Goal: Task Accomplishment & Management: Use online tool/utility

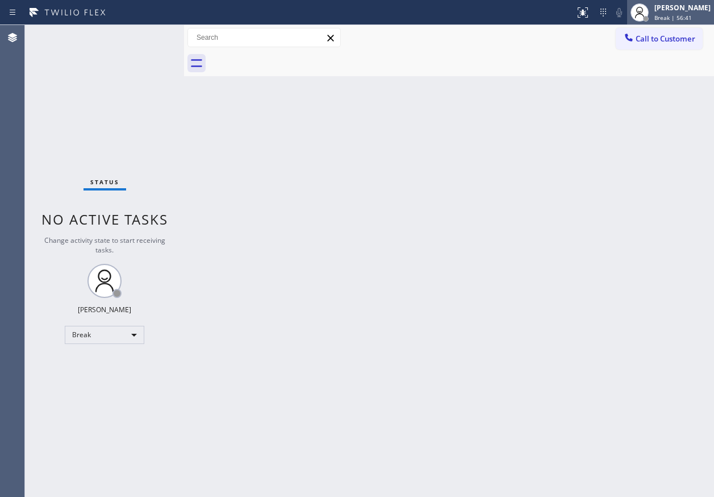
click at [689, 15] on span "Break | 56:41" at bounding box center [674, 18] width 38 height 8
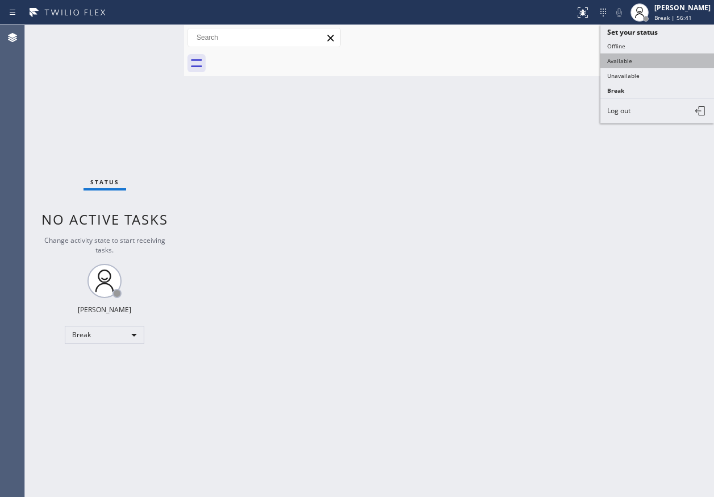
click at [656, 63] on button "Available" at bounding box center [658, 60] width 114 height 15
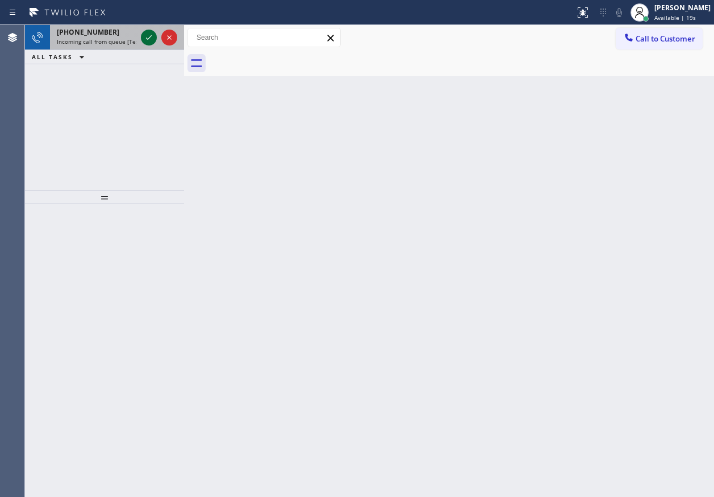
click at [149, 35] on icon at bounding box center [149, 38] width 14 height 14
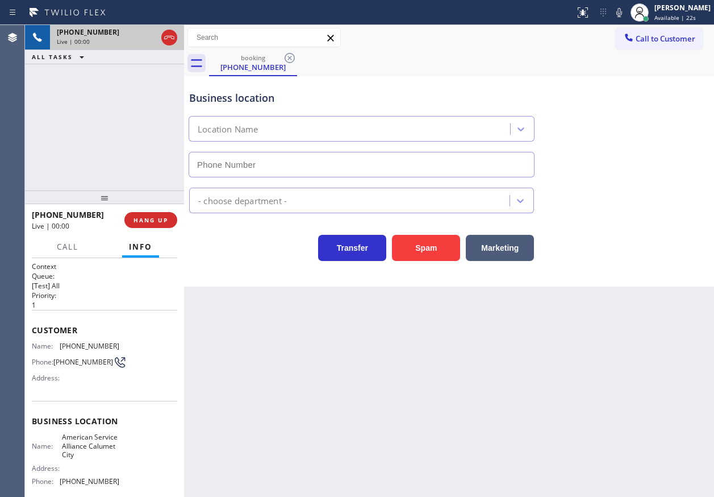
type input "(708) 554-7898"
click at [86, 441] on span "American Service Alliance Calumet City" at bounding box center [90, 445] width 57 height 26
copy span "American Service Alliance Calumet City"
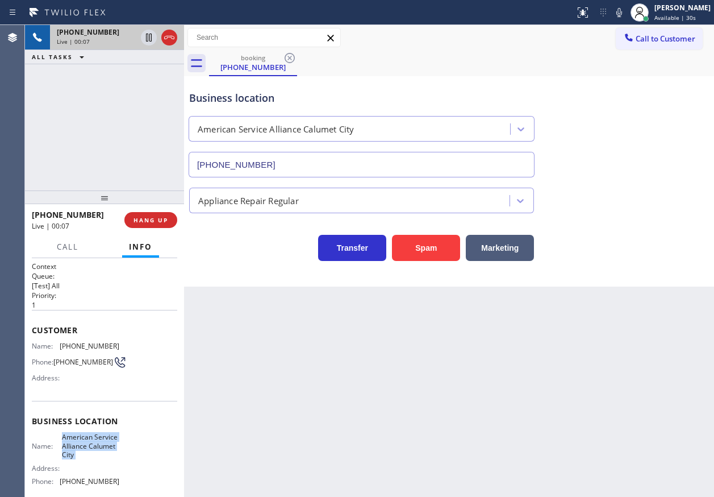
click at [328, 159] on input "(708) 554-7898" at bounding box center [362, 165] width 346 height 26
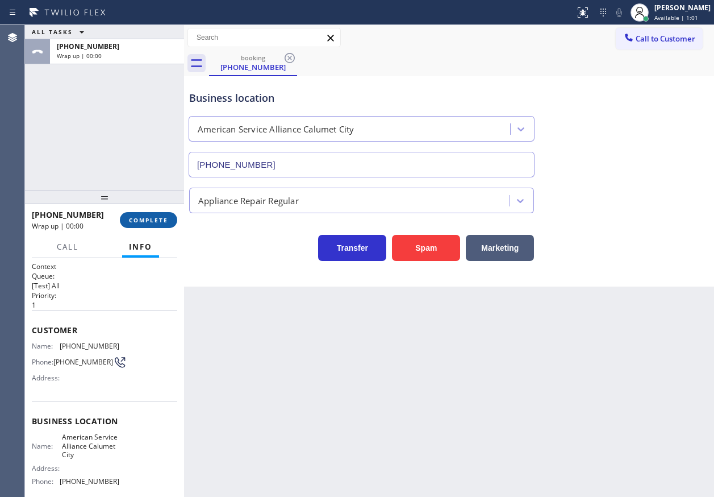
drag, startPoint x: 156, startPoint y: 223, endPoint x: 170, endPoint y: 230, distance: 16.5
click at [156, 223] on span "COMPLETE" at bounding box center [148, 220] width 39 height 8
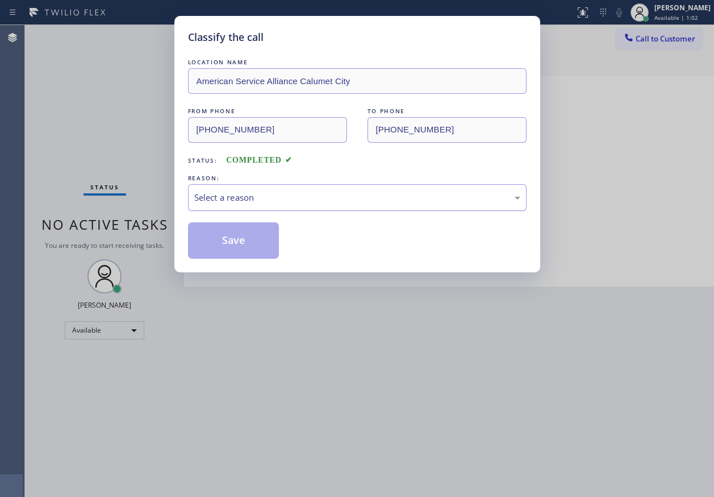
click at [290, 197] on div "Select a reason" at bounding box center [357, 197] width 326 height 13
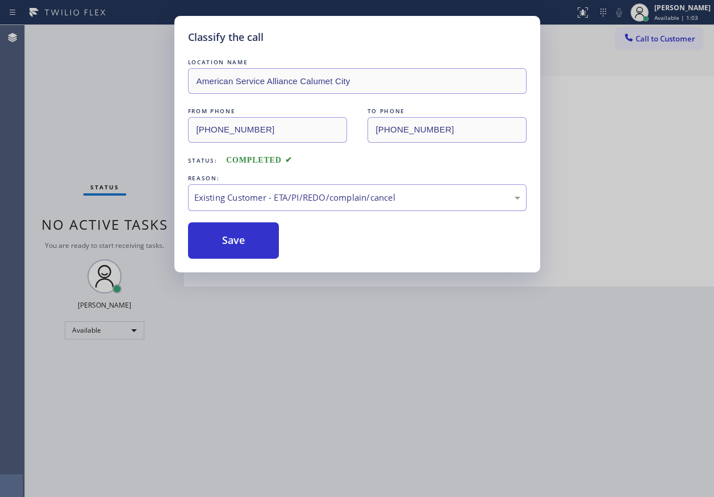
click at [255, 191] on div "Existing Customer - ETA/PI/REDO/complain/cancel" at bounding box center [357, 197] width 326 height 13
drag, startPoint x: 251, startPoint y: 278, endPoint x: 251, endPoint y: 268, distance: 10.8
click at [247, 237] on button "Save" at bounding box center [233, 240] width 91 height 36
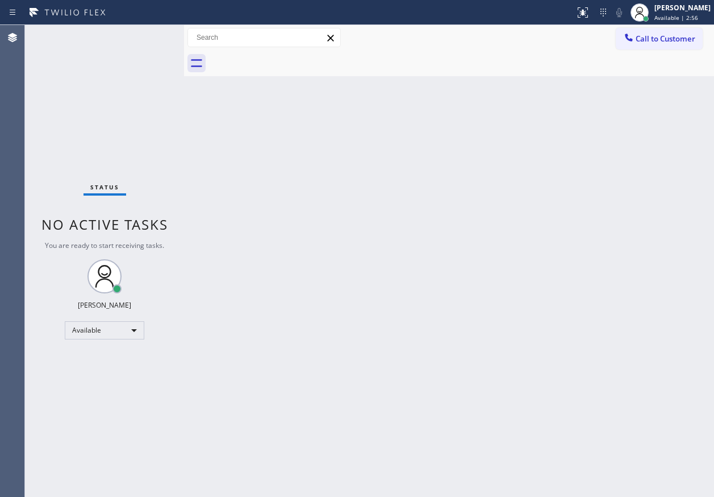
click at [638, 274] on div "Back to Dashboard Change Sender ID Customers Technicians Select a contact Outbo…" at bounding box center [449, 261] width 530 height 472
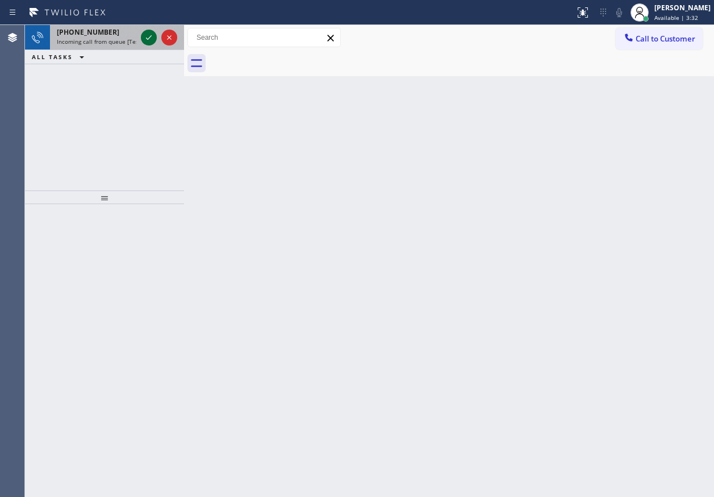
click at [148, 35] on icon at bounding box center [149, 38] width 14 height 14
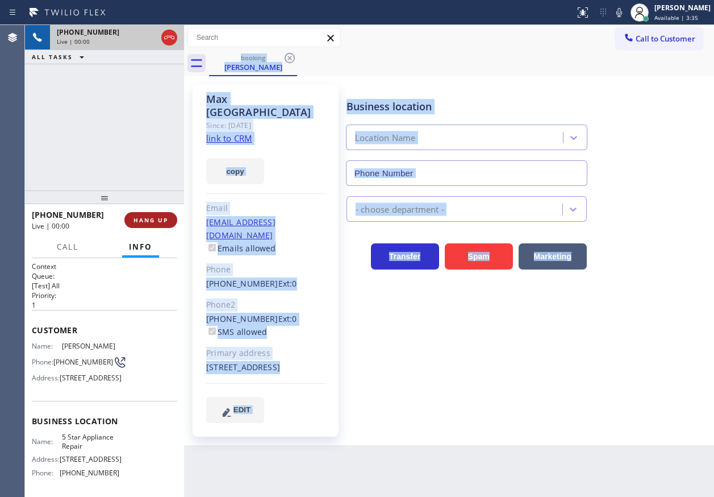
click at [139, 216] on span "HANG UP" at bounding box center [151, 220] width 35 height 8
type input "(855) 731-4952"
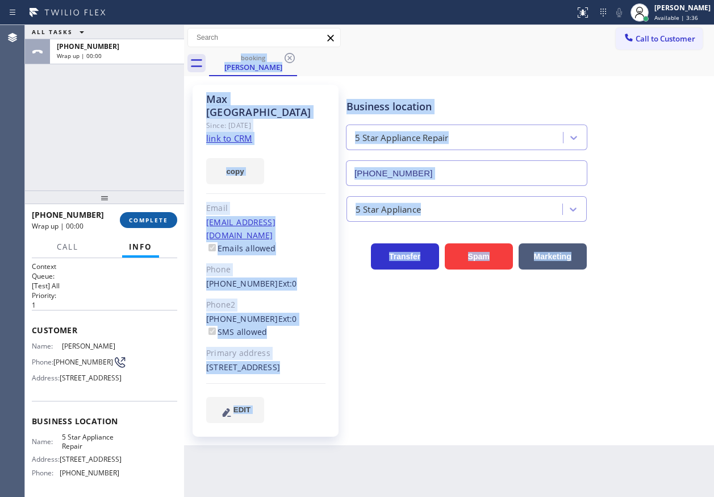
click at [145, 218] on span "COMPLETE" at bounding box center [148, 220] width 39 height 8
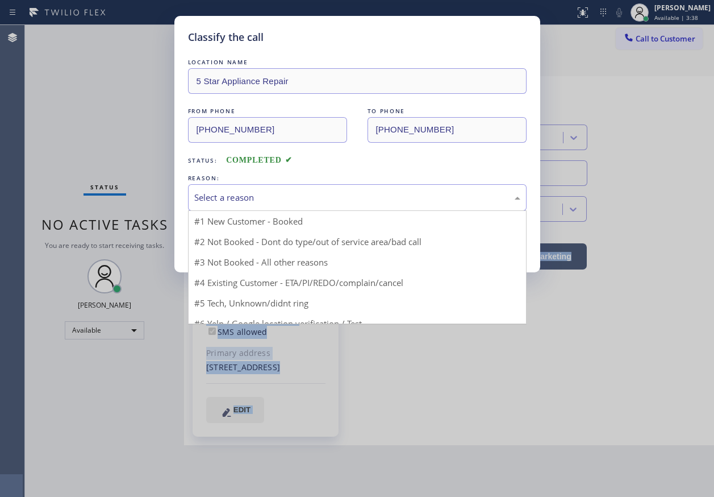
click at [263, 199] on div "Select a reason" at bounding box center [357, 197] width 326 height 13
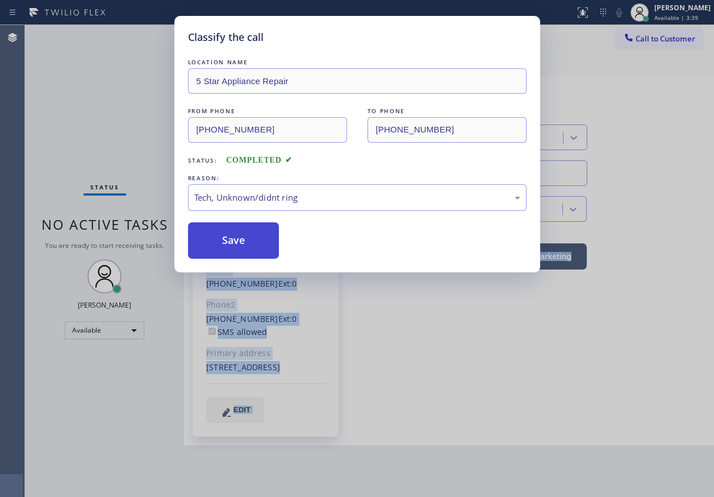
click at [227, 244] on button "Save" at bounding box center [233, 240] width 91 height 36
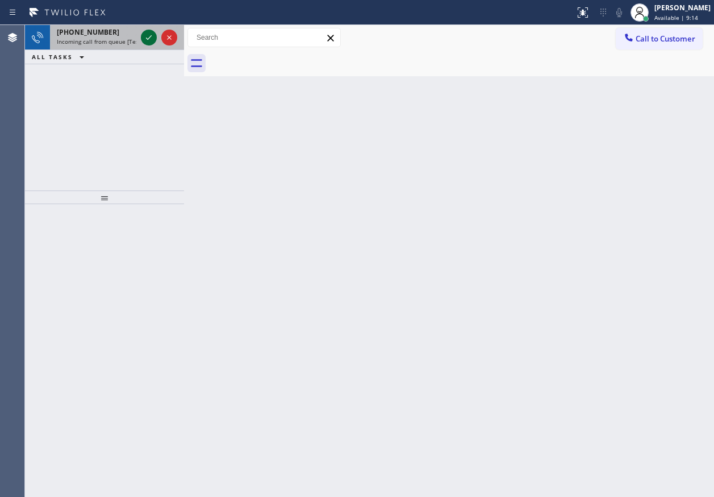
click at [148, 37] on icon at bounding box center [149, 38] width 14 height 14
click at [143, 38] on icon at bounding box center [149, 38] width 14 height 14
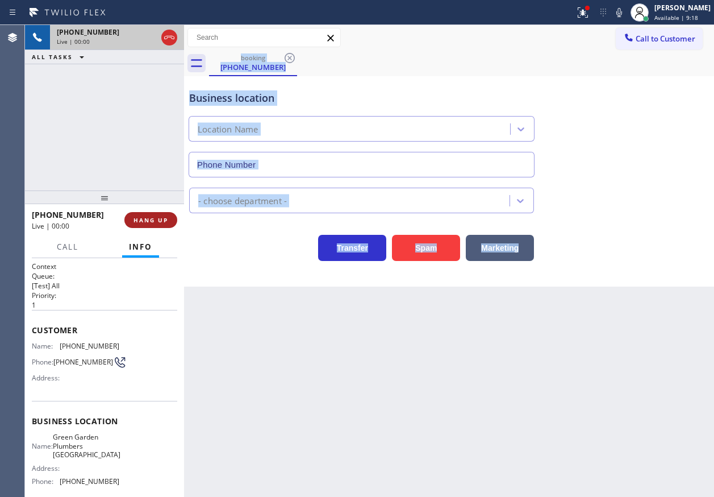
type input "(562) 249-1455"
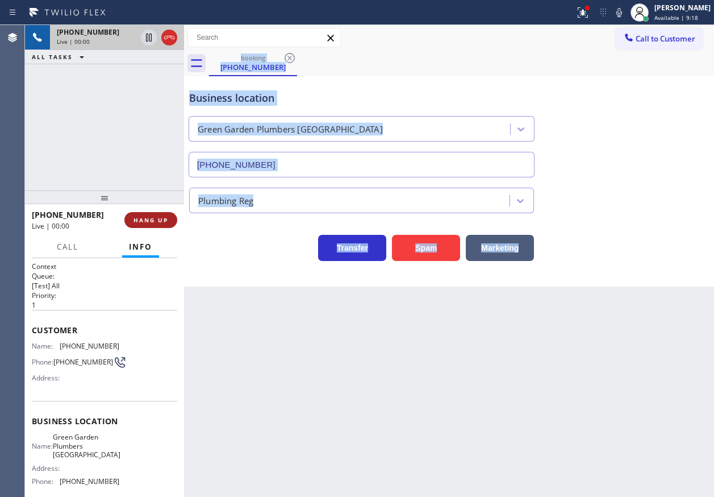
click at [155, 219] on span "HANG UP" at bounding box center [151, 220] width 35 height 8
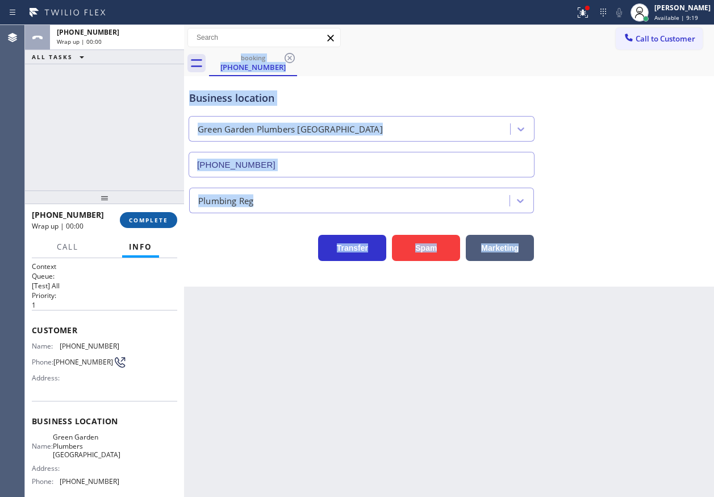
click at [155, 219] on span "COMPLETE" at bounding box center [148, 220] width 39 height 8
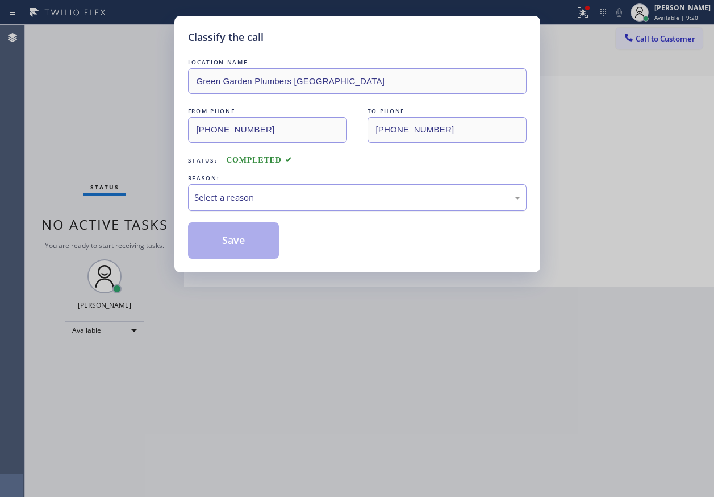
click at [240, 199] on div "Select a reason" at bounding box center [357, 197] width 326 height 13
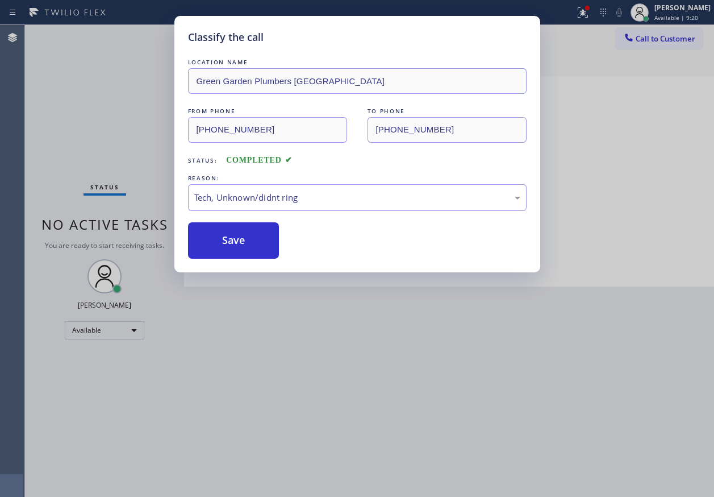
click at [235, 235] on button "Save" at bounding box center [233, 240] width 91 height 36
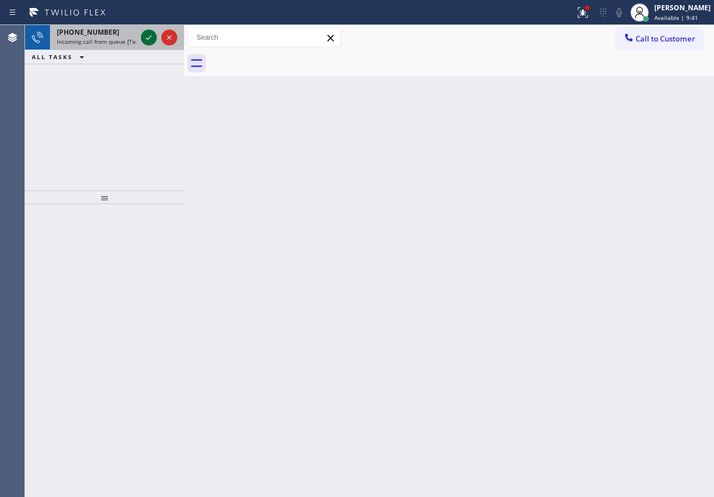
click at [145, 36] on icon at bounding box center [149, 38] width 14 height 14
click at [147, 38] on icon at bounding box center [149, 38] width 14 height 14
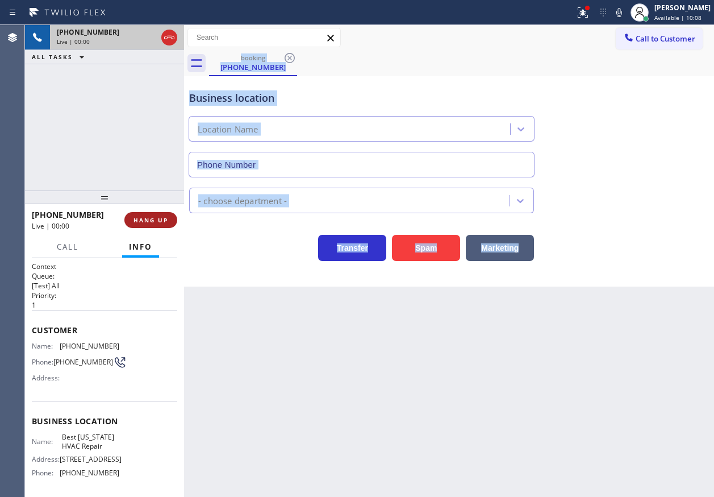
type input "(917) 924-6063"
click at [155, 218] on span "HANG UP" at bounding box center [151, 220] width 35 height 8
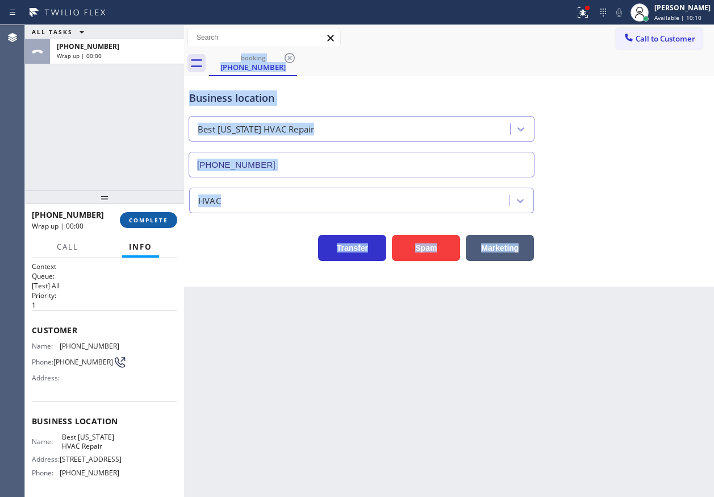
click at [157, 219] on span "COMPLETE" at bounding box center [148, 220] width 39 height 8
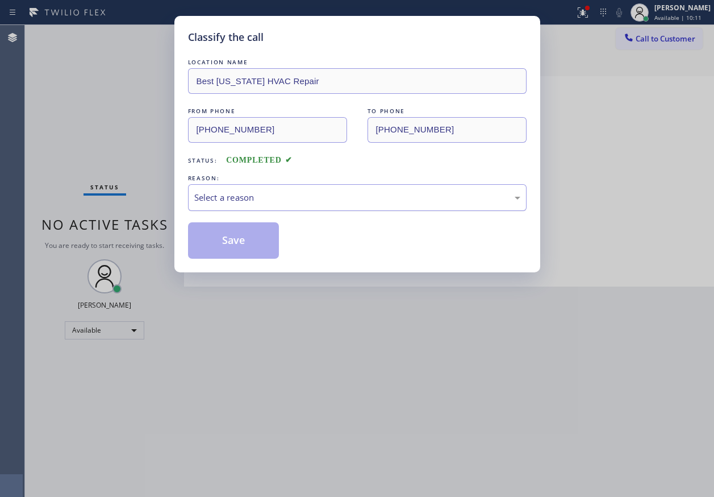
click at [240, 200] on div "Select a reason" at bounding box center [357, 197] width 326 height 13
click at [241, 240] on button "Save" at bounding box center [233, 240] width 91 height 36
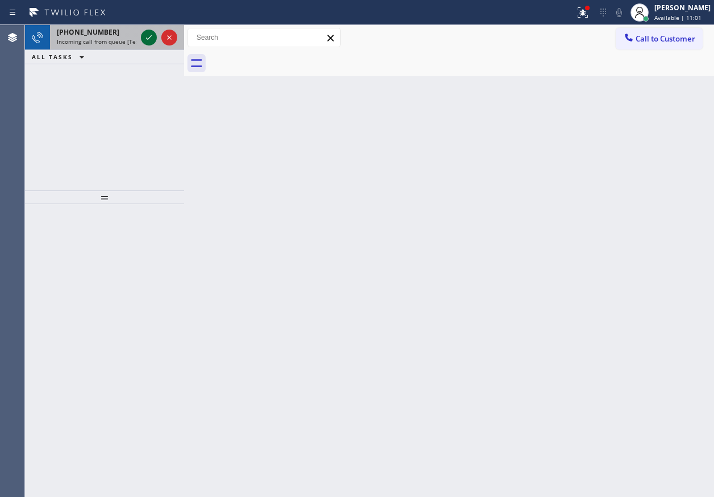
click at [149, 35] on icon at bounding box center [149, 38] width 14 height 14
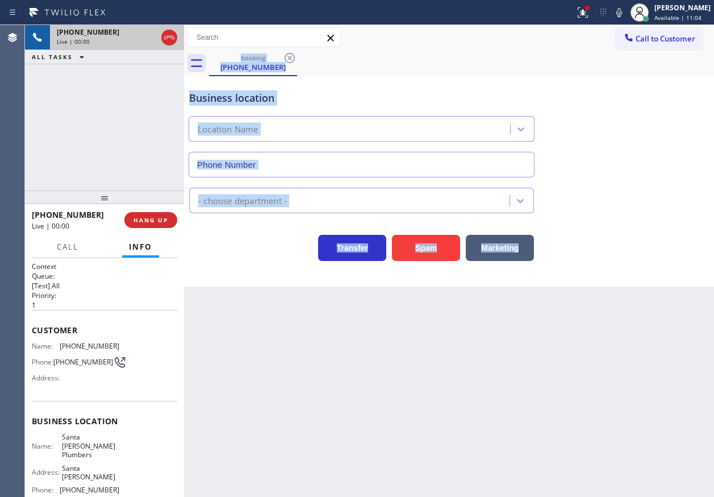
type input "(562) 262-5569"
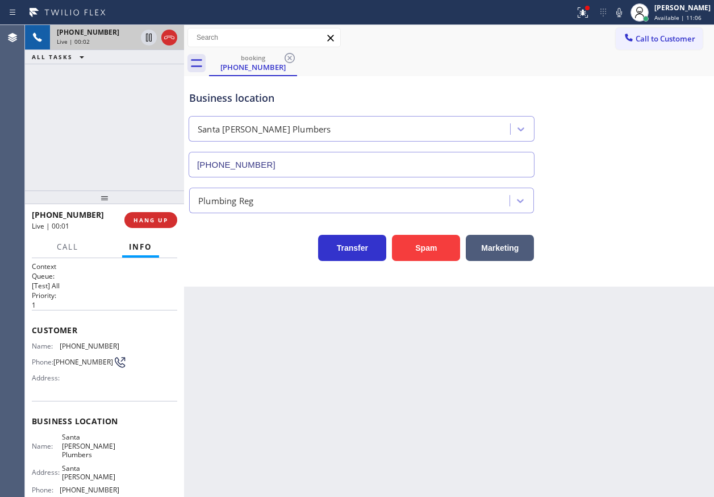
click at [82, 444] on span "Santa Ana Plumbers" at bounding box center [90, 445] width 57 height 26
copy span "Santa Ana Plumbers"
click at [95, 485] on span "(562) 262-5569" at bounding box center [90, 489] width 60 height 9
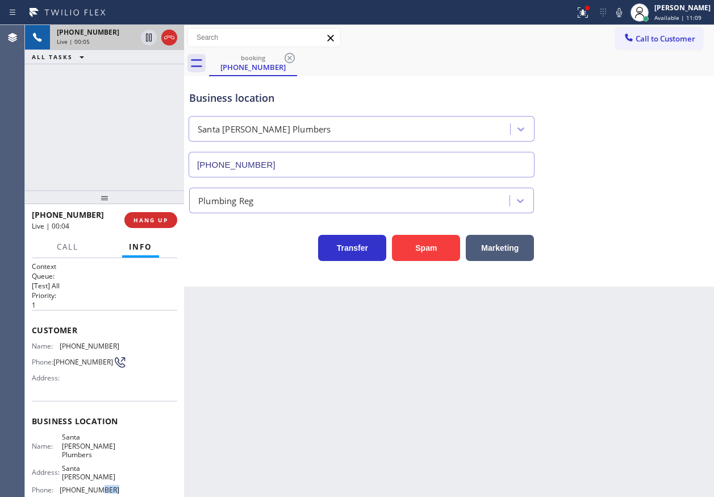
click at [96, 485] on span "(562) 262-5569" at bounding box center [90, 489] width 60 height 9
copy span "(562) 262-5569"
click at [424, 245] on button "Spam" at bounding box center [426, 248] width 68 height 26
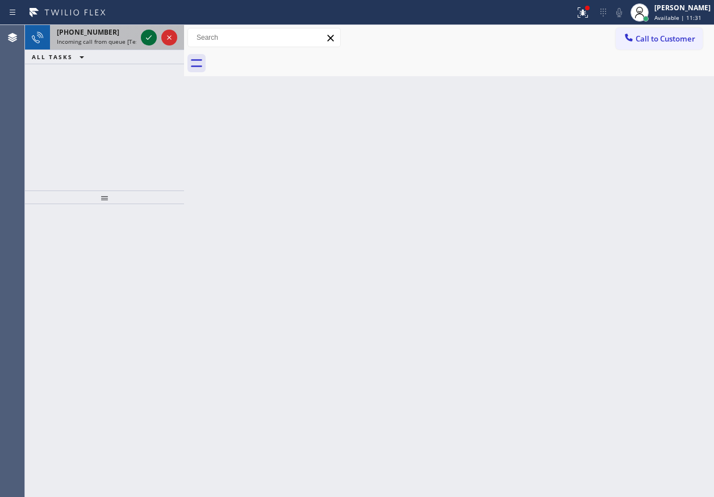
click at [153, 39] on icon at bounding box center [149, 38] width 14 height 14
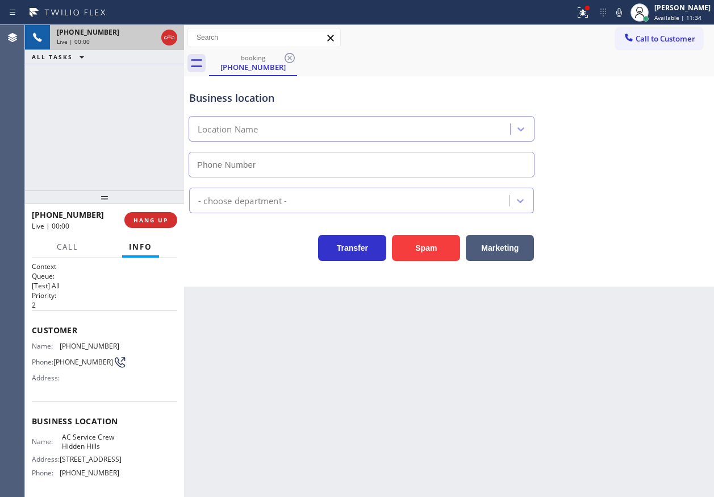
type input "(818) 938-2863"
click at [173, 219] on button "HANG UP" at bounding box center [150, 220] width 53 height 16
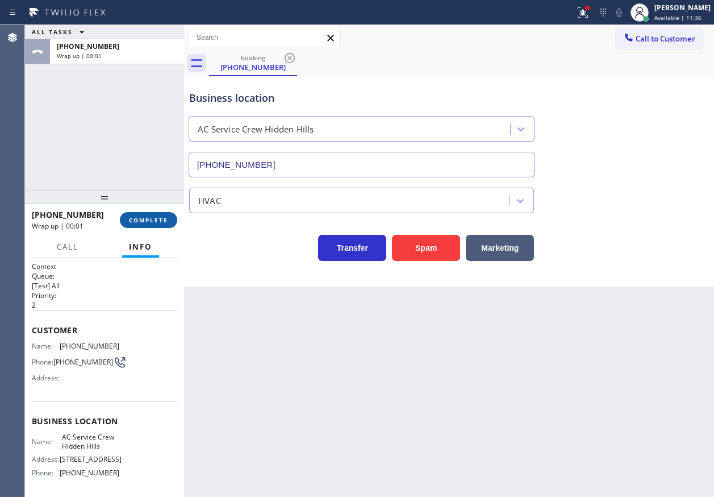
click at [173, 219] on button "COMPLETE" at bounding box center [148, 220] width 57 height 16
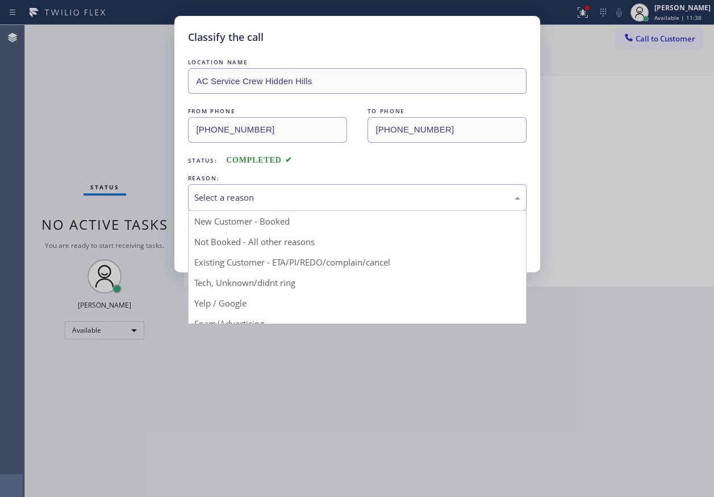
click at [289, 198] on div "Select a reason" at bounding box center [357, 197] width 326 height 13
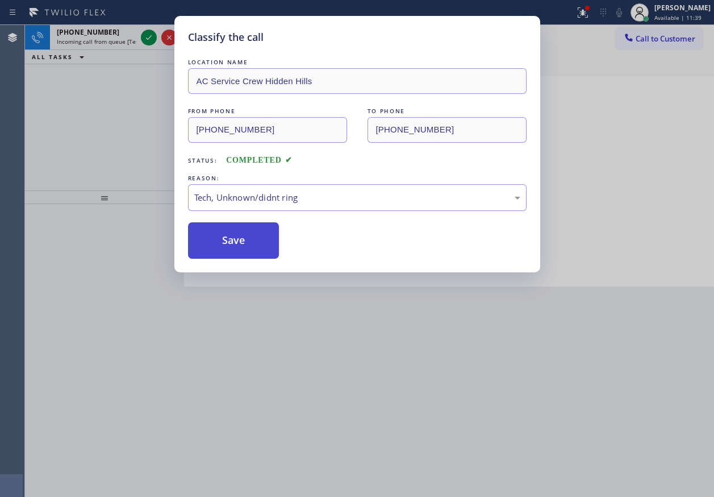
drag, startPoint x: 269, startPoint y: 282, endPoint x: 248, endPoint y: 247, distance: 40.5
click at [248, 247] on button "Save" at bounding box center [233, 240] width 91 height 36
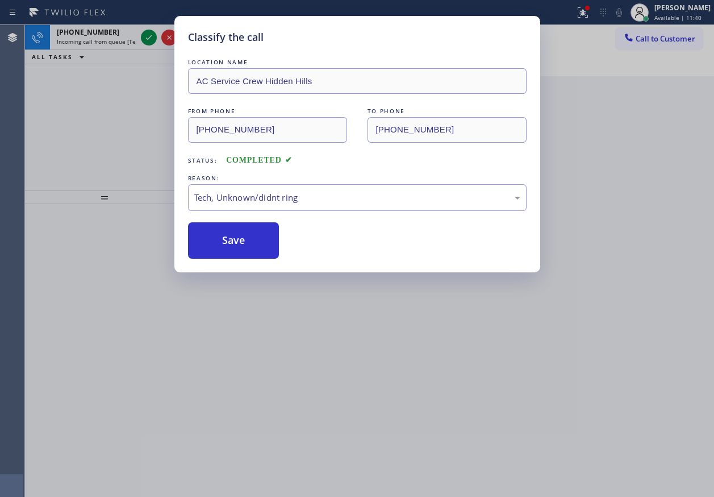
click at [145, 41] on div "Classify the call LOCATION NAME AC Service Crew Hidden Hills FROM PHONE (818) 2…" at bounding box center [357, 248] width 714 height 497
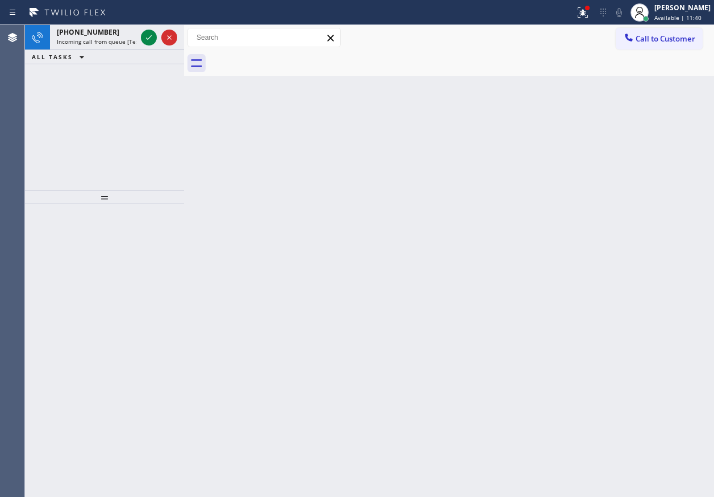
click at [145, 41] on icon at bounding box center [149, 38] width 14 height 14
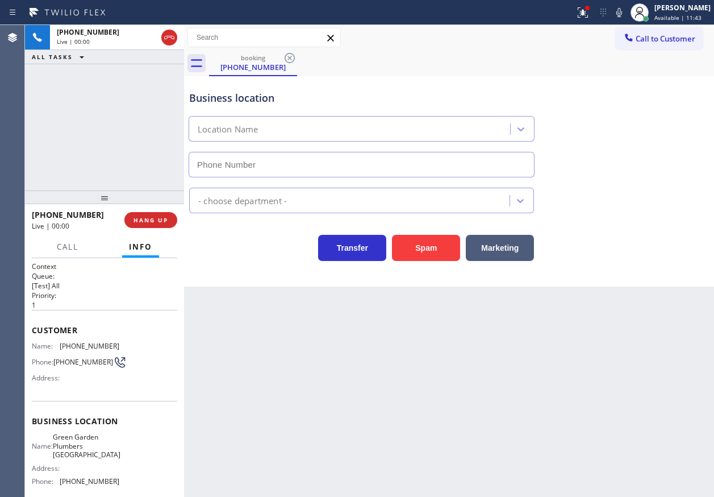
type input "(949) 635-4744"
click at [100, 450] on span "Green Garden Plumbers Laguna Hills" at bounding box center [87, 445] width 68 height 26
copy span "Green Garden Plumbers Laguna Hills"
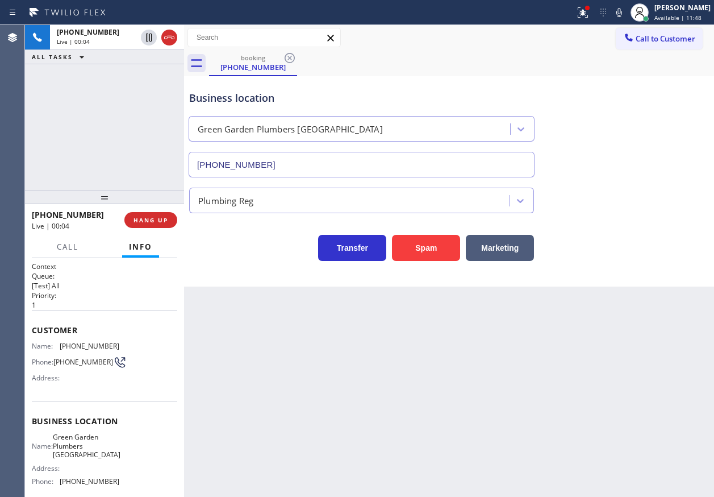
click at [294, 164] on input "(949) 635-4744" at bounding box center [362, 165] width 346 height 26
click at [418, 243] on button "Spam" at bounding box center [426, 248] width 68 height 26
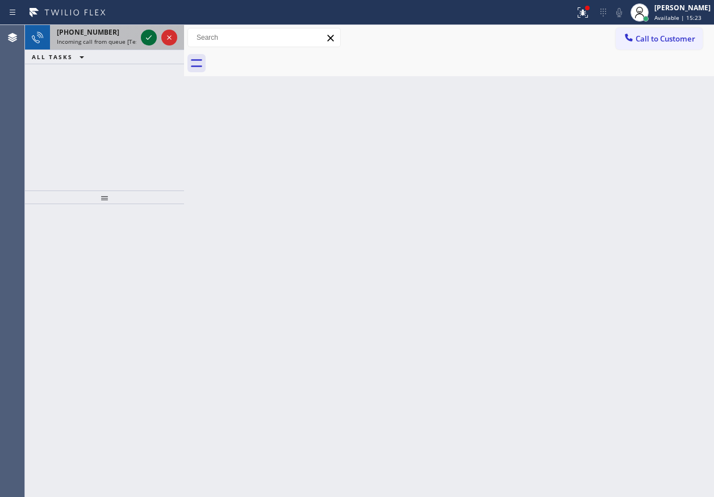
click at [145, 39] on icon at bounding box center [149, 38] width 14 height 14
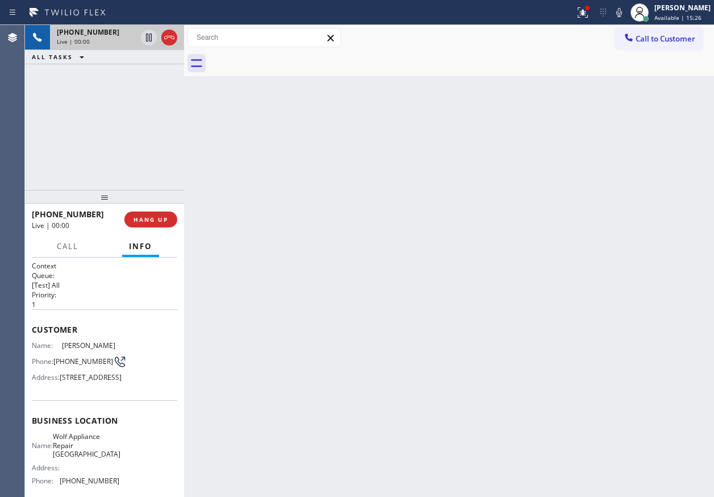
click at [152, 203] on div at bounding box center [104, 197] width 159 height 14
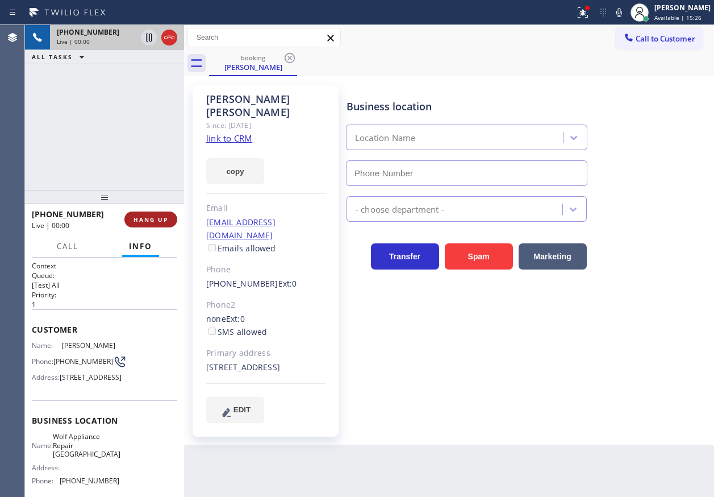
click at [152, 216] on span "HANG UP" at bounding box center [151, 219] width 35 height 8
type input "(425) 517-3988"
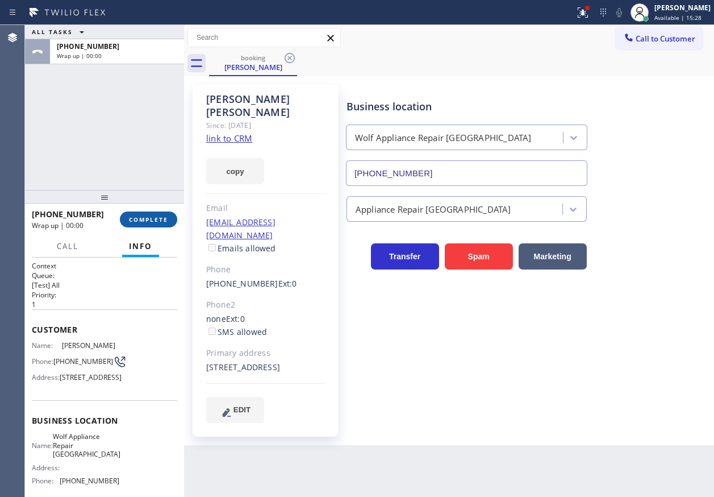
click at [152, 216] on span "COMPLETE" at bounding box center [148, 219] width 39 height 8
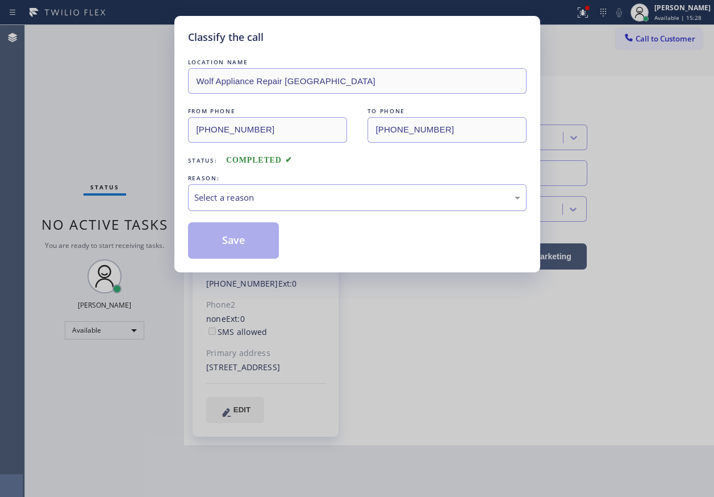
click at [242, 211] on div "Select a reason" at bounding box center [357, 197] width 339 height 27
click at [240, 247] on button "Save" at bounding box center [233, 240] width 91 height 36
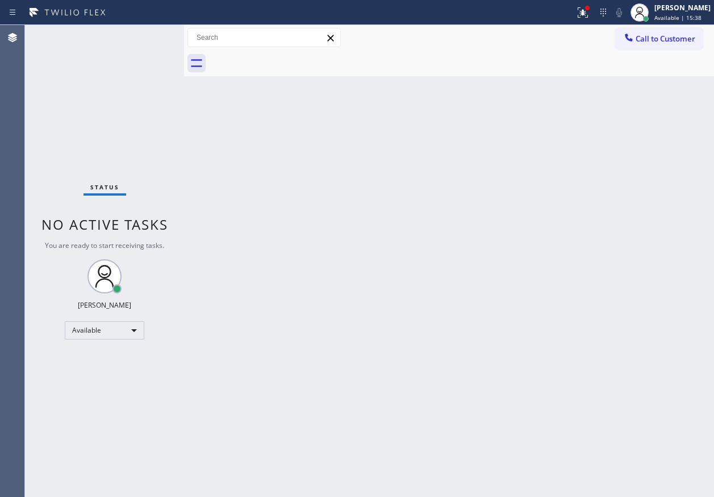
click at [626, 258] on div "Back to Dashboard Change Sender ID Customers Technicians Select a contact Outbo…" at bounding box center [449, 261] width 530 height 472
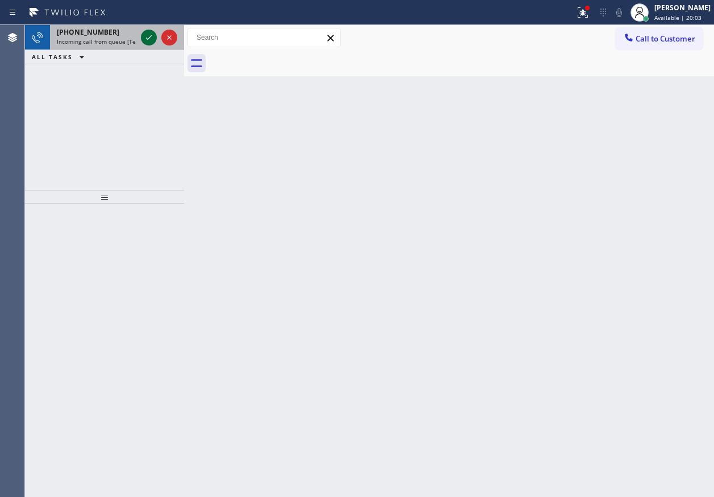
click at [146, 39] on icon at bounding box center [149, 38] width 14 height 14
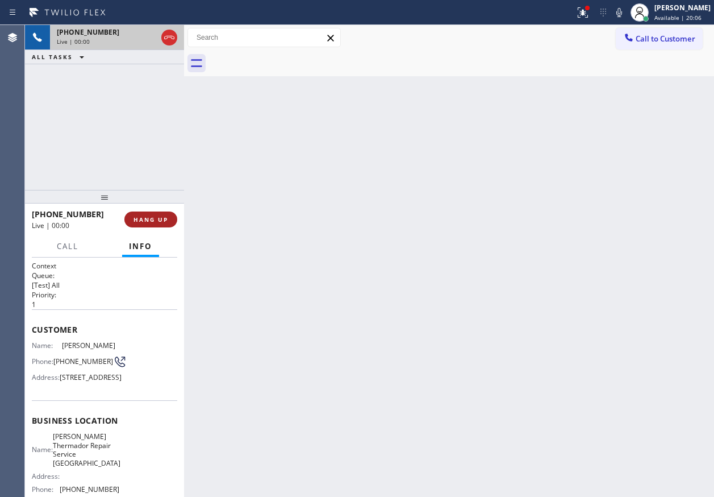
click at [141, 224] on button "HANG UP" at bounding box center [150, 219] width 53 height 16
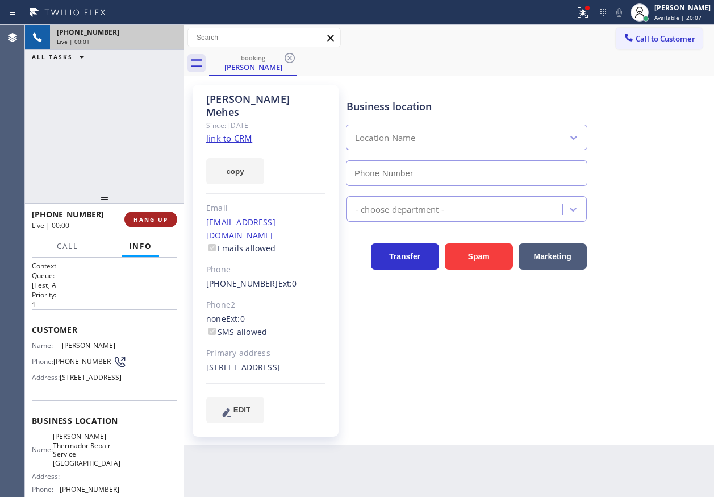
click at [145, 223] on button "HANG UP" at bounding box center [150, 219] width 53 height 16
type input "(631) 201-5239"
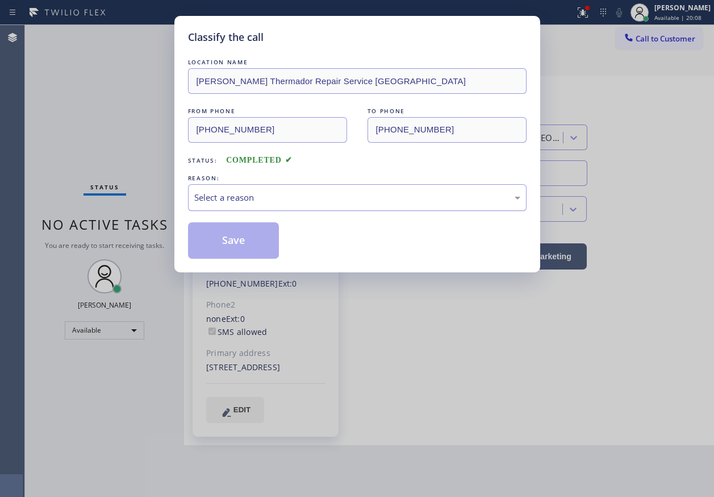
click at [257, 211] on div "LOCATION NAME Dylan Thermador Repair Service Aurora FROM PHONE (347) 444-3943 T…" at bounding box center [357, 157] width 339 height 202
click at [257, 208] on div "Select a reason" at bounding box center [357, 197] width 339 height 27
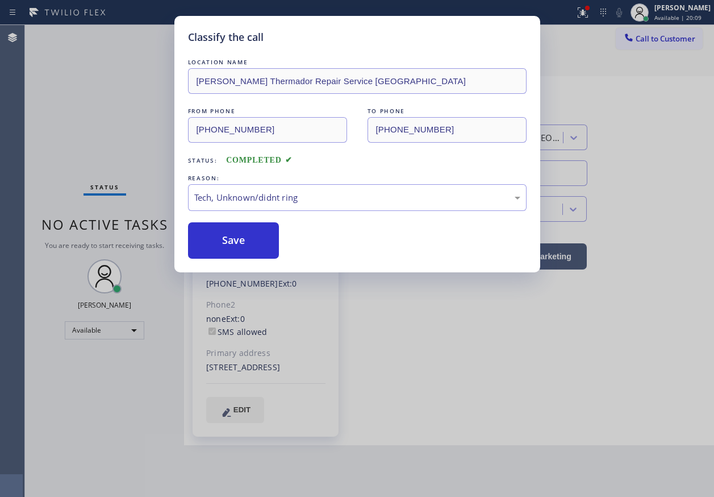
drag, startPoint x: 276, startPoint y: 287, endPoint x: 269, endPoint y: 251, distance: 37.1
click at [268, 247] on button "Save" at bounding box center [233, 240] width 91 height 36
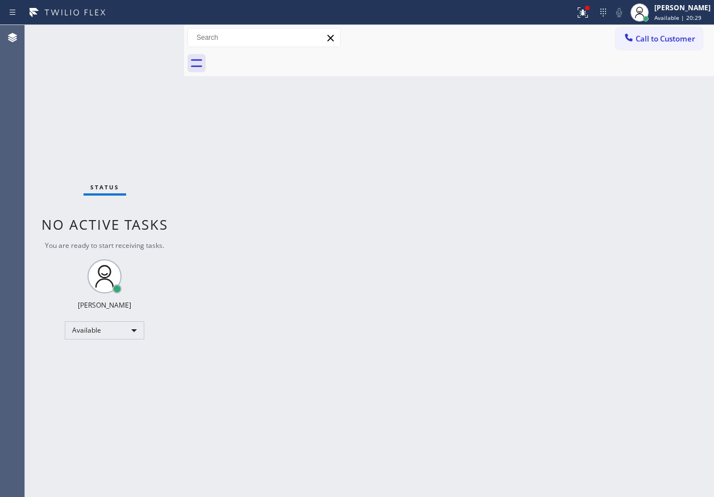
click at [146, 32] on div "Status No active tasks You are ready to start receiving tasks. [PERSON_NAME] Av…" at bounding box center [104, 261] width 159 height 472
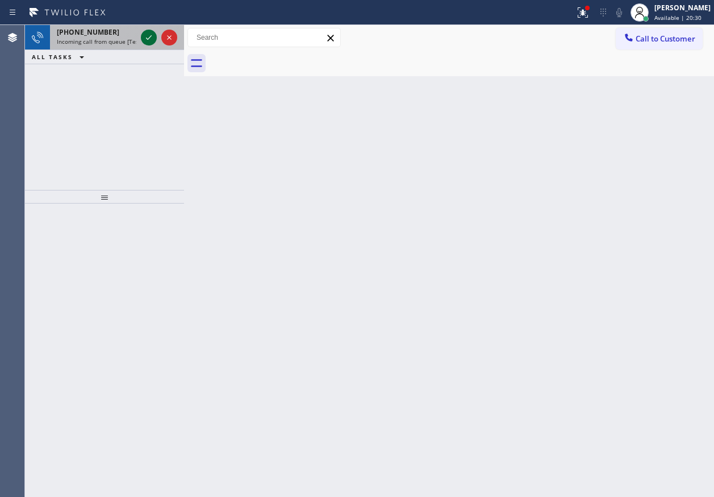
click at [150, 40] on icon at bounding box center [149, 38] width 14 height 14
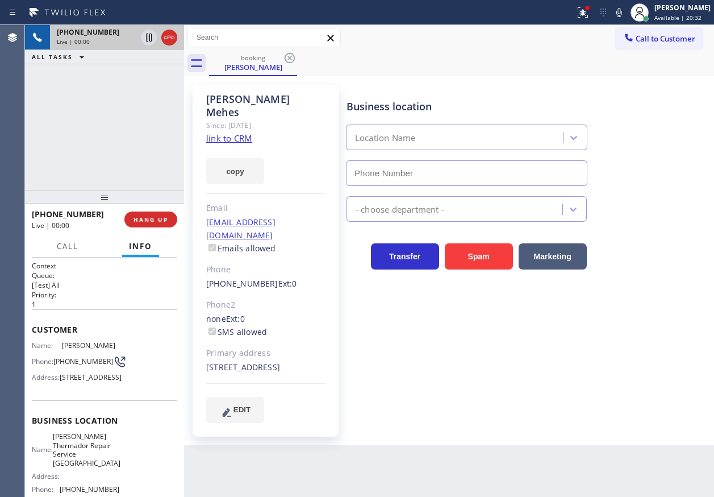
type input "(631) 201-5239"
click at [97, 465] on span "Dylan Thermador Repair Service Aurora" at bounding box center [87, 449] width 68 height 35
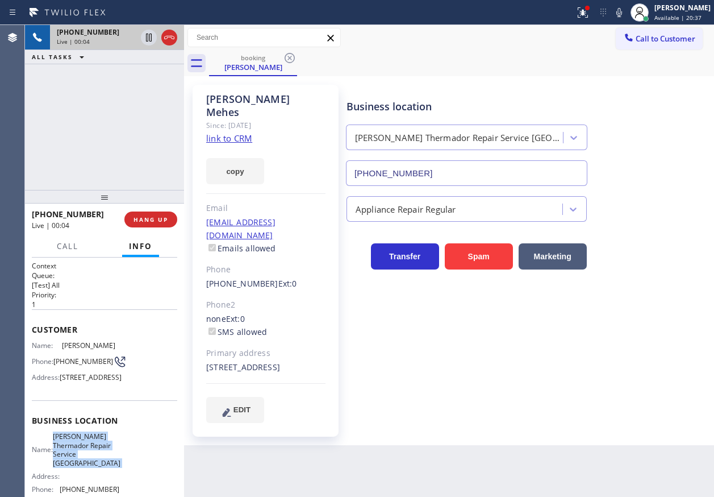
click at [97, 465] on span "Dylan Thermador Repair Service Aurora" at bounding box center [87, 449] width 68 height 35
copy span "Dylan Thermador Repair Service Aurora"
click at [461, 170] on input "(631) 201-5239" at bounding box center [466, 173] width 241 height 26
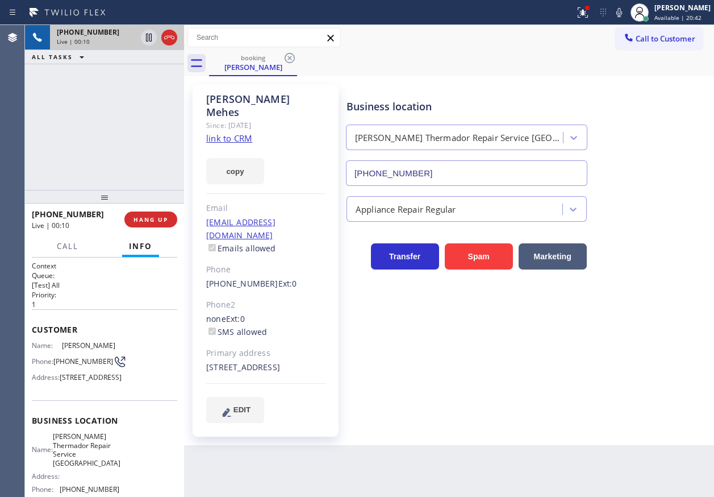
click at [235, 132] on link "link to CRM" at bounding box center [229, 137] width 46 height 11
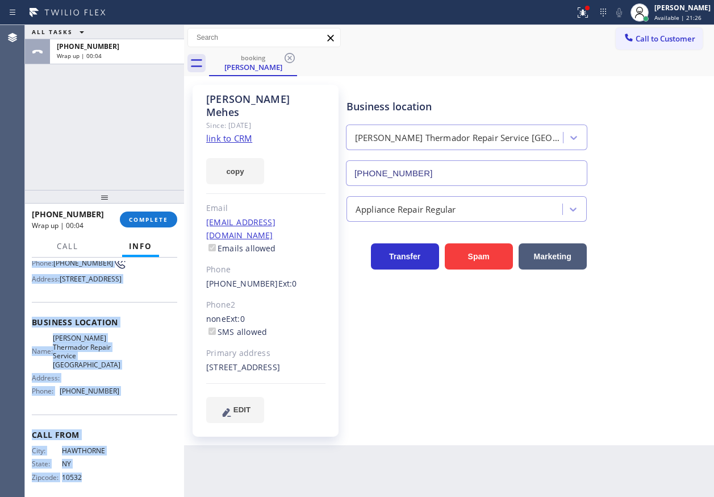
scroll to position [127, 0]
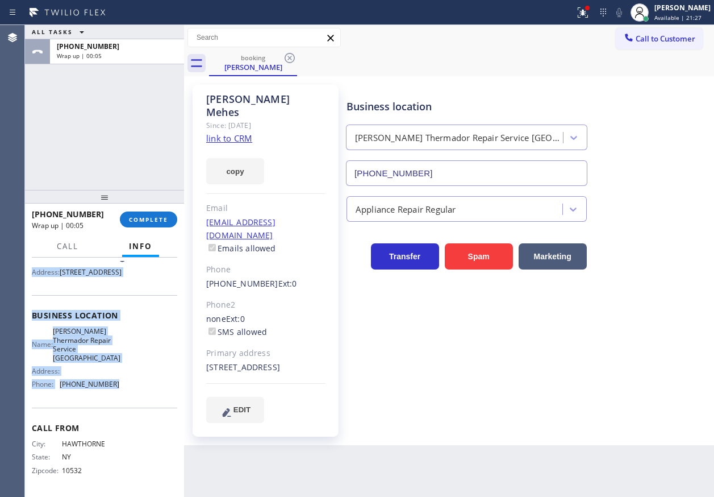
drag, startPoint x: 27, startPoint y: 321, endPoint x: 116, endPoint y: 393, distance: 115.2
click at [116, 393] on div "Context Queue: [Test] All Priority: 1 Customer Name: Roopan Mehes Phone: (347) …" at bounding box center [104, 376] width 159 height 239
copy div "Customer Name: Roopan Mehes Phone: (347) 444-3943 Address: 17 Surrey Ln, Levitt…"
click at [158, 221] on span "COMPLETE" at bounding box center [148, 219] width 39 height 8
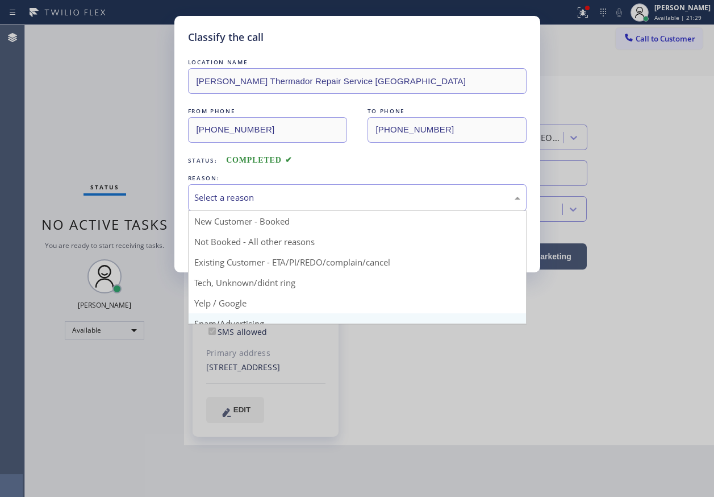
drag, startPoint x: 282, startPoint y: 199, endPoint x: 250, endPoint y: 314, distance: 118.6
click at [278, 204] on div "Select a reason" at bounding box center [357, 197] width 339 height 27
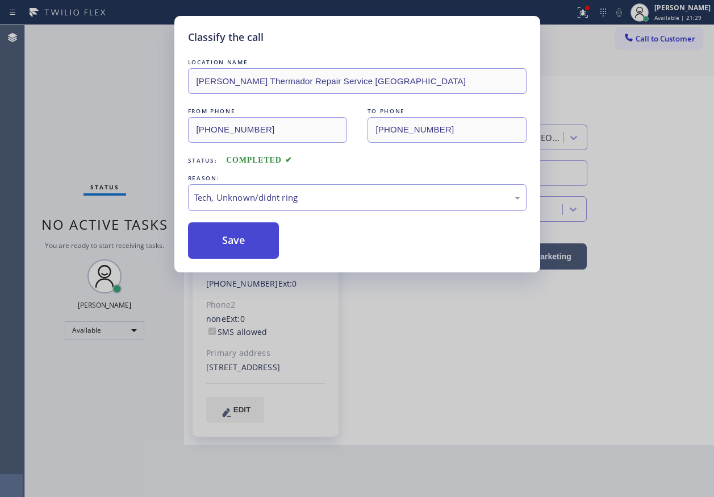
drag, startPoint x: 251, startPoint y: 284, endPoint x: 230, endPoint y: 248, distance: 42.0
click at [230, 248] on button "Save" at bounding box center [233, 240] width 91 height 36
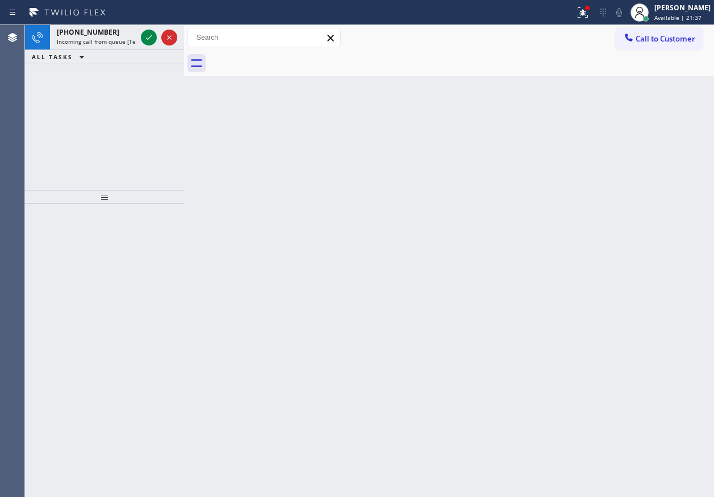
click at [676, 293] on div "Back to Dashboard Change Sender ID Customers Technicians Select a contact Outbo…" at bounding box center [449, 261] width 530 height 472
click at [150, 41] on icon at bounding box center [149, 38] width 14 height 14
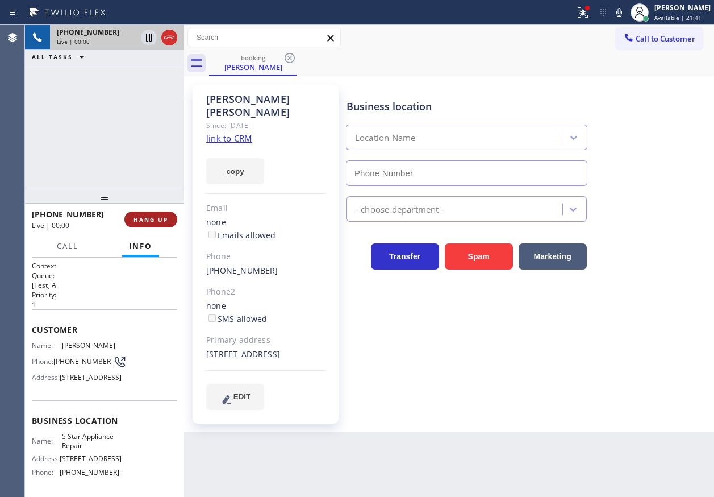
click at [164, 217] on span "HANG UP" at bounding box center [151, 219] width 35 height 8
type input "(855) 731-4952"
click at [164, 217] on span "HANG UP" at bounding box center [151, 219] width 35 height 8
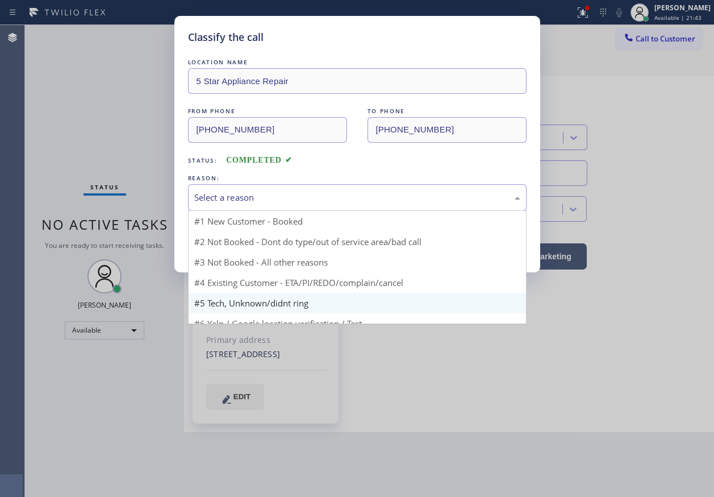
drag, startPoint x: 255, startPoint y: 202, endPoint x: 231, endPoint y: 274, distance: 75.5
click at [254, 204] on div "Select a reason" at bounding box center [357, 197] width 339 height 27
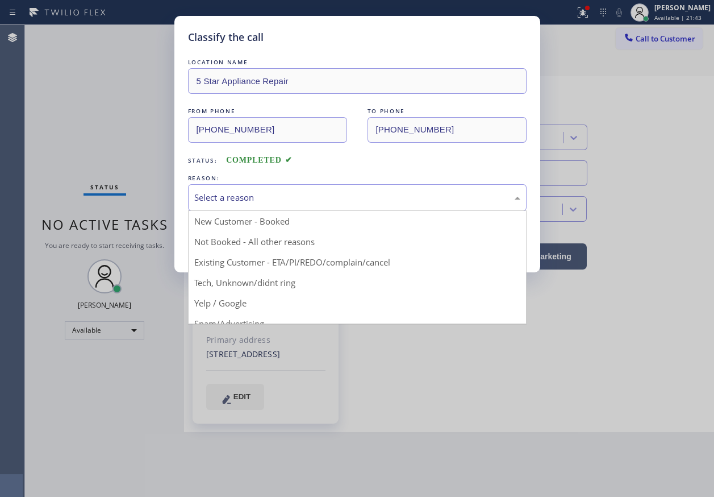
drag, startPoint x: 240, startPoint y: 278, endPoint x: 241, endPoint y: 262, distance: 15.9
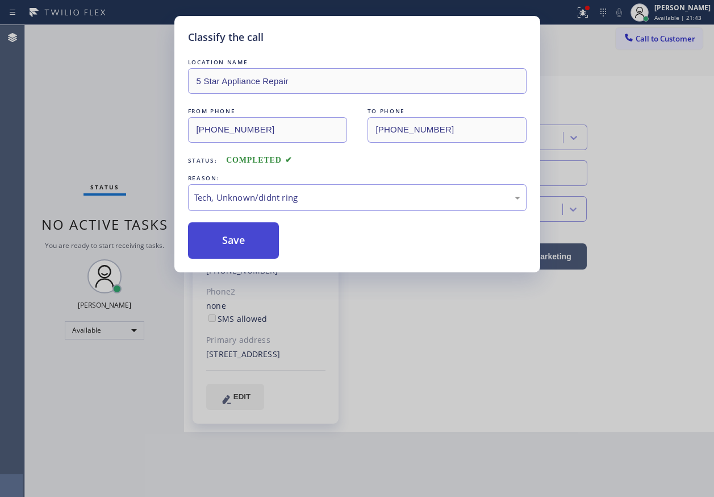
click at [238, 235] on button "Save" at bounding box center [233, 240] width 91 height 36
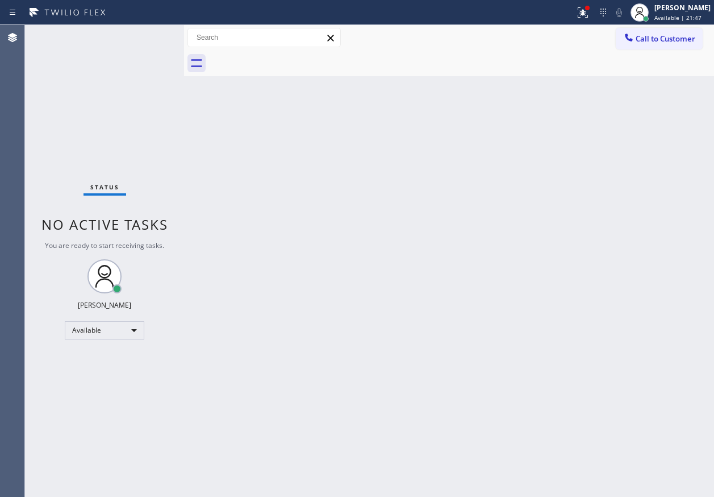
click at [631, 324] on div "Back to Dashboard Change Sender ID Customers Technicians Select a contact Outbo…" at bounding box center [449, 261] width 530 height 472
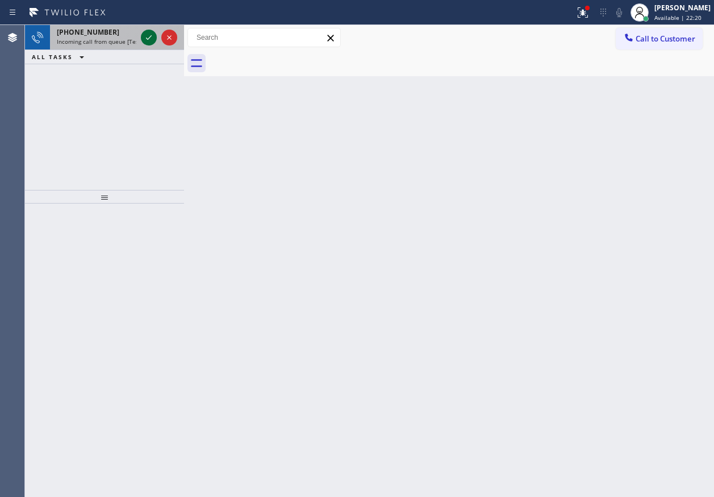
click at [149, 35] on icon at bounding box center [149, 38] width 14 height 14
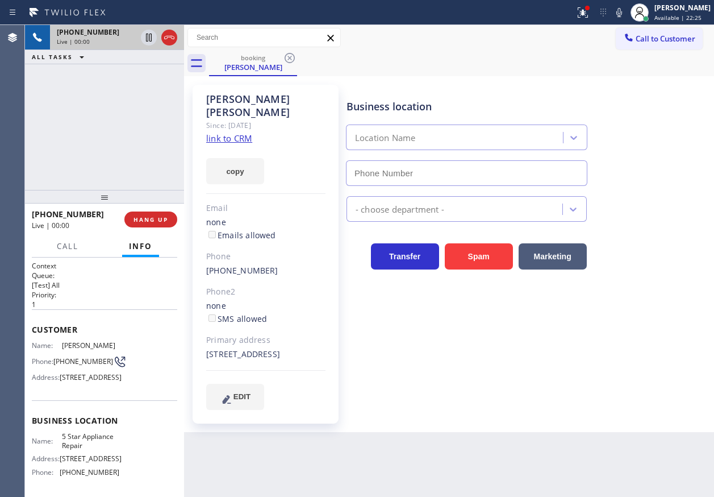
type input "(855) 731-4952"
click at [241, 132] on link "link to CRM" at bounding box center [229, 137] width 46 height 11
click at [99, 449] on span "5 Star Appliance Repair" at bounding box center [90, 441] width 57 height 18
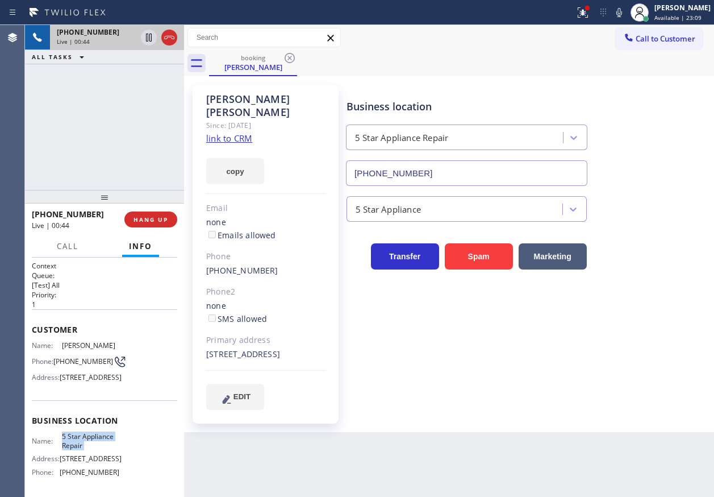
copy span "5 Star Appliance Repair"
click at [489, 161] on input "(855) 731-4952" at bounding box center [466, 173] width 241 height 26
click at [244, 145] on div "copy" at bounding box center [265, 164] width 119 height 39
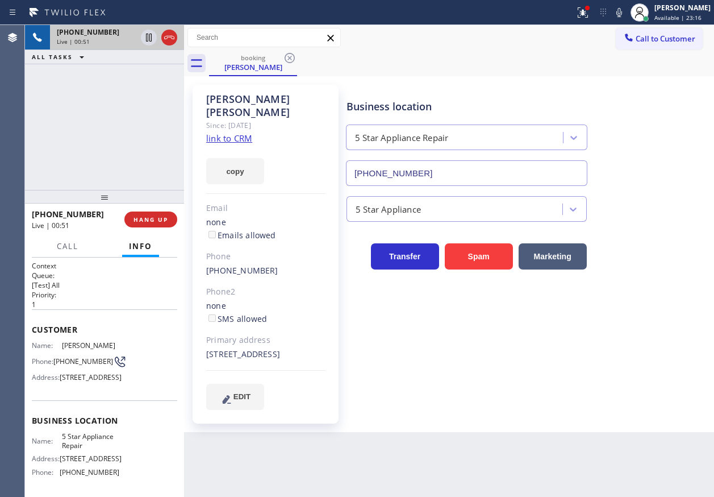
click at [244, 132] on link "link to CRM" at bounding box center [229, 137] width 46 height 11
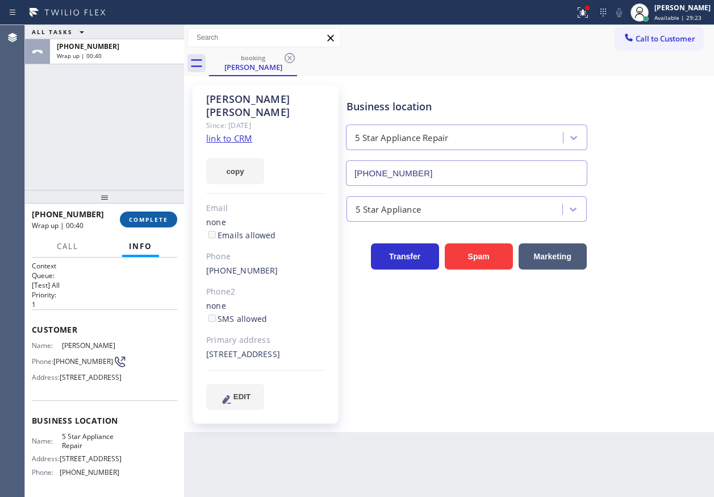
click at [168, 218] on span "COMPLETE" at bounding box center [148, 219] width 39 height 8
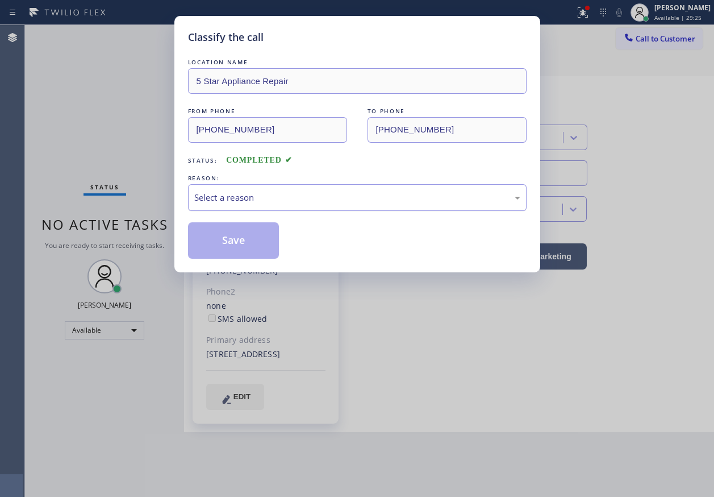
click at [274, 194] on div "Select a reason" at bounding box center [357, 197] width 326 height 13
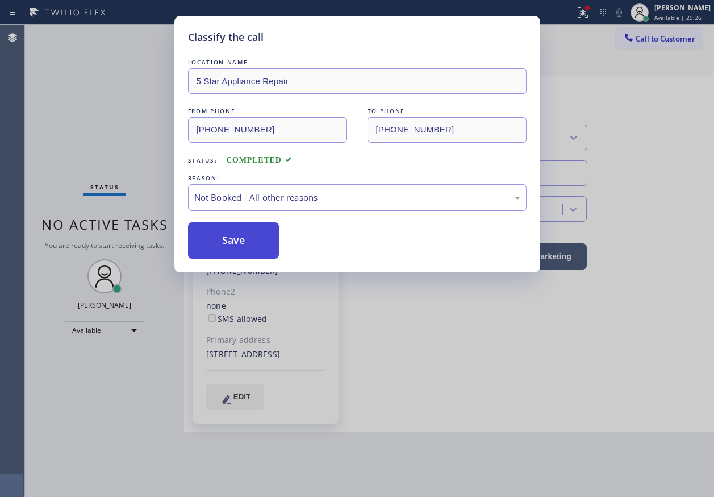
click at [240, 232] on button "Save" at bounding box center [233, 240] width 91 height 36
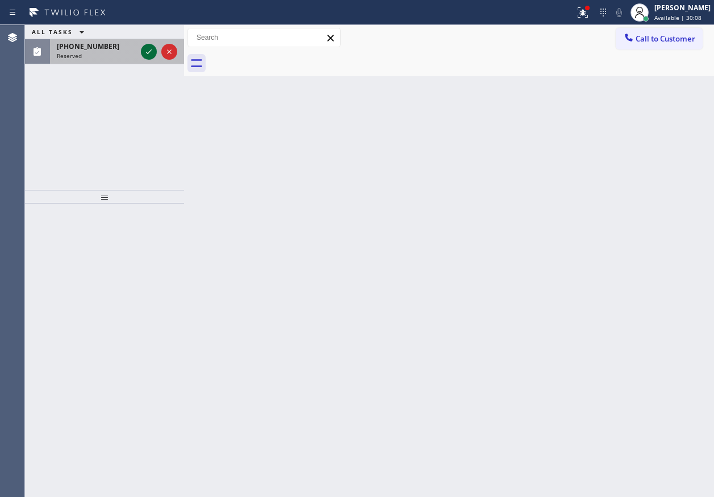
click at [144, 56] on icon at bounding box center [149, 52] width 14 height 14
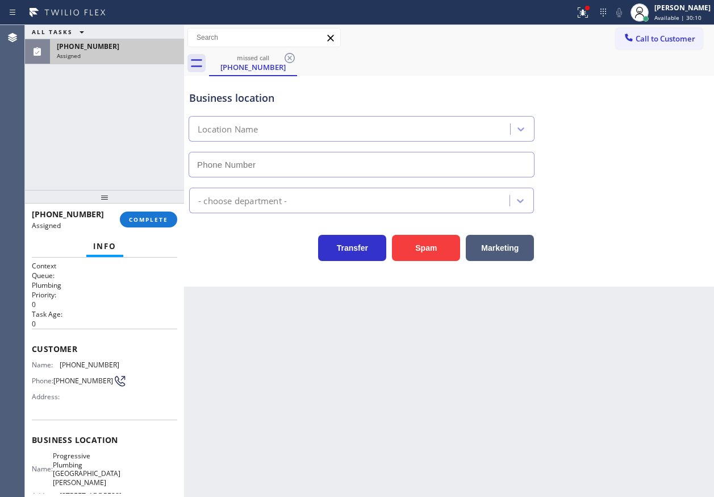
type input "(424) 772-3776"
click at [142, 228] on div "(310) 990-7010 Assigned COMPLETE" at bounding box center [104, 220] width 145 height 30
click at [142, 217] on span "COMPLETE" at bounding box center [148, 219] width 39 height 8
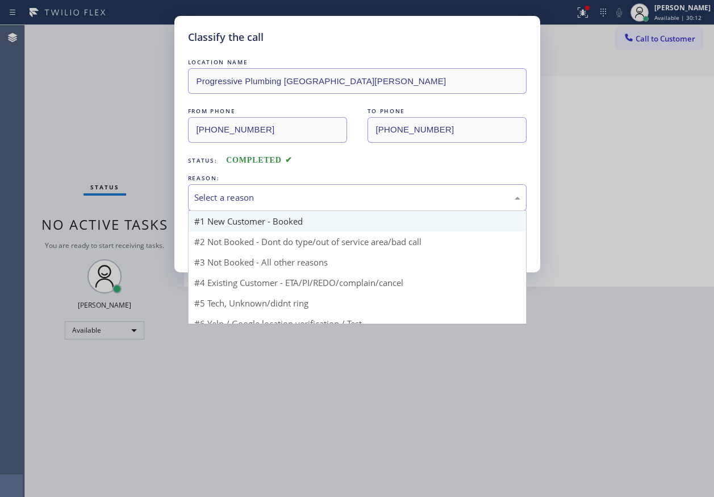
drag, startPoint x: 303, startPoint y: 207, endPoint x: 290, endPoint y: 225, distance: 22.1
click at [301, 210] on div "Select a reason #1 New Customer - Booked #2 Not Booked - Dont do type/out of se…" at bounding box center [357, 197] width 339 height 27
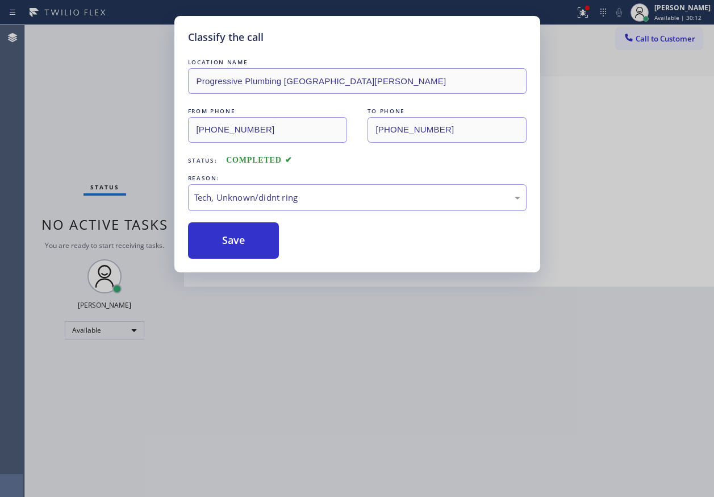
drag, startPoint x: 279, startPoint y: 276, endPoint x: 256, endPoint y: 263, distance: 26.5
click at [243, 241] on button "Save" at bounding box center [233, 240] width 91 height 36
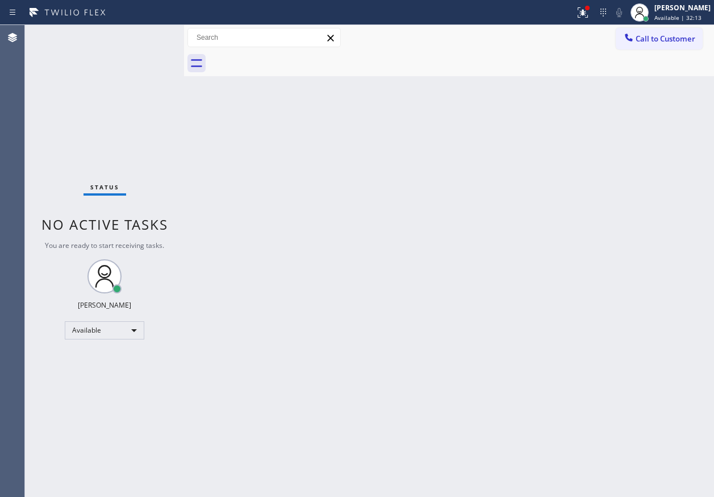
click at [603, 284] on div "Back to Dashboard Change Sender ID Customers Technicians Select a contact Outbo…" at bounding box center [449, 261] width 530 height 472
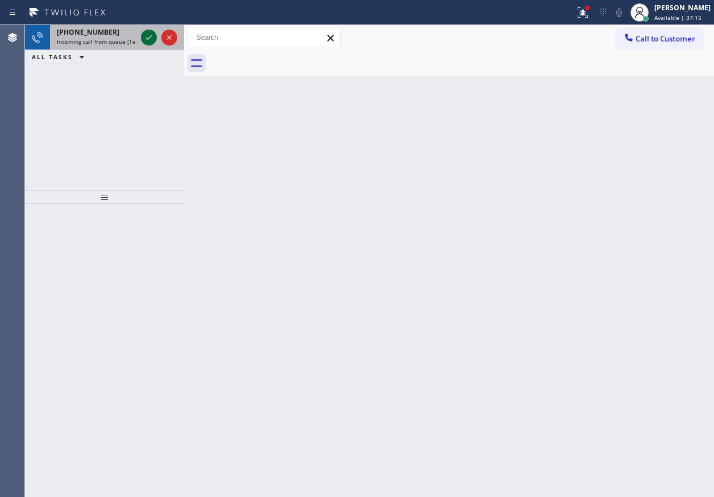
click at [148, 40] on icon at bounding box center [149, 38] width 14 height 14
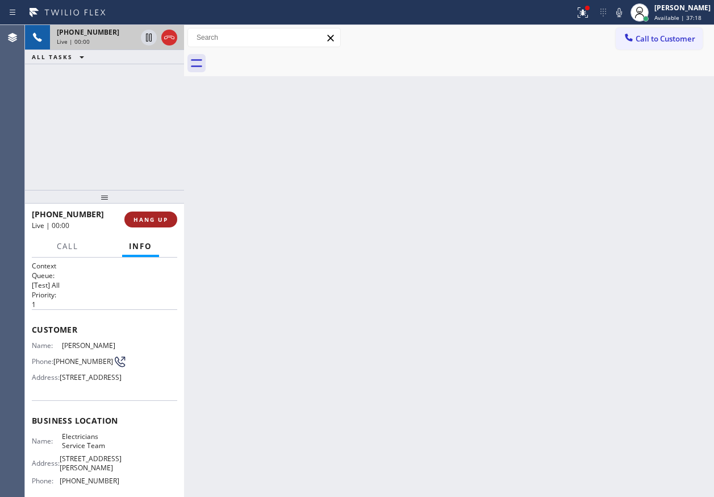
click at [144, 220] on span "HANG UP" at bounding box center [151, 219] width 35 height 8
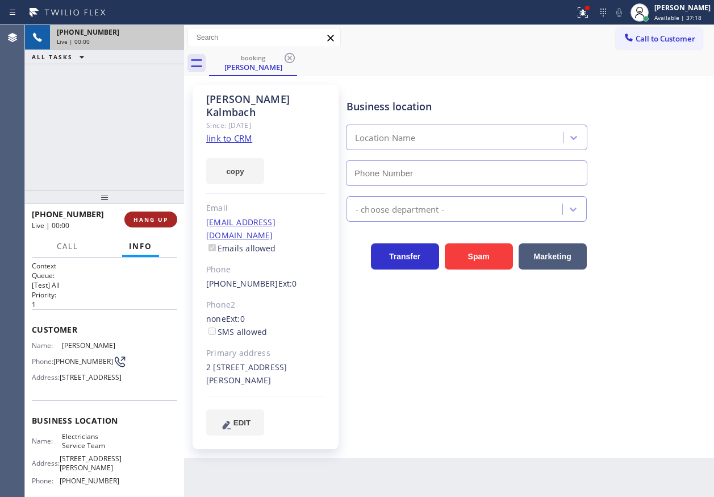
click at [149, 217] on span "HANG UP" at bounding box center [151, 219] width 35 height 8
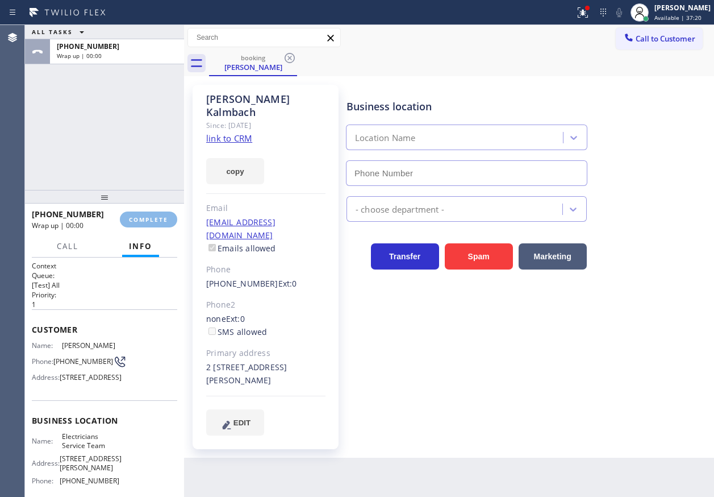
type input "(800) 568-8664"
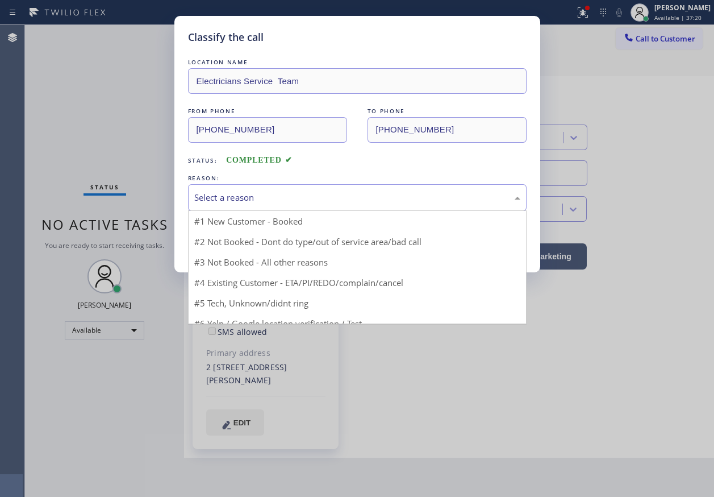
click at [294, 185] on div "Select a reason" at bounding box center [357, 197] width 339 height 27
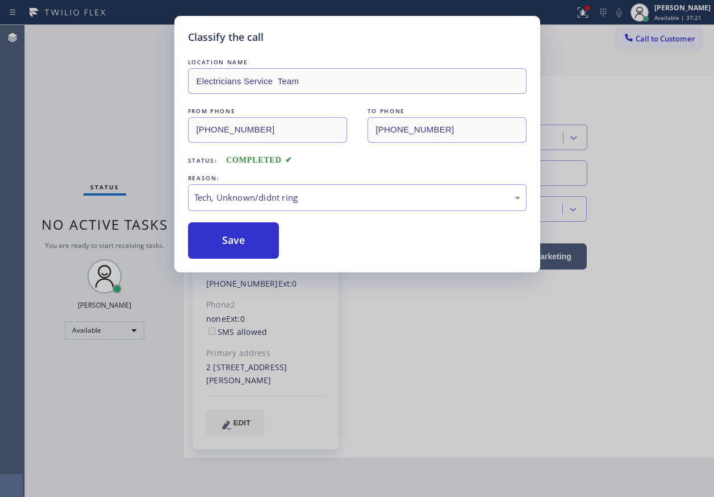
click at [281, 256] on div "Save" at bounding box center [357, 240] width 339 height 36
click at [253, 244] on button "Save" at bounding box center [233, 240] width 91 height 36
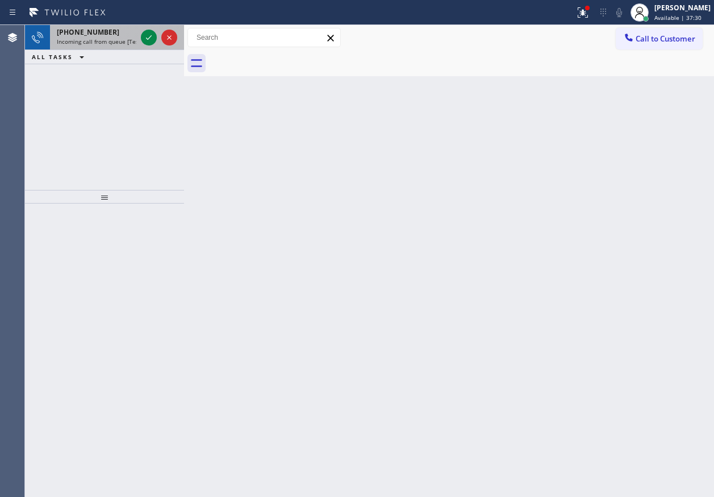
click at [81, 44] on span "Incoming call from queue [Test] All" at bounding box center [104, 42] width 94 height 8
click at [135, 40] on span "Incoming call from queue [Test] All" at bounding box center [104, 42] width 94 height 8
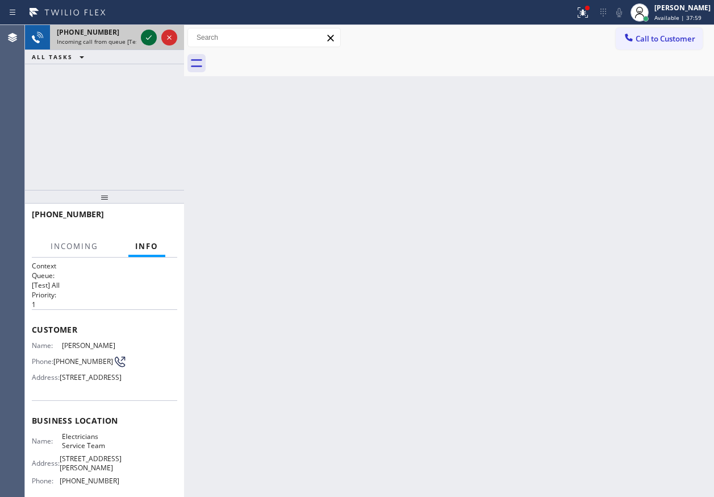
click at [144, 40] on icon at bounding box center [149, 38] width 14 height 14
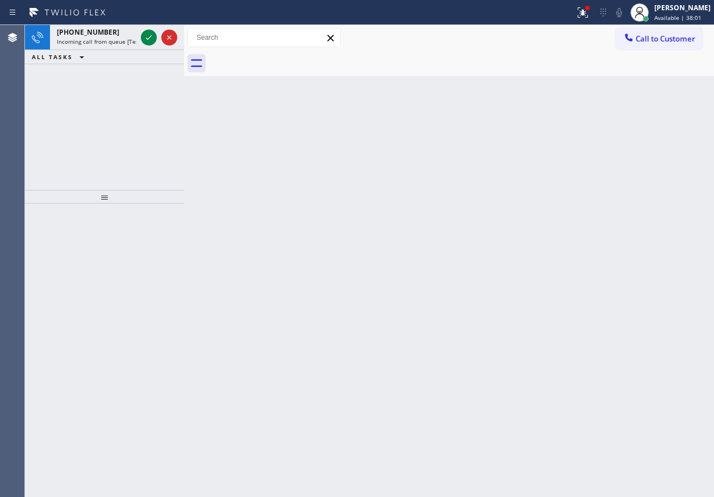
click at [144, 40] on icon at bounding box center [149, 38] width 14 height 14
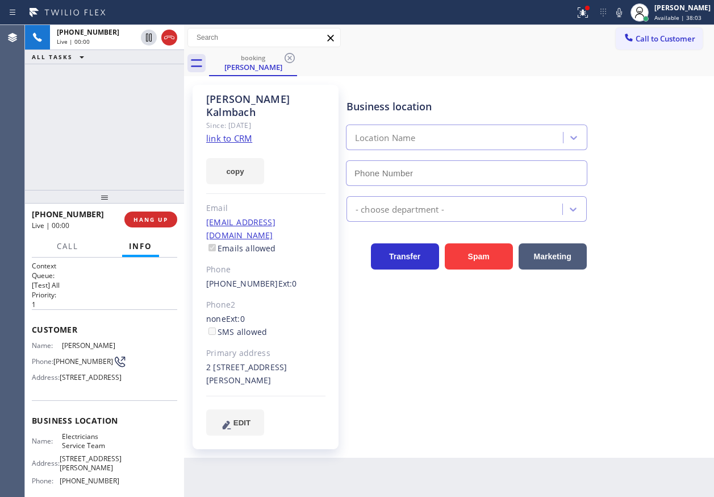
type input "(800) 568-8664"
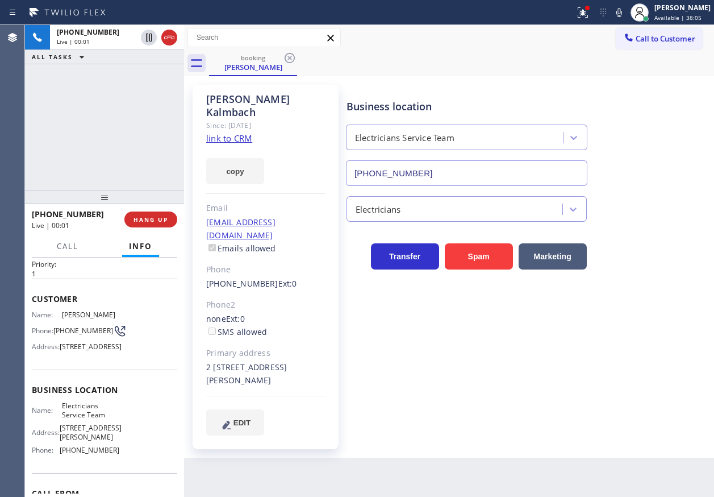
scroll to position [57, 0]
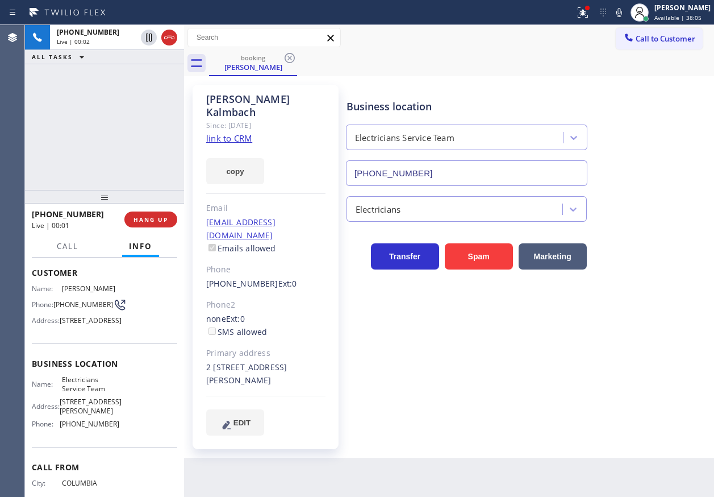
click at [83, 424] on div "Name: Electricians Service Team Address: 11950 San Vicente Blvd Phone: (800) 56…" at bounding box center [76, 403] width 88 height 57
click at [86, 393] on span "Electricians Service Team" at bounding box center [90, 384] width 57 height 18
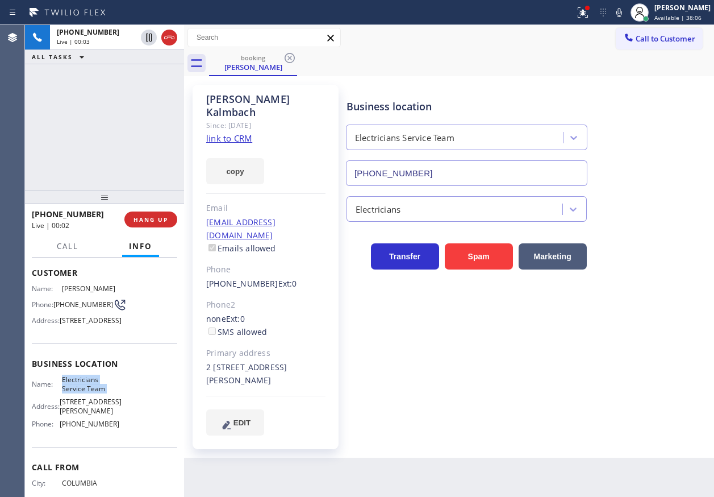
copy span "Electricians Service Team"
click at [477, 174] on input "(800) 568-8664" at bounding box center [466, 173] width 241 height 26
click at [241, 132] on link "link to CRM" at bounding box center [229, 137] width 46 height 11
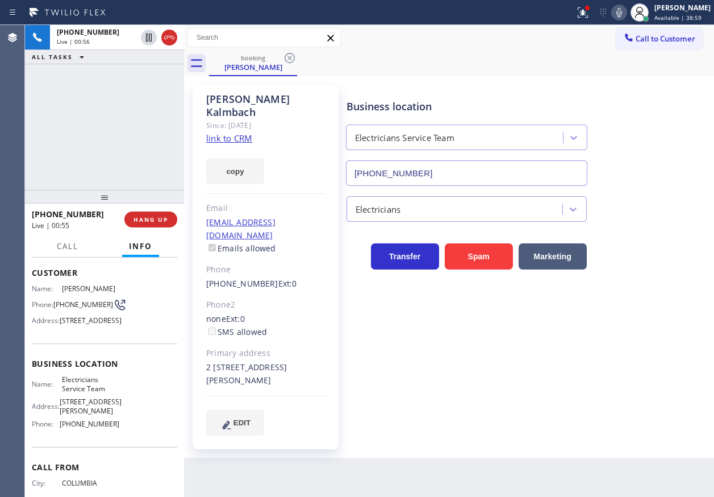
click at [622, 14] on div at bounding box center [619, 13] width 16 height 14
click at [71, 250] on span "Call" at bounding box center [68, 246] width 22 height 10
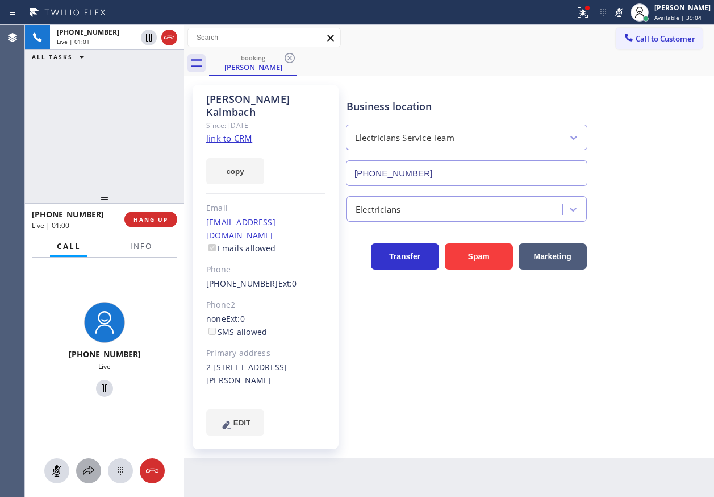
click at [84, 475] on icon at bounding box center [89, 471] width 14 height 14
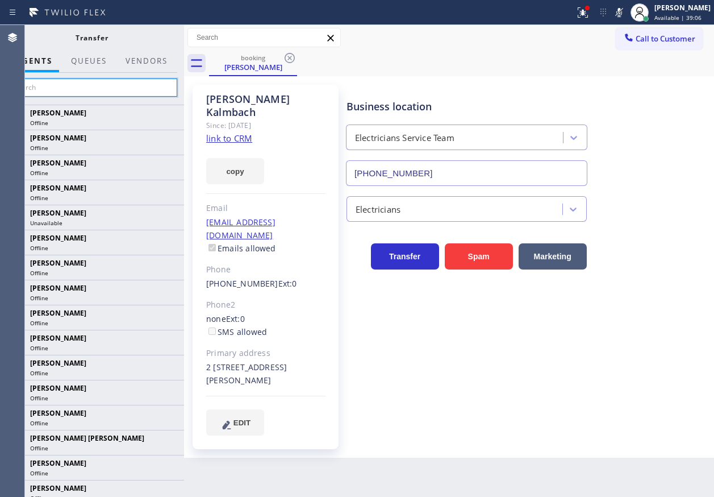
click at [113, 91] on input "text" at bounding box center [91, 87] width 171 height 18
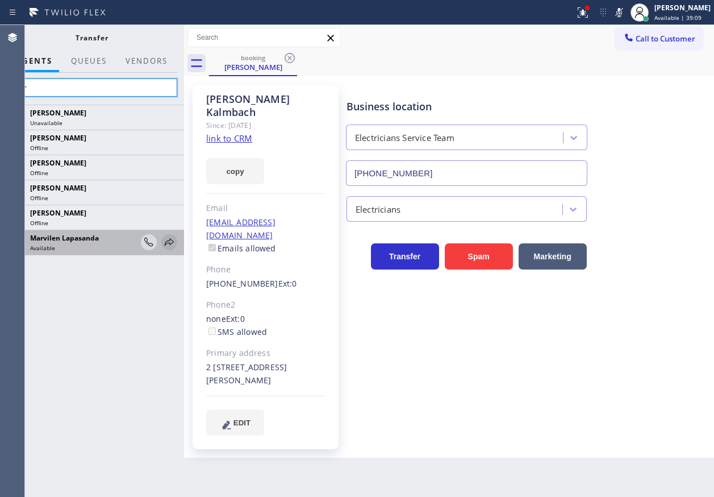
type input "mar"
click at [170, 243] on icon at bounding box center [170, 242] width 14 height 14
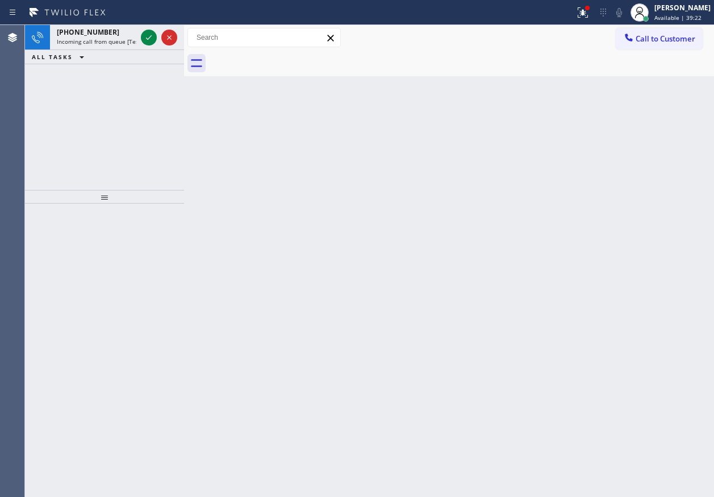
click at [624, 353] on div "Back to Dashboard Change Sender ID Customers Technicians Select a contact Outbo…" at bounding box center [449, 261] width 530 height 472
click at [147, 39] on icon at bounding box center [149, 37] width 6 height 5
click at [148, 40] on icon at bounding box center [149, 38] width 14 height 14
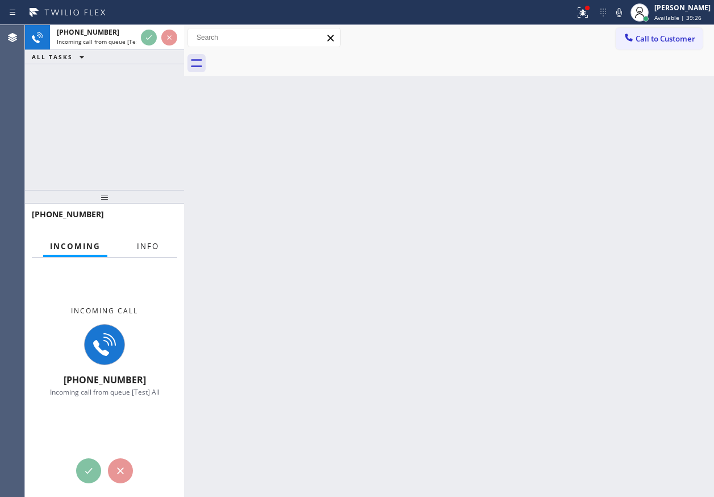
click at [152, 247] on span "Info" at bounding box center [148, 246] width 22 height 10
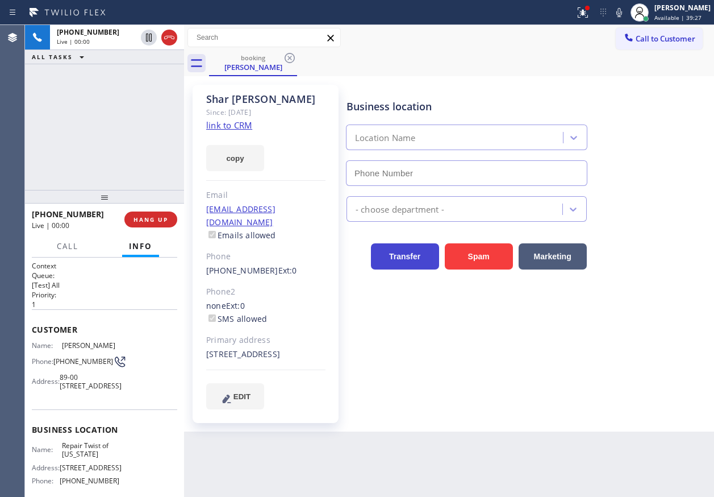
type input "(347) 284-6179"
click at [246, 127] on link "link to CRM" at bounding box center [229, 124] width 46 height 11
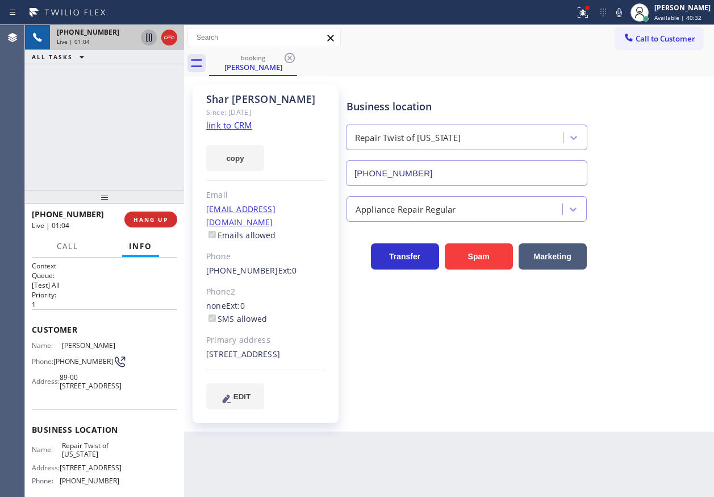
click at [144, 36] on icon at bounding box center [149, 38] width 14 height 14
click at [626, 17] on icon at bounding box center [620, 13] width 14 height 14
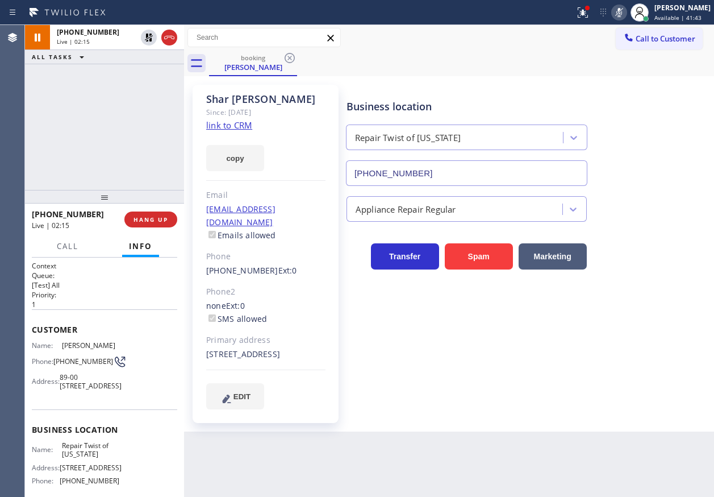
click at [657, 232] on div "Transfer Spam Marketing" at bounding box center [527, 246] width 367 height 48
drag, startPoint x: 626, startPoint y: 12, endPoint x: 275, endPoint y: 18, distance: 350.6
click at [626, 12] on icon at bounding box center [620, 13] width 14 height 14
click at [143, 34] on icon at bounding box center [149, 38] width 14 height 14
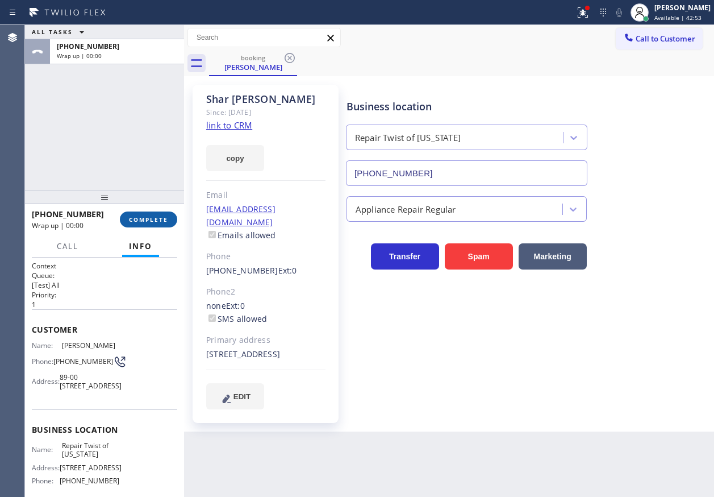
click at [170, 219] on button "COMPLETE" at bounding box center [148, 219] width 57 height 16
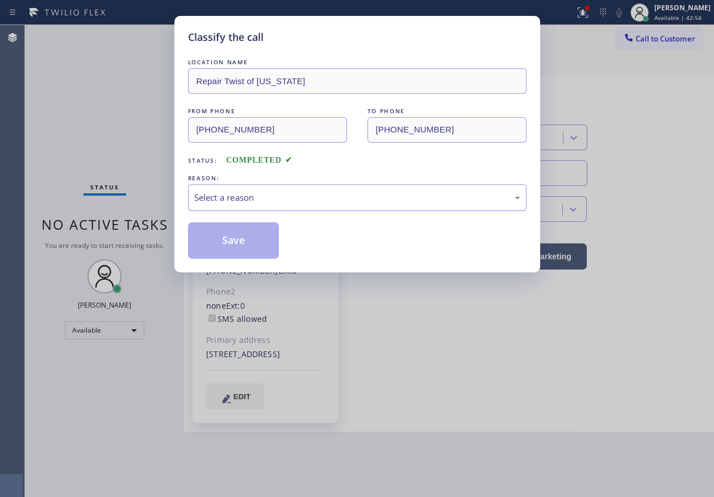
click at [255, 197] on div "Select a reason" at bounding box center [357, 197] width 326 height 13
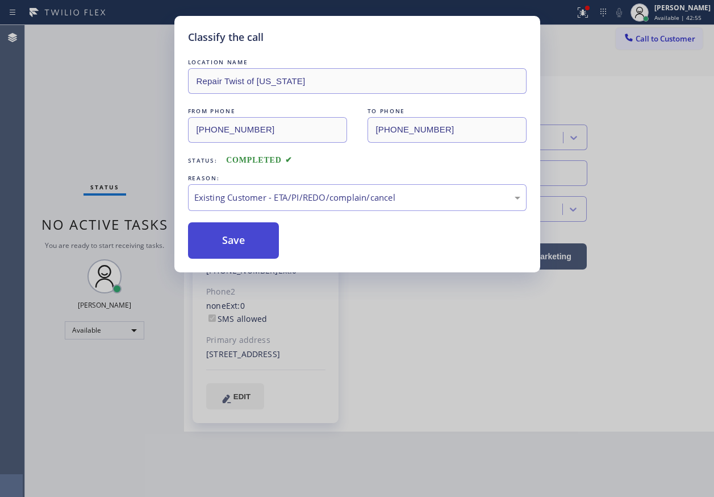
click at [245, 240] on button "Save" at bounding box center [233, 240] width 91 height 36
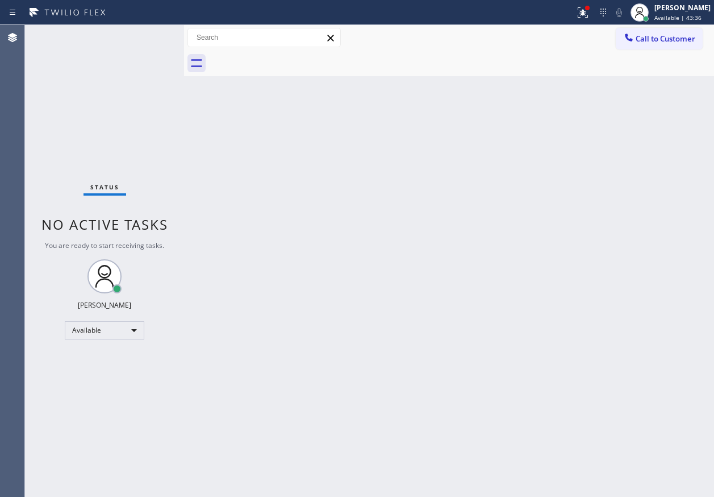
click at [631, 235] on div "Back to Dashboard Change Sender ID Customers Technicians Select a contact Outbo…" at bounding box center [449, 261] width 530 height 472
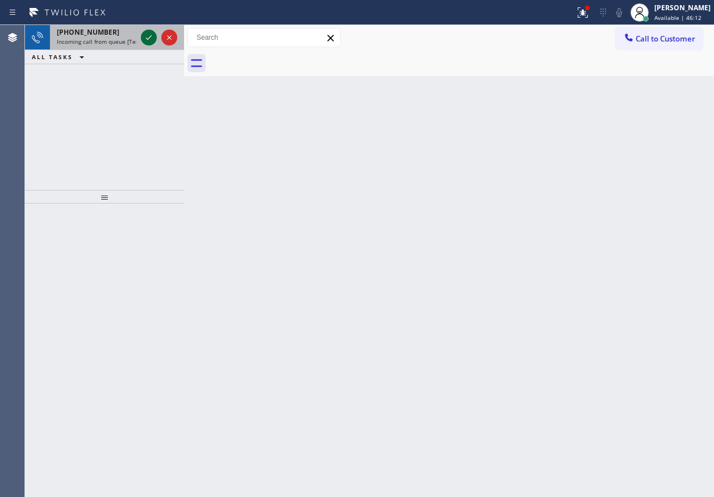
drag, startPoint x: 149, startPoint y: 45, endPoint x: 153, endPoint y: 38, distance: 7.9
click at [153, 39] on div at bounding box center [159, 37] width 41 height 25
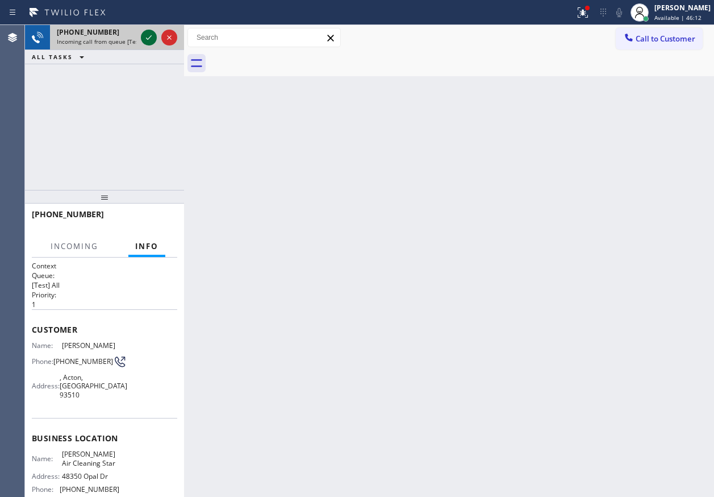
click at [151, 38] on icon at bounding box center [149, 38] width 14 height 14
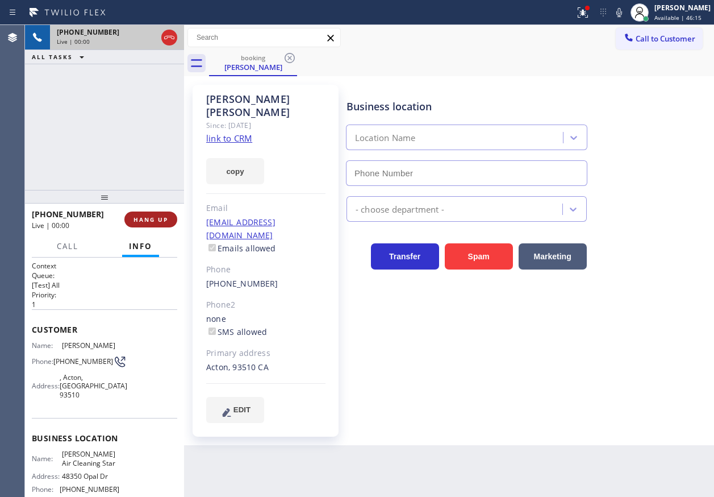
click at [149, 217] on span "HANG UP" at bounding box center [151, 219] width 35 height 8
type input "(760) 642-1219"
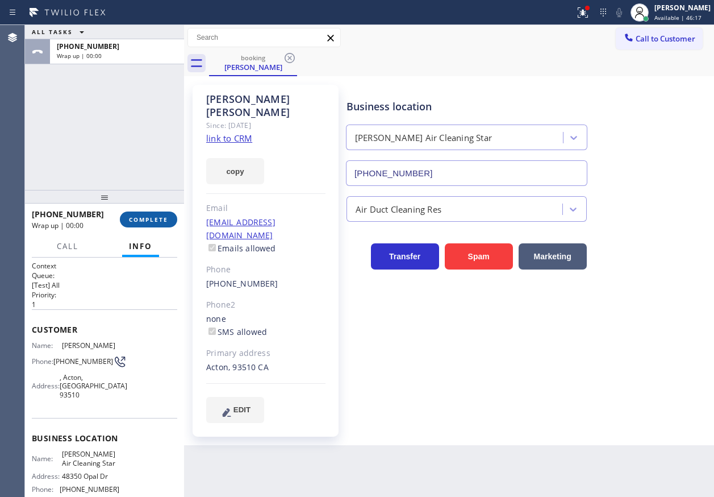
click at [149, 217] on span "COMPLETE" at bounding box center [148, 219] width 39 height 8
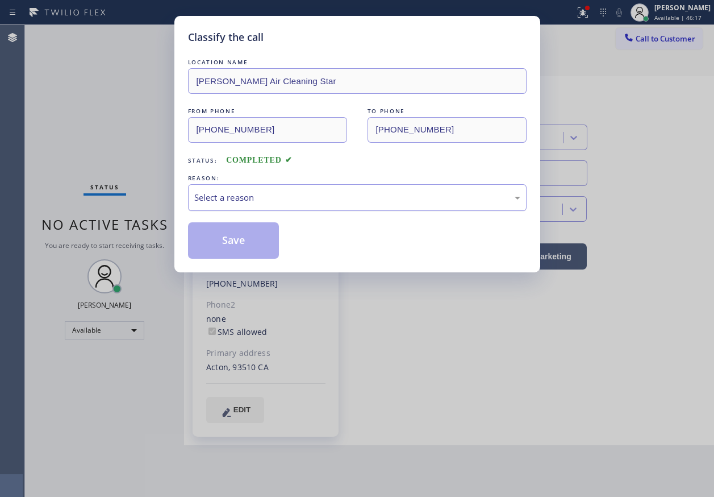
drag, startPoint x: 278, startPoint y: 200, endPoint x: 277, endPoint y: 207, distance: 6.9
click at [278, 202] on div "Select a reason" at bounding box center [357, 197] width 326 height 13
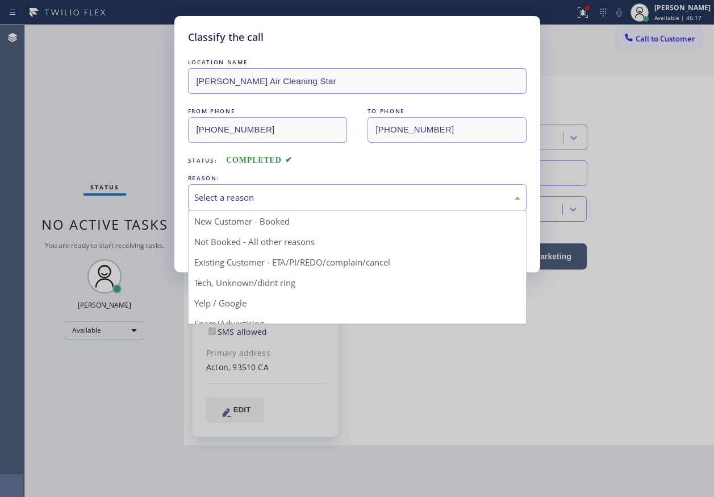
drag, startPoint x: 269, startPoint y: 282, endPoint x: 252, endPoint y: 237, distance: 48.0
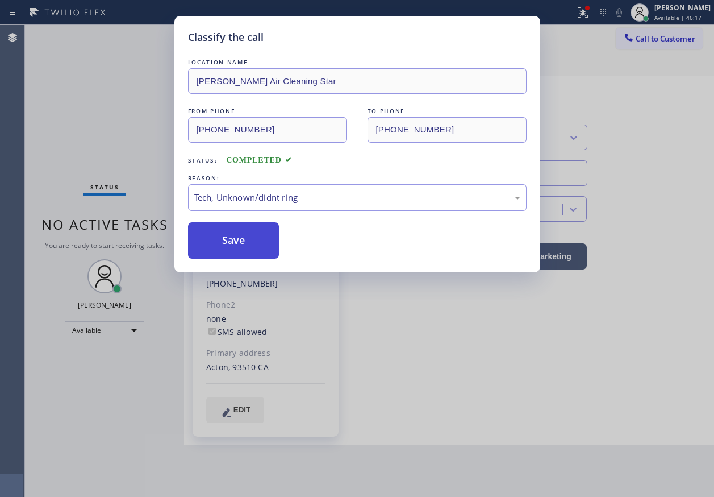
click at [252, 235] on button "Save" at bounding box center [233, 240] width 91 height 36
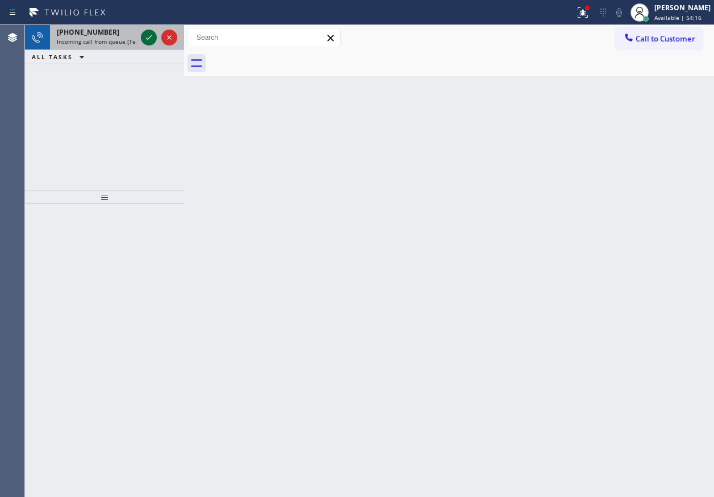
click at [151, 40] on icon at bounding box center [149, 38] width 14 height 14
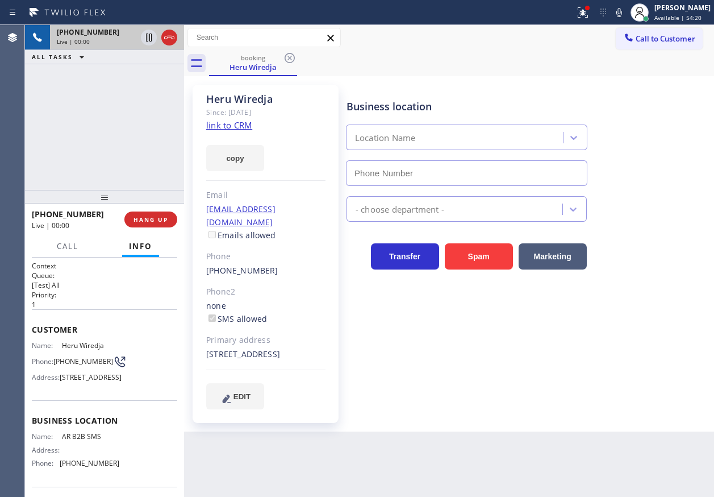
click at [155, 208] on div "+13105926593 Live | 00:00 HANG UP" at bounding box center [104, 220] width 145 height 30
click at [155, 215] on span "HANG UP" at bounding box center [151, 219] width 35 height 8
type input "[PHONE_NUMBER]"
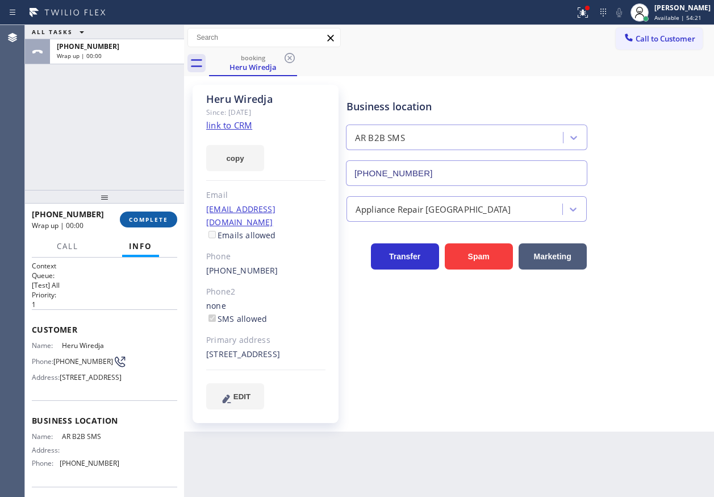
click at [155, 215] on span "COMPLETE" at bounding box center [148, 219] width 39 height 8
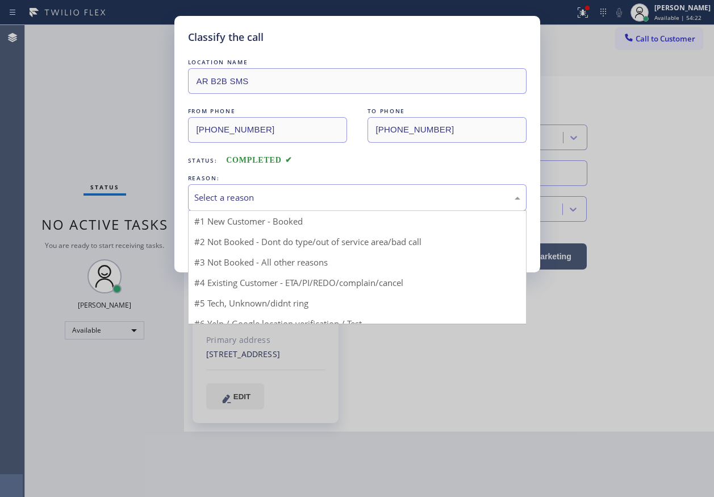
click at [241, 188] on div "Select a reason" at bounding box center [357, 197] width 339 height 27
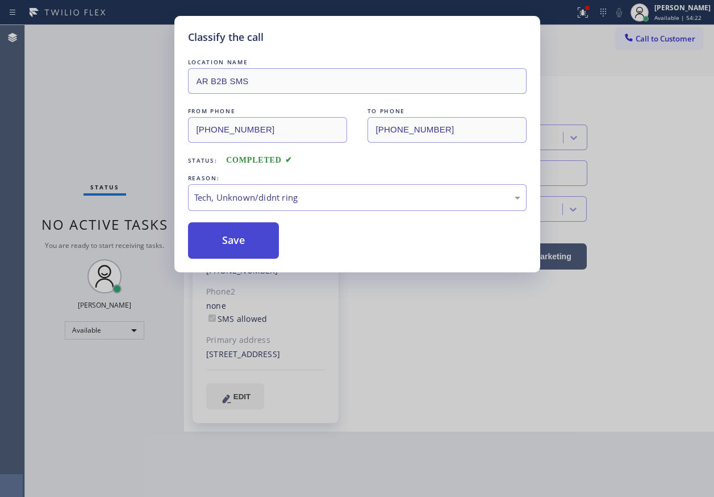
click at [237, 238] on button "Save" at bounding box center [233, 240] width 91 height 36
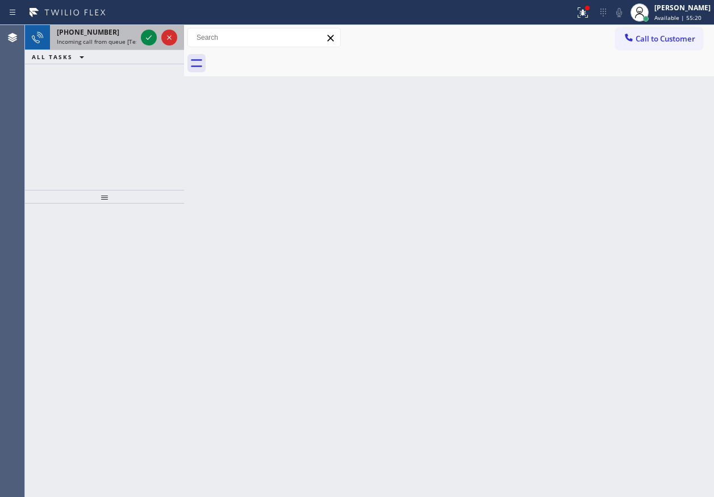
click at [69, 36] on span "[PHONE_NUMBER]" at bounding box center [88, 32] width 63 height 10
click at [147, 36] on icon at bounding box center [149, 38] width 14 height 14
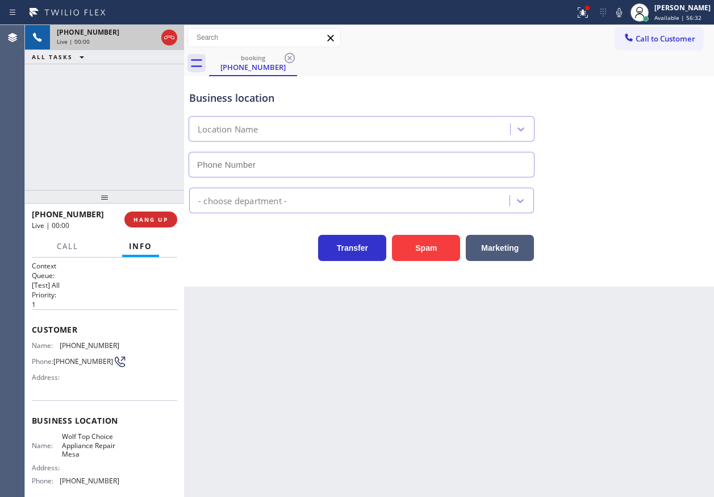
type input "(623) 292-5313"
click at [104, 450] on span "Wolf Top Choice Appliance Repair Mesa" at bounding box center [90, 445] width 57 height 26
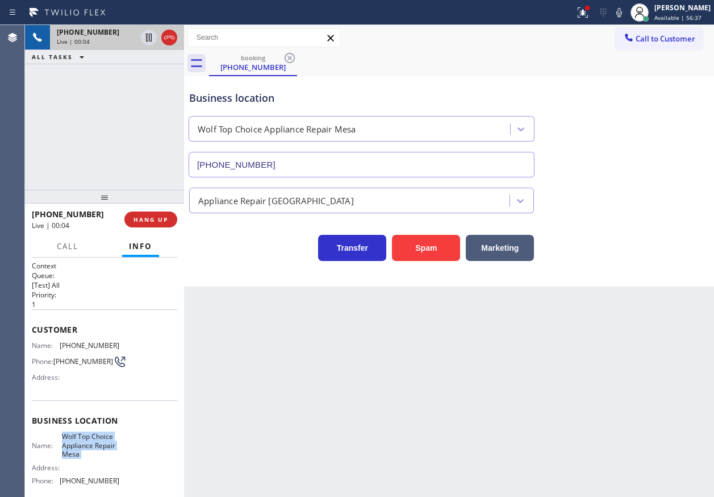
click at [104, 450] on span "Wolf Top Choice Appliance Repair Mesa" at bounding box center [90, 445] width 57 height 26
copy span "Wolf Top Choice Appliance Repair Mesa"
click at [377, 152] on input "(623) 292-5313" at bounding box center [362, 165] width 346 height 26
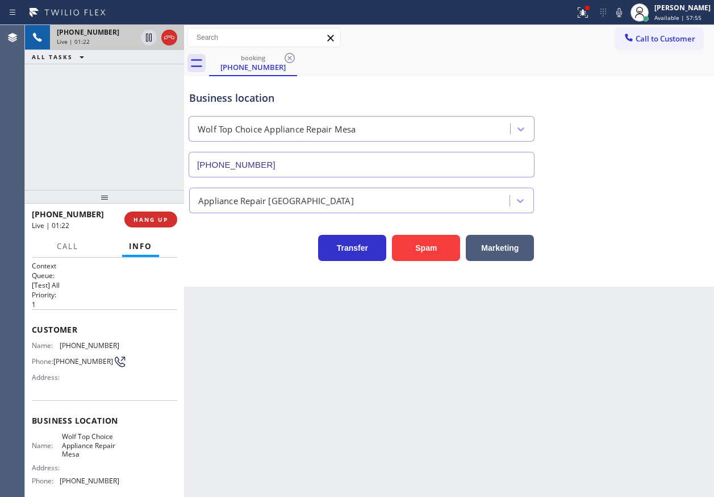
click at [66, 357] on span "(480) 250-2193" at bounding box center [83, 361] width 60 height 9
copy div "(480) 250-2193"
click at [621, 14] on icon at bounding box center [620, 13] width 14 height 14
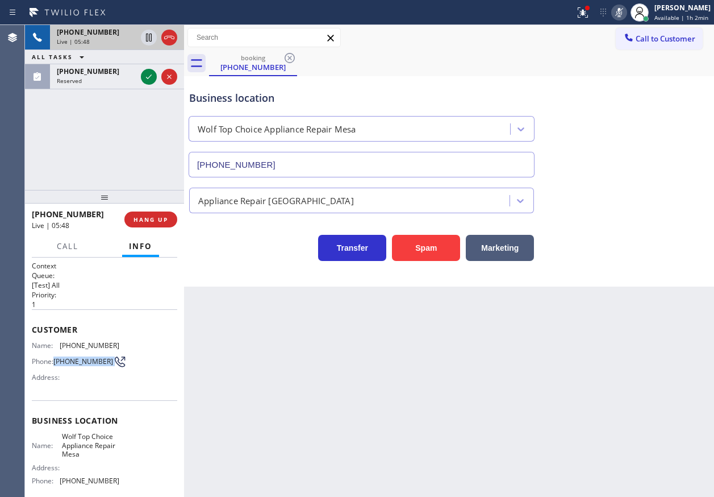
click at [622, 13] on icon at bounding box center [620, 12] width 6 height 9
click at [147, 76] on icon at bounding box center [149, 77] width 14 height 14
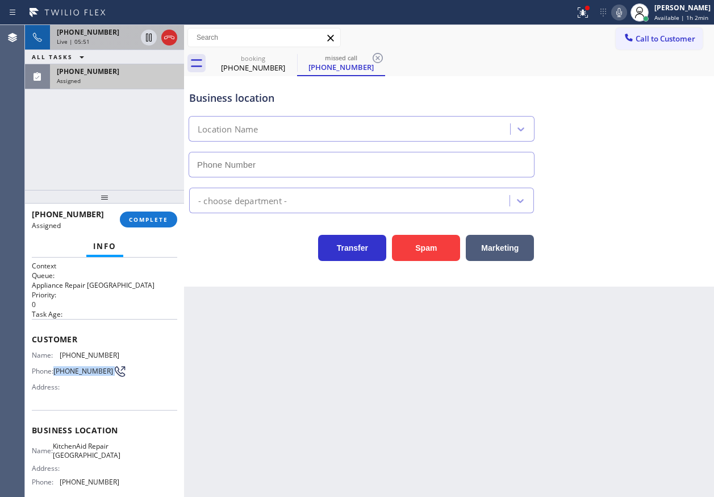
type input "[PHONE_NUMBER]"
click at [45, 353] on span "Name:" at bounding box center [46, 355] width 28 height 9
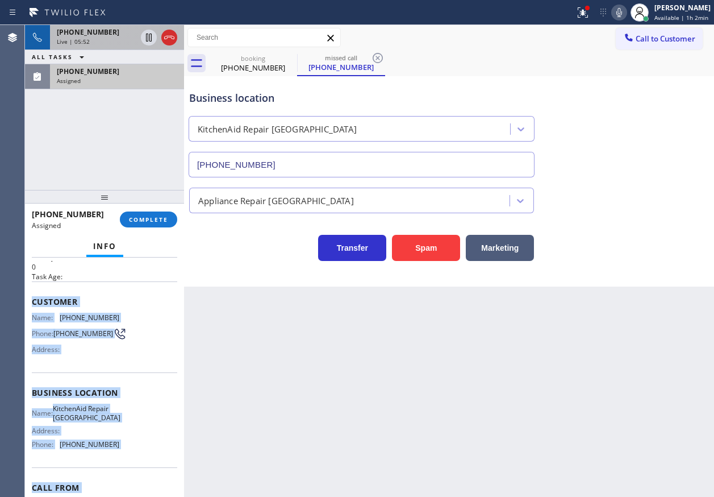
scroll to position [110, 0]
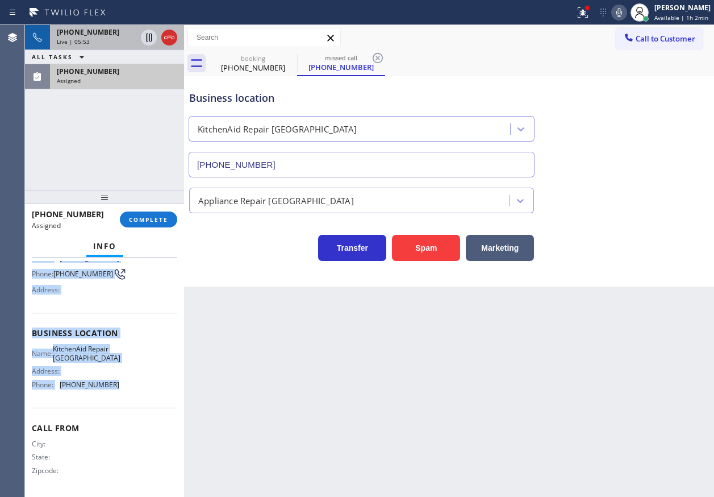
drag, startPoint x: 27, startPoint y: 336, endPoint x: 124, endPoint y: 401, distance: 117.3
click at [124, 401] on div "Context Queue: Appliance Repair High End Priority: 0 Task Age: Customer Name: (…" at bounding box center [104, 376] width 159 height 239
click at [160, 216] on span "COMPLETE" at bounding box center [148, 219] width 39 height 8
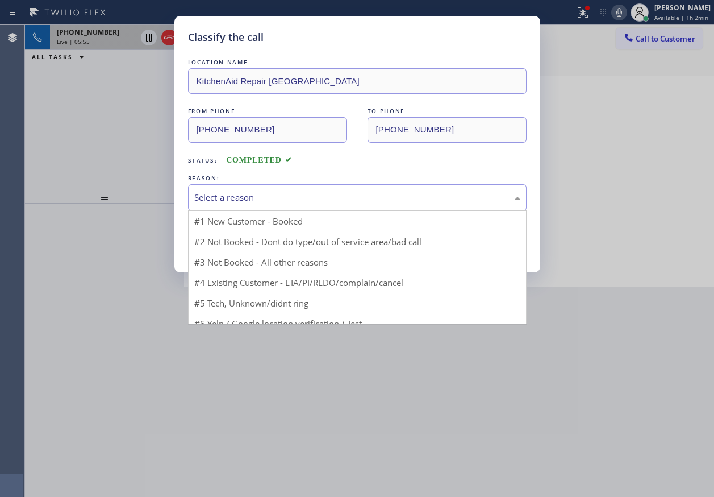
click at [285, 201] on div "Select a reason" at bounding box center [357, 197] width 326 height 13
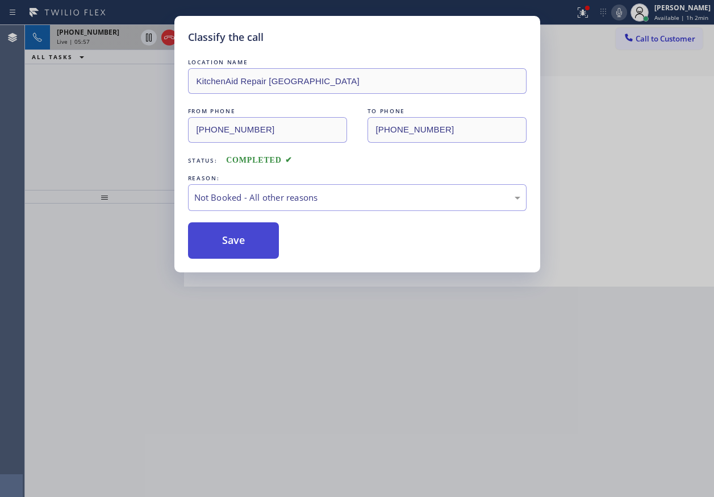
click at [239, 246] on button "Save" at bounding box center [233, 240] width 91 height 36
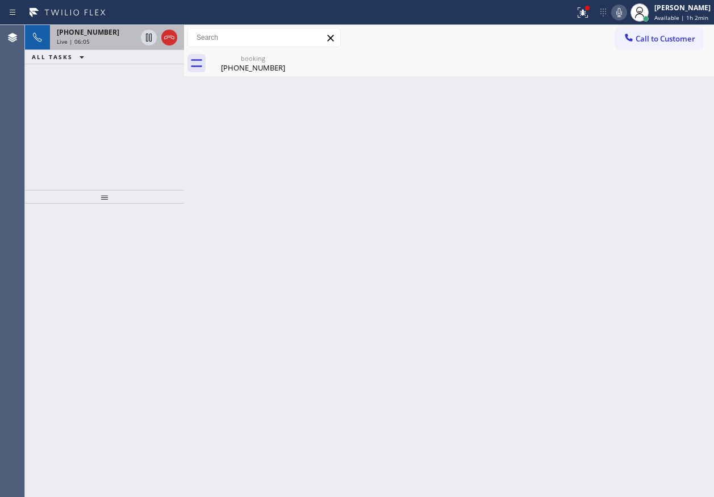
click at [644, 211] on div "Back to Dashboard Change Sender ID Customers Technicians Select a contact Outbo…" at bounding box center [449, 261] width 530 height 472
click at [94, 41] on div "Live | 06:07" at bounding box center [97, 42] width 80 height 8
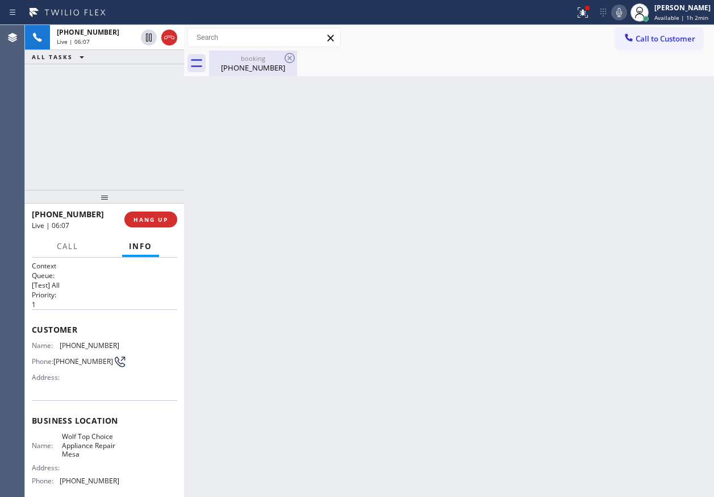
click at [232, 60] on div "booking" at bounding box center [253, 58] width 86 height 9
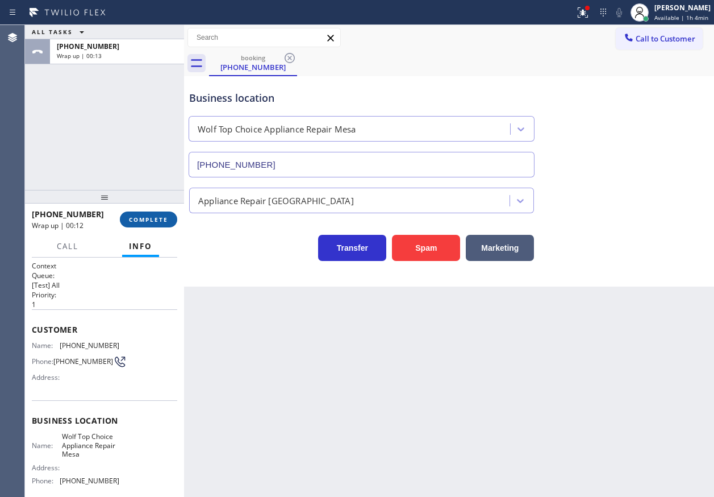
click at [161, 214] on button "COMPLETE" at bounding box center [148, 219] width 57 height 16
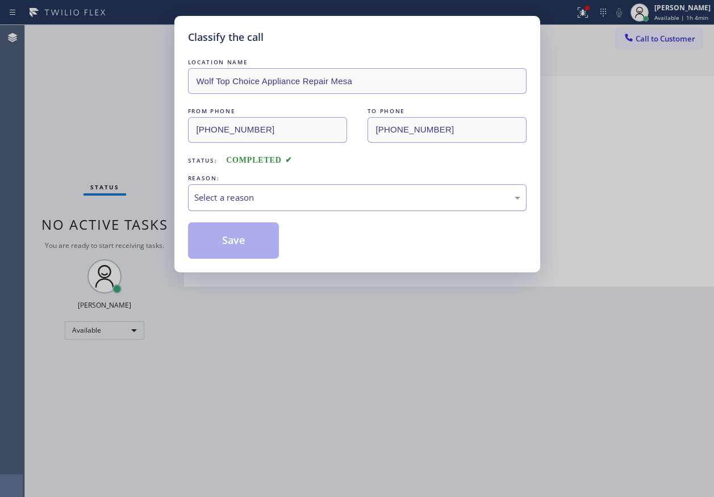
click at [260, 200] on div "Select a reason" at bounding box center [357, 197] width 326 height 13
click at [235, 250] on button "Save" at bounding box center [233, 240] width 91 height 36
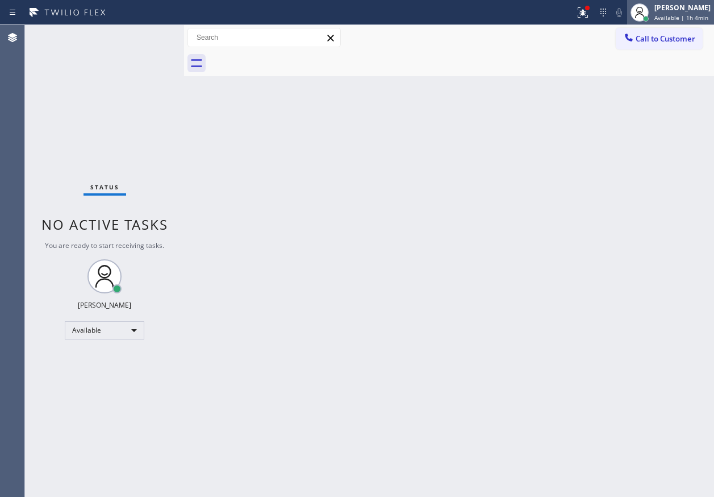
click at [688, 18] on span "Available | 1h 4min" at bounding box center [682, 18] width 54 height 8
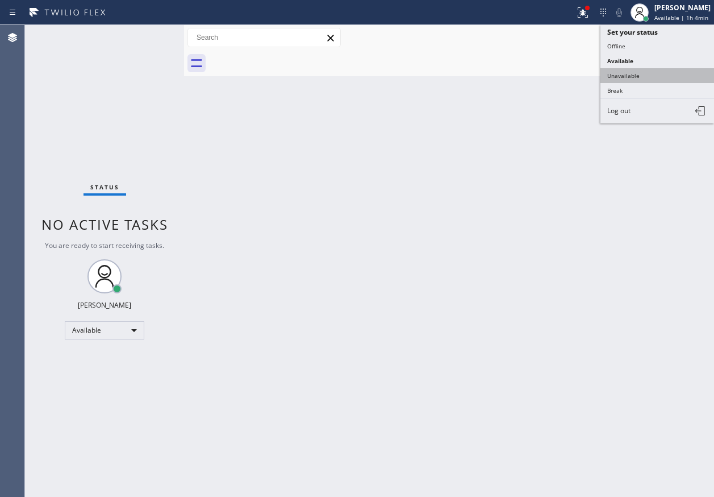
click at [602, 68] on button "Unavailable" at bounding box center [658, 75] width 114 height 15
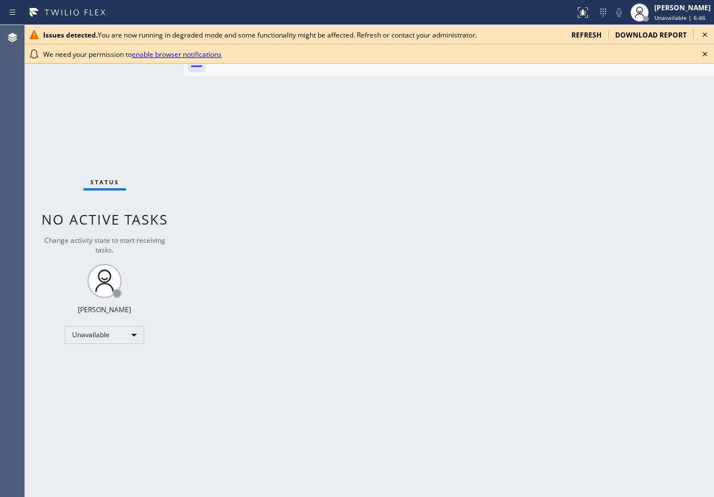
click at [705, 54] on icon at bounding box center [705, 54] width 14 height 14
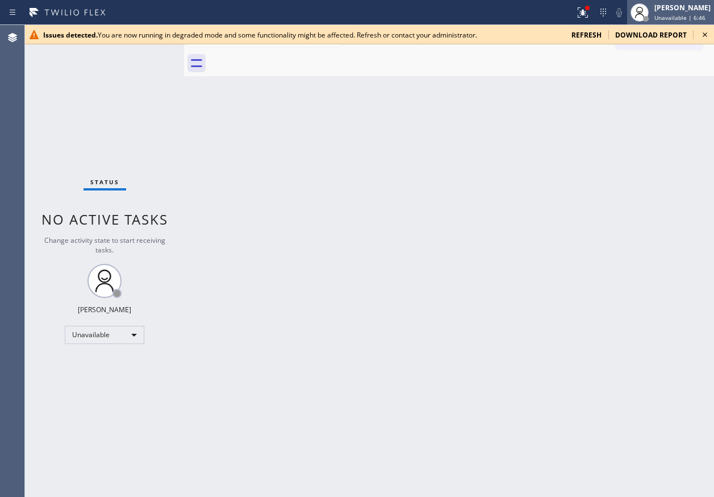
click at [705, 35] on icon at bounding box center [705, 35] width 14 height 14
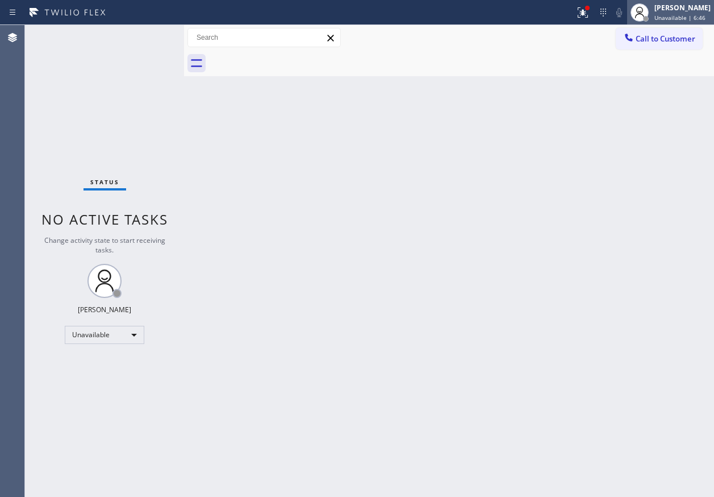
click at [692, 10] on div "[PERSON_NAME]" at bounding box center [683, 8] width 56 height 10
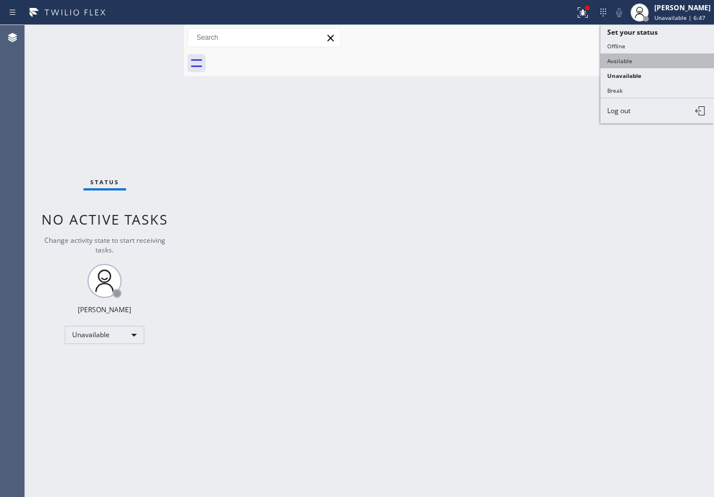
click at [659, 55] on button "Available" at bounding box center [658, 60] width 114 height 15
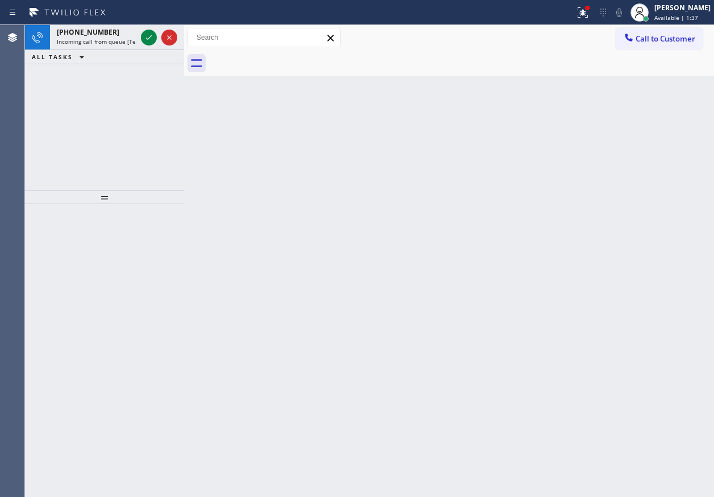
click at [379, 207] on div "Back to Dashboard Change Sender ID Customers Technicians Select a contact Outbo…" at bounding box center [449, 261] width 530 height 472
click at [152, 41] on icon at bounding box center [149, 38] width 14 height 14
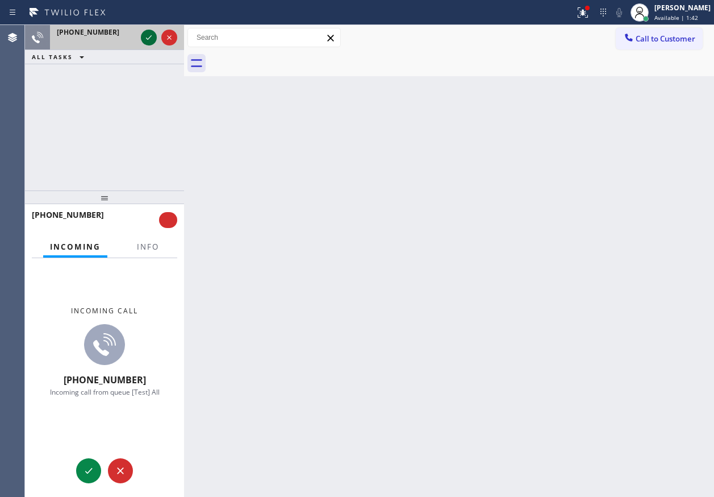
click at [152, 41] on icon at bounding box center [149, 38] width 14 height 14
click at [148, 36] on icon at bounding box center [149, 38] width 14 height 14
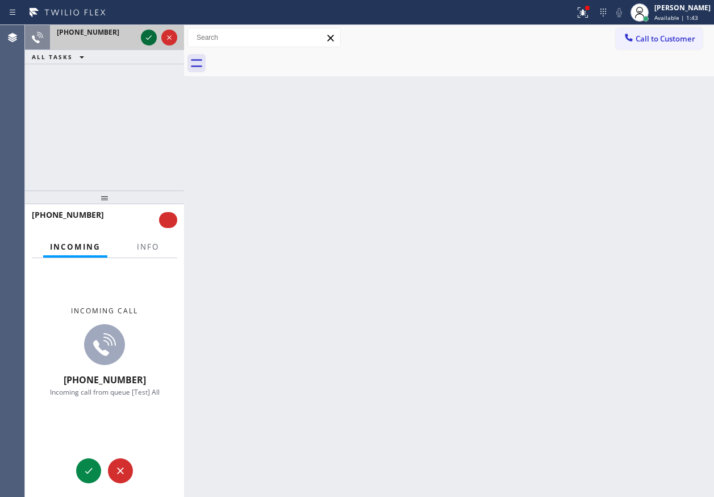
click at [148, 36] on icon at bounding box center [149, 38] width 14 height 14
click at [149, 252] on button "Info" at bounding box center [148, 247] width 36 height 22
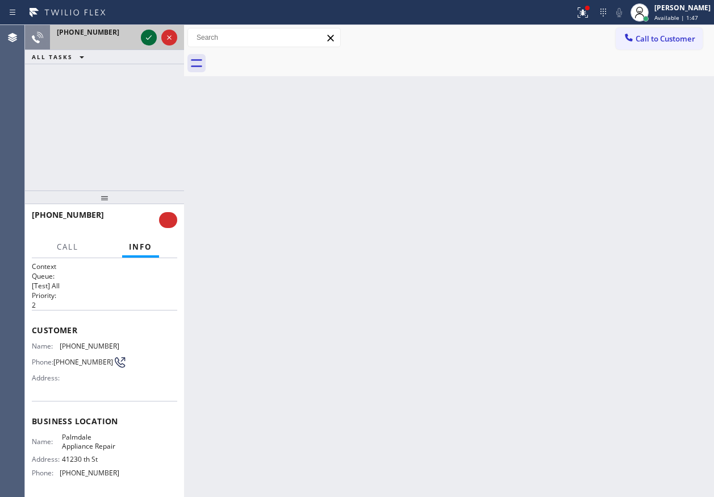
click at [146, 38] on icon at bounding box center [149, 38] width 14 height 14
click at [147, 39] on icon at bounding box center [149, 38] width 14 height 14
click at [147, 39] on icon at bounding box center [149, 37] width 6 height 5
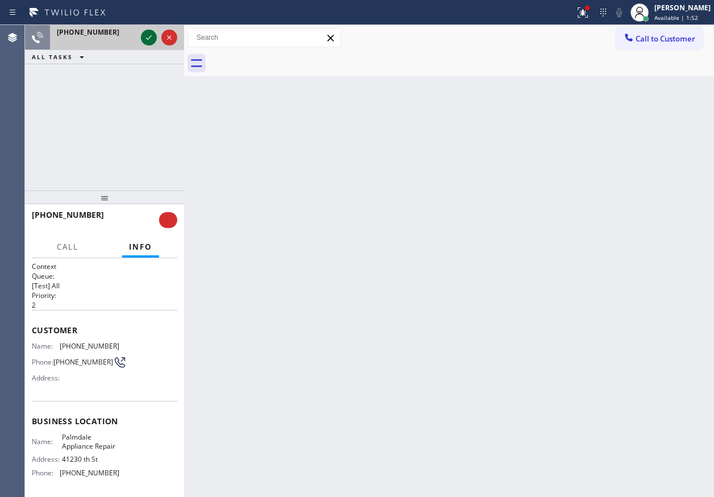
click at [147, 39] on icon at bounding box center [149, 37] width 6 height 5
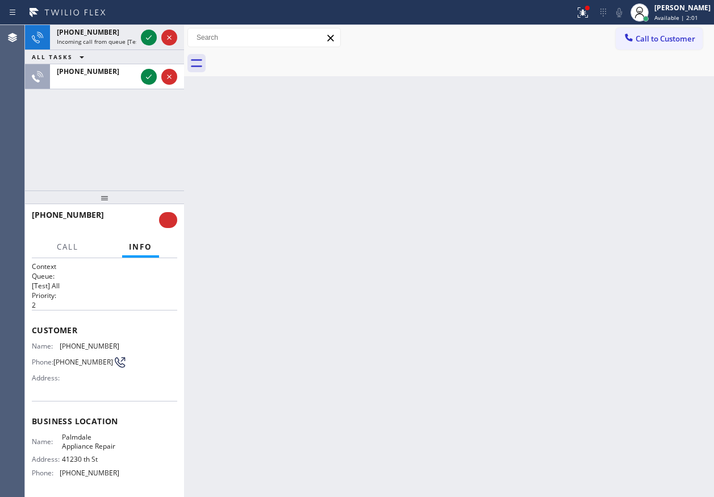
click at [652, 148] on div "Back to Dashboard Change Sender ID Customers Technicians Select a contact Outbo…" at bounding box center [449, 261] width 530 height 472
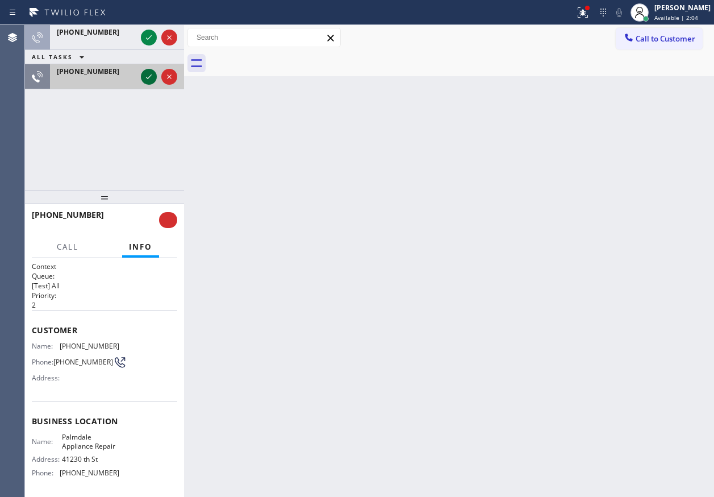
click at [149, 74] on icon at bounding box center [149, 77] width 14 height 14
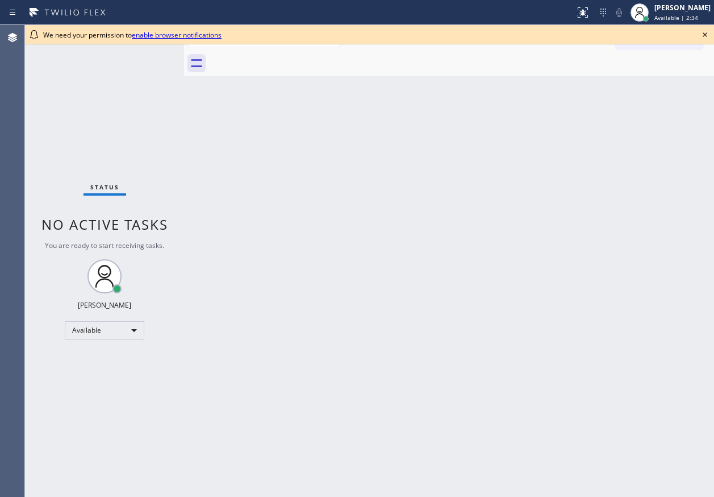
click at [647, 178] on div "Back to Dashboard Change Sender ID Customers Technicians Select a contact Outbo…" at bounding box center [449, 261] width 530 height 472
click at [705, 36] on icon at bounding box center [705, 35] width 14 height 14
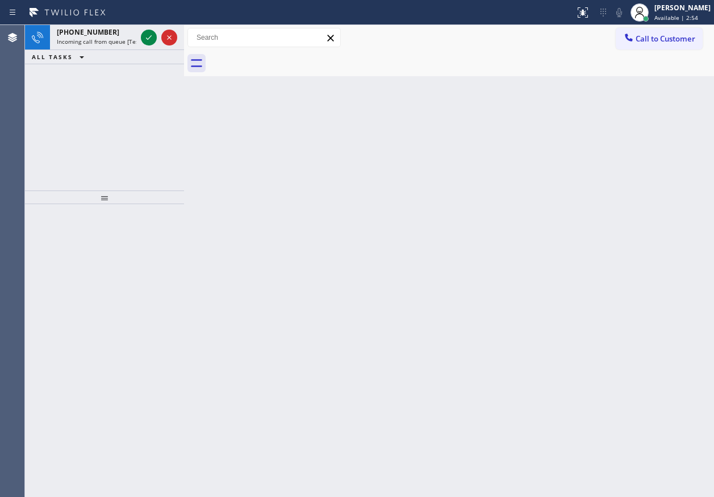
drag, startPoint x: 631, startPoint y: 189, endPoint x: 407, endPoint y: 49, distance: 263.6
click at [631, 189] on div "Back to Dashboard Change Sender ID Customers Technicians Select a contact Outbo…" at bounding box center [449, 261] width 530 height 472
click at [147, 38] on icon at bounding box center [149, 38] width 14 height 14
click at [640, 202] on div "Back to Dashboard Change Sender ID Customers Technicians Select a contact Outbo…" at bounding box center [449, 261] width 530 height 472
click at [145, 41] on icon at bounding box center [149, 38] width 14 height 14
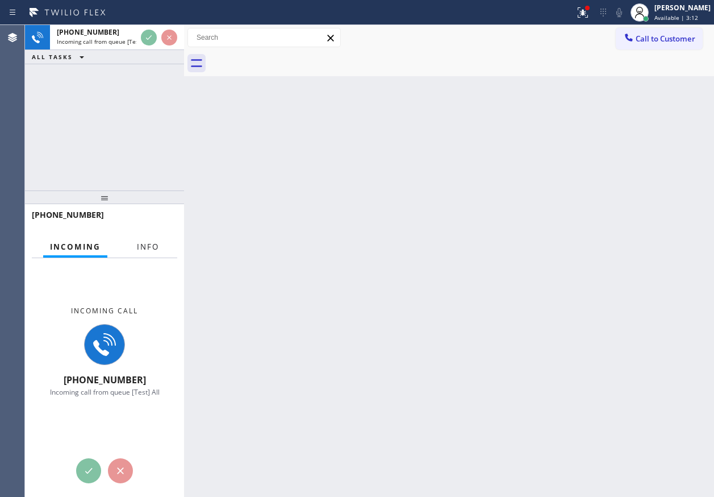
click at [147, 248] on span "Info" at bounding box center [148, 246] width 22 height 10
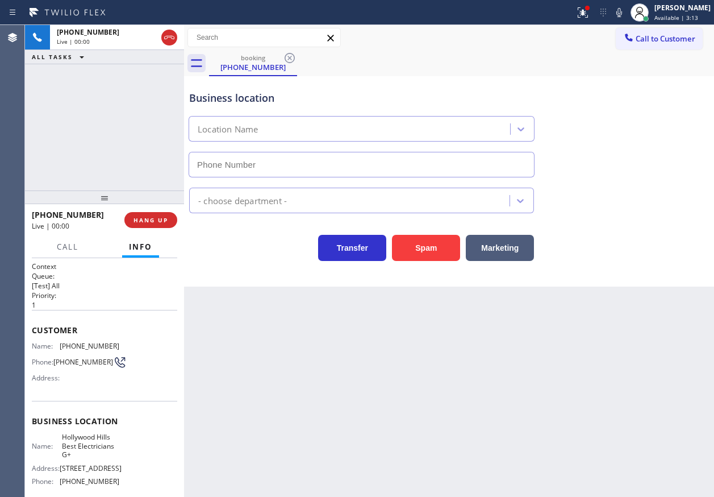
type input "[PHONE_NUMBER]"
click at [96, 452] on span "Hollywood Hills Best Electricians G+" at bounding box center [90, 445] width 57 height 26
copy span "Hollywood Hills Best Electricians G+"
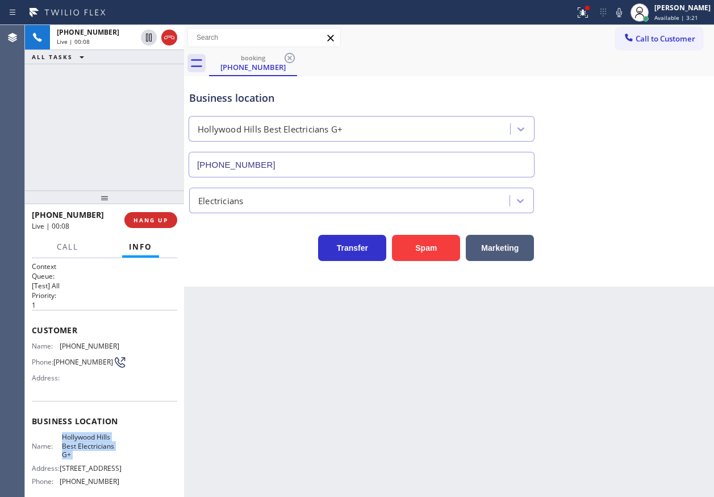
click at [331, 169] on input "[PHONE_NUMBER]" at bounding box center [362, 165] width 346 height 26
click at [68, 344] on span "[PHONE_NUMBER]" at bounding box center [90, 346] width 60 height 9
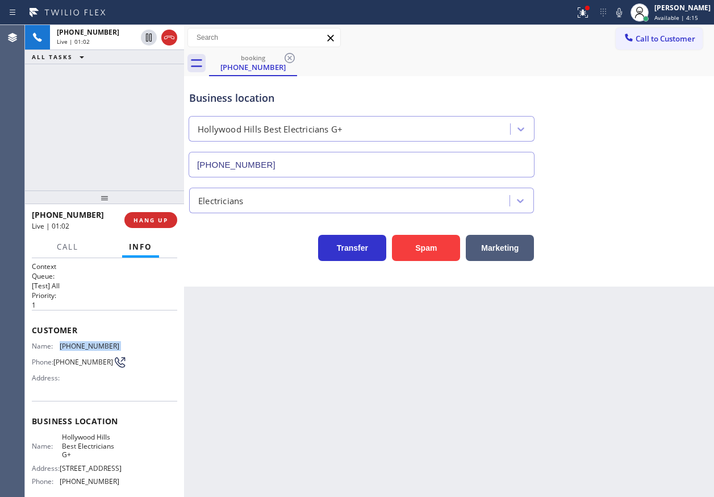
click at [68, 344] on span "[PHONE_NUMBER]" at bounding box center [90, 346] width 60 height 9
copy span "[PHONE_NUMBER]"
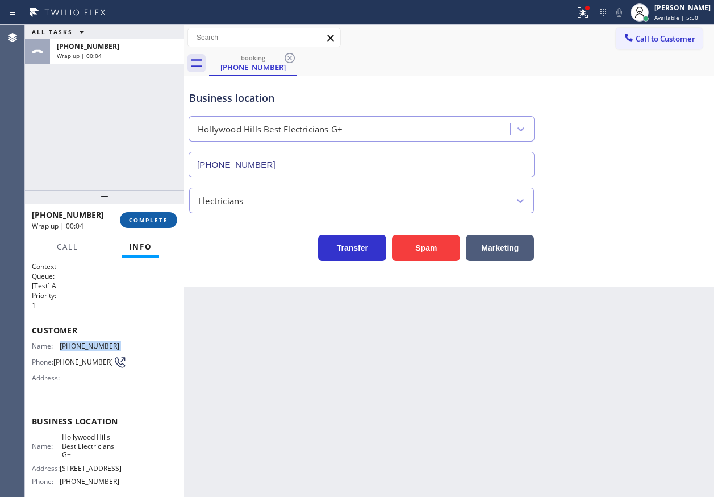
click at [148, 223] on span "COMPLETE" at bounding box center [148, 220] width 39 height 8
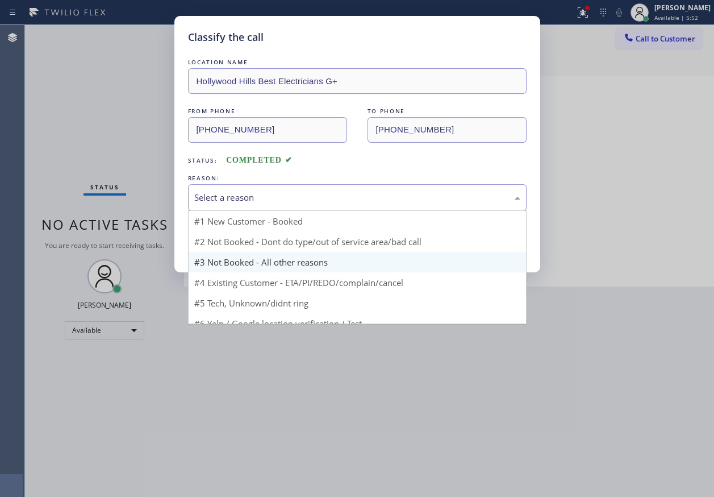
drag, startPoint x: 327, startPoint y: 198, endPoint x: 217, endPoint y: 269, distance: 130.4
click at [327, 199] on div "Select a reason" at bounding box center [357, 197] width 326 height 13
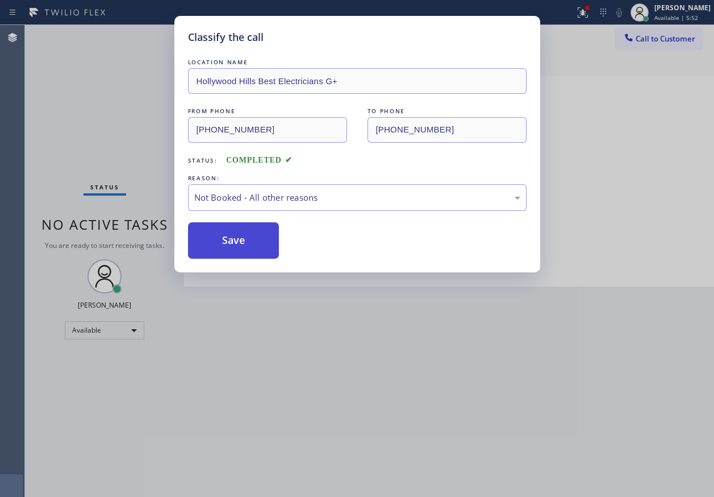
click at [218, 239] on button "Save" at bounding box center [233, 240] width 91 height 36
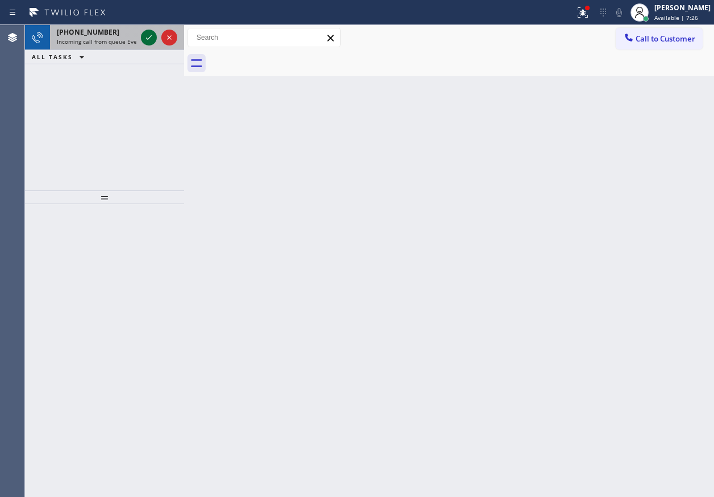
click at [148, 35] on icon at bounding box center [149, 38] width 14 height 14
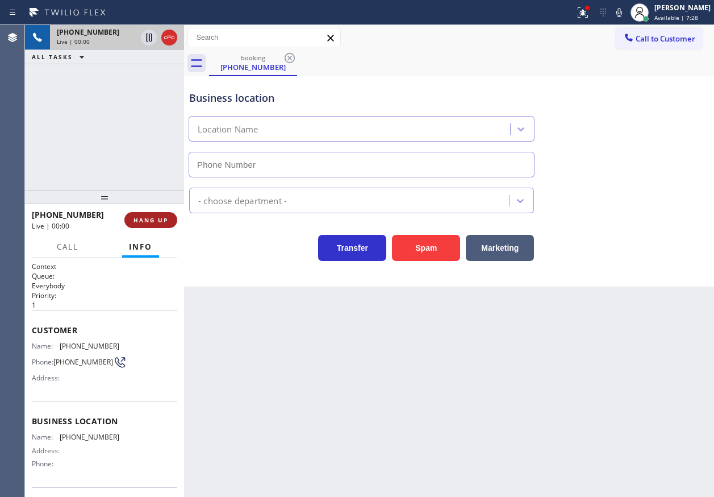
click at [159, 216] on span "HANG UP" at bounding box center [151, 220] width 35 height 8
click at [159, 217] on span "HANG UP" at bounding box center [151, 220] width 35 height 8
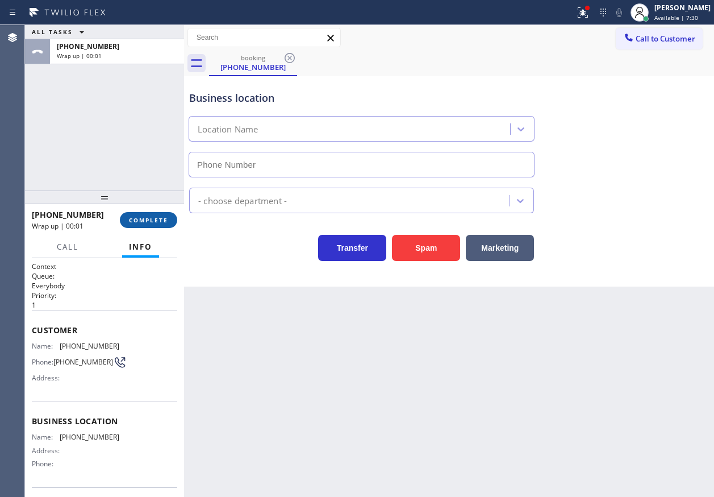
drag, startPoint x: 127, startPoint y: 216, endPoint x: 144, endPoint y: 215, distance: 17.1
click at [128, 216] on button "COMPLETE" at bounding box center [148, 220] width 57 height 16
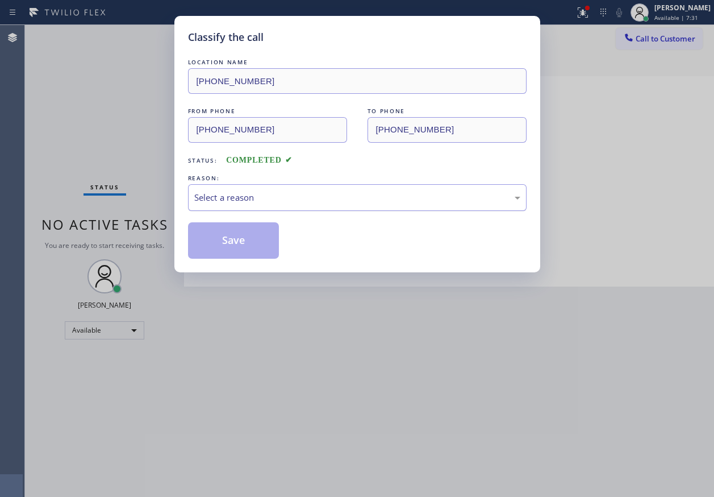
click at [225, 199] on div "Select a reason" at bounding box center [357, 197] width 326 height 13
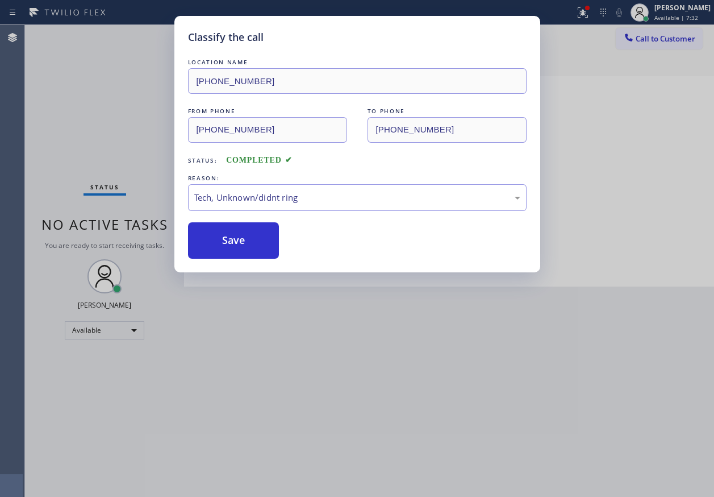
click at [233, 245] on button "Save" at bounding box center [233, 240] width 91 height 36
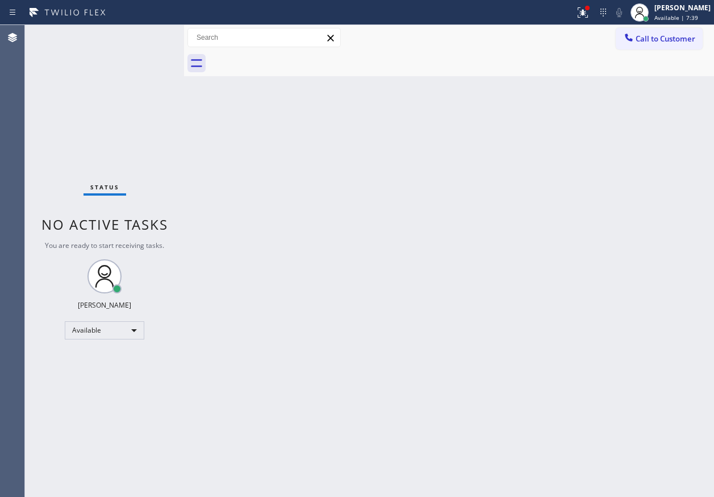
click at [623, 200] on div "Back to Dashboard Change Sender ID Customers Technicians Select a contact Outbo…" at bounding box center [449, 261] width 530 height 472
click at [147, 36] on div "Status No active tasks You are ready to start receiving tasks. [PERSON_NAME] Av…" at bounding box center [104, 261] width 159 height 472
click at [147, 39] on div "Status No active tasks You are ready to start receiving tasks. [PERSON_NAME] Av…" at bounding box center [104, 261] width 159 height 472
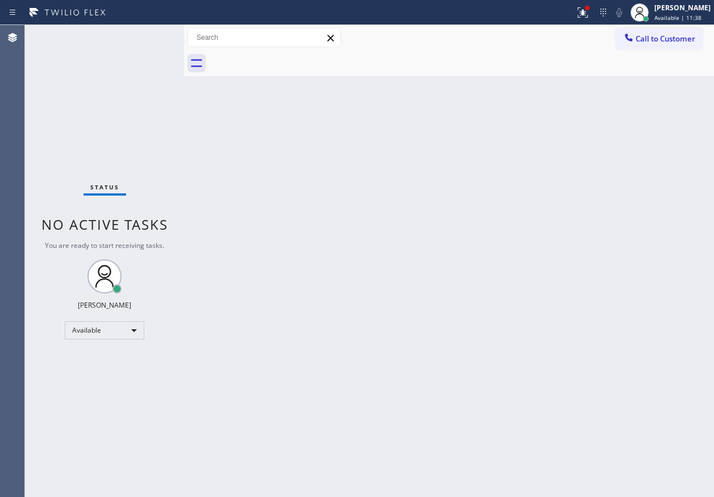
click at [147, 39] on div "Status No active tasks You are ready to start receiving tasks. [PERSON_NAME] Av…" at bounding box center [104, 261] width 159 height 472
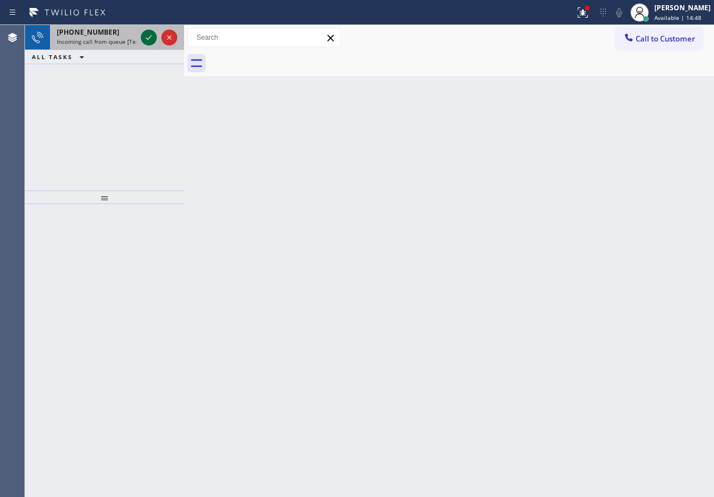
click at [143, 36] on icon at bounding box center [149, 38] width 14 height 14
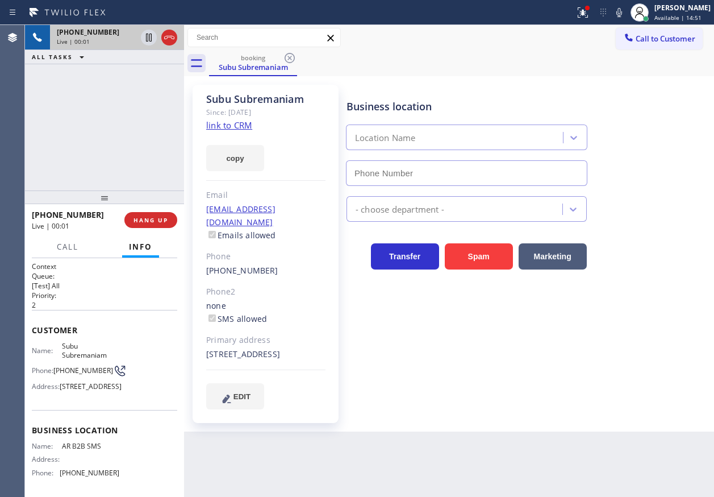
type input "[PHONE_NUMBER]"
click at [228, 129] on link "link to CRM" at bounding box center [229, 124] width 46 height 11
click at [82, 450] on span "AR B2B SMS" at bounding box center [90, 446] width 57 height 9
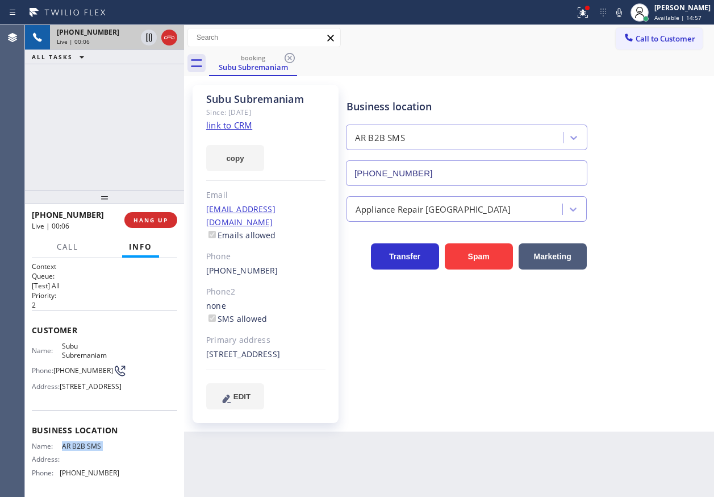
copy span "AR B2B SMS"
click at [76, 450] on span "AR B2B SMS" at bounding box center [90, 446] width 57 height 9
click at [424, 167] on input "[PHONE_NUMBER]" at bounding box center [466, 173] width 241 height 26
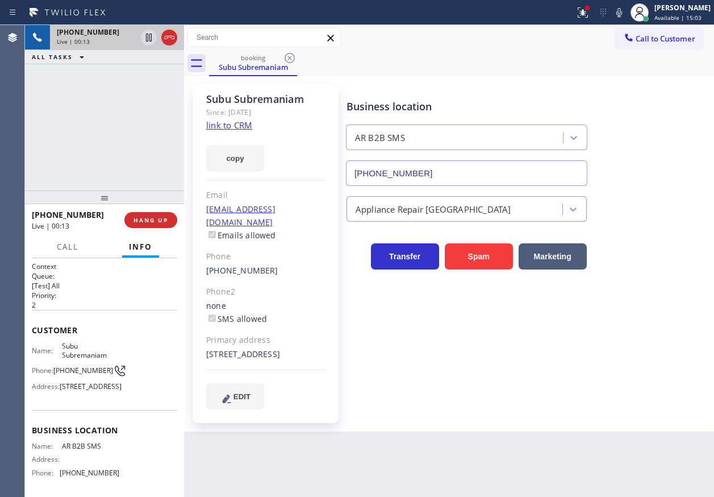
click at [424, 167] on input "[PHONE_NUMBER]" at bounding box center [466, 173] width 241 height 26
click at [217, 127] on link "link to CRM" at bounding box center [229, 124] width 46 height 11
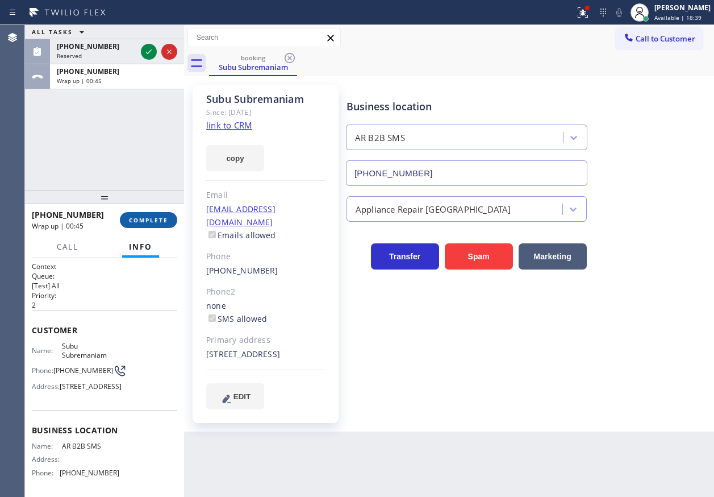
click at [141, 224] on button "COMPLETE" at bounding box center [148, 220] width 57 height 16
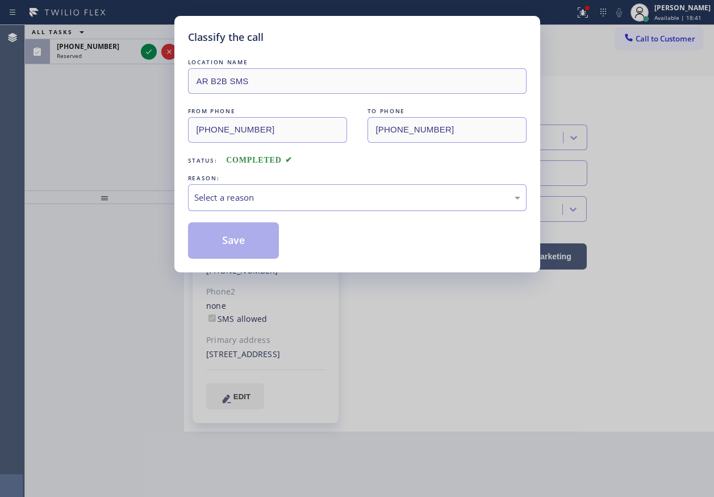
click at [295, 199] on div "Select a reason" at bounding box center [357, 197] width 326 height 13
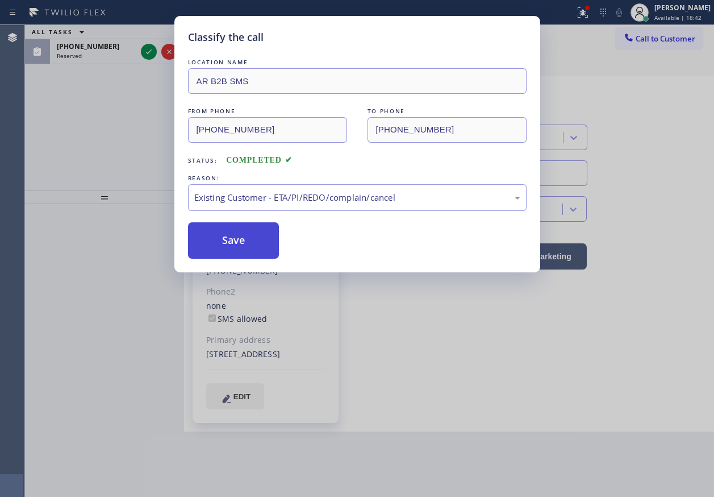
click at [245, 239] on button "Save" at bounding box center [233, 240] width 91 height 36
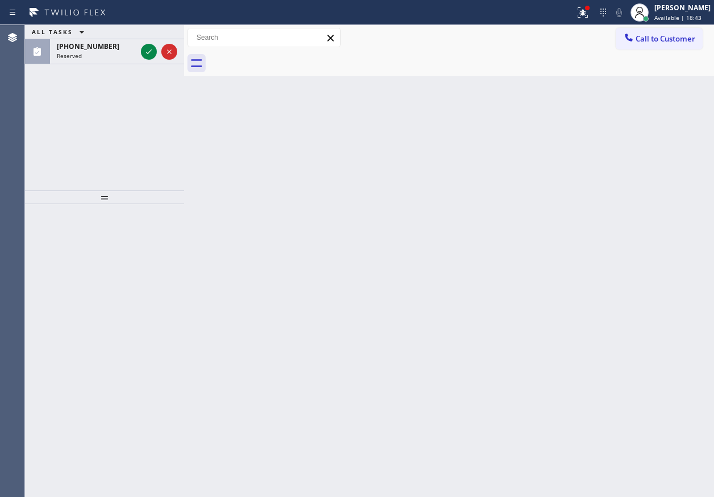
click at [151, 52] on icon at bounding box center [149, 52] width 14 height 14
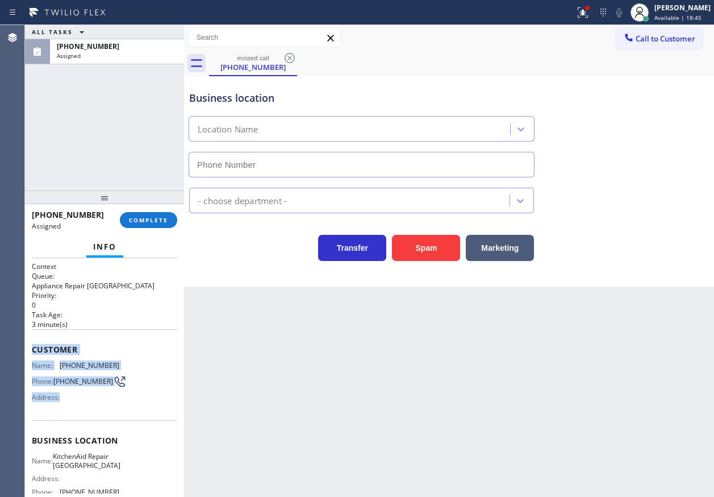
type input "[PHONE_NUMBER]"
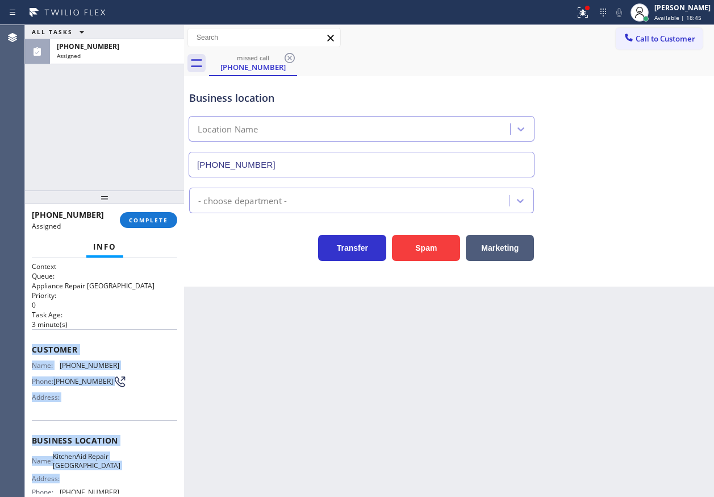
scroll to position [120, 0]
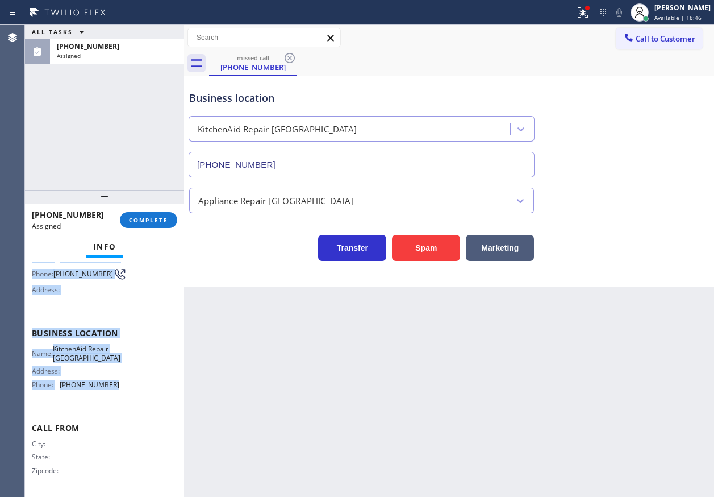
drag, startPoint x: 29, startPoint y: 348, endPoint x: 157, endPoint y: 388, distance: 134.4
click at [157, 388] on div "Context Queue: Appliance Repair High End Priority: 0 Task Age: [DEMOGRAPHIC_DAT…" at bounding box center [104, 377] width 159 height 239
copy div "Customer Name: [PHONE_NUMBER] Phone: [PHONE_NUMBER] Address: Business location …"
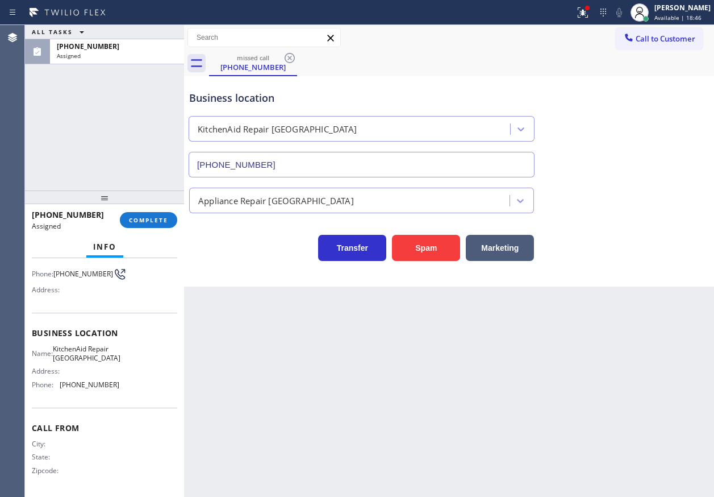
click at [156, 210] on div "[PHONE_NUMBER] Assigned COMPLETE" at bounding box center [104, 220] width 145 height 30
click at [153, 219] on span "COMPLETE" at bounding box center [148, 220] width 39 height 8
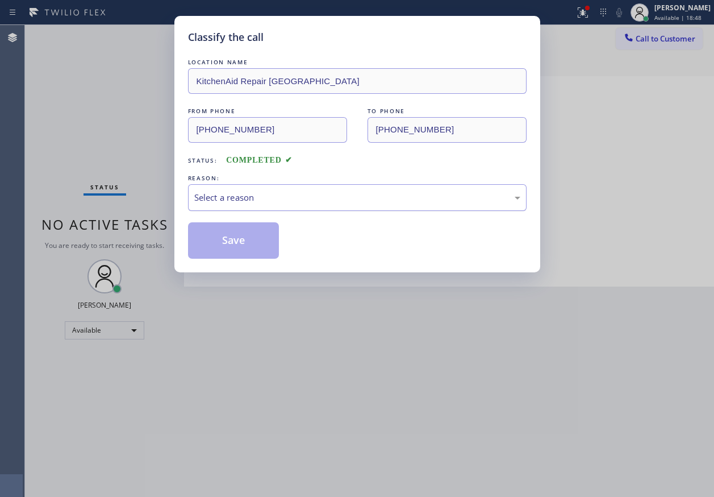
click at [302, 195] on div "Select a reason" at bounding box center [357, 197] width 326 height 13
click at [230, 233] on button "Save" at bounding box center [233, 240] width 91 height 36
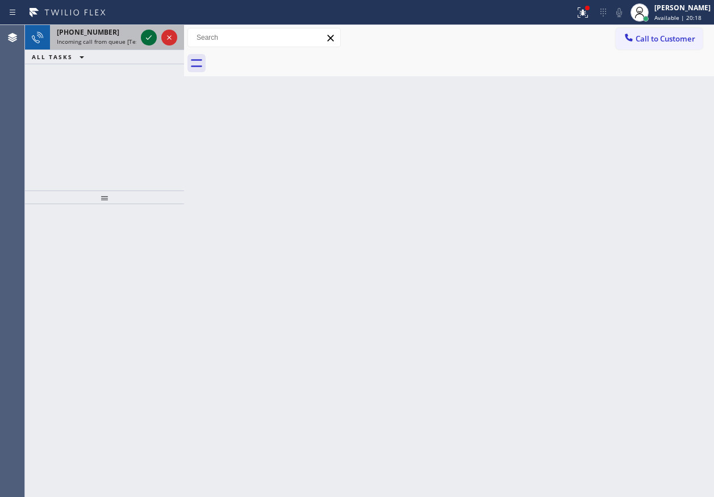
click at [149, 32] on icon at bounding box center [149, 38] width 14 height 14
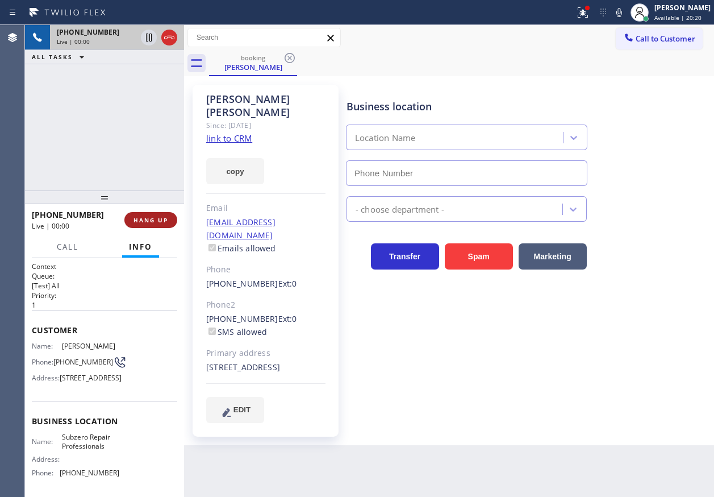
click at [145, 221] on span "HANG UP" at bounding box center [151, 220] width 35 height 8
type input "[PHONE_NUMBER]"
click at [147, 221] on span "HANG UP" at bounding box center [151, 220] width 35 height 8
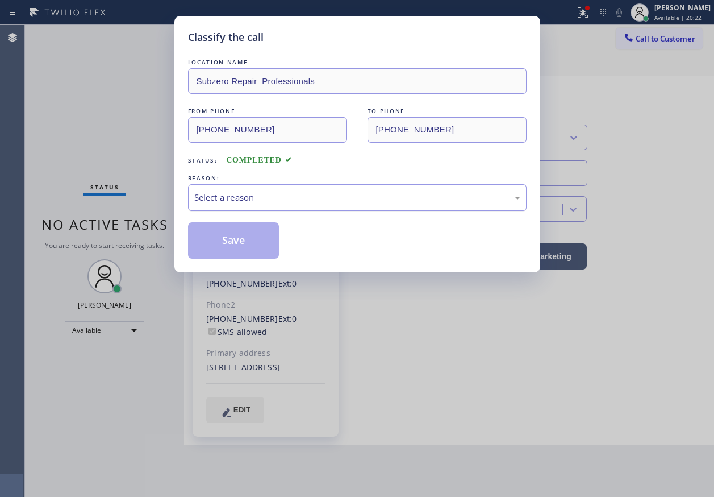
drag, startPoint x: 282, startPoint y: 197, endPoint x: 282, endPoint y: 205, distance: 8.0
click at [282, 198] on div "Select a reason" at bounding box center [357, 197] width 326 height 13
click at [229, 239] on button "Save" at bounding box center [233, 240] width 91 height 36
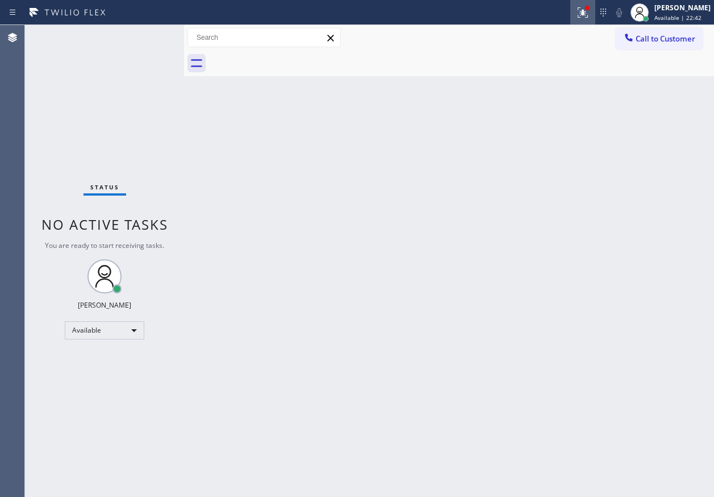
click at [588, 8] on icon at bounding box center [583, 13] width 14 height 14
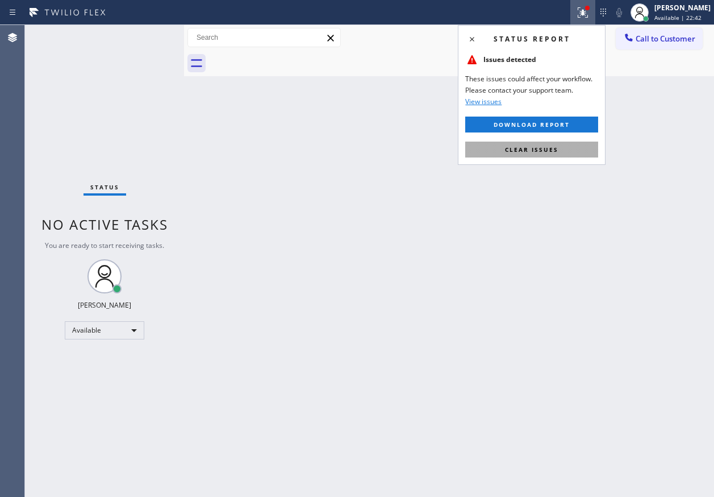
click at [569, 149] on button "Clear issues" at bounding box center [531, 149] width 133 height 16
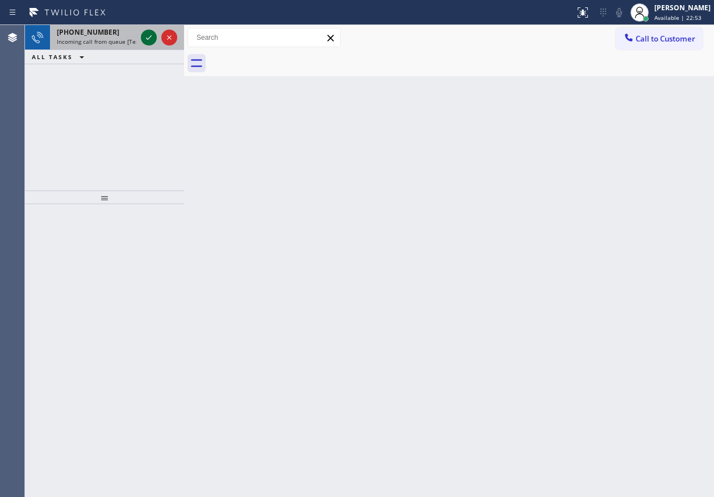
click at [148, 39] on icon at bounding box center [149, 37] width 6 height 5
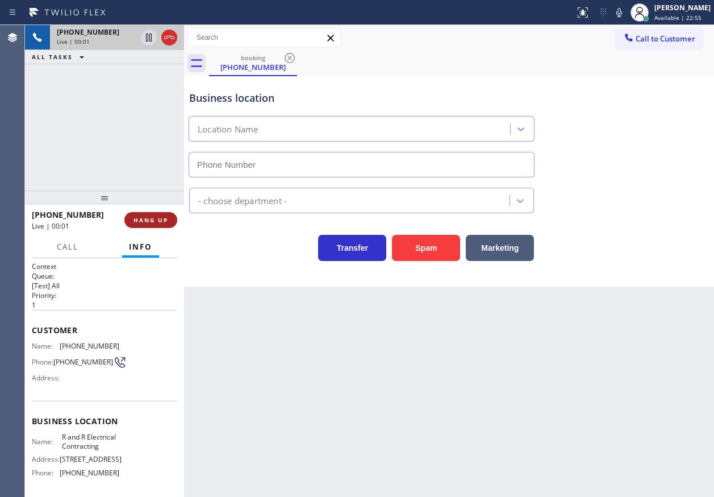
type input "[PHONE_NUMBER]"
click at [155, 221] on span "HANG UP" at bounding box center [151, 220] width 35 height 8
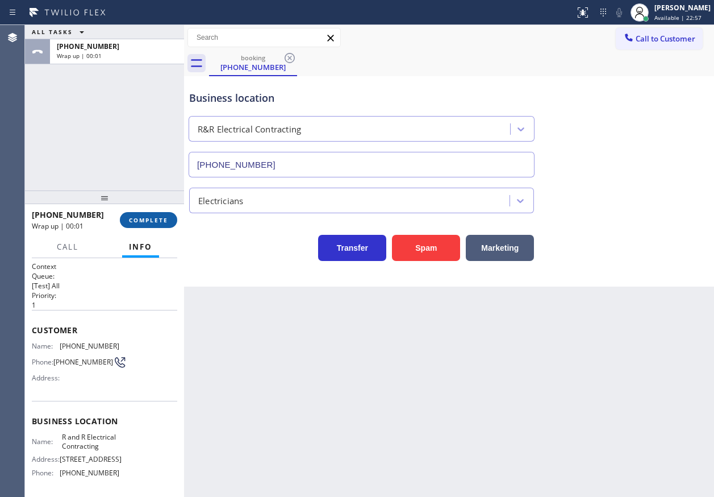
click at [155, 221] on span "COMPLETE" at bounding box center [148, 220] width 39 height 8
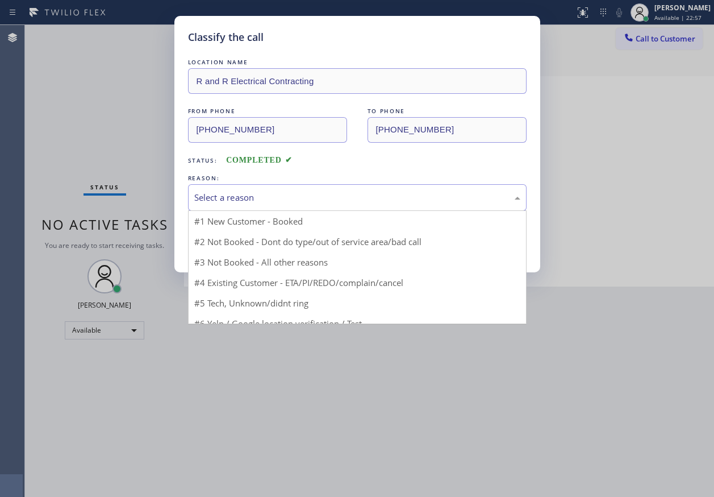
click at [261, 197] on div "Select a reason" at bounding box center [357, 197] width 326 height 13
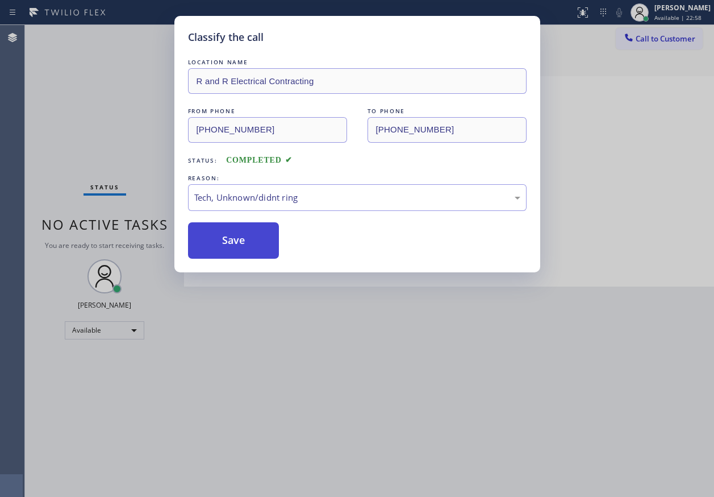
click at [241, 248] on button "Save" at bounding box center [233, 240] width 91 height 36
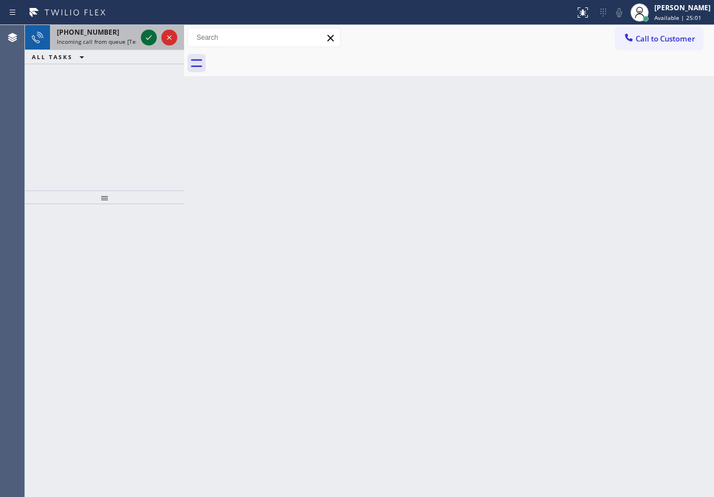
click at [150, 38] on icon at bounding box center [149, 37] width 6 height 5
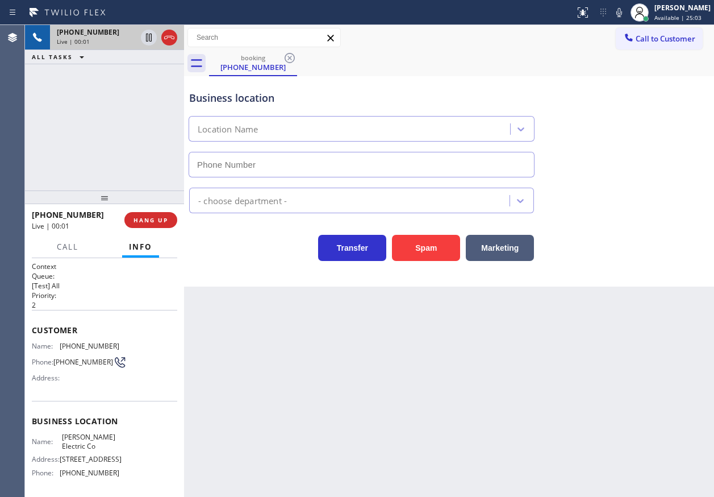
type input "[PHONE_NUMBER]"
click at [155, 219] on span "HANG UP" at bounding box center [151, 220] width 35 height 8
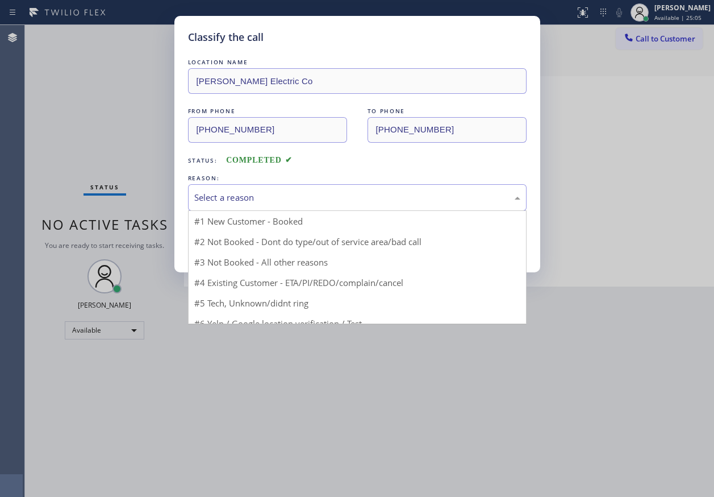
click at [296, 198] on div "Select a reason" at bounding box center [357, 197] width 326 height 13
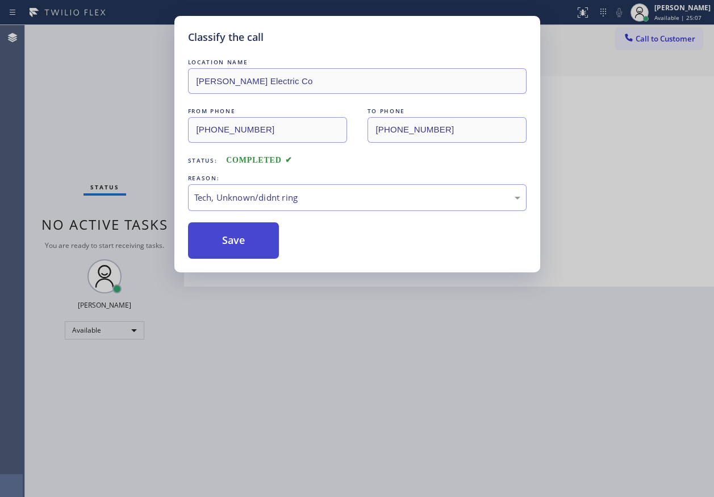
click at [238, 242] on button "Save" at bounding box center [233, 240] width 91 height 36
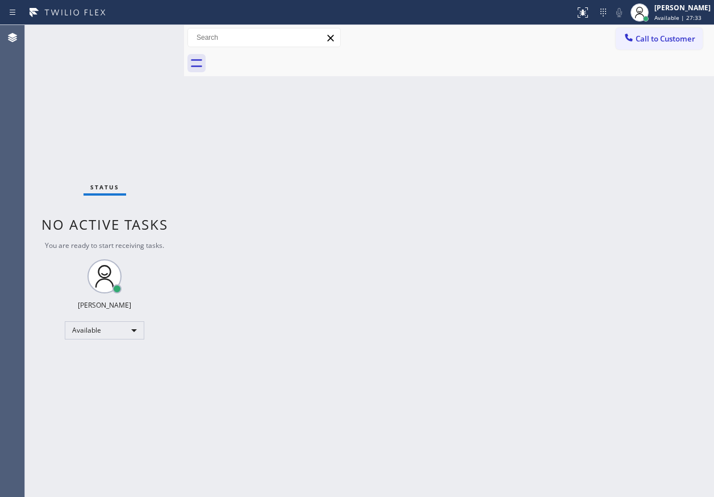
click at [666, 212] on div "Back to Dashboard Change Sender ID Customers Technicians Select a contact Outbo…" at bounding box center [449, 261] width 530 height 472
click at [599, 197] on div "Back to Dashboard Change Sender ID Customers Technicians Select a contact Outbo…" at bounding box center [449, 261] width 530 height 472
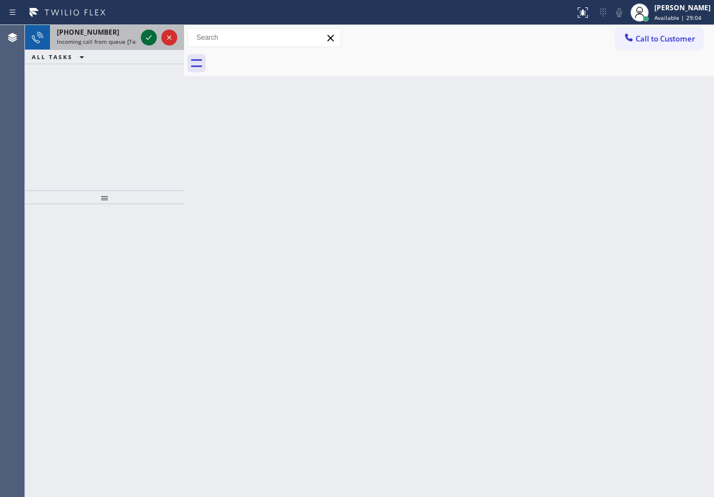
click at [142, 32] on icon at bounding box center [149, 38] width 14 height 14
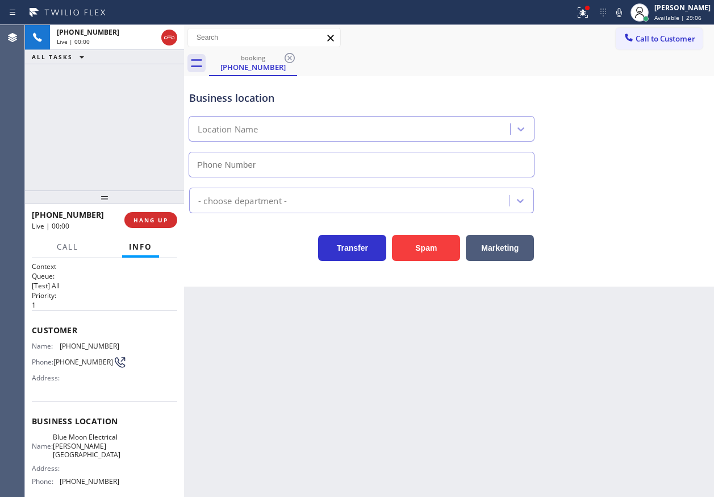
type input "[PHONE_NUMBER]"
click at [89, 434] on div "Business location Name: Blue Moon Electrical [PERSON_NAME][GEOGRAPHIC_DATA] Add…" at bounding box center [104, 452] width 145 height 103
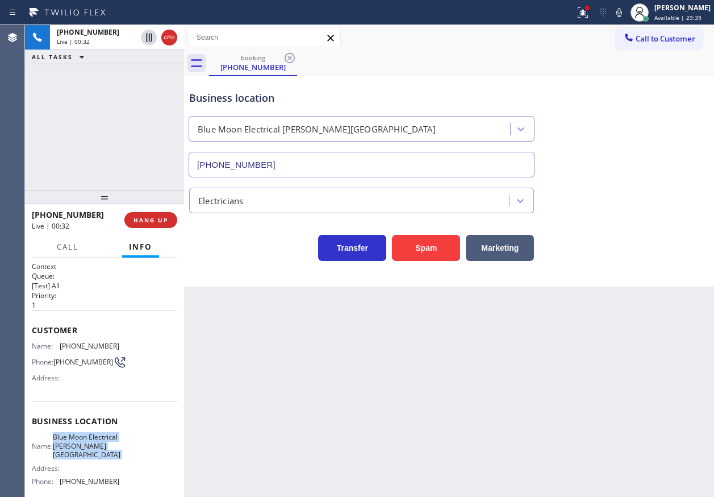
click at [89, 434] on div "Business location Name: Blue Moon Electrical [PERSON_NAME][GEOGRAPHIC_DATA] Add…" at bounding box center [104, 452] width 145 height 103
copy span "Blue Moon Electrical [PERSON_NAME][GEOGRAPHIC_DATA]"
click at [377, 162] on input "[PHONE_NUMBER]" at bounding box center [362, 165] width 346 height 26
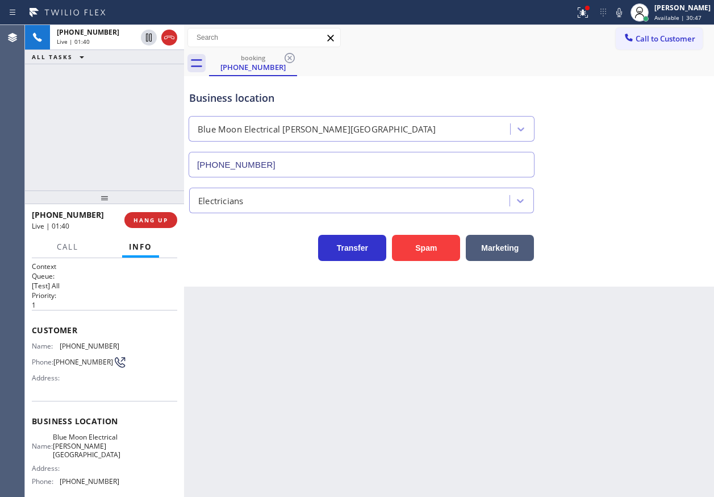
click at [72, 340] on div "Customer Name: [PHONE_NUMBER] Phone: [PHONE_NUMBER] Address:" at bounding box center [104, 355] width 145 height 91
copy span "[PHONE_NUMBER]"
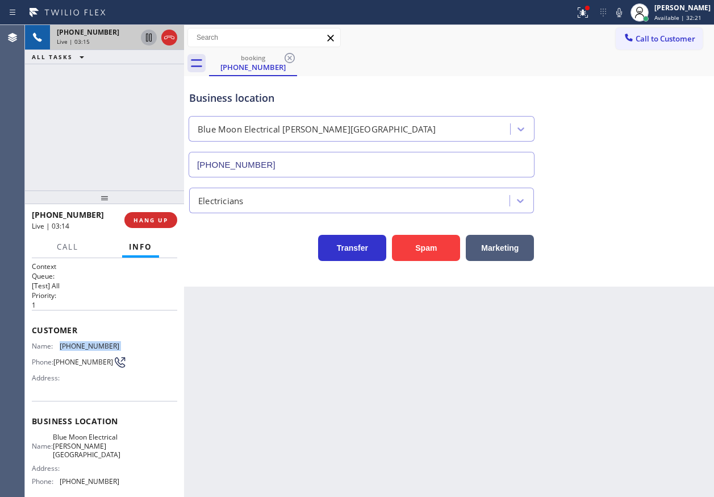
click at [146, 40] on icon at bounding box center [149, 38] width 6 height 8
click at [626, 18] on icon at bounding box center [620, 13] width 14 height 14
click at [147, 37] on icon at bounding box center [149, 38] width 8 height 8
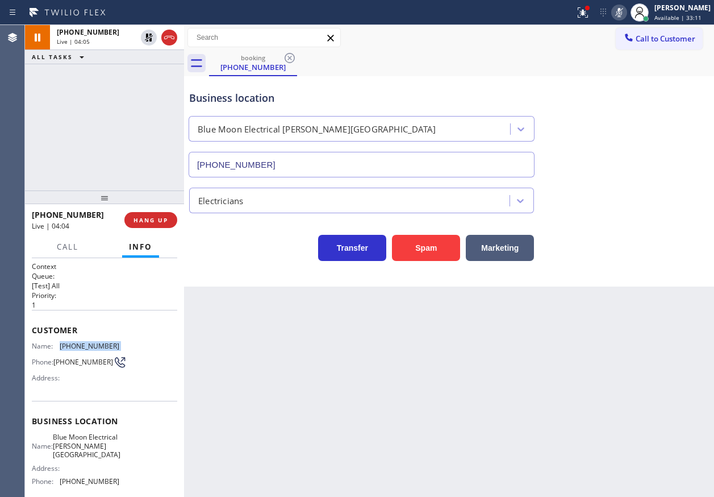
click at [624, 13] on icon at bounding box center [620, 13] width 14 height 14
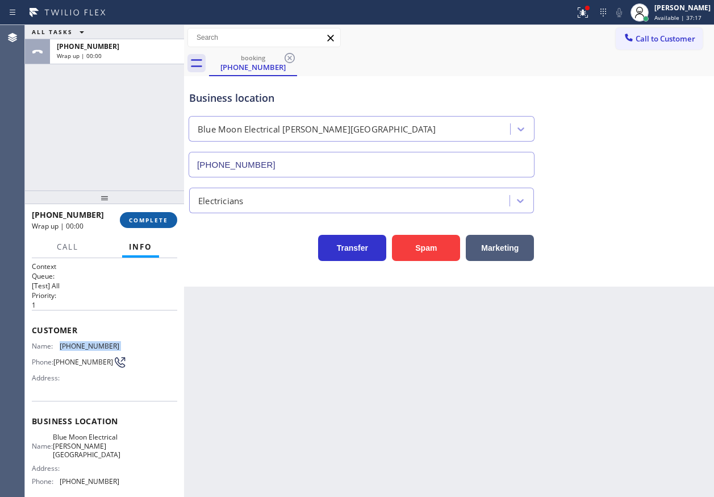
click at [151, 220] on span "COMPLETE" at bounding box center [148, 220] width 39 height 8
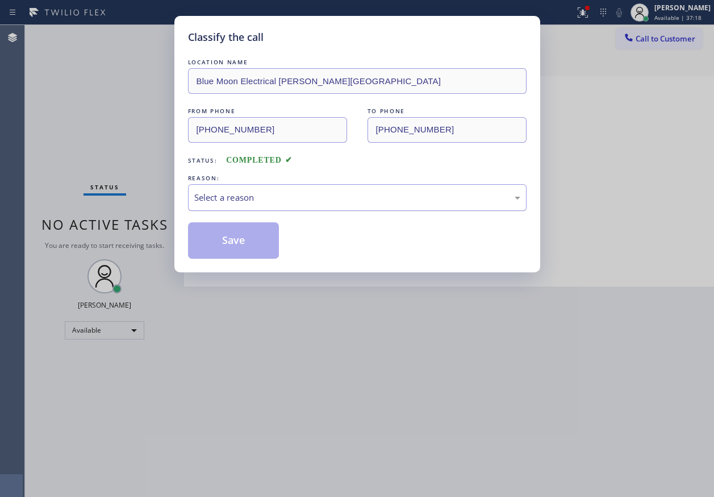
click at [281, 202] on div "Select a reason" at bounding box center [357, 197] width 326 height 13
click at [232, 243] on button "Save" at bounding box center [233, 240] width 91 height 36
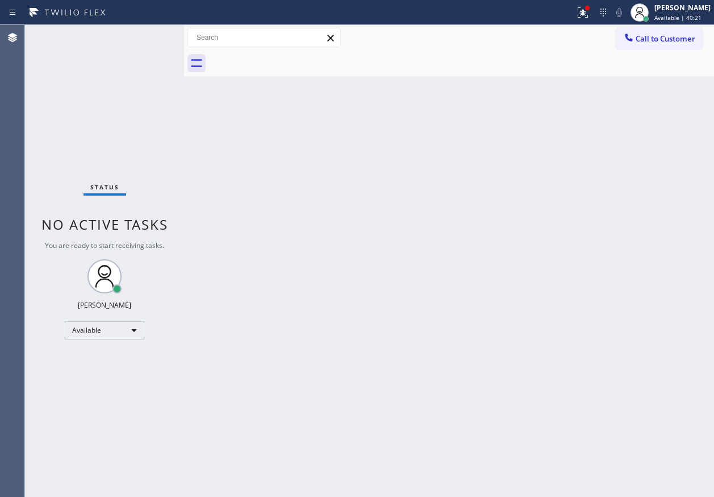
click at [638, 163] on div "Back to Dashboard Change Sender ID Customers Technicians Select a contact Outbo…" at bounding box center [449, 261] width 530 height 472
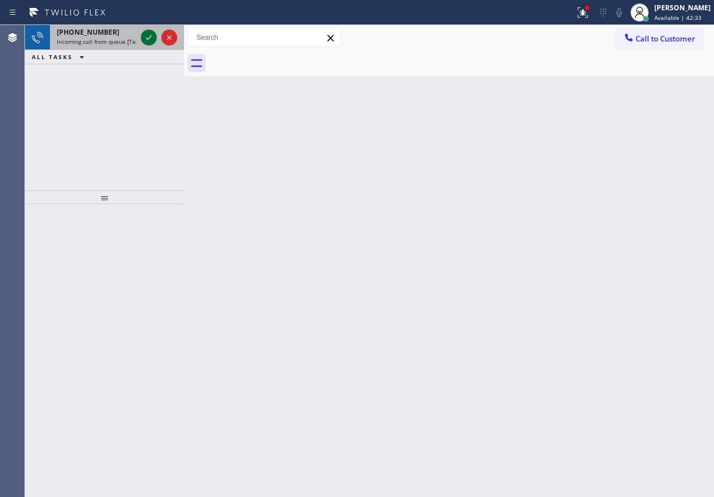
click at [145, 38] on icon at bounding box center [149, 38] width 14 height 14
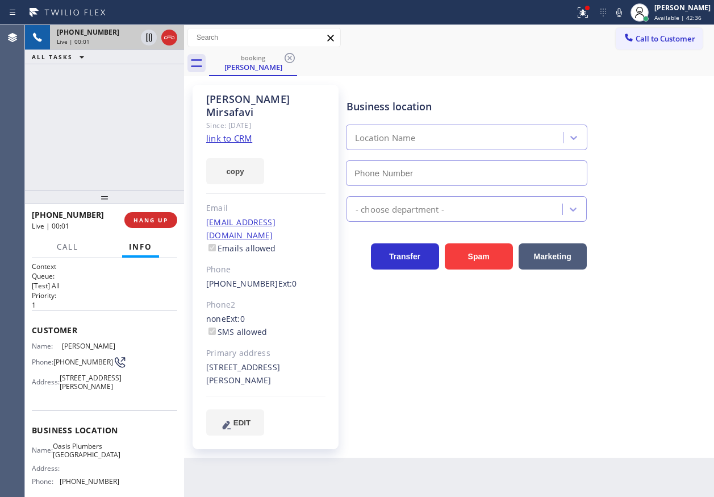
type input "[PHONE_NUMBER]"
click at [236, 132] on link "link to CRM" at bounding box center [229, 137] width 46 height 11
click at [71, 459] on span "Oasis Plumbers [GEOGRAPHIC_DATA]" at bounding box center [87, 451] width 68 height 18
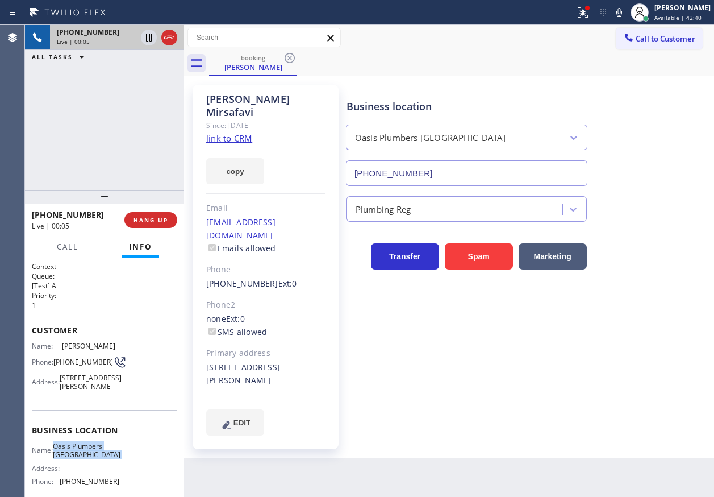
copy span "Oasis Plumbers [GEOGRAPHIC_DATA]"
click at [457, 176] on input "[PHONE_NUMBER]" at bounding box center [466, 173] width 241 height 26
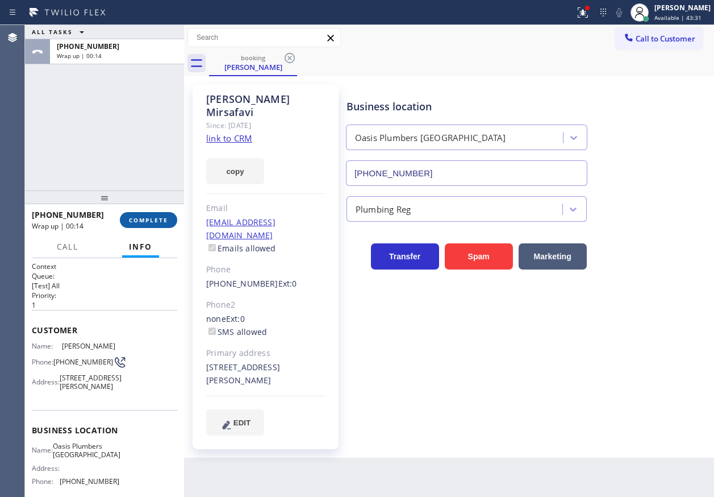
click at [138, 216] on span "COMPLETE" at bounding box center [148, 220] width 39 height 8
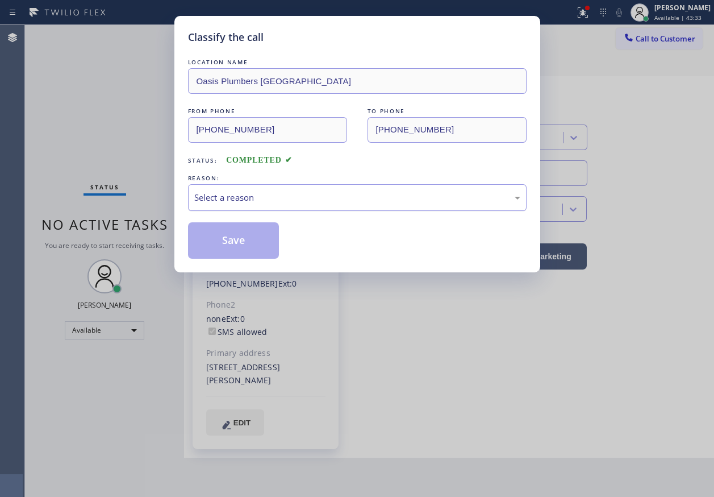
click at [252, 202] on div "Select a reason" at bounding box center [357, 197] width 326 height 13
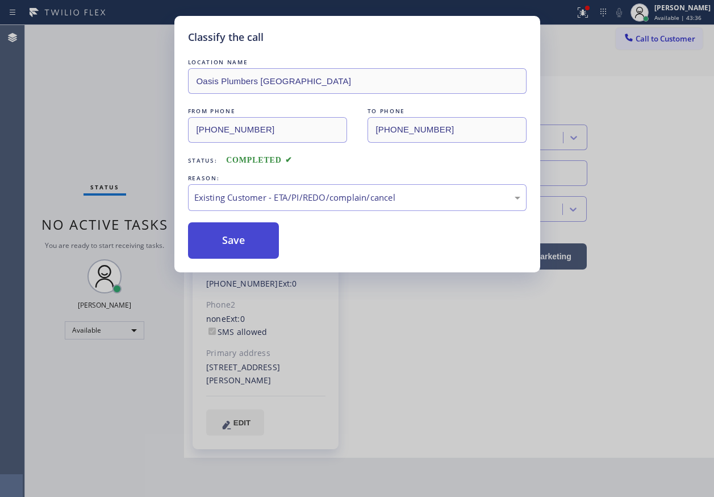
click at [236, 245] on button "Save" at bounding box center [233, 240] width 91 height 36
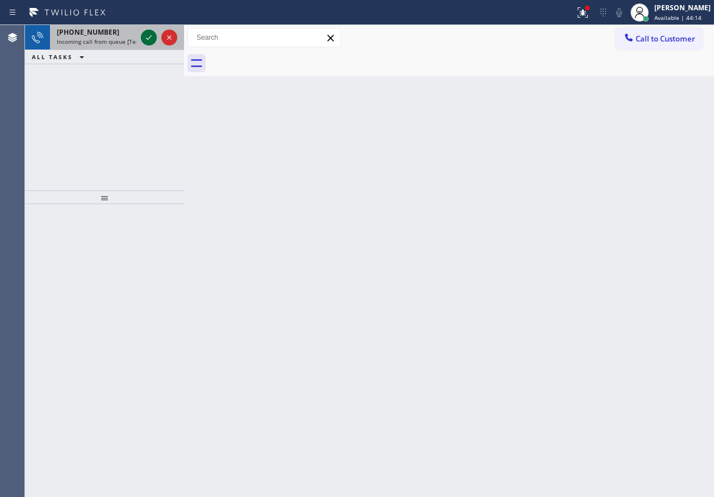
click at [142, 36] on icon at bounding box center [149, 38] width 14 height 14
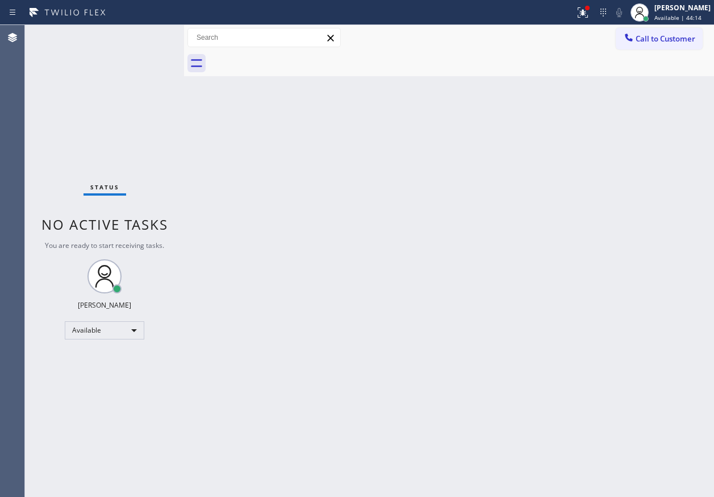
click at [144, 38] on div "Status No active tasks You are ready to start receiving tasks. [PERSON_NAME] Av…" at bounding box center [104, 261] width 159 height 472
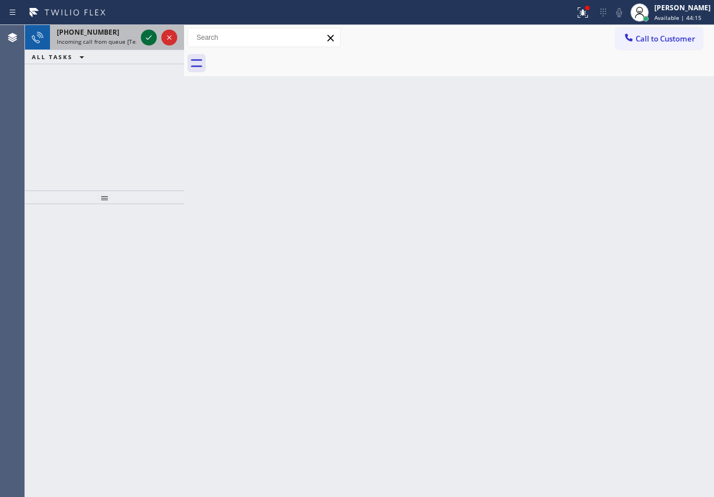
click at [144, 38] on icon at bounding box center [149, 38] width 14 height 14
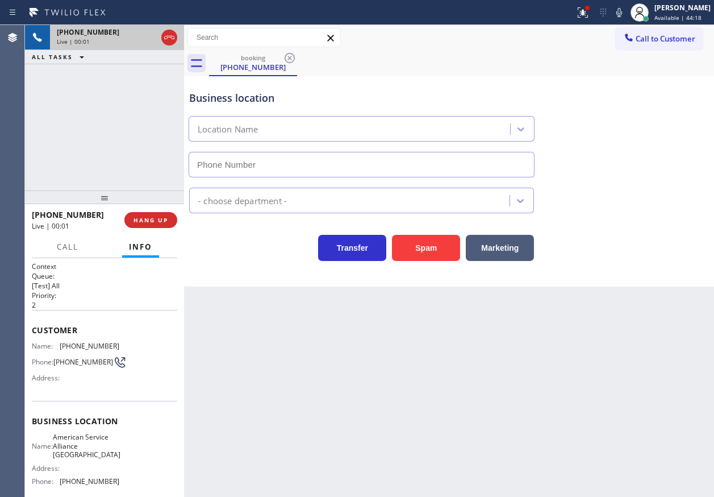
type input "[PHONE_NUMBER]"
click at [154, 219] on span "HANG UP" at bounding box center [151, 220] width 35 height 8
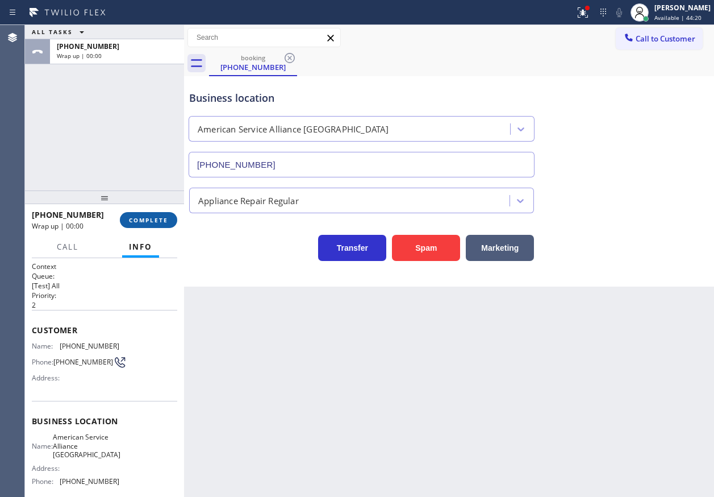
click at [154, 219] on span "COMPLETE" at bounding box center [148, 220] width 39 height 8
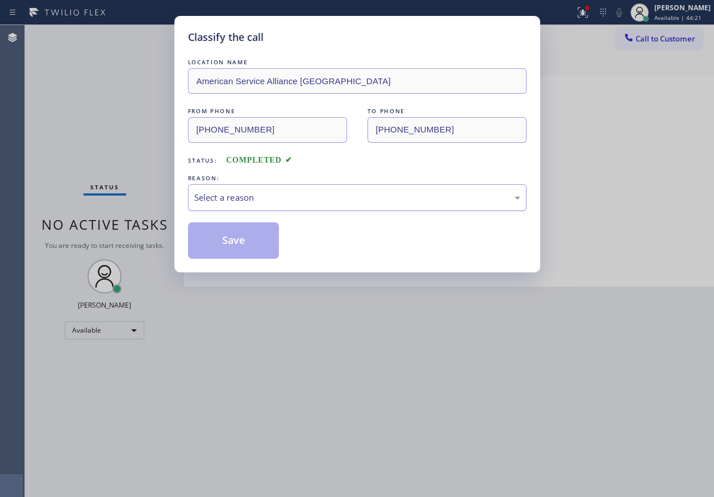
click at [249, 196] on div "Select a reason" at bounding box center [357, 197] width 326 height 13
click at [244, 236] on button "Save" at bounding box center [233, 240] width 91 height 36
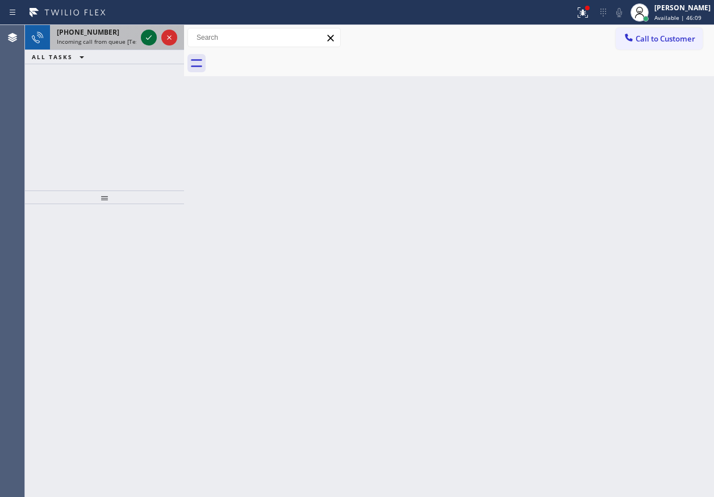
click at [143, 38] on icon at bounding box center [149, 38] width 14 height 14
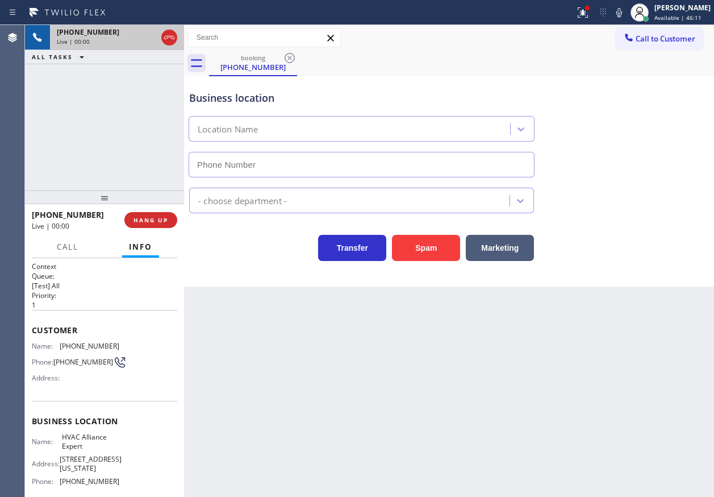
type input "[PHONE_NUMBER]"
click at [149, 219] on span "HANG UP" at bounding box center [151, 220] width 35 height 8
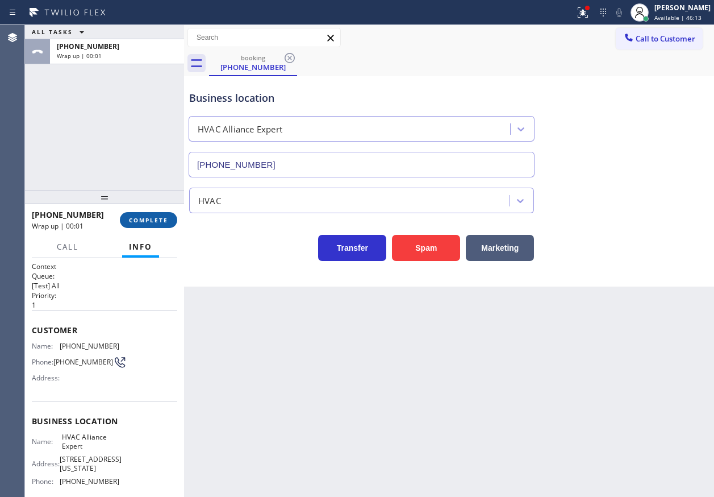
click at [149, 219] on span "COMPLETE" at bounding box center [148, 220] width 39 height 8
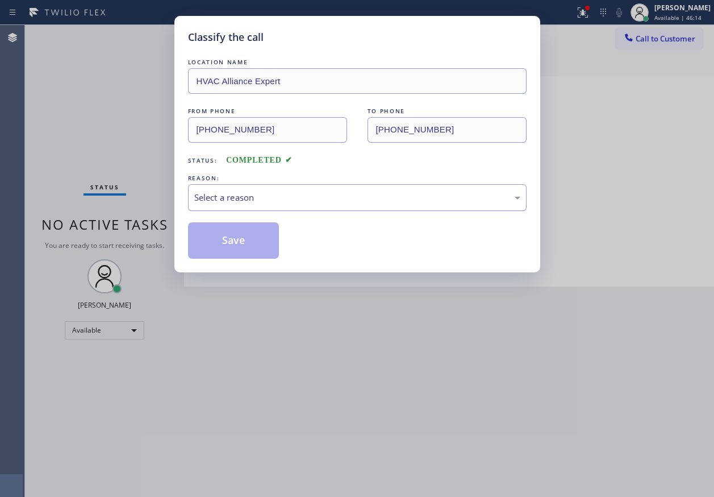
click at [301, 197] on div "Select a reason" at bounding box center [357, 197] width 326 height 13
drag, startPoint x: 251, startPoint y: 242, endPoint x: 289, endPoint y: 85, distance: 161.4
click at [251, 241] on button "Save" at bounding box center [233, 240] width 91 height 36
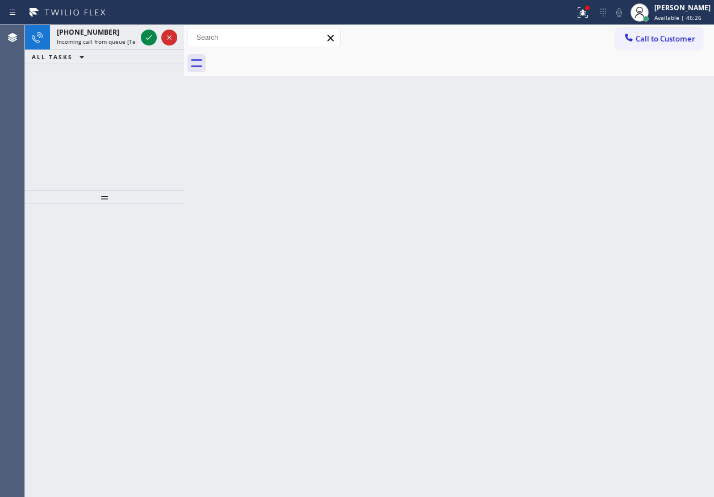
click at [613, 173] on div "Back to Dashboard Change Sender ID Customers Technicians Select a contact Outbo…" at bounding box center [449, 261] width 530 height 472
click at [590, 10] on div at bounding box center [587, 8] width 5 height 5
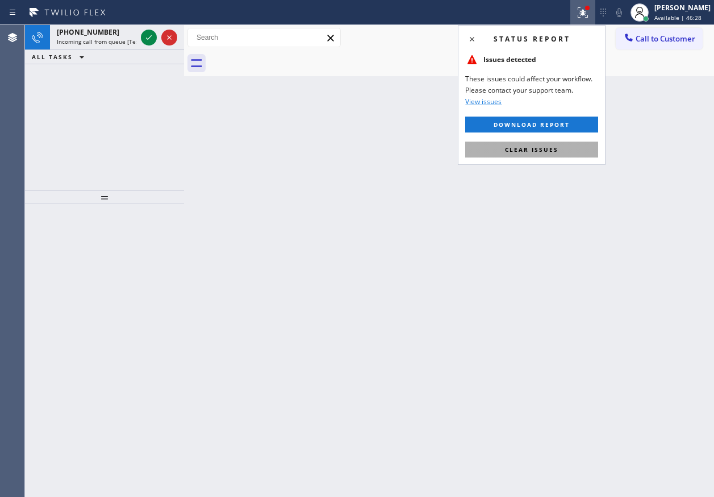
click at [547, 152] on span "Clear issues" at bounding box center [531, 149] width 53 height 8
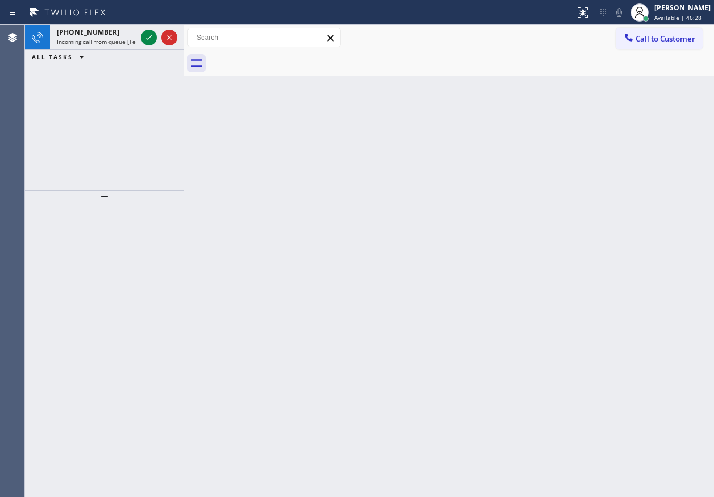
click at [288, 157] on div "Back to Dashboard Change Sender ID Customers Technicians Select a contact Outbo…" at bounding box center [449, 261] width 530 height 472
click at [652, 224] on div "Back to Dashboard Change Sender ID Customers Technicians Select a contact Outbo…" at bounding box center [449, 261] width 530 height 472
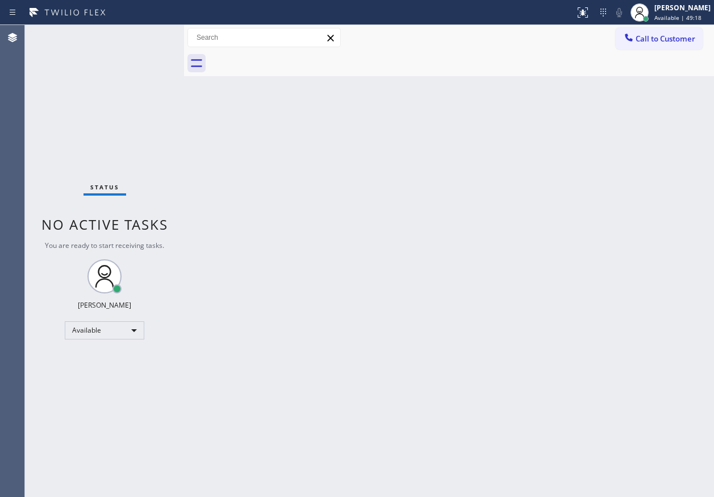
click at [599, 255] on div "Back to Dashboard Change Sender ID Customers Technicians Select a contact Outbo…" at bounding box center [449, 261] width 530 height 472
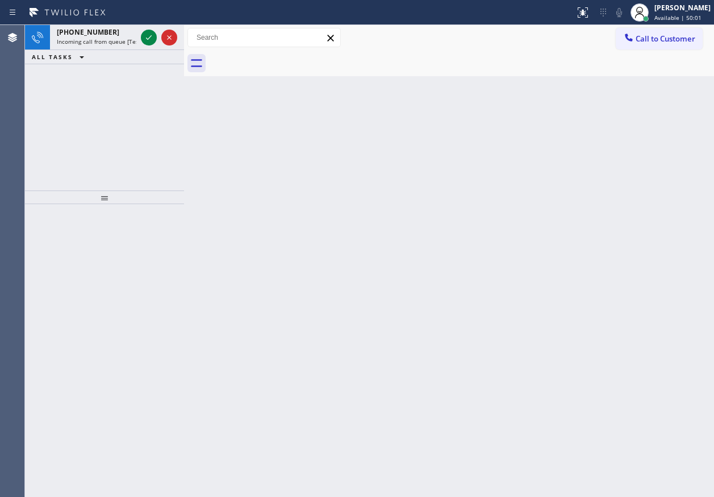
drag, startPoint x: 615, startPoint y: 265, endPoint x: 122, endPoint y: 48, distance: 538.6
click at [614, 264] on div "Back to Dashboard Change Sender ID Customers Technicians Select a contact Outbo…" at bounding box center [449, 261] width 530 height 472
click at [147, 39] on icon at bounding box center [149, 37] width 6 height 5
click at [151, 35] on icon at bounding box center [149, 38] width 14 height 14
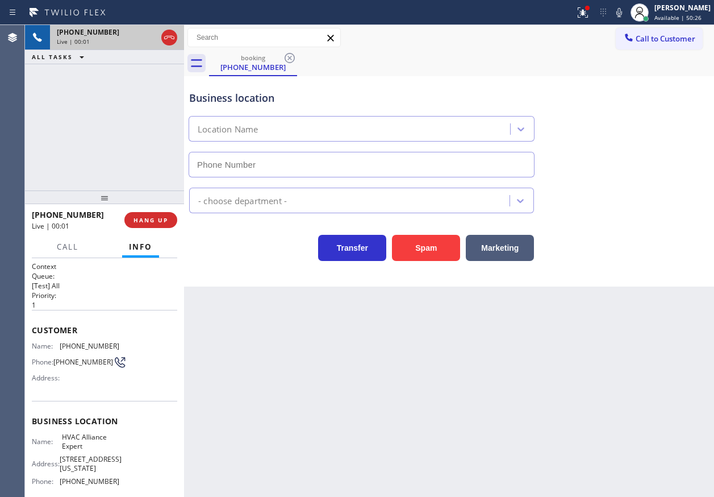
type input "[PHONE_NUMBER]"
click at [90, 443] on span "HVAC Alliance Expert" at bounding box center [90, 441] width 57 height 18
copy span "HVAC Alliance Expert"
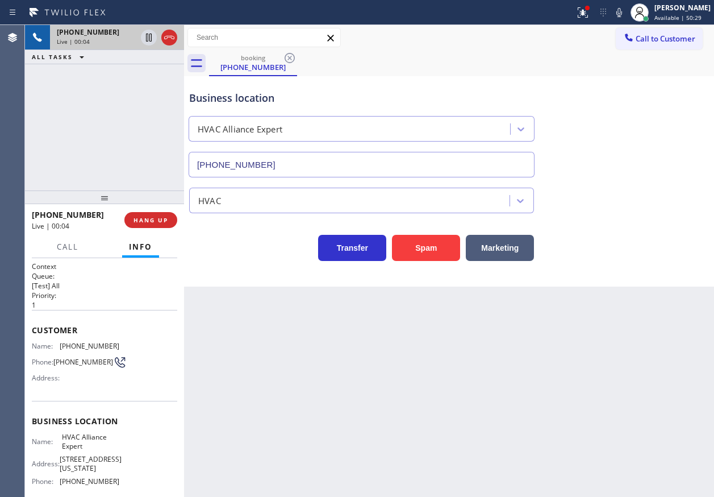
click at [284, 151] on div "[PHONE_NUMBER]" at bounding box center [361, 162] width 351 height 30
click at [287, 157] on input "[PHONE_NUMBER]" at bounding box center [362, 165] width 346 height 26
click at [150, 220] on span "HANG UP" at bounding box center [151, 220] width 35 height 8
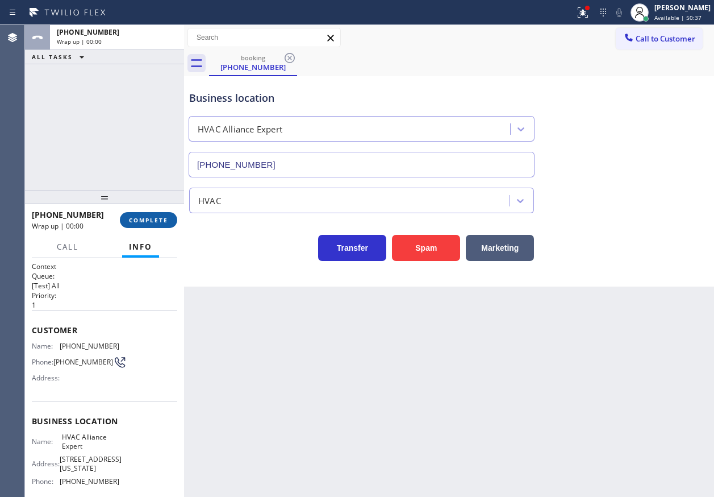
click at [150, 220] on span "COMPLETE" at bounding box center [148, 220] width 39 height 8
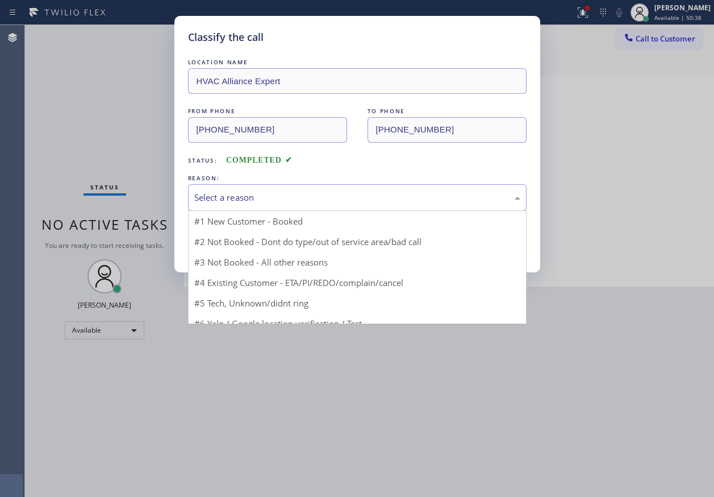
click at [261, 207] on div "Select a reason" at bounding box center [357, 197] width 339 height 27
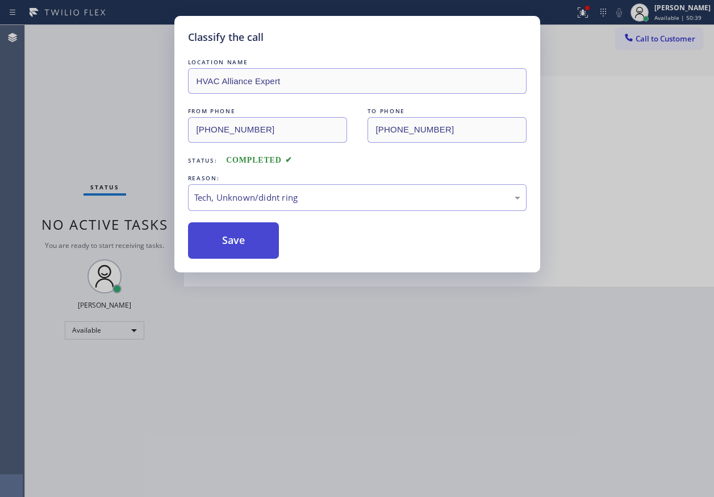
click at [235, 240] on button "Save" at bounding box center [233, 240] width 91 height 36
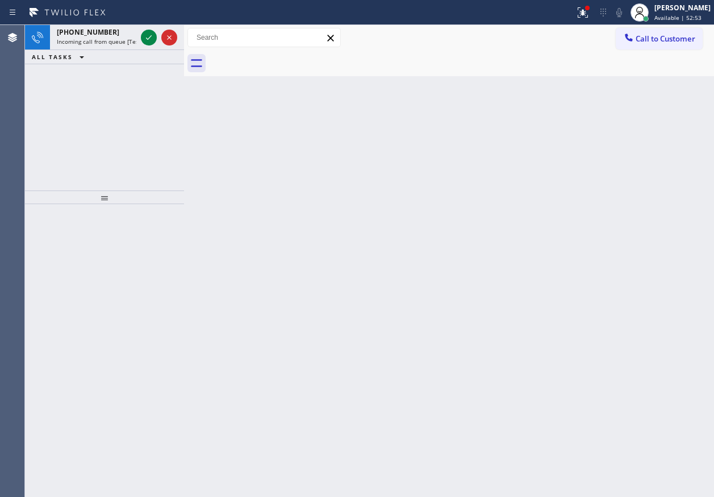
drag, startPoint x: 584, startPoint y: 183, endPoint x: 524, endPoint y: 148, distance: 69.5
click at [585, 182] on div "Back to Dashboard Change Sender ID Customers Technicians Select a contact Outbo…" at bounding box center [449, 261] width 530 height 472
click at [146, 37] on icon at bounding box center [149, 38] width 14 height 14
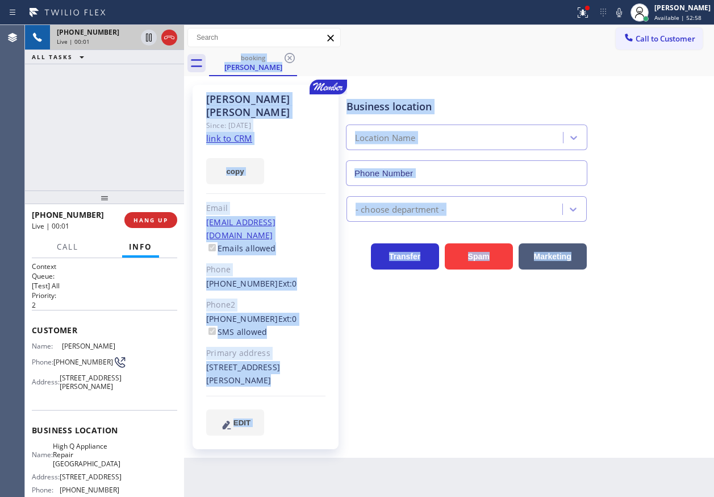
type input "[PHONE_NUMBER]"
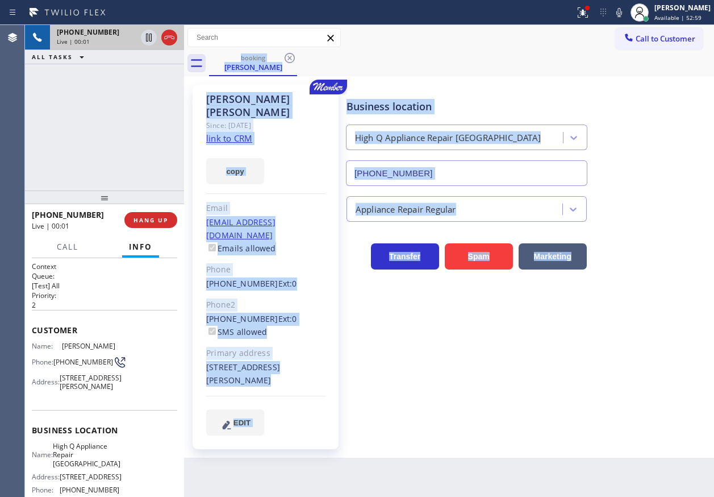
click at [532, 331] on div "Business location High Q Appliance Repair [GEOGRAPHIC_DATA] [PHONE_NUMBER] Appl…" at bounding box center [527, 260] width 367 height 344
click at [285, 145] on div "copy" at bounding box center [265, 164] width 119 height 39
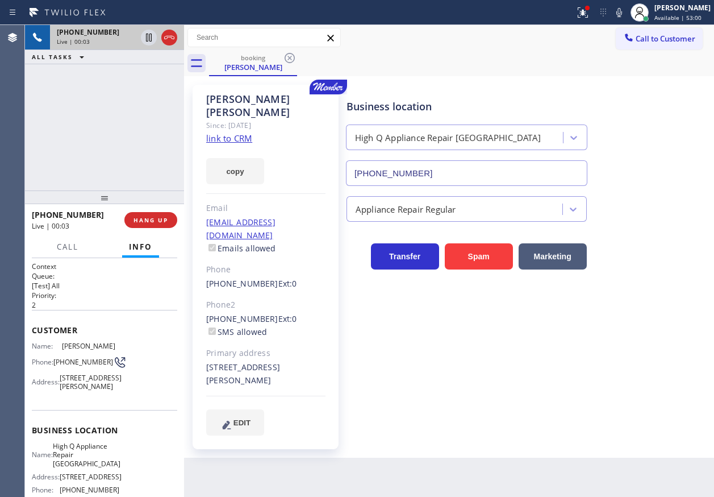
click at [243, 132] on link "link to CRM" at bounding box center [229, 137] width 46 height 11
click at [93, 468] on span "High Q Appliance Repair [GEOGRAPHIC_DATA]" at bounding box center [87, 455] width 68 height 26
copy span "High Q Appliance Repair [GEOGRAPHIC_DATA]"
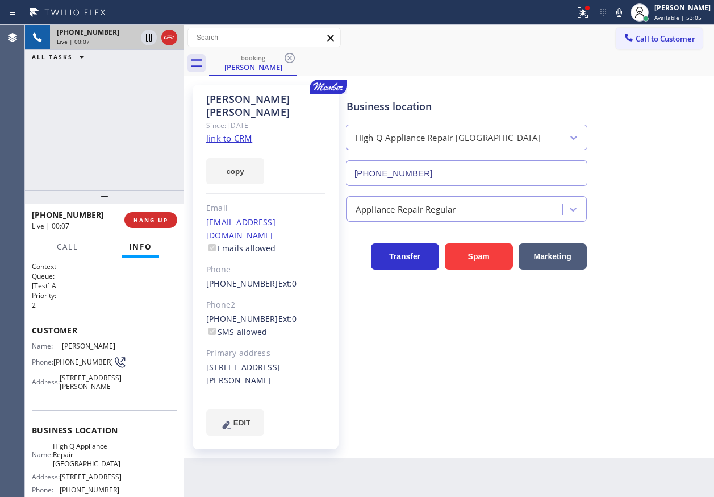
click at [484, 173] on input "[PHONE_NUMBER]" at bounding box center [466, 173] width 241 height 26
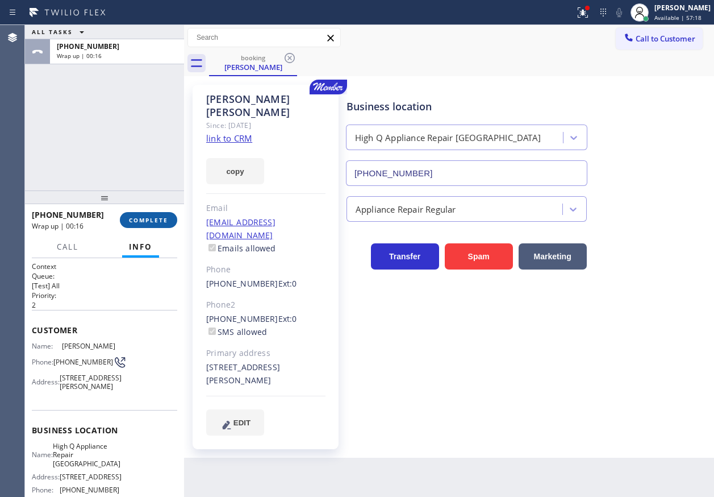
click at [160, 221] on span "COMPLETE" at bounding box center [148, 220] width 39 height 8
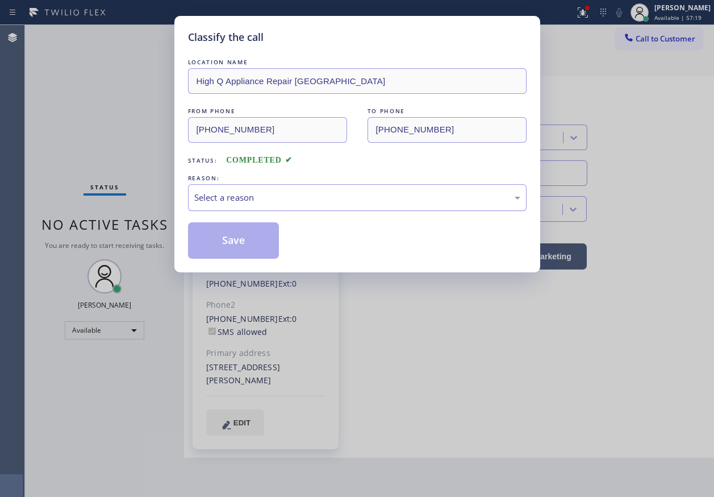
click at [273, 206] on div "Select a reason" at bounding box center [357, 197] width 339 height 27
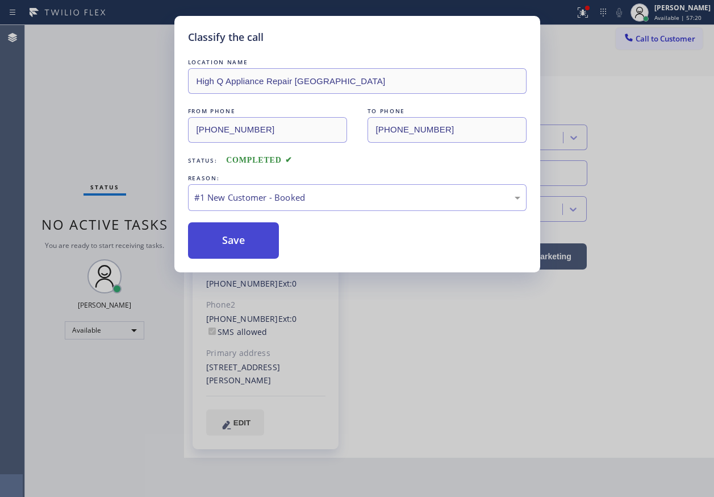
click at [250, 238] on button "Save" at bounding box center [233, 240] width 91 height 36
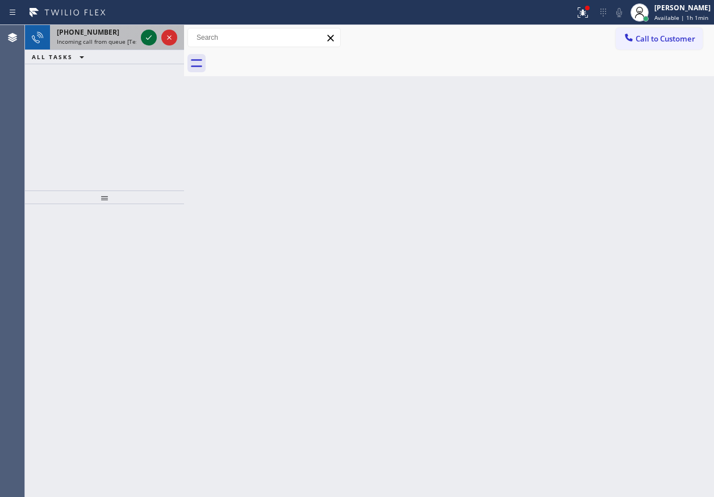
click at [143, 37] on icon at bounding box center [149, 38] width 14 height 14
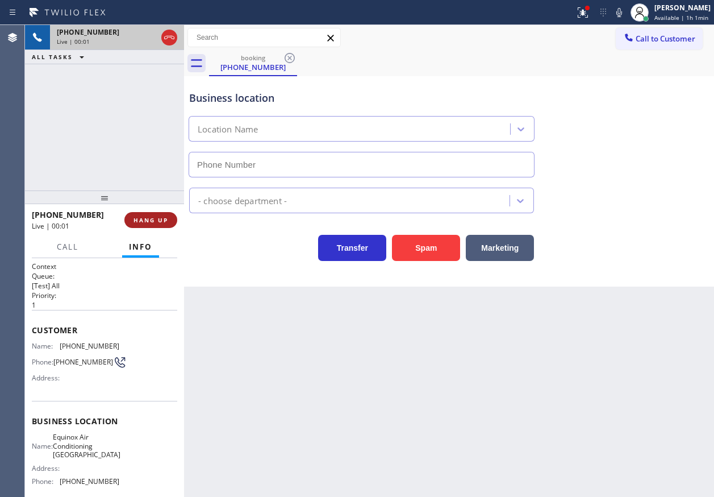
type input "[PHONE_NUMBER]"
click at [160, 213] on button "HANG UP" at bounding box center [150, 220] width 53 height 16
click at [160, 218] on span "HANG UP" at bounding box center [151, 220] width 35 height 8
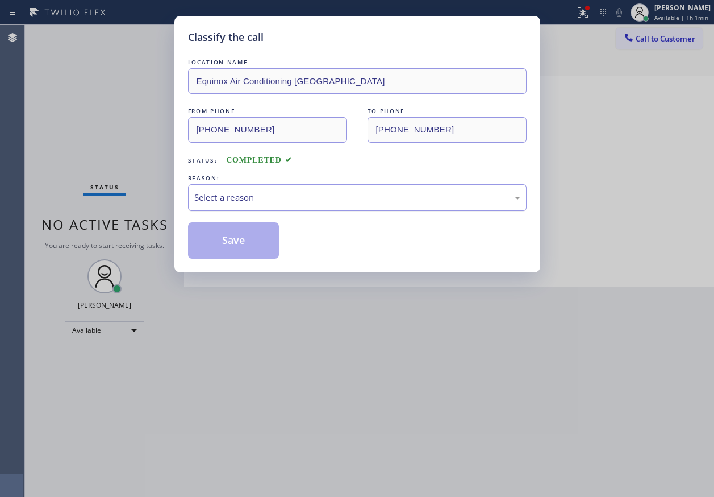
click at [250, 200] on div "Select a reason" at bounding box center [357, 197] width 326 height 13
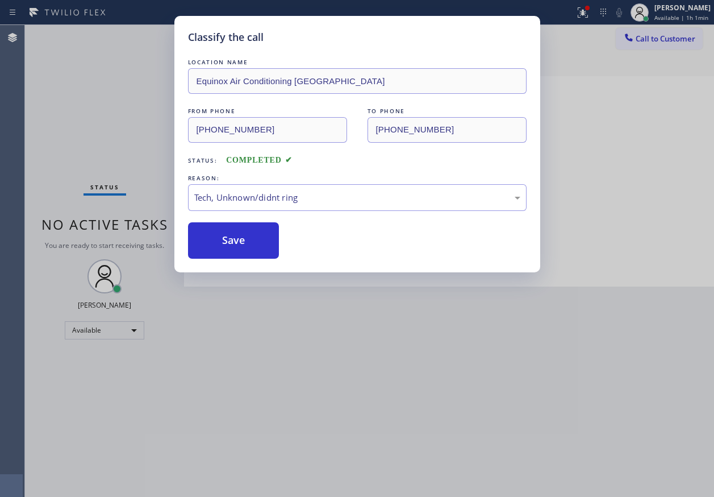
click at [235, 251] on button "Save" at bounding box center [233, 240] width 91 height 36
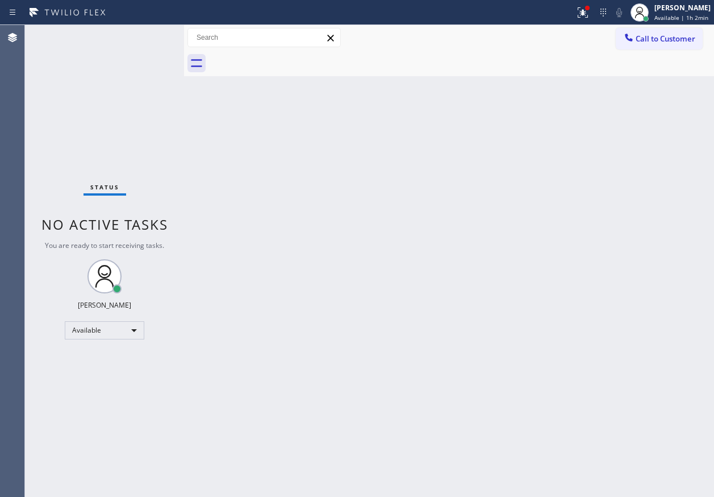
click at [639, 255] on div "Back to Dashboard Change Sender ID Customers Technicians Select a contact Outbo…" at bounding box center [449, 261] width 530 height 472
click at [582, 17] on icon at bounding box center [583, 13] width 14 height 14
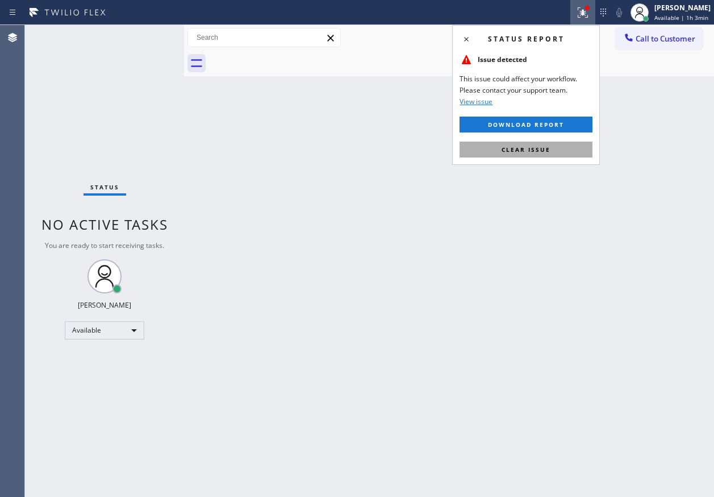
click at [539, 145] on span "Clear issue" at bounding box center [526, 149] width 49 height 8
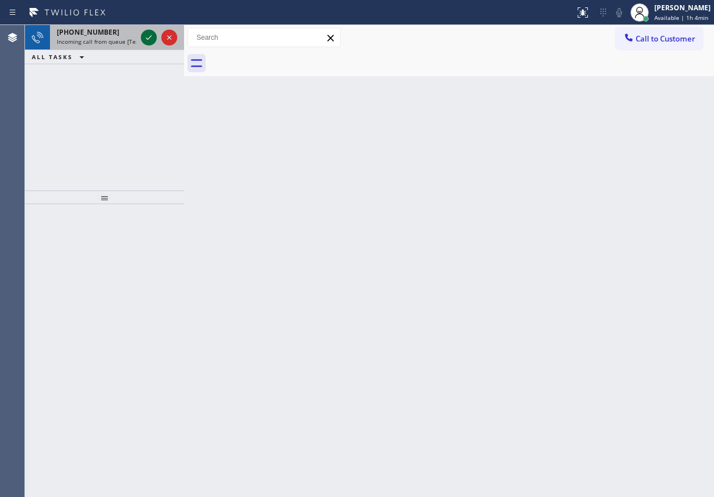
click at [145, 36] on icon at bounding box center [149, 38] width 14 height 14
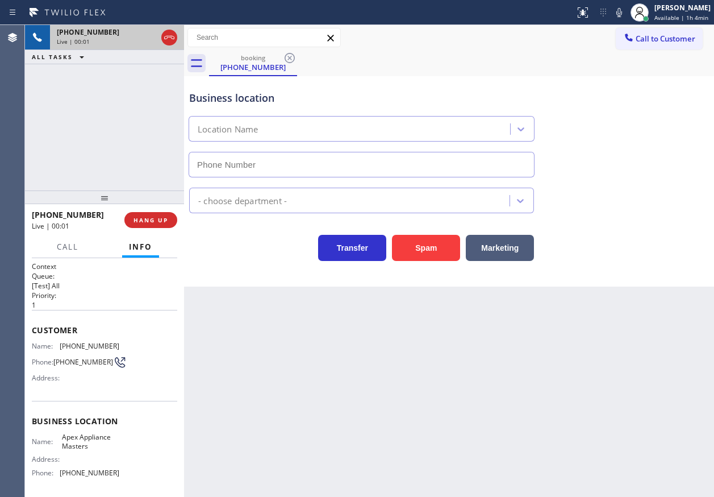
type input "[PHONE_NUMBER]"
click at [102, 442] on span "Apex Appliance Masters" at bounding box center [90, 441] width 57 height 18
click at [107, 449] on span "Apex Appliance Masters" at bounding box center [90, 441] width 57 height 18
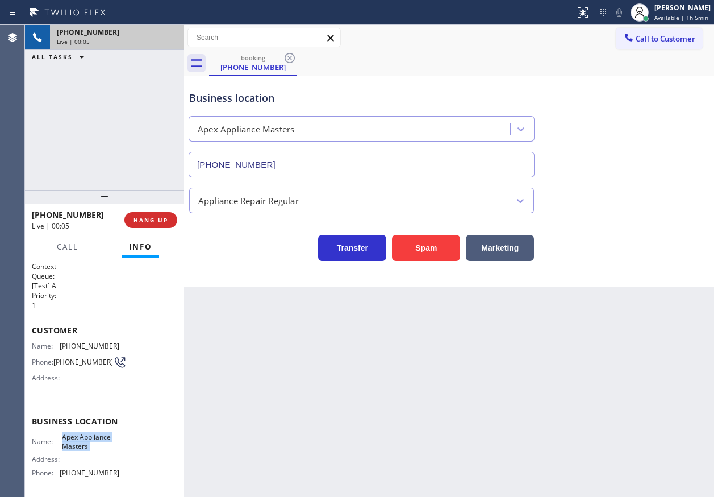
click at [107, 449] on span "Apex Appliance Masters" at bounding box center [90, 441] width 57 height 18
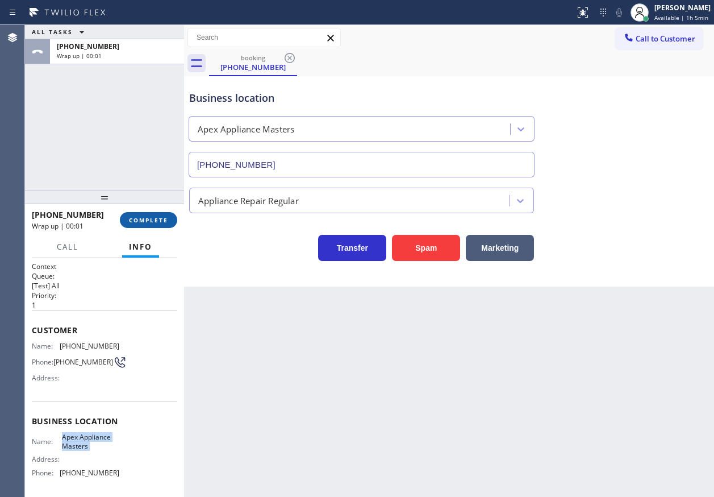
click at [138, 225] on button "COMPLETE" at bounding box center [148, 220] width 57 height 16
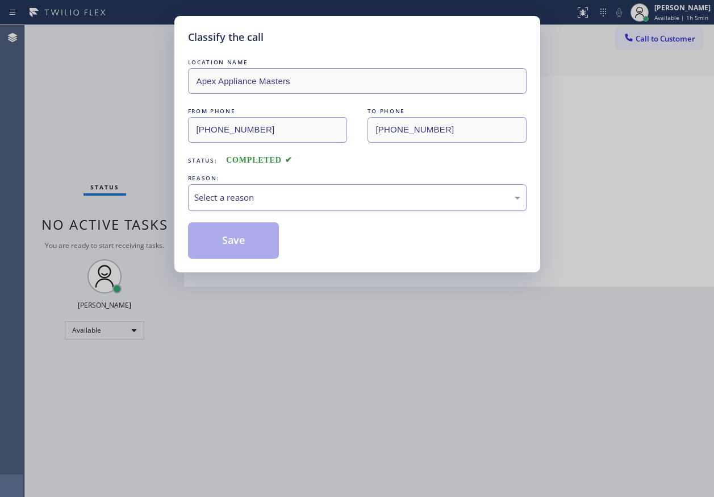
click at [248, 207] on div "Select a reason" at bounding box center [357, 197] width 339 height 27
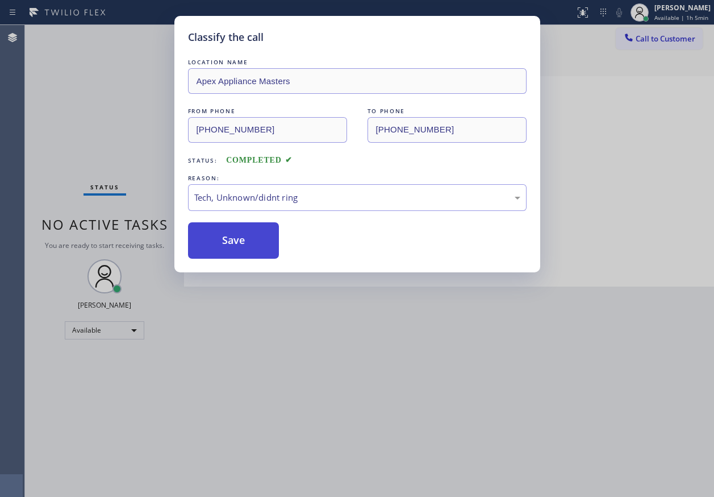
click at [223, 246] on button "Save" at bounding box center [233, 240] width 91 height 36
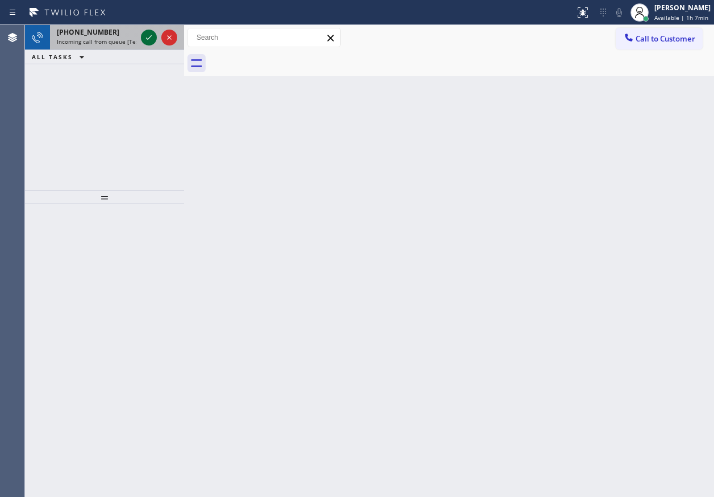
click at [145, 41] on icon at bounding box center [149, 38] width 14 height 14
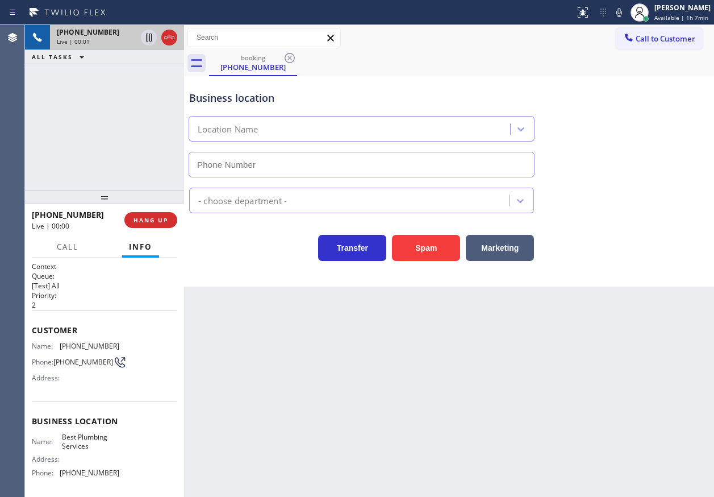
type input "[PHONE_NUMBER]"
click at [88, 477] on span "[PHONE_NUMBER]" at bounding box center [90, 472] width 60 height 9
copy span "[PHONE_NUMBER]"
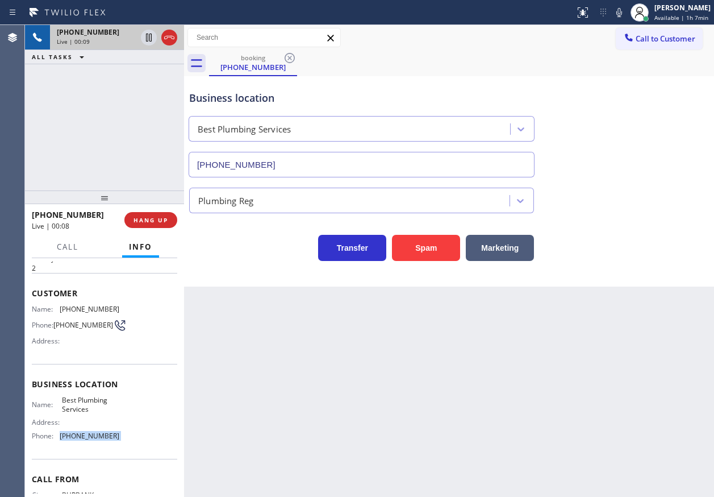
scroll to position [57, 0]
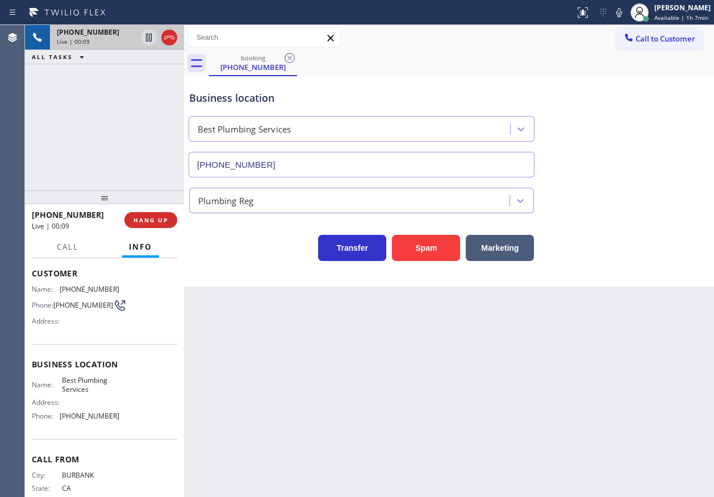
click at [76, 393] on span "Best Plumbing Services" at bounding box center [90, 385] width 57 height 18
click at [294, 162] on input "[PHONE_NUMBER]" at bounding box center [362, 165] width 346 height 26
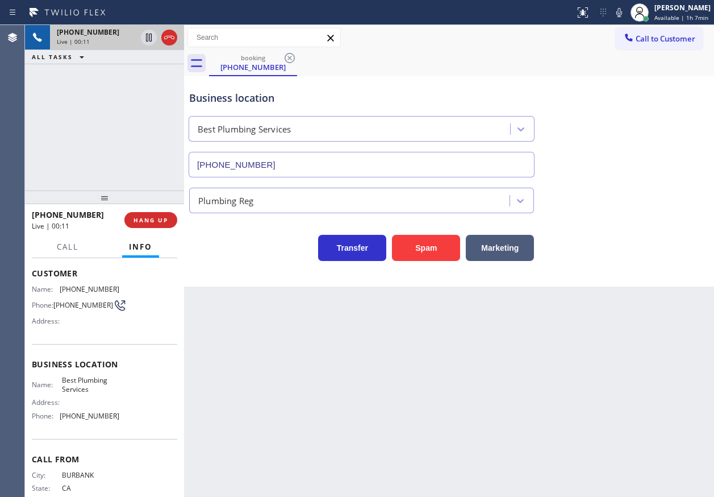
click at [294, 162] on input "[PHONE_NUMBER]" at bounding box center [362, 165] width 346 height 26
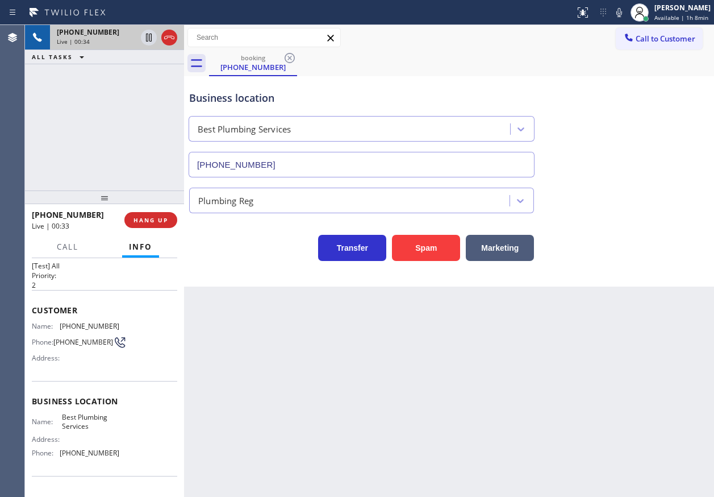
scroll to position [0, 0]
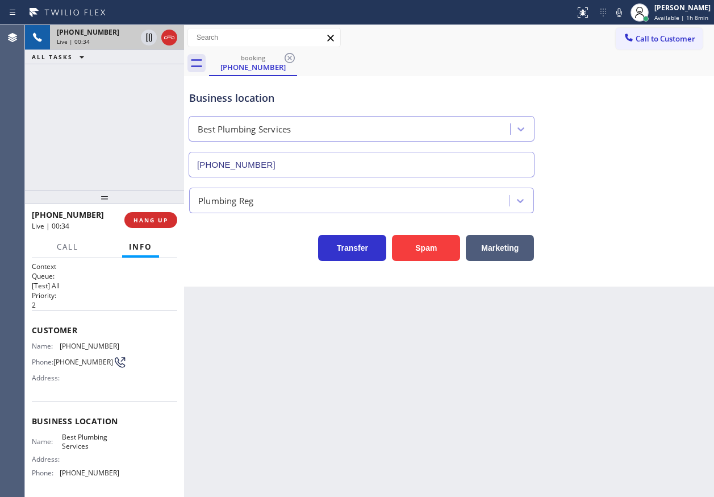
click at [69, 349] on span "[PHONE_NUMBER]" at bounding box center [90, 346] width 60 height 9
click at [622, 13] on icon at bounding box center [620, 12] width 6 height 9
click at [145, 36] on icon at bounding box center [149, 38] width 14 height 14
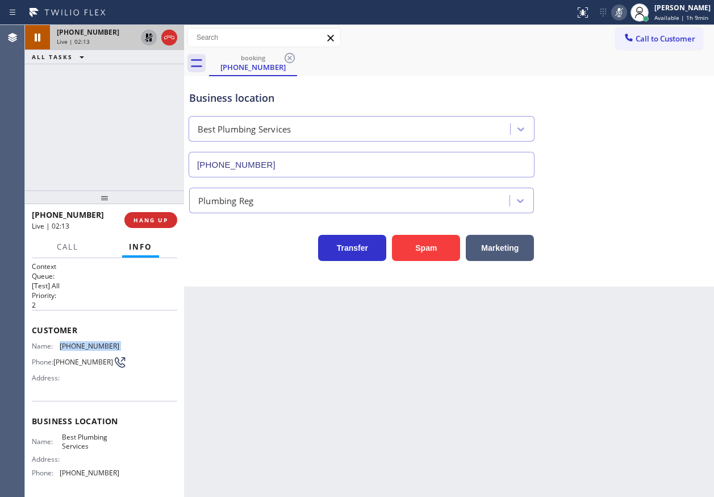
click at [147, 31] on icon at bounding box center [149, 38] width 14 height 14
click at [619, 9] on icon at bounding box center [620, 13] width 14 height 14
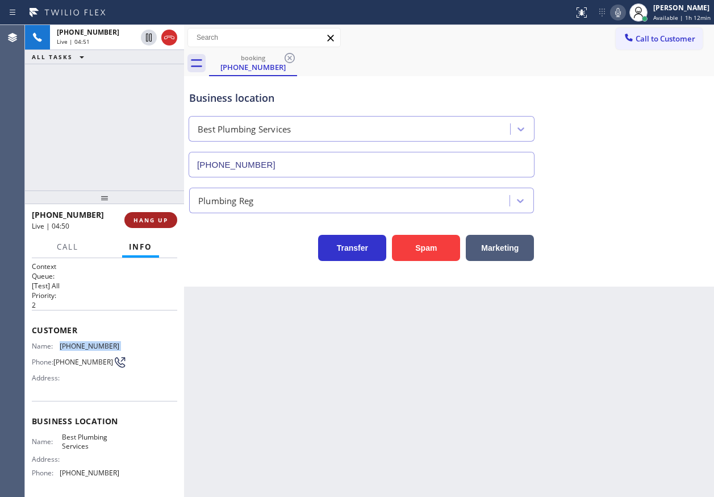
click at [149, 221] on span "HANG UP" at bounding box center [151, 220] width 35 height 8
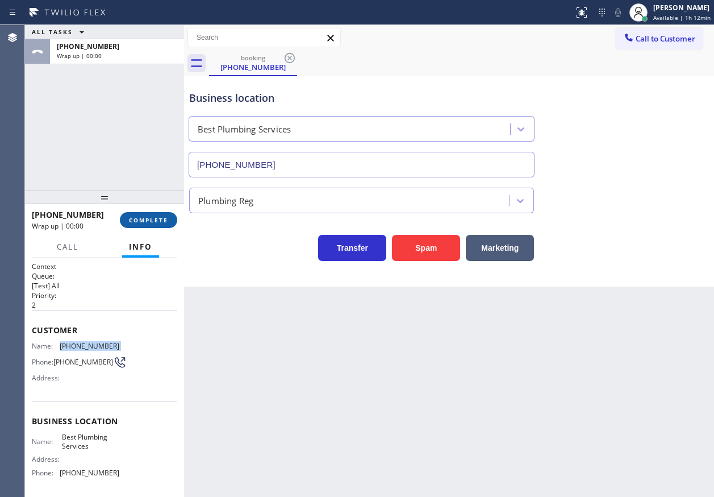
click at [150, 223] on span "COMPLETE" at bounding box center [148, 220] width 39 height 8
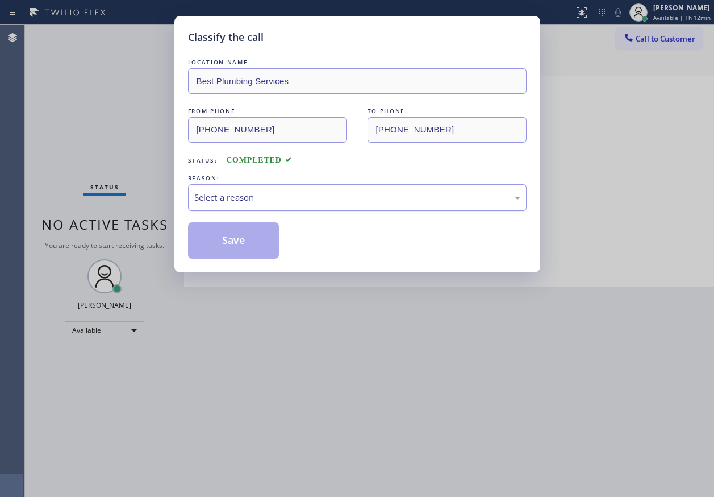
click at [253, 197] on div "Select a reason" at bounding box center [357, 197] width 326 height 13
drag, startPoint x: 240, startPoint y: 238, endPoint x: 301, endPoint y: 87, distance: 162.4
click at [239, 238] on button "Save" at bounding box center [233, 240] width 91 height 36
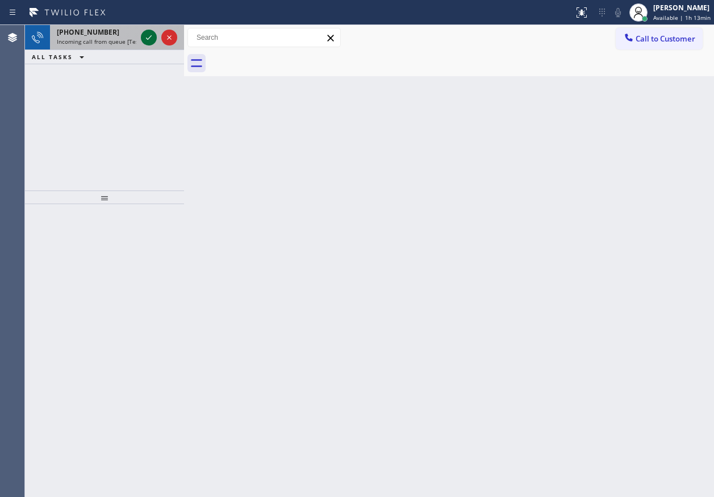
click at [143, 33] on icon at bounding box center [149, 38] width 14 height 14
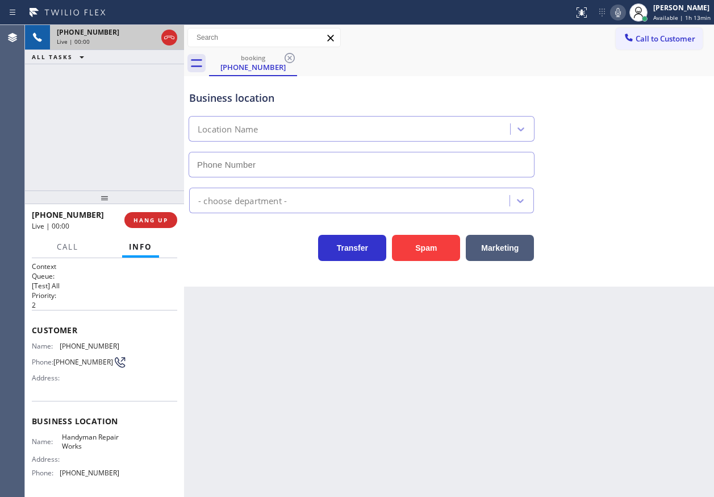
type input "[PHONE_NUMBER]"
click at [141, 220] on span "HANG UP" at bounding box center [151, 220] width 35 height 8
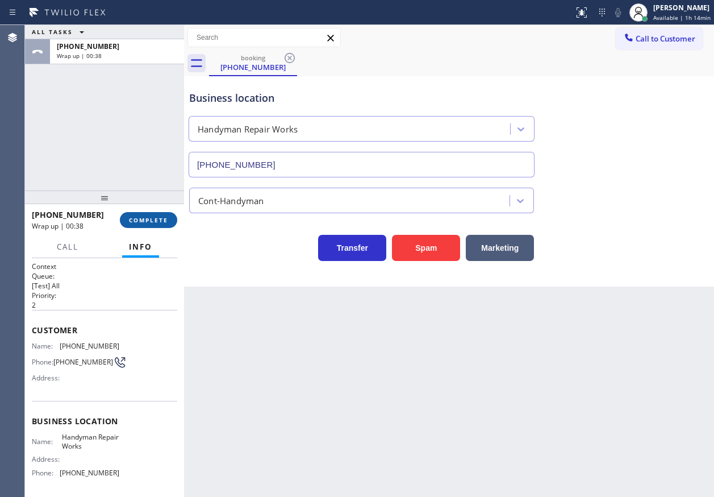
click at [167, 222] on span "COMPLETE" at bounding box center [148, 220] width 39 height 8
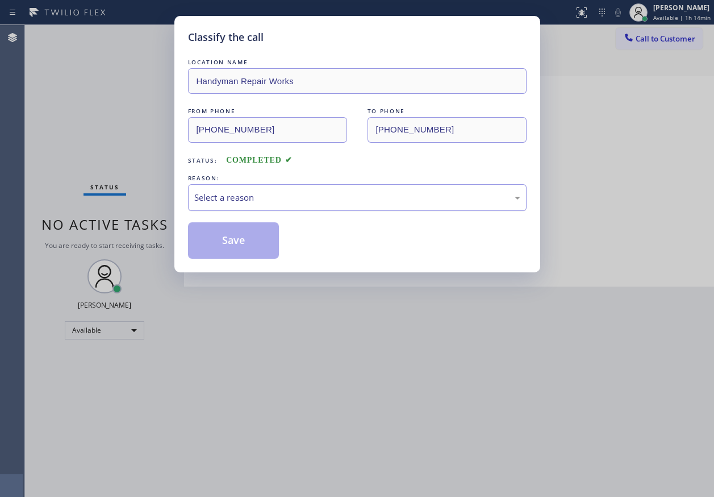
drag, startPoint x: 270, startPoint y: 202, endPoint x: 270, endPoint y: 209, distance: 7.4
click at [270, 205] on div "Select a reason" at bounding box center [357, 197] width 339 height 27
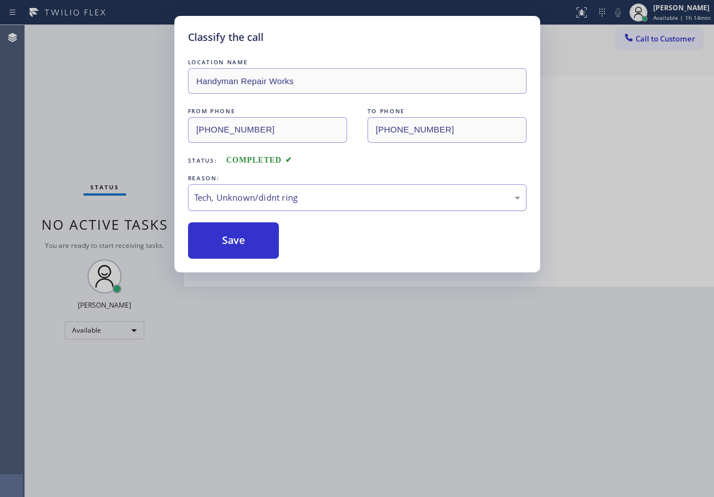
drag, startPoint x: 219, startPoint y: 247, endPoint x: 313, endPoint y: 205, distance: 102.2
click at [222, 246] on button "Save" at bounding box center [233, 240] width 91 height 36
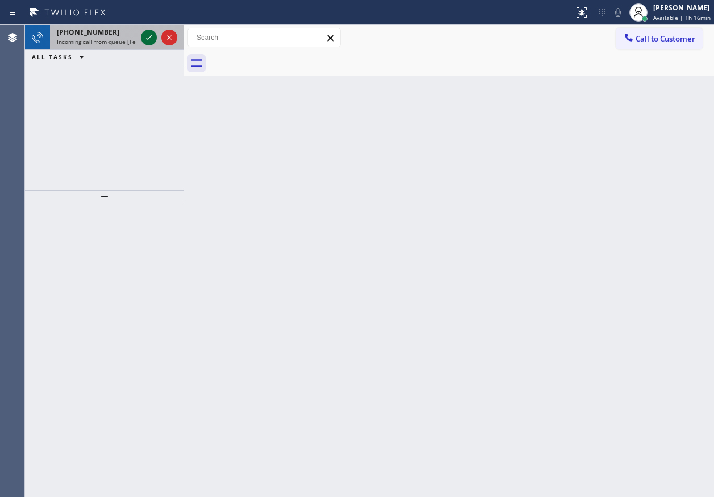
click at [150, 36] on icon at bounding box center [149, 38] width 14 height 14
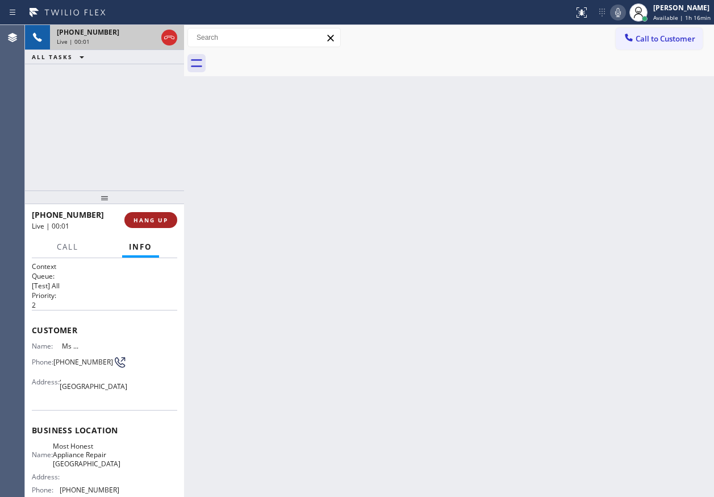
click at [159, 222] on span "HANG UP" at bounding box center [151, 220] width 35 height 8
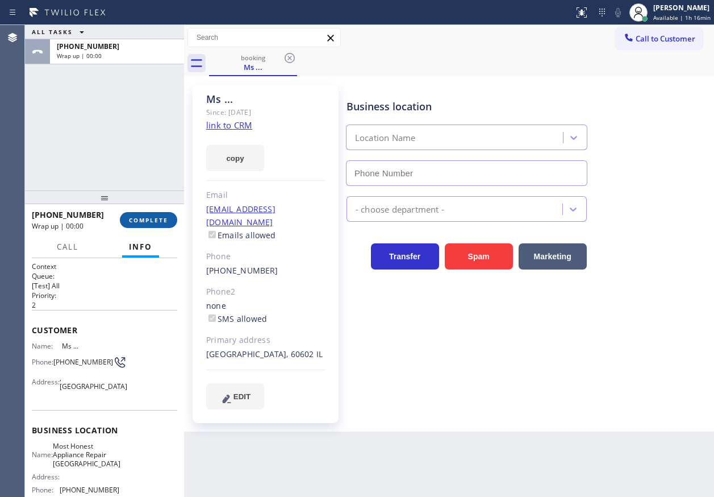
type input "[PHONE_NUMBER]"
click at [159, 222] on span "COMPLETE" at bounding box center [148, 220] width 39 height 8
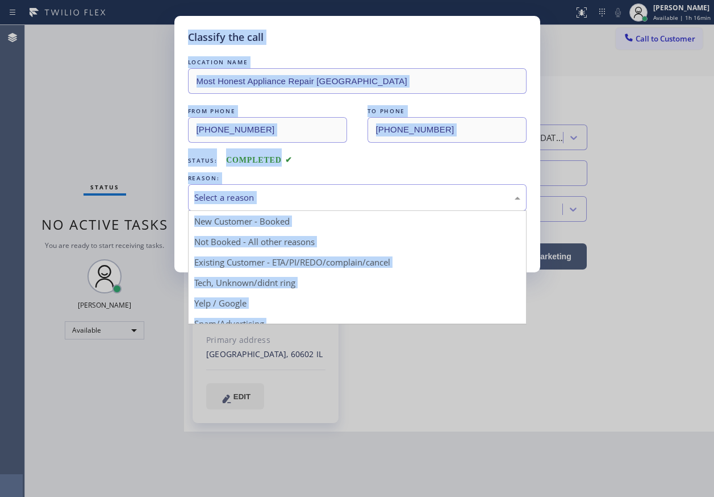
click at [243, 193] on div "Select a reason" at bounding box center [357, 197] width 326 height 13
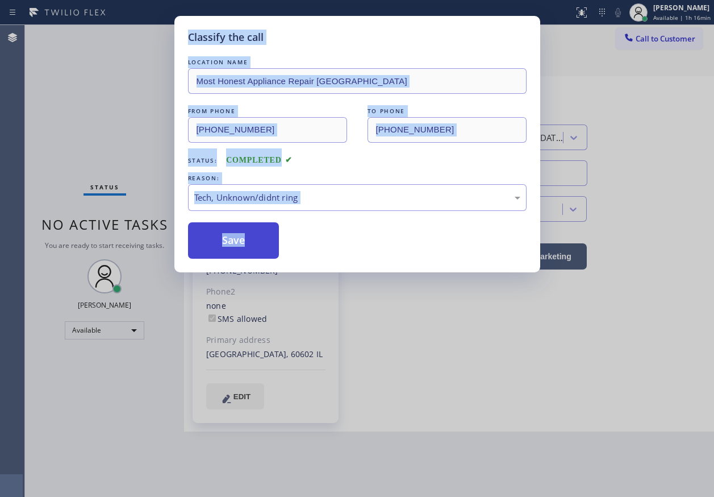
click at [246, 249] on button "Save" at bounding box center [233, 240] width 91 height 36
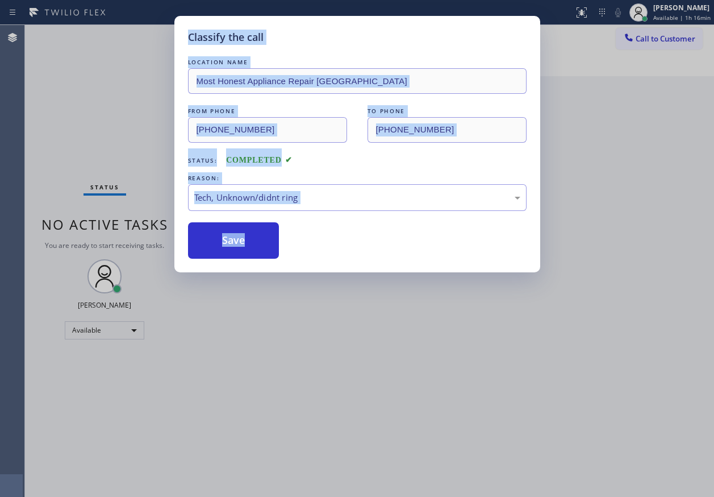
click at [496, 367] on div "Classify the call LOCATION NAME Most Honest Appliance Repair [GEOGRAPHIC_DATA] …" at bounding box center [357, 248] width 714 height 497
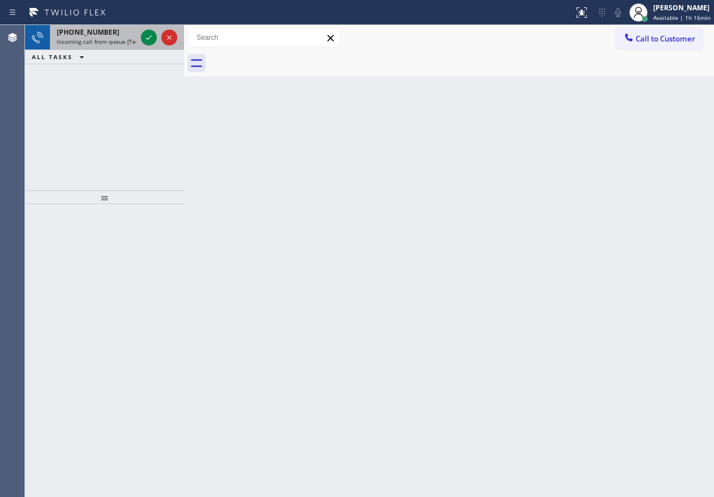
click at [108, 48] on div "[PHONE_NUMBER] Incoming call from queue [Test] All" at bounding box center [94, 37] width 89 height 25
click at [101, 40] on span "Incoming call from queue [Test] All" at bounding box center [104, 42] width 94 height 8
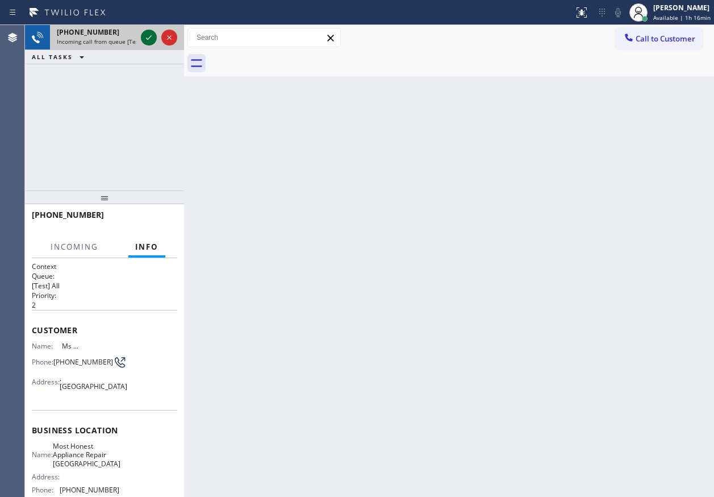
click at [146, 40] on icon at bounding box center [149, 38] width 14 height 14
click at [133, 217] on button "HANG UP" at bounding box center [150, 220] width 53 height 16
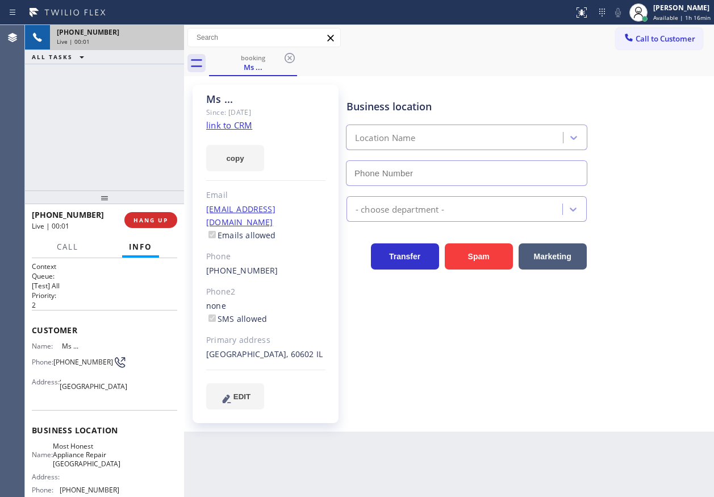
type input "[PHONE_NUMBER]"
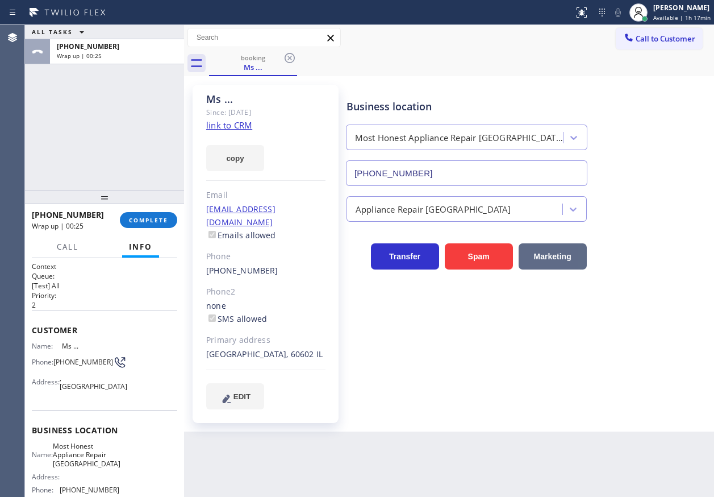
drag, startPoint x: 655, startPoint y: 261, endPoint x: 586, endPoint y: 256, distance: 69.5
click at [655, 261] on div "Transfer Spam Marketing" at bounding box center [527, 251] width 367 height 36
click at [153, 230] on div "[PHONE_NUMBER] Wrap up | 00:25 COMPLETE" at bounding box center [104, 220] width 145 height 30
click at [155, 219] on span "COMPLETE" at bounding box center [148, 220] width 39 height 8
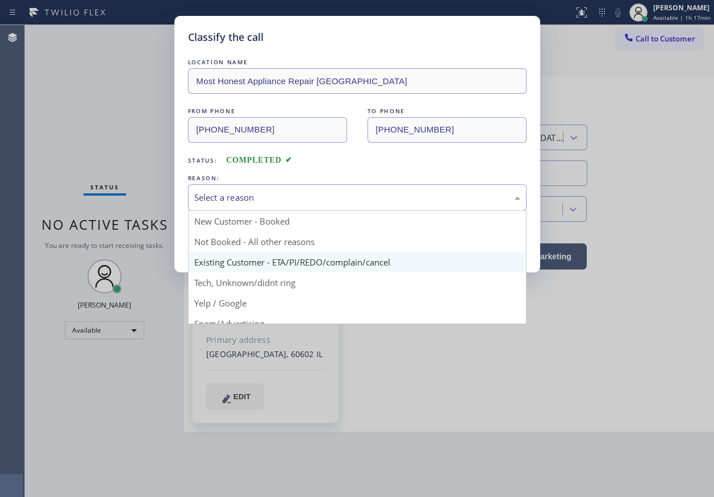
drag, startPoint x: 289, startPoint y: 191, endPoint x: 261, endPoint y: 251, distance: 66.1
click at [289, 193] on div "Select a reason" at bounding box center [357, 197] width 326 height 13
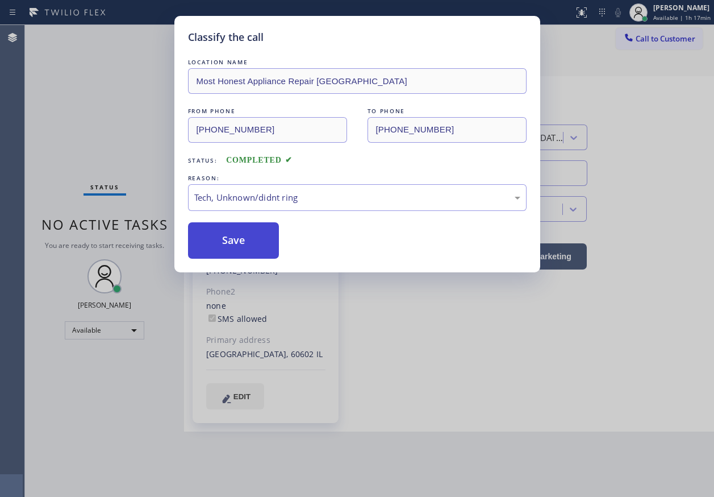
click at [239, 245] on button "Save" at bounding box center [233, 240] width 91 height 36
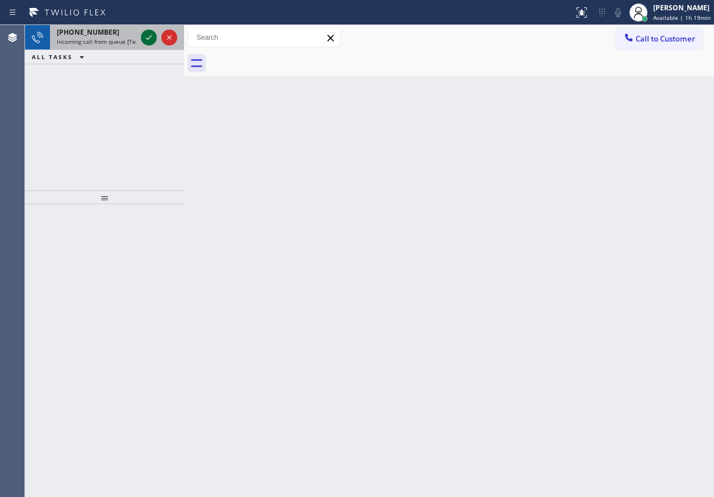
click at [144, 39] on icon at bounding box center [149, 38] width 14 height 14
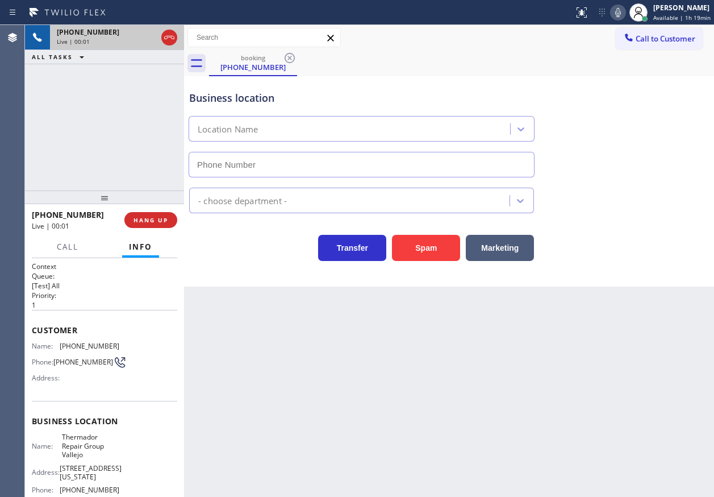
type input "[PHONE_NUMBER]"
click at [97, 438] on span "Thermador Repair Group Vallejo" at bounding box center [90, 445] width 57 height 26
click at [368, 167] on input "[PHONE_NUMBER]" at bounding box center [362, 165] width 346 height 26
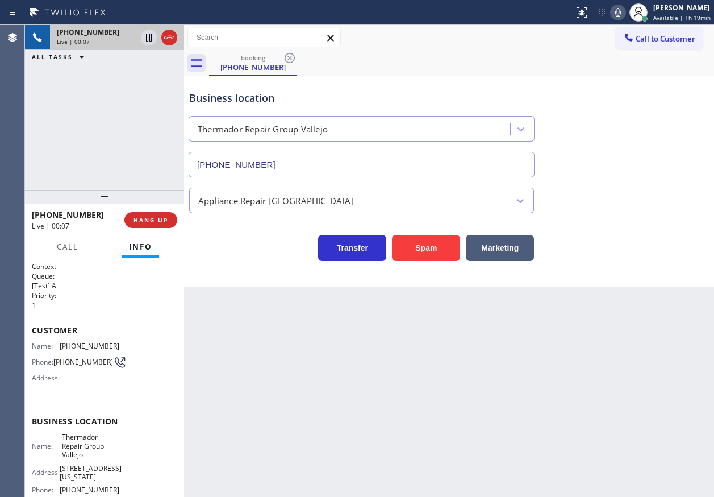
click at [368, 167] on input "[PHONE_NUMBER]" at bounding box center [362, 165] width 346 height 26
click at [622, 6] on icon at bounding box center [618, 13] width 14 height 14
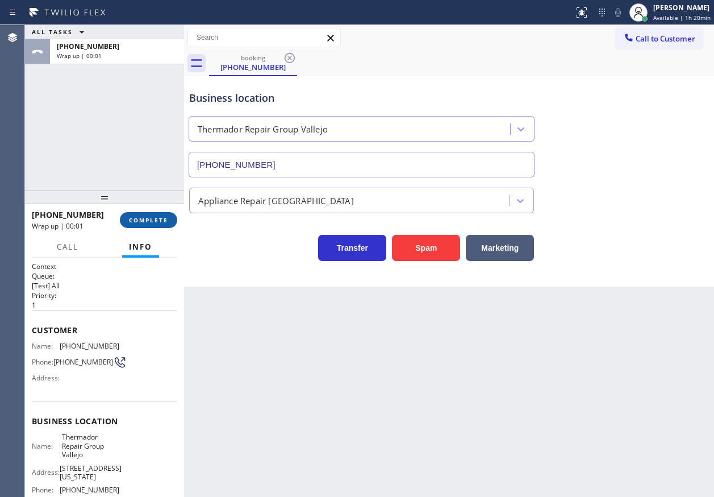
click at [157, 214] on button "COMPLETE" at bounding box center [148, 220] width 57 height 16
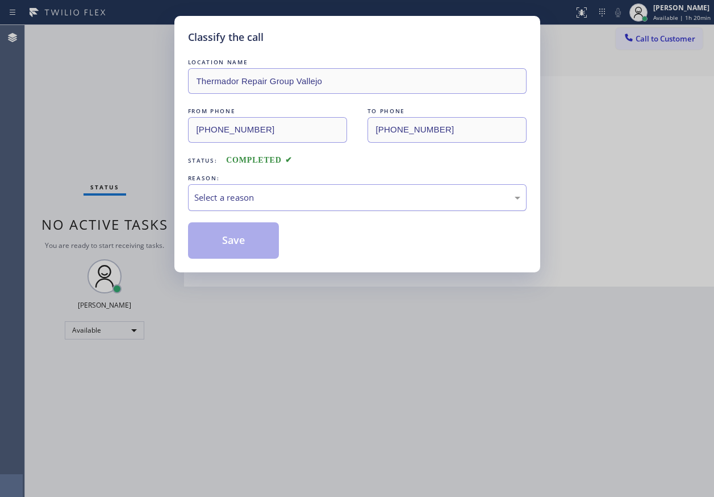
click at [225, 205] on div "Select a reason" at bounding box center [357, 197] width 339 height 27
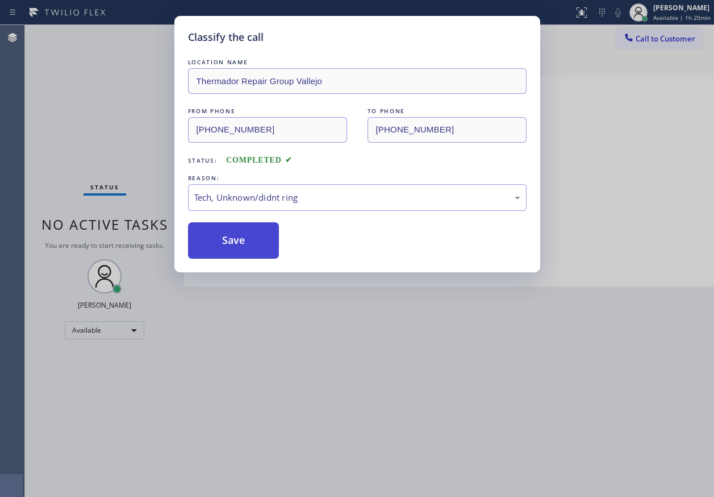
click at [226, 255] on button "Save" at bounding box center [233, 240] width 91 height 36
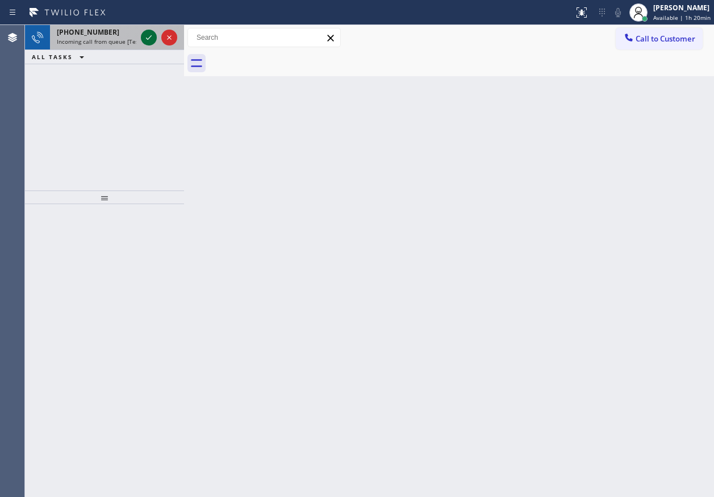
click at [153, 38] on icon at bounding box center [149, 38] width 14 height 14
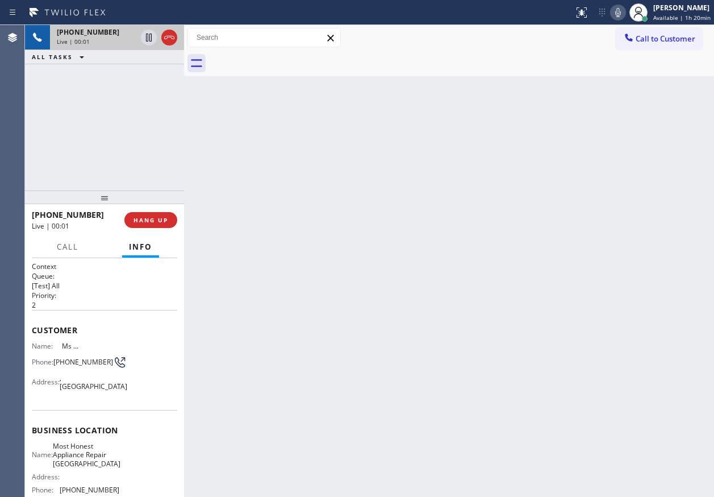
click at [159, 210] on div "[PHONE_NUMBER] Live | 00:01 HANG UP" at bounding box center [104, 220] width 145 height 30
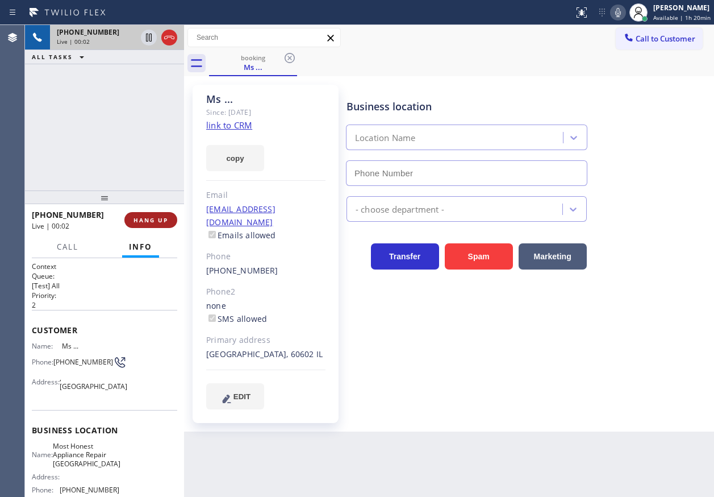
click at [159, 213] on button "HANG UP" at bounding box center [150, 220] width 53 height 16
type input "[PHONE_NUMBER]"
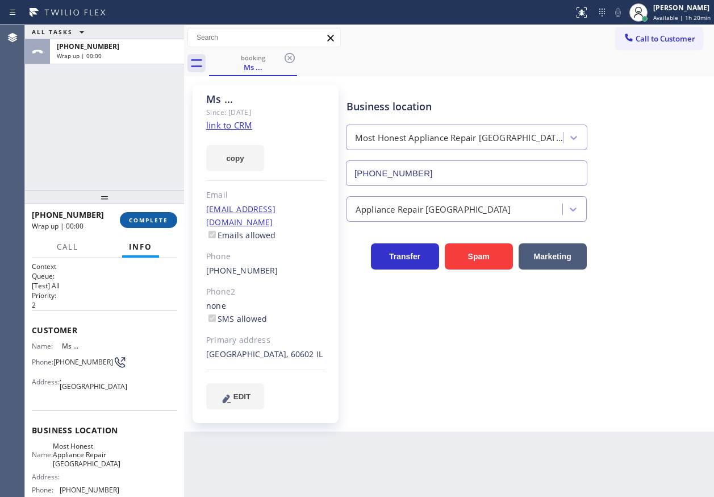
click at [159, 213] on button "COMPLETE" at bounding box center [148, 220] width 57 height 16
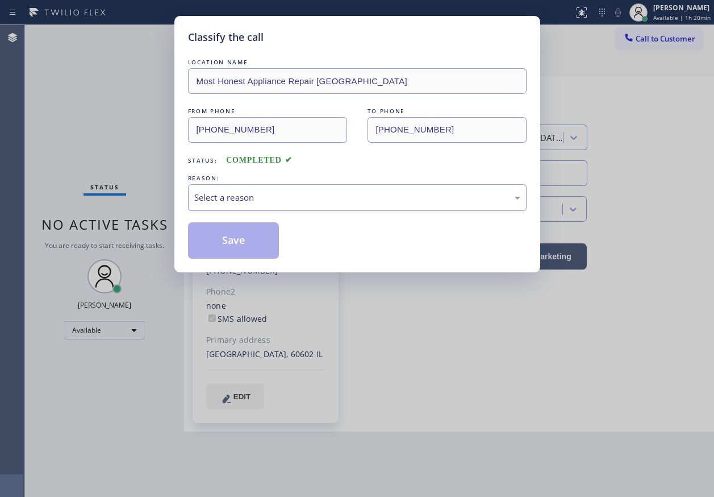
click at [305, 189] on div "Select a reason" at bounding box center [357, 197] width 339 height 27
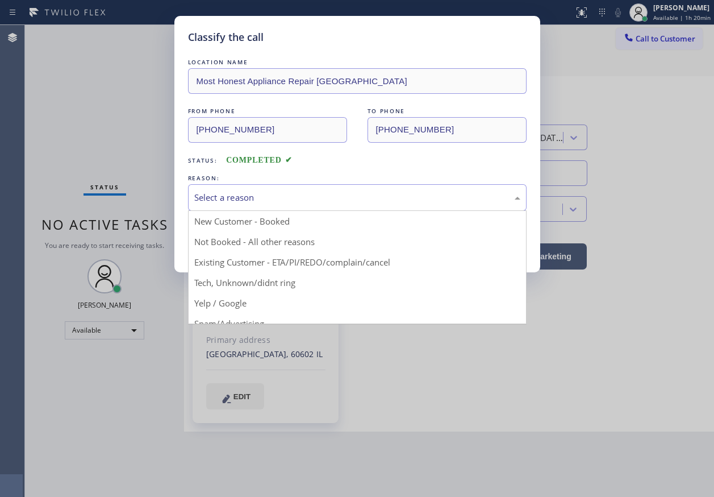
drag, startPoint x: 266, startPoint y: 277, endPoint x: 261, endPoint y: 241, distance: 35.6
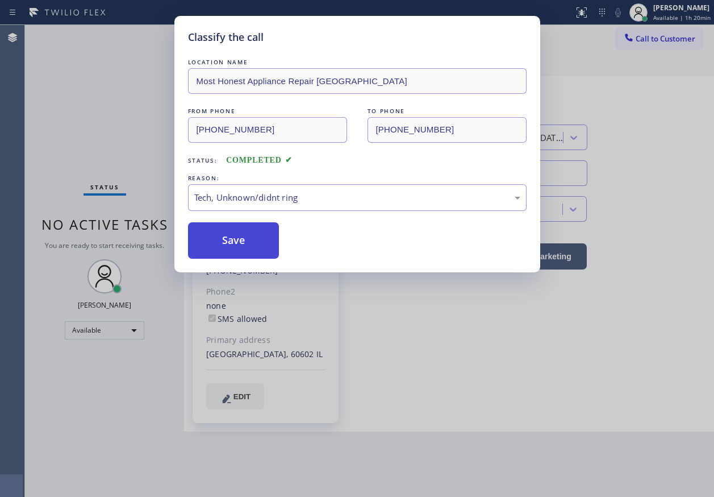
click at [261, 241] on button "Save" at bounding box center [233, 240] width 91 height 36
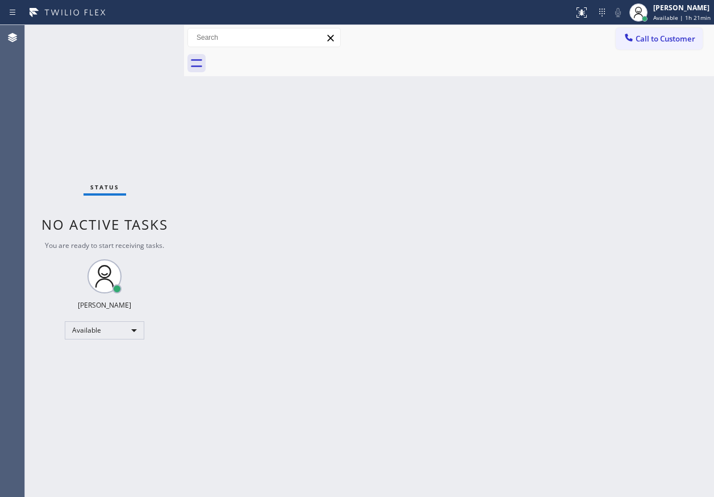
click at [87, 43] on div "Status No active tasks You are ready to start receiving tasks. [PERSON_NAME] Av…" at bounding box center [104, 261] width 159 height 472
click at [636, 216] on div "Back to Dashboard Change Sender ID Customers Technicians Select a contact Outbo…" at bounding box center [449, 261] width 530 height 472
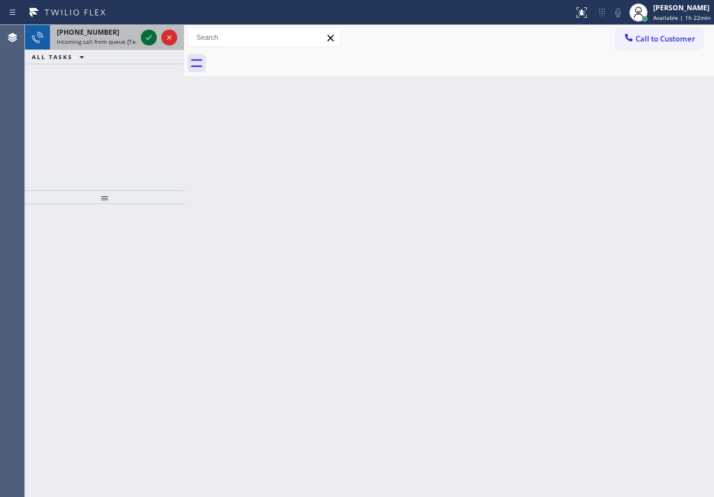
click at [148, 36] on icon at bounding box center [149, 38] width 14 height 14
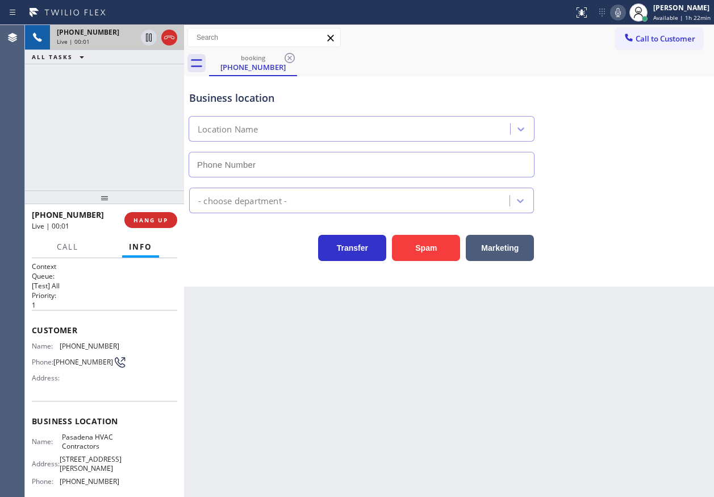
type input "[PHONE_NUMBER]"
click at [140, 216] on span "HANG UP" at bounding box center [151, 220] width 35 height 8
click at [141, 217] on span "HANG UP" at bounding box center [151, 220] width 35 height 8
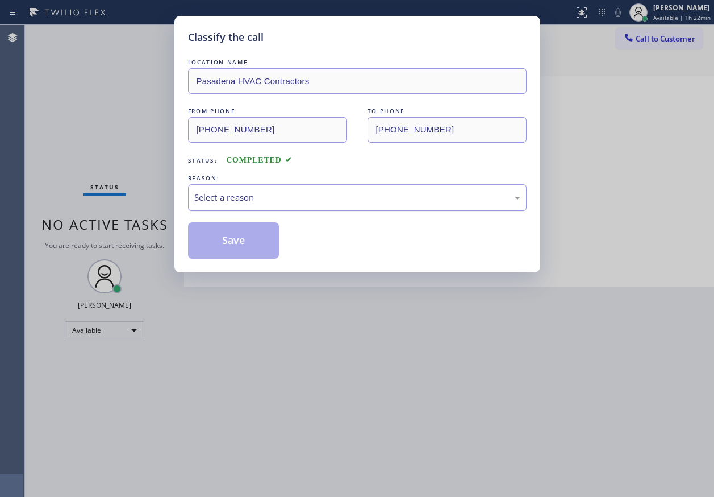
click at [224, 197] on div "Select a reason" at bounding box center [357, 197] width 326 height 13
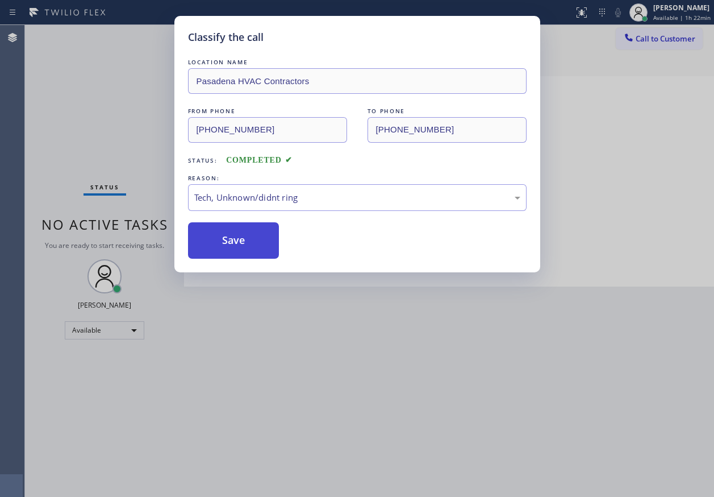
click at [221, 243] on button "Save" at bounding box center [233, 240] width 91 height 36
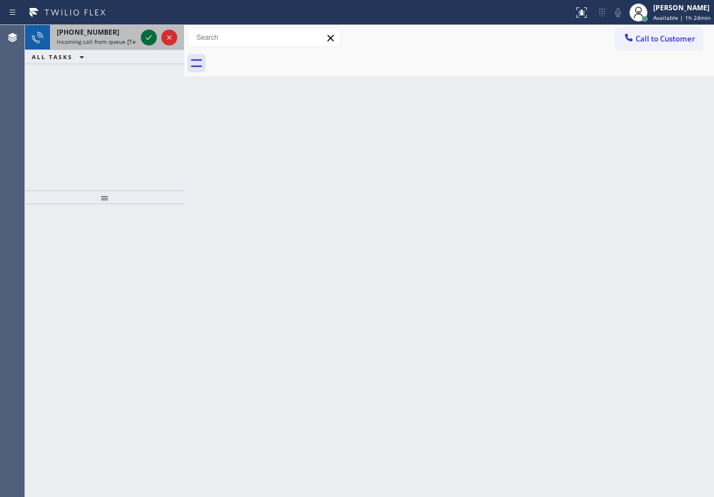
click at [152, 38] on icon at bounding box center [149, 38] width 14 height 14
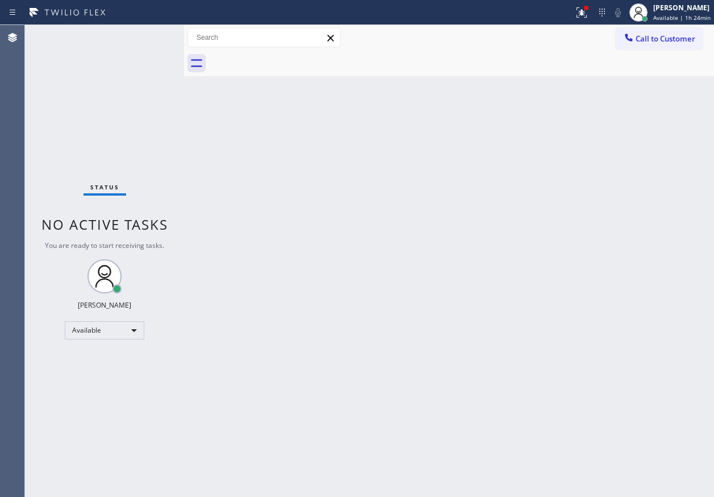
click at [647, 225] on div "Back to Dashboard Change Sender ID Customers Technicians Select a contact Outbo…" at bounding box center [449, 261] width 530 height 472
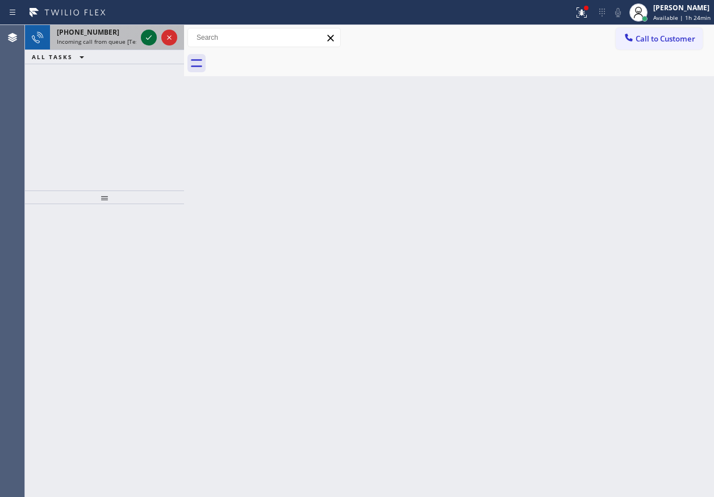
click at [148, 38] on icon at bounding box center [149, 38] width 14 height 14
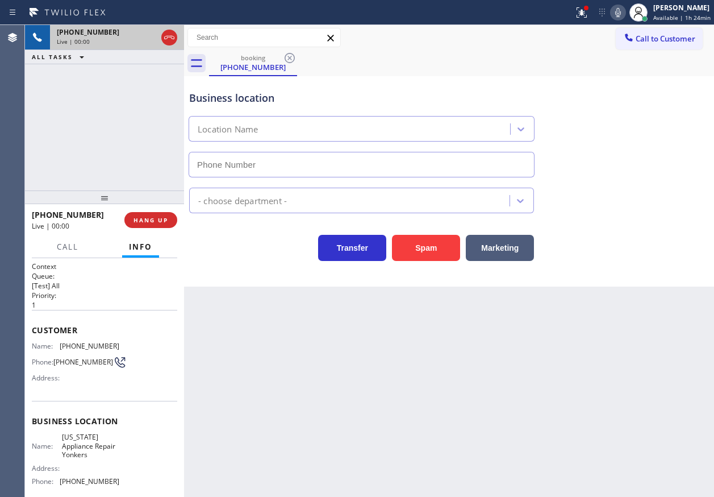
type input "[PHONE_NUMBER]"
click at [110, 452] on span "[US_STATE] Appliance Repair Yonkers" at bounding box center [90, 445] width 57 height 26
click at [301, 163] on input "[PHONE_NUMBER]" at bounding box center [362, 165] width 346 height 26
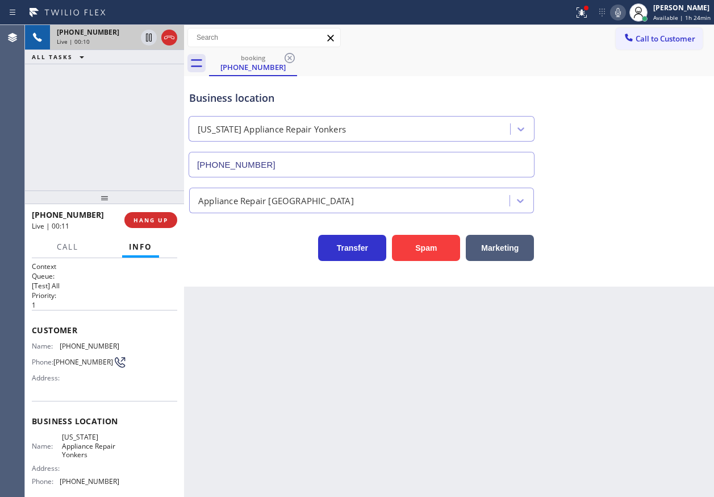
click at [301, 163] on input "[PHONE_NUMBER]" at bounding box center [362, 165] width 346 height 26
click at [581, 15] on icon at bounding box center [582, 13] width 14 height 14
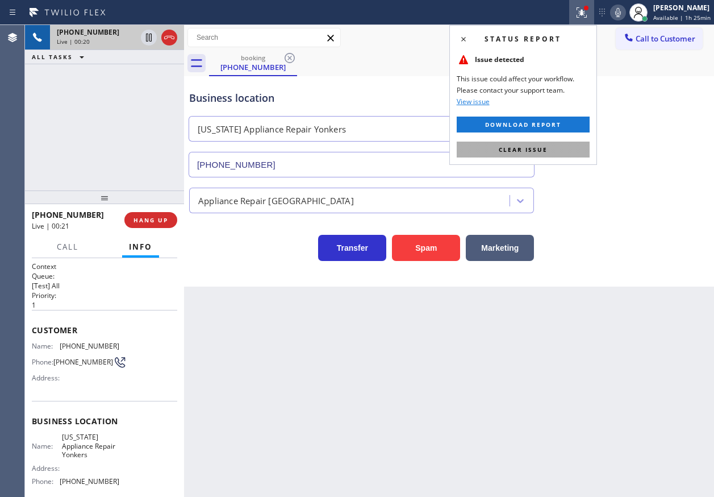
click at [566, 143] on button "Clear issue" at bounding box center [523, 149] width 133 height 16
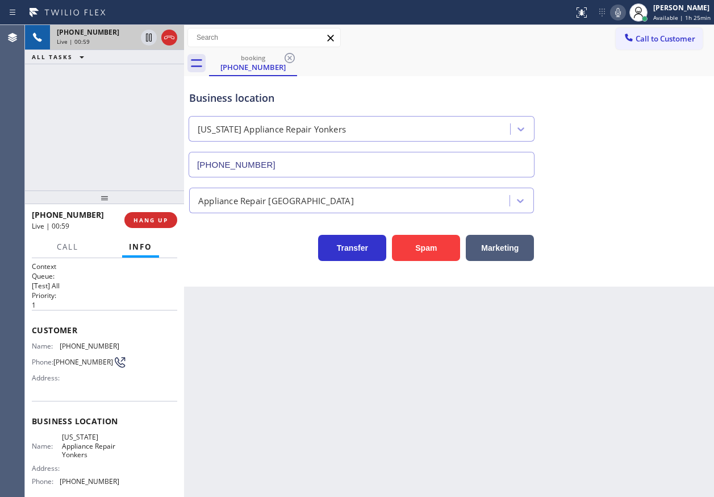
click at [602, 359] on div "Back to Dashboard Change Sender ID Customers Technicians Select a contact Outbo…" at bounding box center [449, 261] width 530 height 472
click at [78, 344] on span "[PHONE_NUMBER]" at bounding box center [90, 346] width 60 height 9
click at [623, 16] on icon at bounding box center [618, 13] width 14 height 14
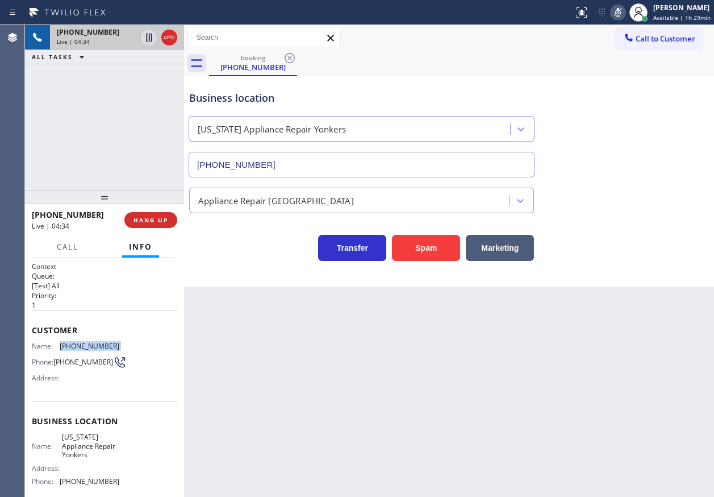
click at [623, 16] on icon at bounding box center [618, 13] width 14 height 14
click at [155, 222] on span "HANG UP" at bounding box center [151, 220] width 35 height 8
click at [154, 222] on span "HANG UP" at bounding box center [151, 220] width 35 height 8
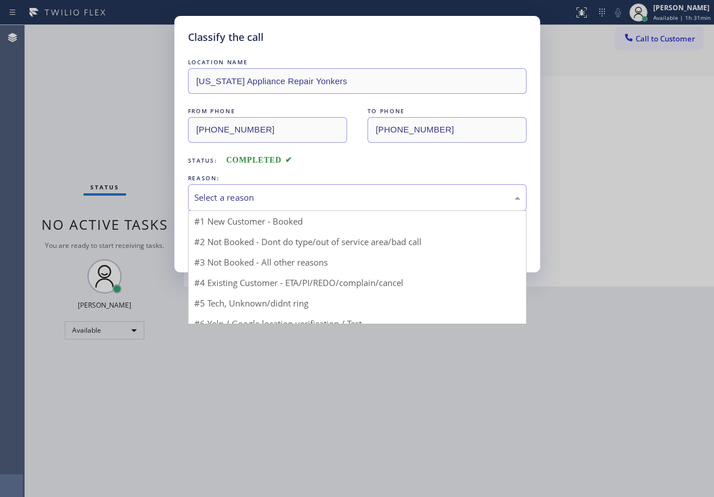
click at [227, 197] on div "Select a reason" at bounding box center [357, 197] width 326 height 13
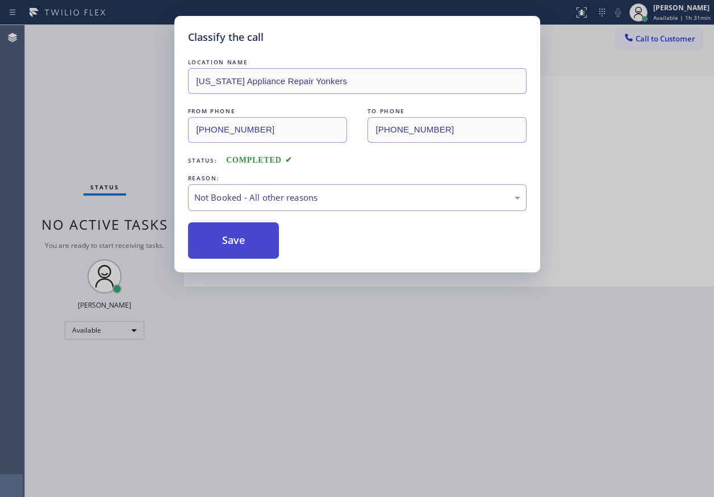
drag, startPoint x: 222, startPoint y: 244, endPoint x: 238, endPoint y: 240, distance: 16.5
click at [223, 244] on button "Save" at bounding box center [233, 240] width 91 height 36
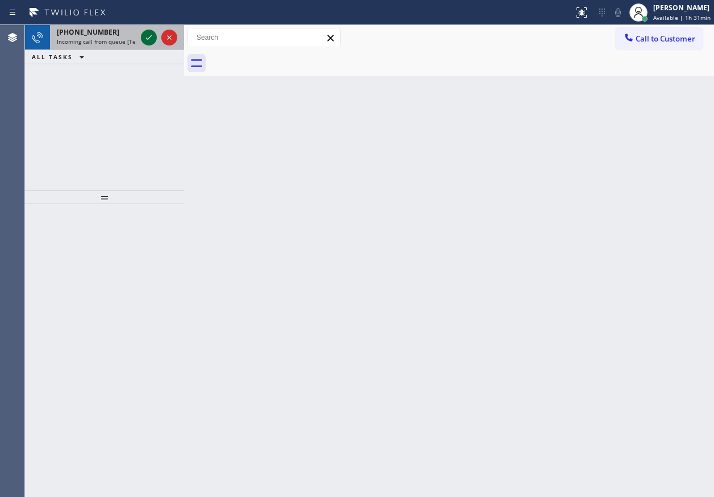
click at [145, 39] on icon at bounding box center [149, 38] width 14 height 14
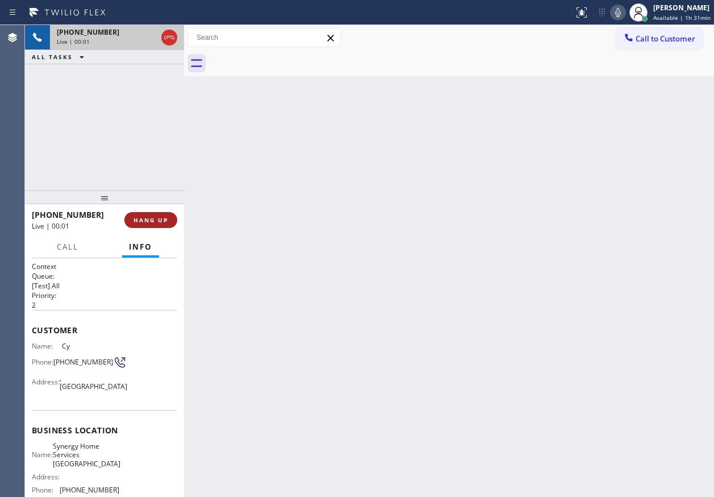
click at [160, 219] on span "HANG UP" at bounding box center [151, 220] width 35 height 8
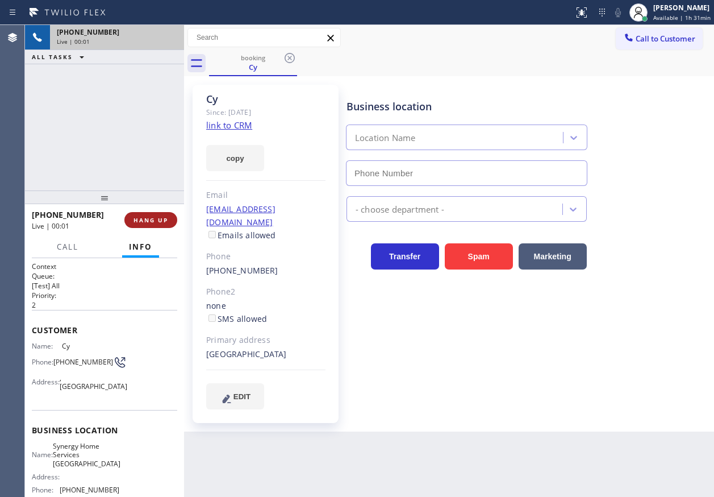
type input "[PHONE_NUMBER]"
click at [161, 218] on span "HANG UP" at bounding box center [151, 220] width 35 height 8
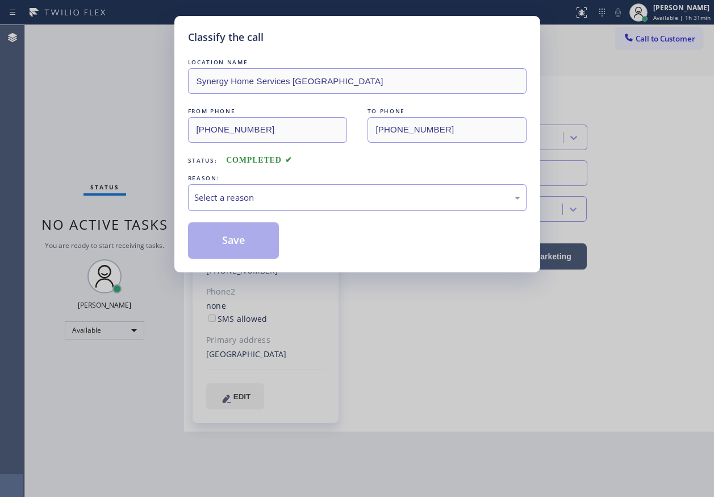
click at [309, 207] on div "Select a reason" at bounding box center [357, 197] width 339 height 27
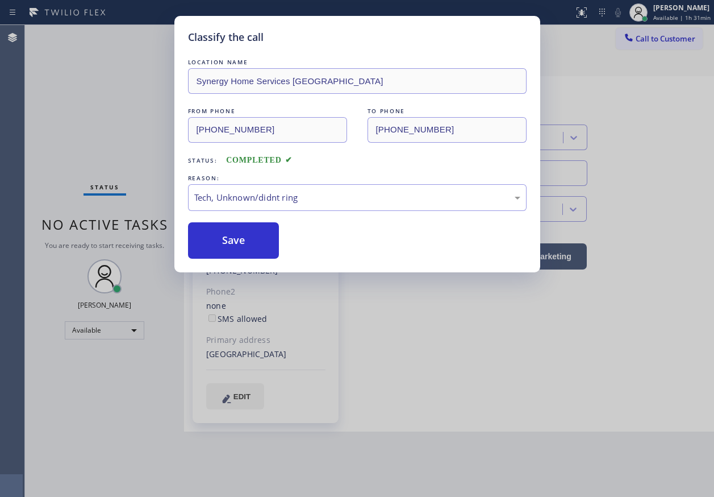
click at [244, 231] on button "Save" at bounding box center [233, 240] width 91 height 36
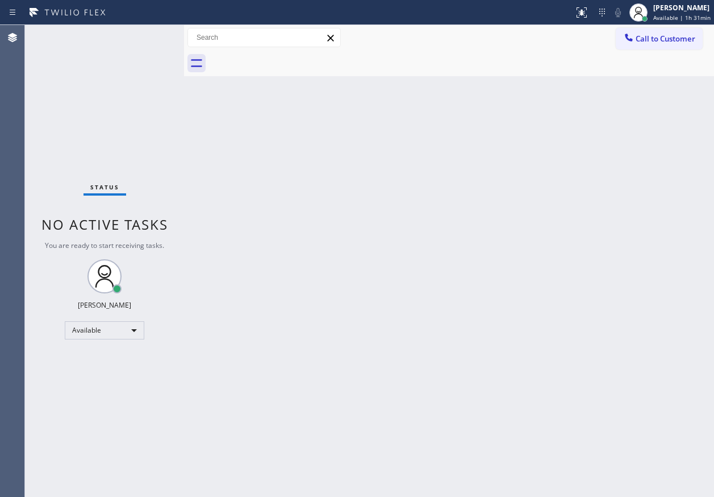
click at [634, 251] on div "Back to Dashboard Change Sender ID Customers Technicians Select a contact Outbo…" at bounding box center [449, 261] width 530 height 472
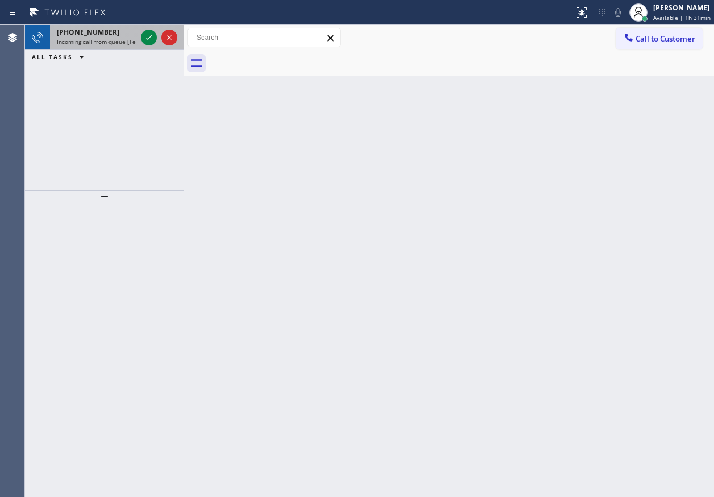
click at [115, 32] on div "[PHONE_NUMBER]" at bounding box center [97, 32] width 80 height 10
click at [147, 37] on icon at bounding box center [149, 38] width 14 height 14
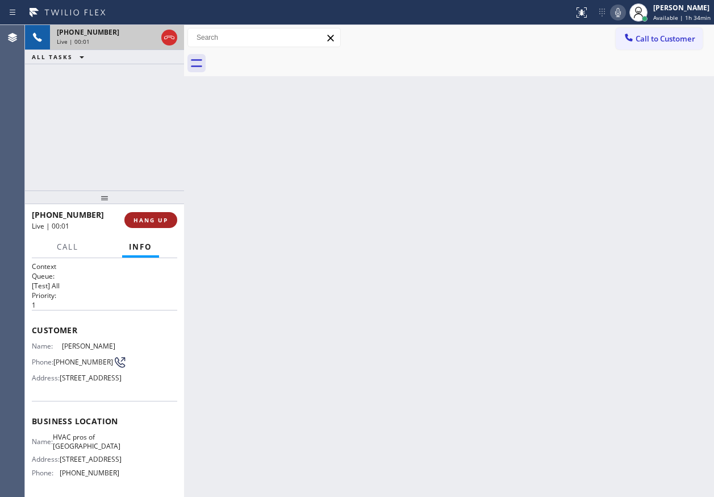
click at [144, 222] on span "HANG UP" at bounding box center [151, 220] width 35 height 8
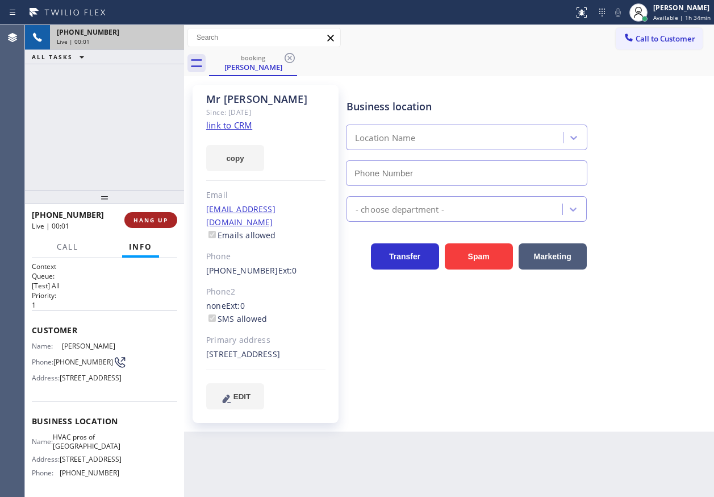
click at [145, 222] on span "HANG UP" at bounding box center [151, 220] width 35 height 8
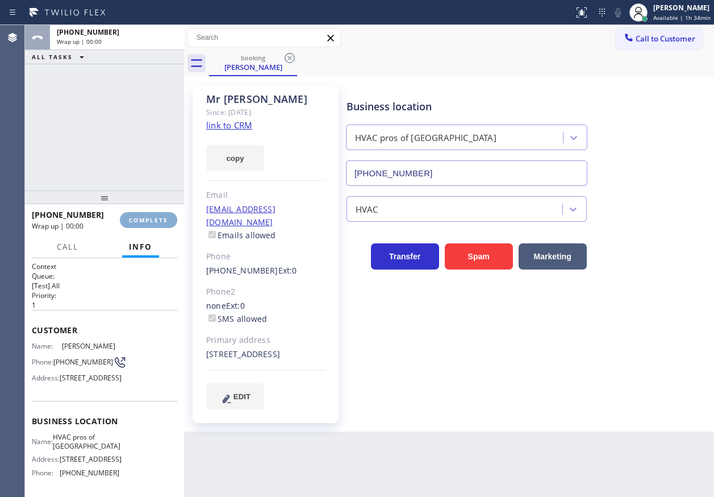
type input "[PHONE_NUMBER]"
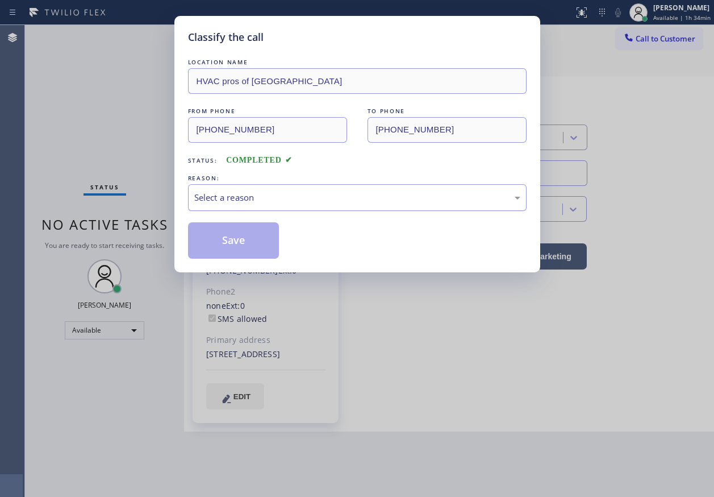
click at [231, 188] on div "Select a reason" at bounding box center [357, 197] width 339 height 27
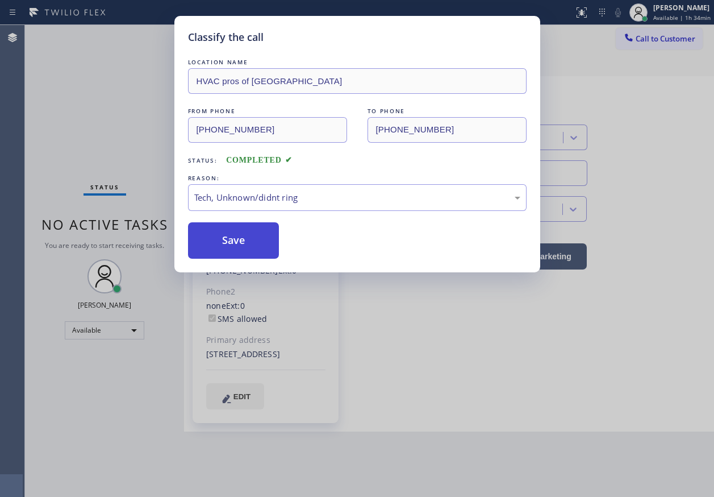
click at [222, 236] on button "Save" at bounding box center [233, 240] width 91 height 36
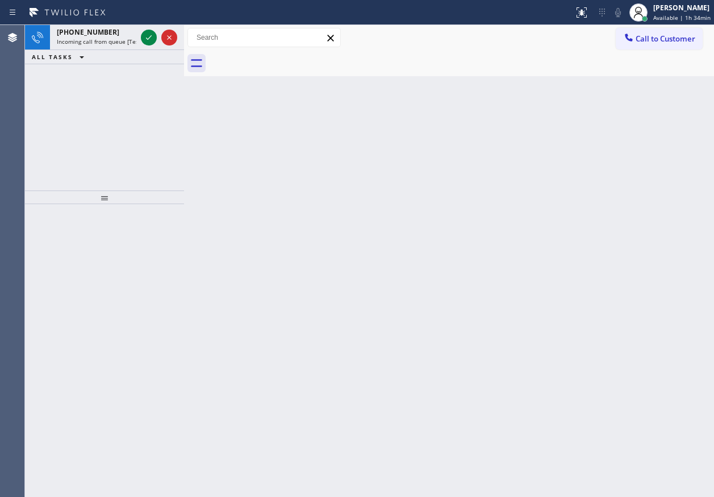
click at [70, 50] on button "ALL TASKS" at bounding box center [60, 57] width 70 height 14
click at [72, 40] on span "Incoming call from queue [Test] All" at bounding box center [104, 42] width 94 height 8
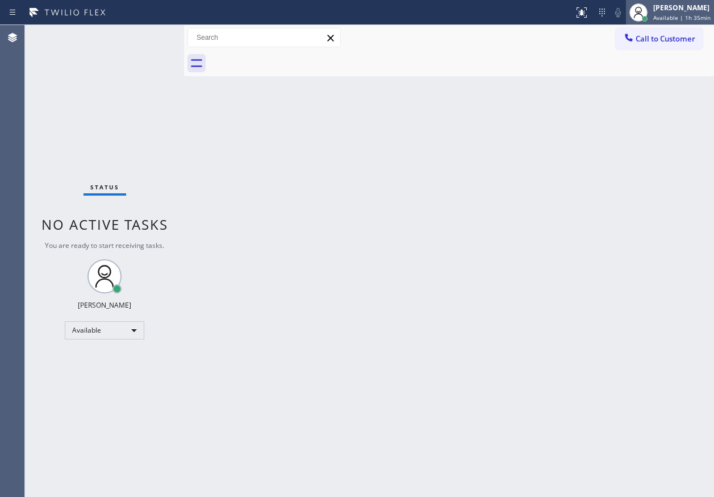
click at [688, 11] on div "[PERSON_NAME]" at bounding box center [681, 8] width 57 height 10
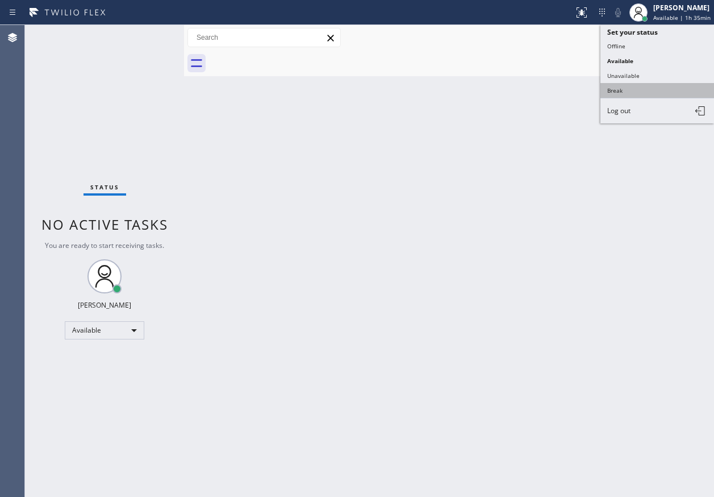
click at [634, 86] on button "Break" at bounding box center [658, 90] width 114 height 15
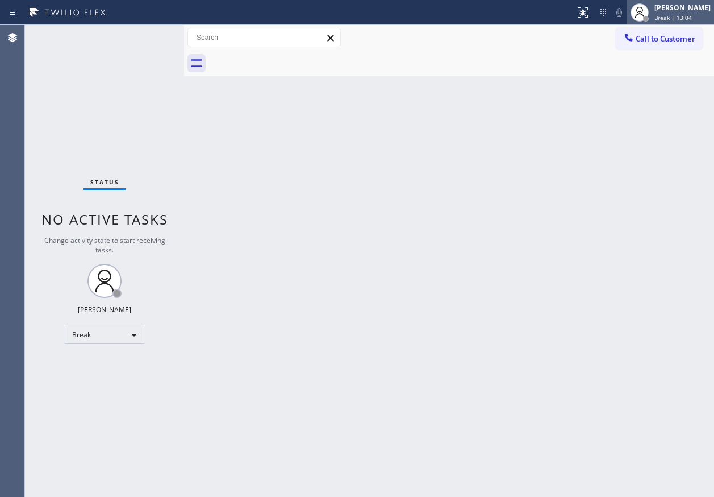
click at [672, 5] on div "[PERSON_NAME]" at bounding box center [683, 8] width 56 height 10
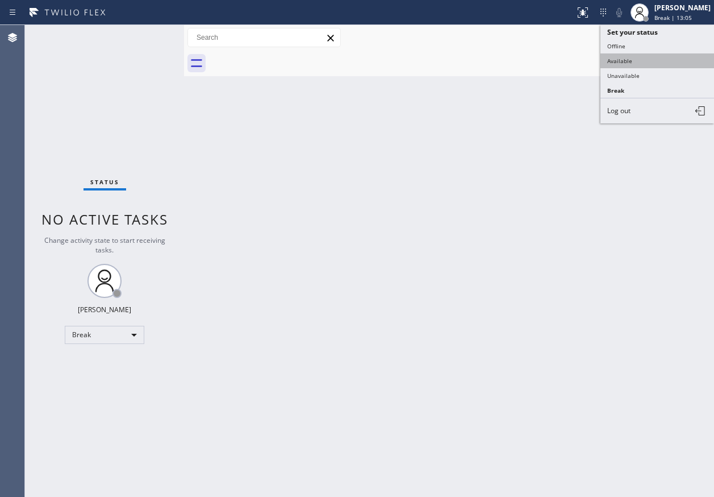
click at [652, 56] on button "Available" at bounding box center [658, 60] width 114 height 15
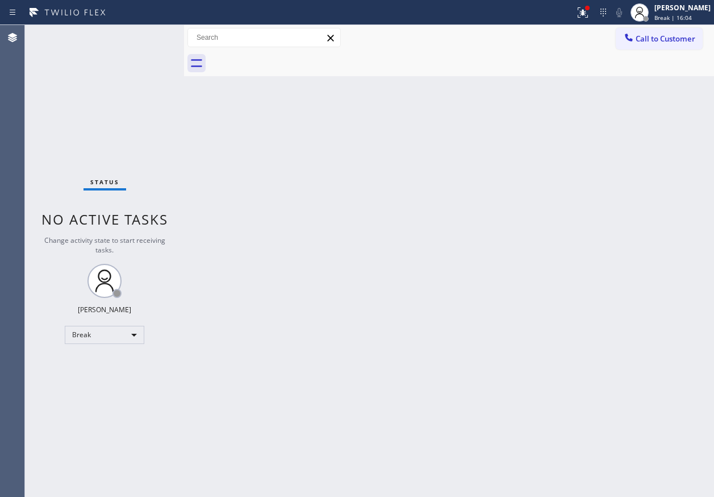
click at [658, 305] on div "Back to Dashboard Change Sender ID Customers Technicians Select a contact Outbo…" at bounding box center [449, 261] width 530 height 472
click at [683, 14] on span "Break | 16:24" at bounding box center [674, 18] width 38 height 8
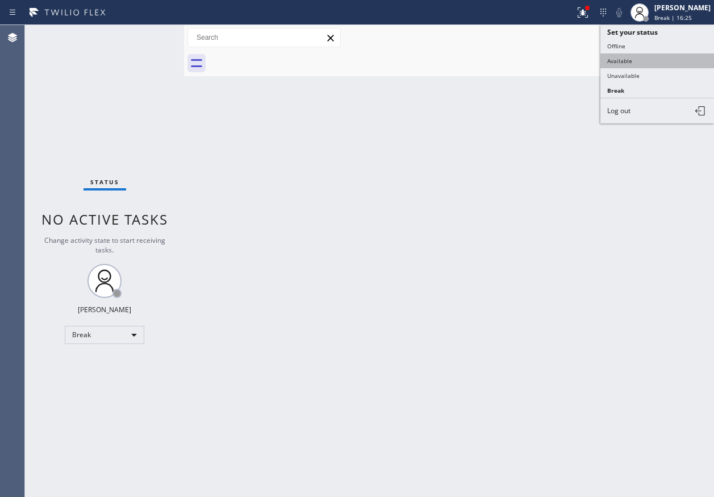
click at [644, 62] on button "Available" at bounding box center [658, 60] width 114 height 15
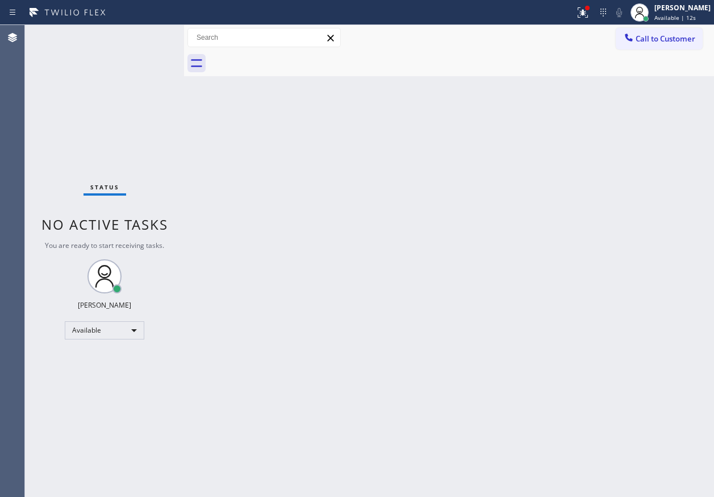
click at [619, 222] on div "Back to Dashboard Change Sender ID Customers Technicians Select a contact Outbo…" at bounding box center [449, 261] width 530 height 472
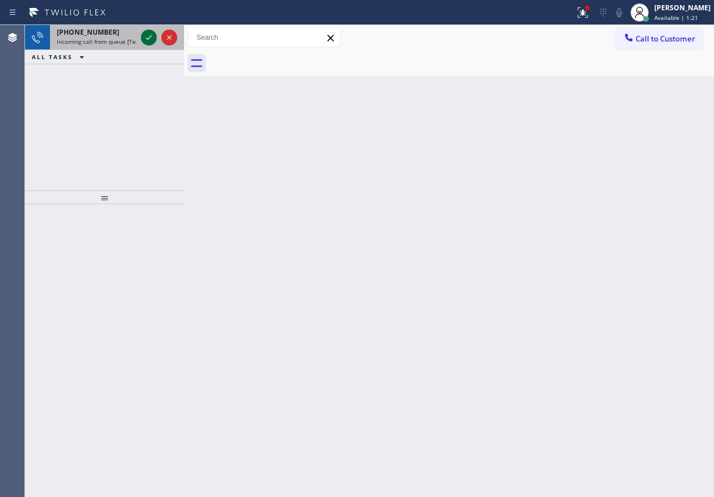
click at [147, 36] on icon at bounding box center [149, 38] width 14 height 14
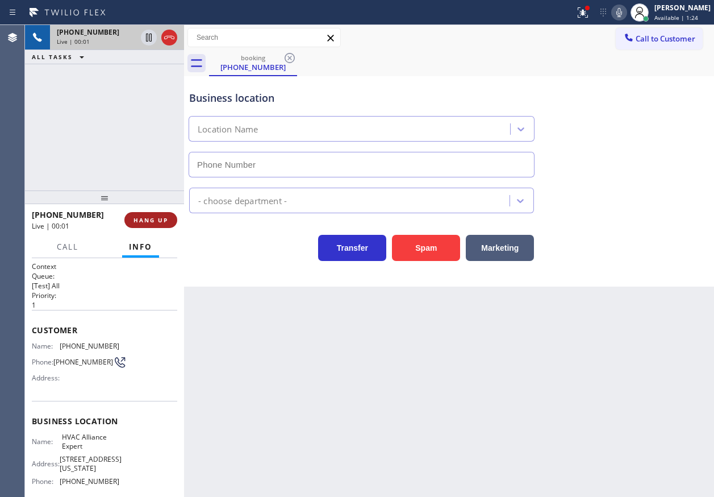
type input "[PHONE_NUMBER]"
click at [157, 218] on span "HANG UP" at bounding box center [151, 220] width 35 height 8
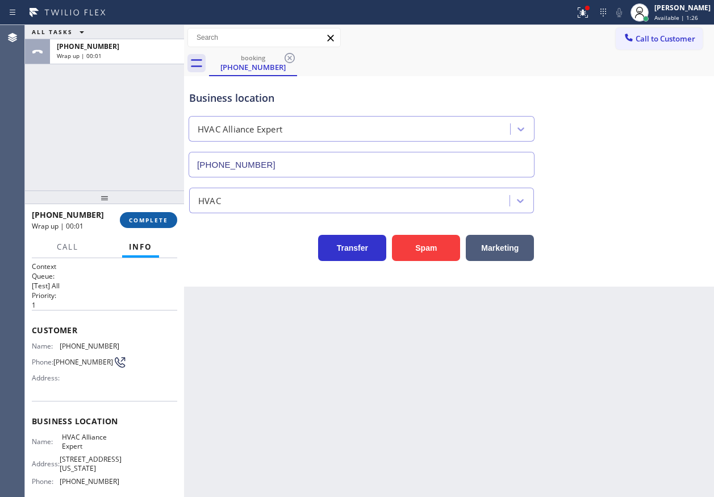
click at [163, 219] on span "COMPLETE" at bounding box center [148, 220] width 39 height 8
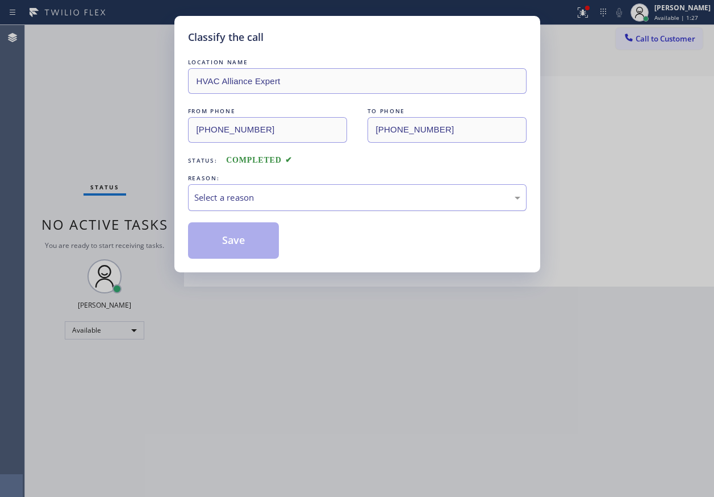
click at [248, 202] on div "Select a reason" at bounding box center [357, 197] width 326 height 13
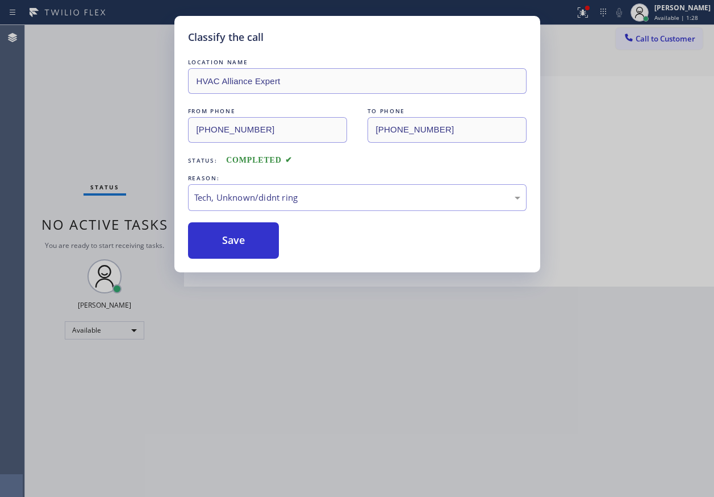
click at [244, 261] on div "Classify the call LOCATION NAME HVAC Alliance Expert FROM PHONE [PHONE_NUMBER] …" at bounding box center [357, 144] width 366 height 256
click at [244, 249] on button "Save" at bounding box center [233, 240] width 91 height 36
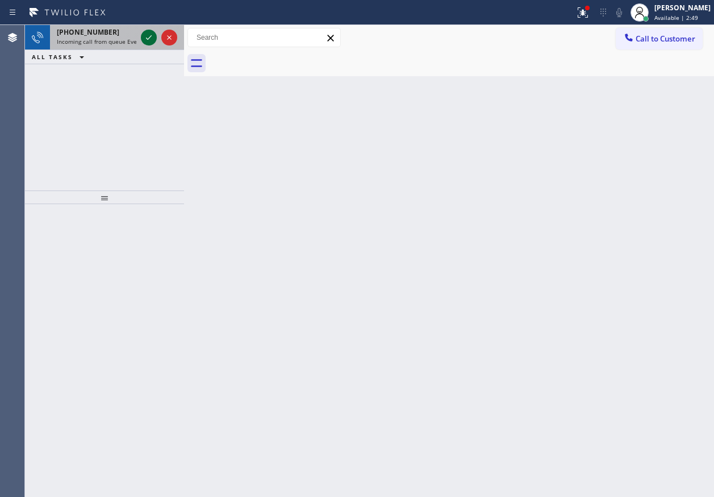
click at [146, 42] on icon at bounding box center [149, 38] width 14 height 14
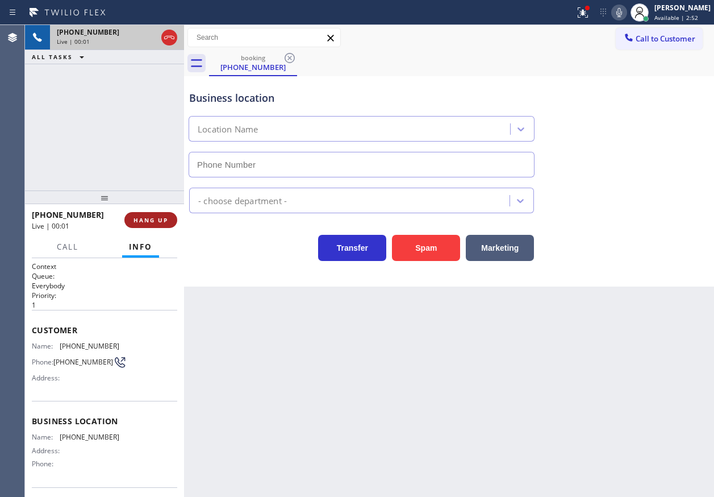
click at [157, 226] on div "[PHONE_NUMBER] Live | 00:01 HANG UP" at bounding box center [104, 220] width 145 height 30
click at [157, 225] on button "HANG UP" at bounding box center [150, 220] width 53 height 16
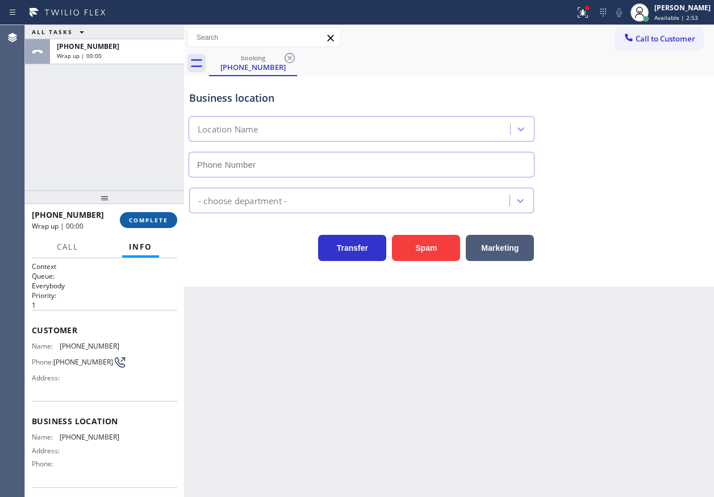
click at [157, 225] on button "COMPLETE" at bounding box center [148, 220] width 57 height 16
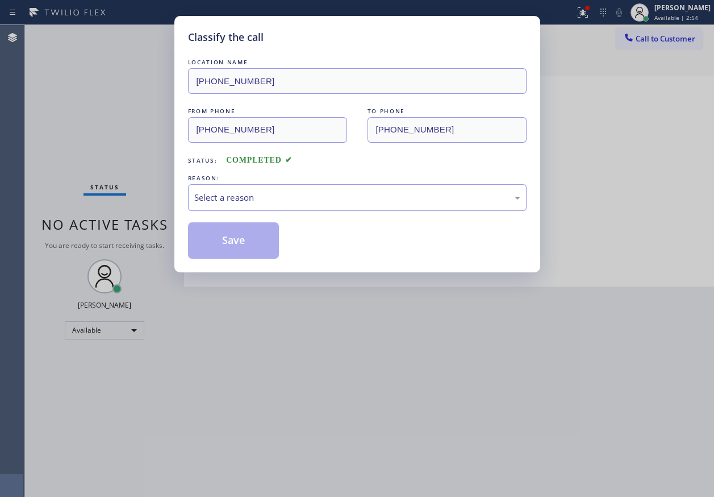
click at [281, 198] on div "Select a reason" at bounding box center [357, 197] width 326 height 13
click at [232, 255] on button "Save" at bounding box center [233, 240] width 91 height 36
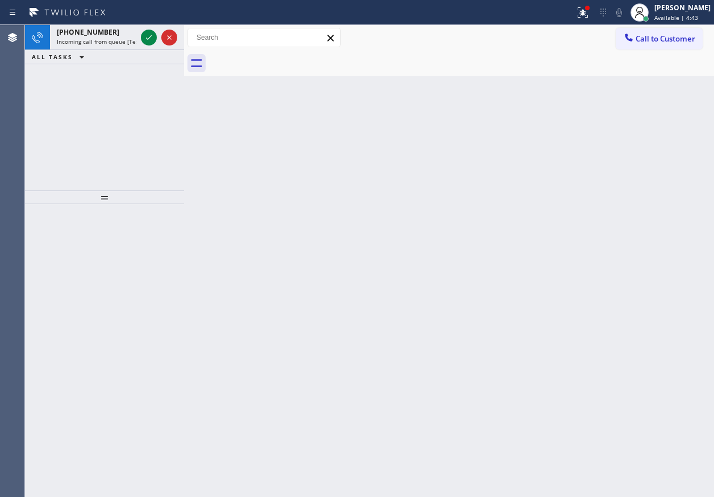
drag, startPoint x: 649, startPoint y: 204, endPoint x: 590, endPoint y: 198, distance: 58.8
click at [649, 204] on div "Back to Dashboard Change Sender ID Customers Technicians Select a contact Outbo…" at bounding box center [449, 261] width 530 height 472
click at [147, 43] on icon at bounding box center [149, 38] width 14 height 14
click at [148, 39] on icon at bounding box center [149, 38] width 14 height 14
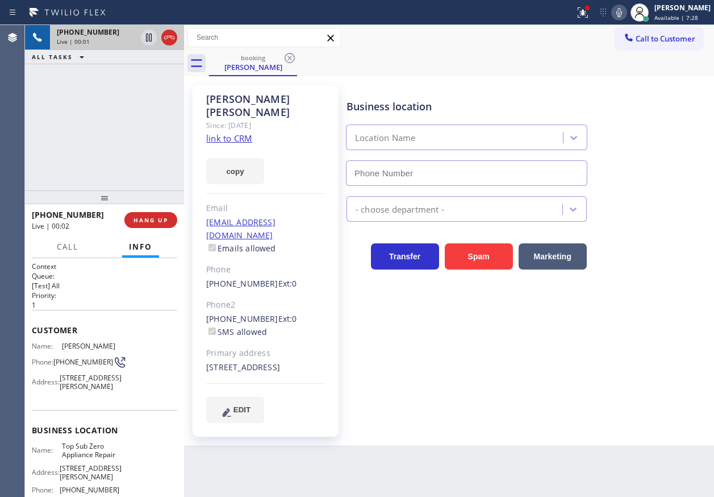
type input "[PHONE_NUMBER]"
click at [626, 6] on icon at bounding box center [620, 13] width 14 height 14
click at [230, 132] on link "link to CRM" at bounding box center [229, 137] width 46 height 11
click at [626, 13] on icon at bounding box center [620, 13] width 14 height 14
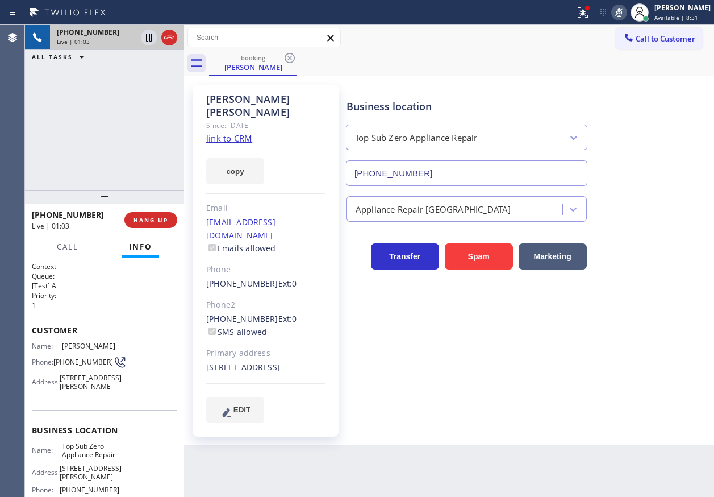
click at [626, 13] on icon at bounding box center [620, 13] width 14 height 14
click at [223, 361] on div "[STREET_ADDRESS]" at bounding box center [265, 367] width 119 height 13
click at [626, 15] on icon at bounding box center [620, 13] width 14 height 14
drag, startPoint x: 626, startPoint y: 13, endPoint x: 709, endPoint y: 158, distance: 167.3
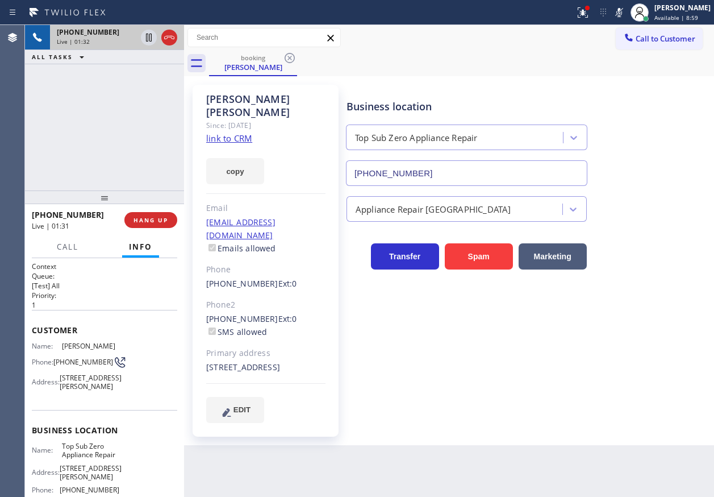
click at [627, 19] on button at bounding box center [619, 13] width 16 height 16
drag, startPoint x: 600, startPoint y: 414, endPoint x: 614, endPoint y: 373, distance: 43.7
click at [600, 414] on div "Business location Top Sub Zero Appliance Repair [PHONE_NUMBER] Appliance Repair…" at bounding box center [527, 265] width 367 height 355
click at [626, 11] on icon at bounding box center [620, 13] width 14 height 14
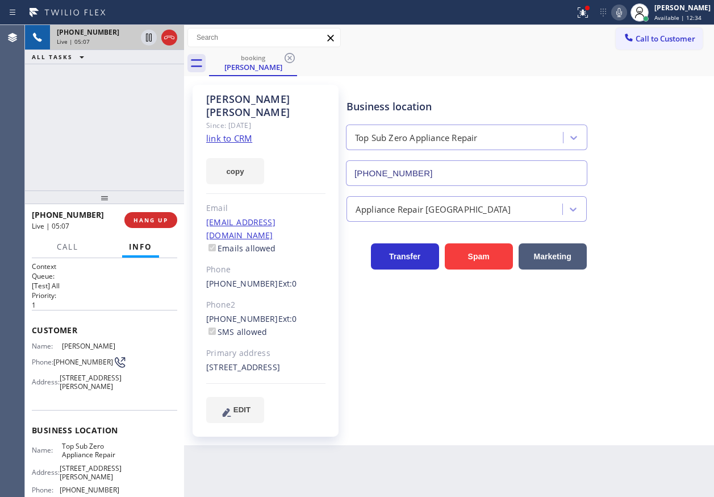
click at [626, 11] on icon at bounding box center [620, 13] width 14 height 14
click at [146, 39] on icon at bounding box center [149, 38] width 6 height 8
click at [145, 36] on icon at bounding box center [149, 38] width 14 height 14
click at [625, 11] on icon at bounding box center [620, 13] width 14 height 14
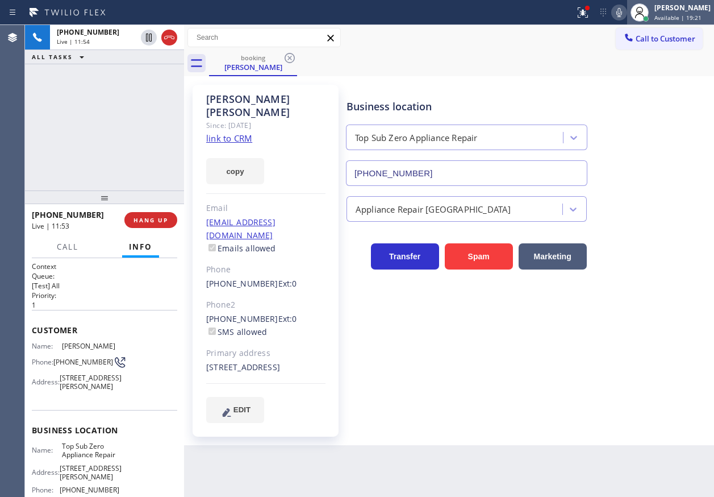
click at [685, 15] on span "Available | 19:21" at bounding box center [678, 18] width 47 height 8
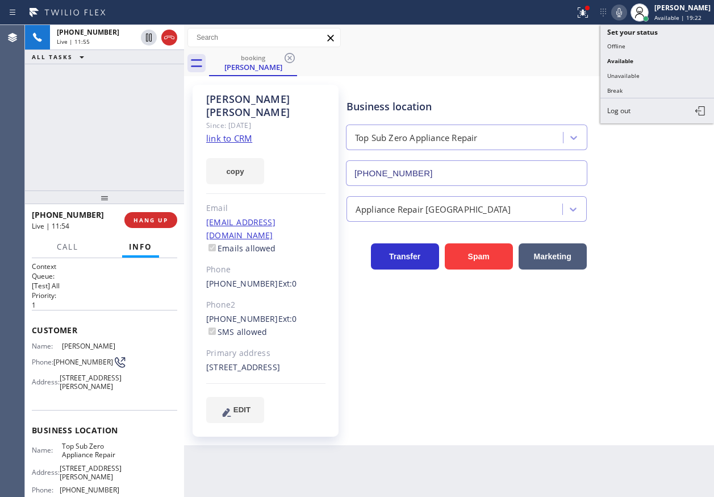
click at [668, 81] on button "Unavailable" at bounding box center [658, 75] width 114 height 15
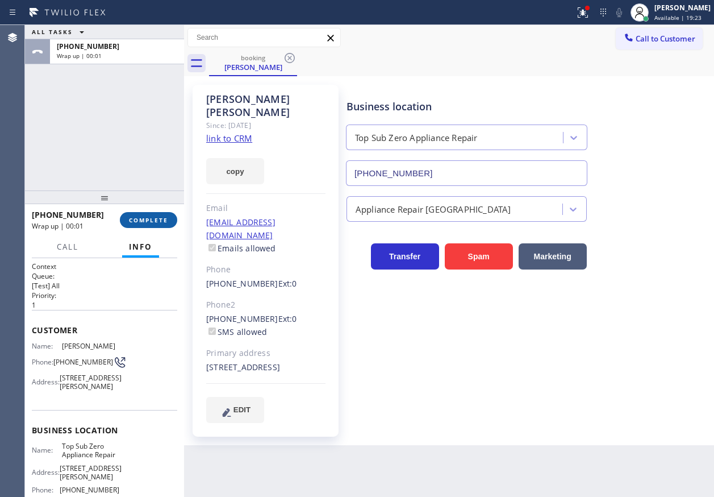
drag, startPoint x: 146, startPoint y: 226, endPoint x: 147, endPoint y: 219, distance: 6.4
click at [145, 226] on button "COMPLETE" at bounding box center [148, 220] width 57 height 16
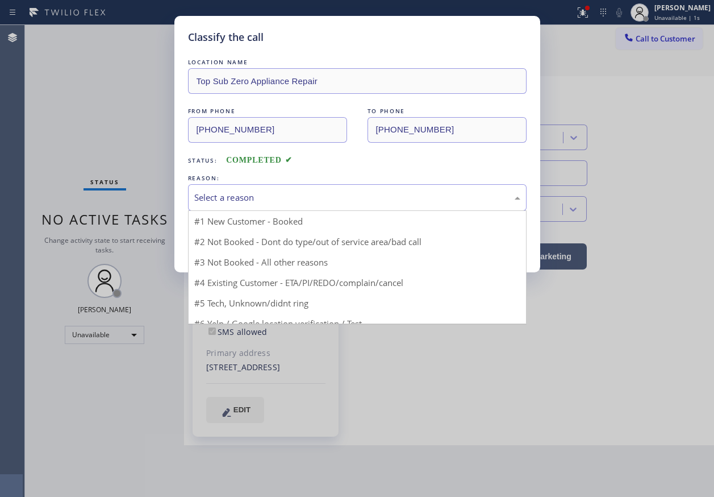
click at [234, 197] on div "Select a reason" at bounding box center [357, 197] width 326 height 13
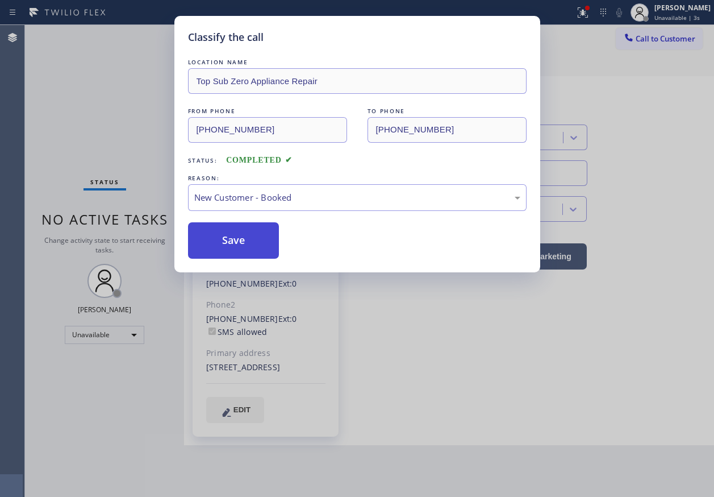
click at [238, 247] on button "Save" at bounding box center [233, 240] width 91 height 36
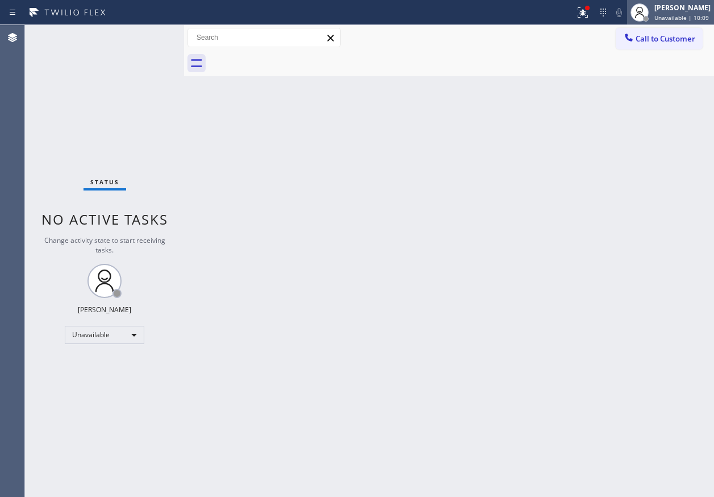
click at [686, 18] on span "Unavailable | 10:09" at bounding box center [682, 18] width 55 height 8
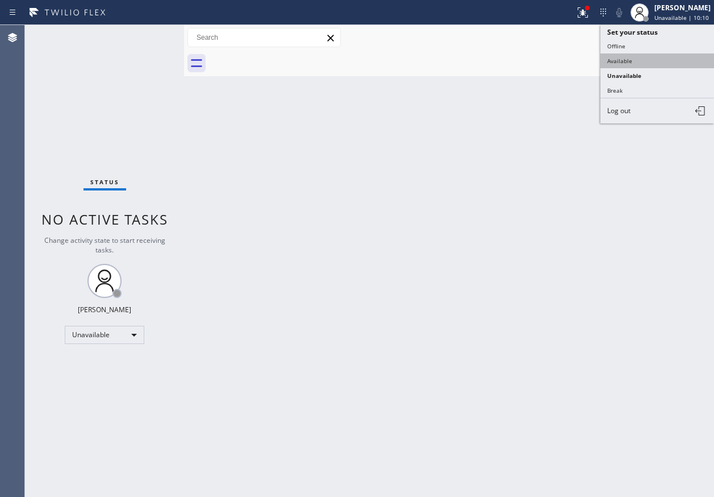
click at [651, 65] on button "Available" at bounding box center [658, 60] width 114 height 15
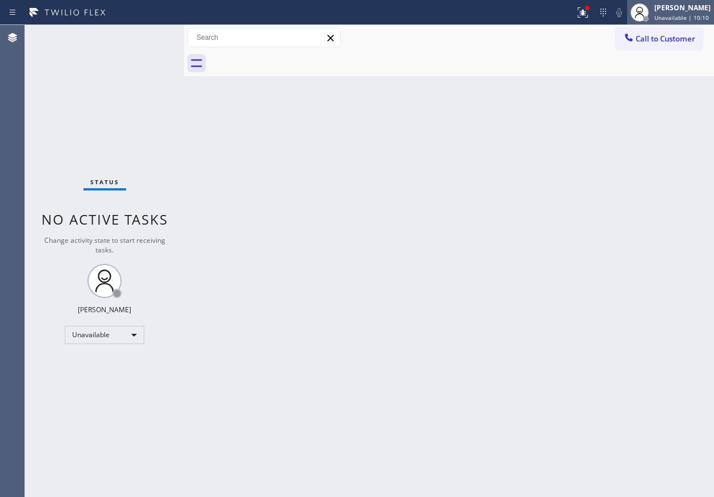
click at [684, 18] on span "Unavailable | 10:10" at bounding box center [682, 18] width 55 height 8
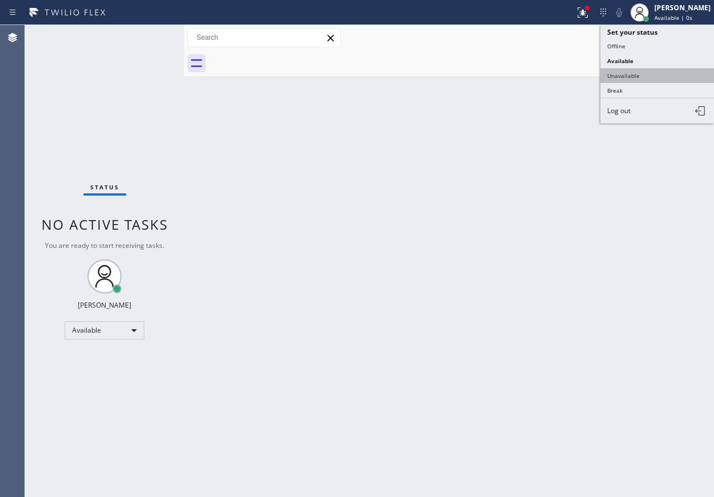
click at [672, 75] on button "Unavailable" at bounding box center [658, 75] width 114 height 15
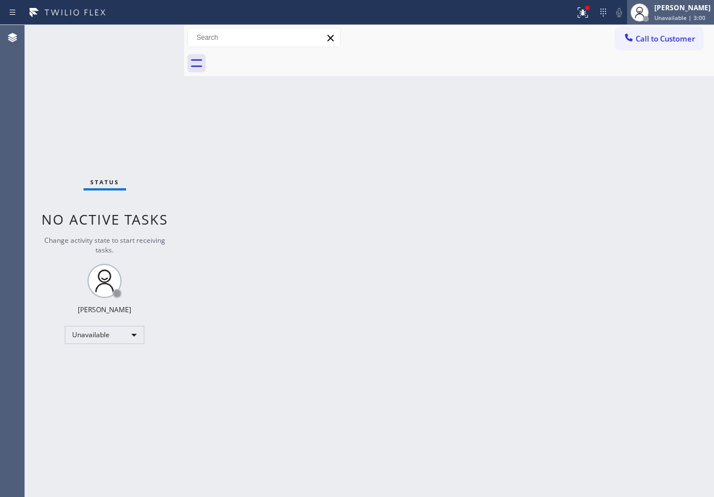
click at [670, 15] on span "Unavailable | 3:00" at bounding box center [680, 18] width 51 height 8
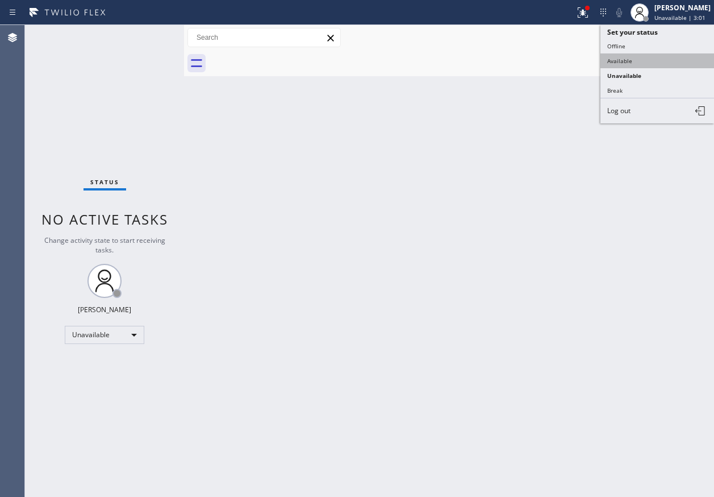
click at [658, 57] on button "Available" at bounding box center [658, 60] width 114 height 15
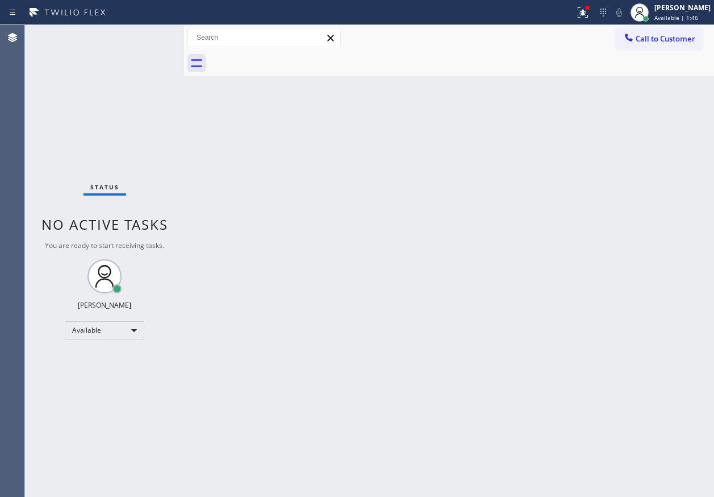
click at [674, 309] on div "Back to Dashboard Change Sender ID Customers Technicians Select a contact Outbo…" at bounding box center [449, 261] width 530 height 472
click at [617, 193] on div "Back to Dashboard Change Sender ID Customers Technicians Select a contact Outbo…" at bounding box center [449, 261] width 530 height 472
click at [615, 152] on div "Back to Dashboard Change Sender ID Customers Technicians Select a contact Outbo…" at bounding box center [449, 261] width 530 height 472
click at [590, 19] on icon at bounding box center [583, 13] width 14 height 14
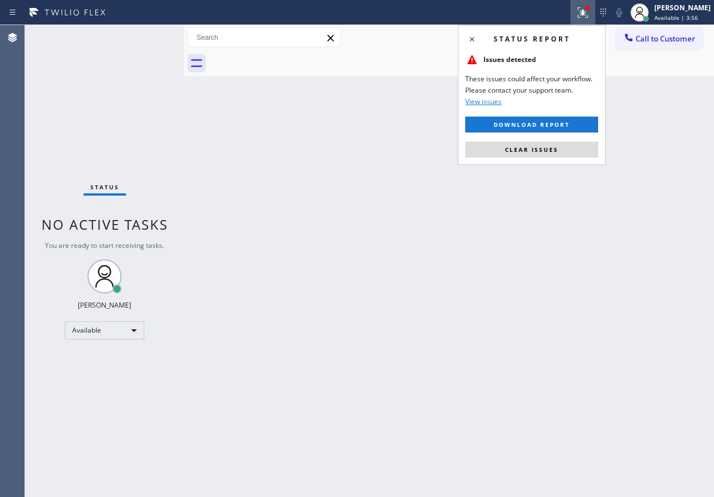
click at [528, 145] on button "Clear issues" at bounding box center [531, 149] width 133 height 16
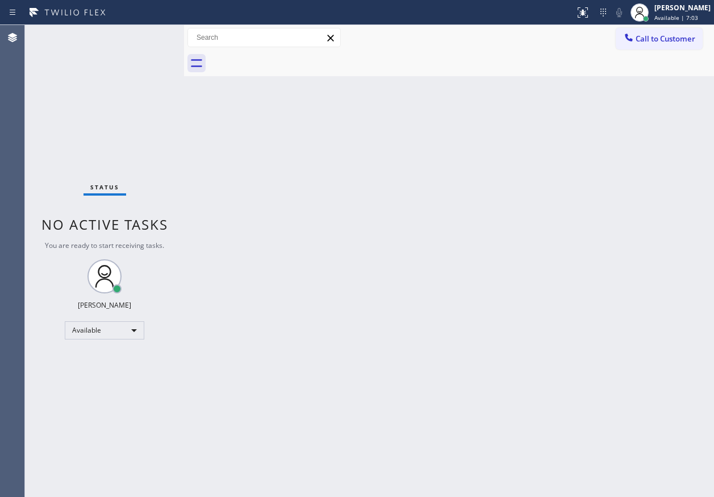
click at [149, 39] on div "Status No active tasks You are ready to start receiving tasks. [PERSON_NAME] Av…" at bounding box center [104, 261] width 159 height 472
click at [593, 111] on div "Back to Dashboard Change Sender ID Customers Technicians Select a contact Outbo…" at bounding box center [449, 261] width 530 height 472
click at [678, 38] on span "Call to Customer" at bounding box center [666, 39] width 60 height 10
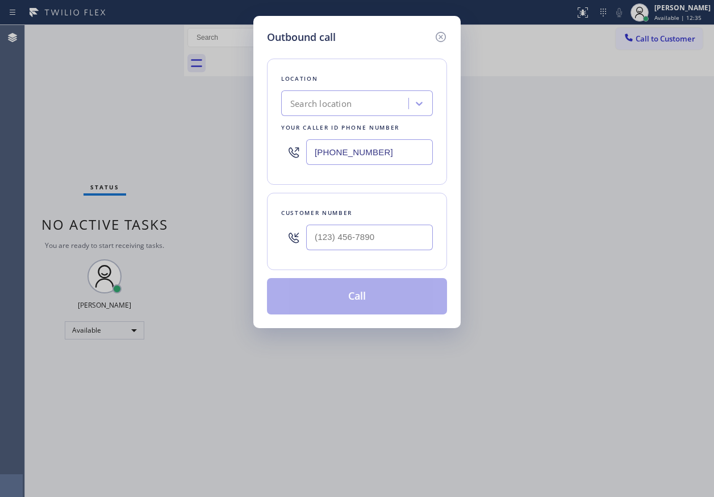
click at [380, 148] on input "[PHONE_NUMBER]" at bounding box center [369, 152] width 127 height 26
paste input "408) 617-8880"
type input "[PHONE_NUMBER]"
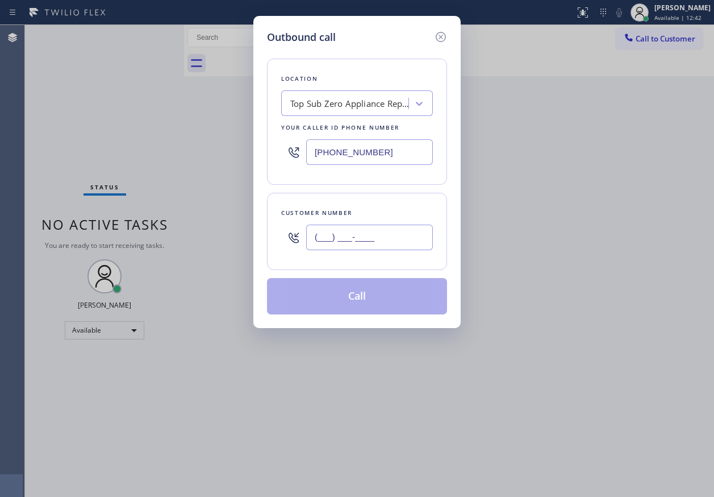
click at [361, 242] on input "(___) ___-____" at bounding box center [369, 237] width 127 height 26
paste input "650) 303-3316"
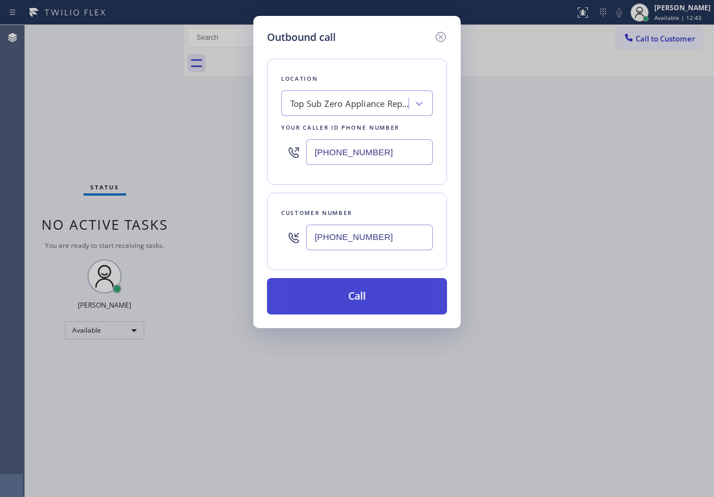
type input "[PHONE_NUMBER]"
click at [360, 301] on button "Call" at bounding box center [357, 296] width 180 height 36
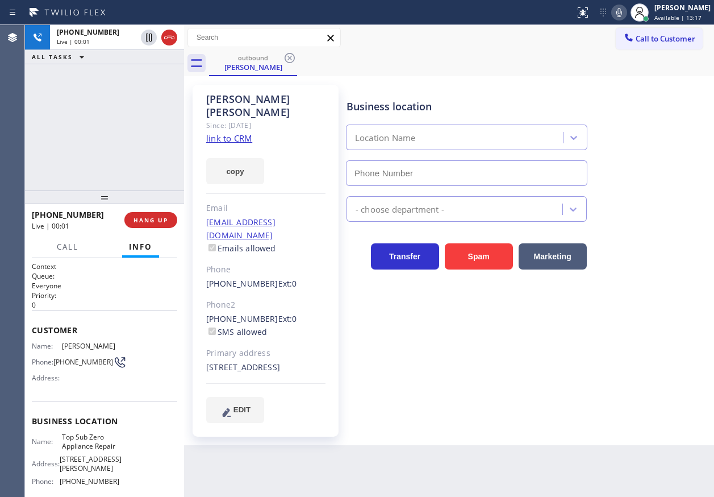
type input "[PHONE_NUMBER]"
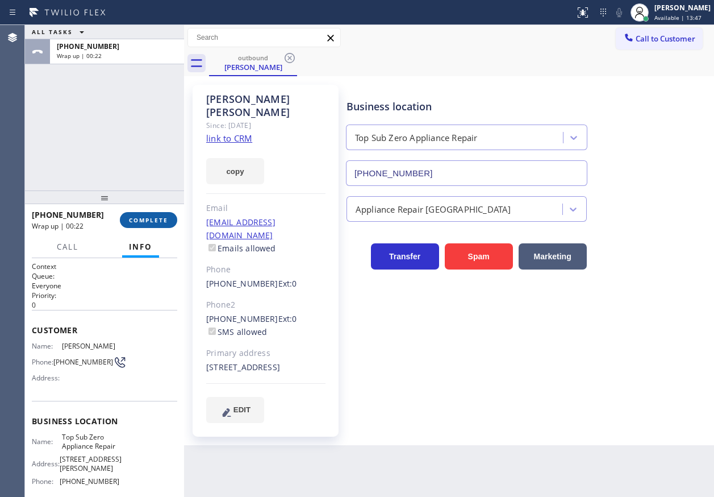
click at [149, 216] on span "COMPLETE" at bounding box center [148, 220] width 39 height 8
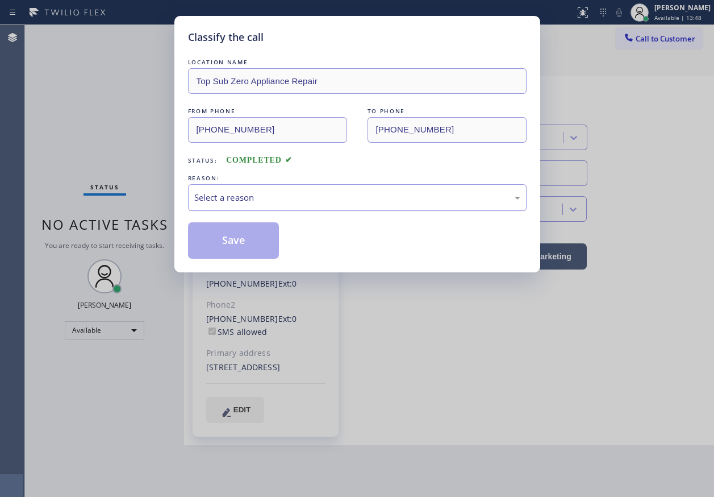
click at [259, 199] on div "Select a reason" at bounding box center [357, 197] width 326 height 13
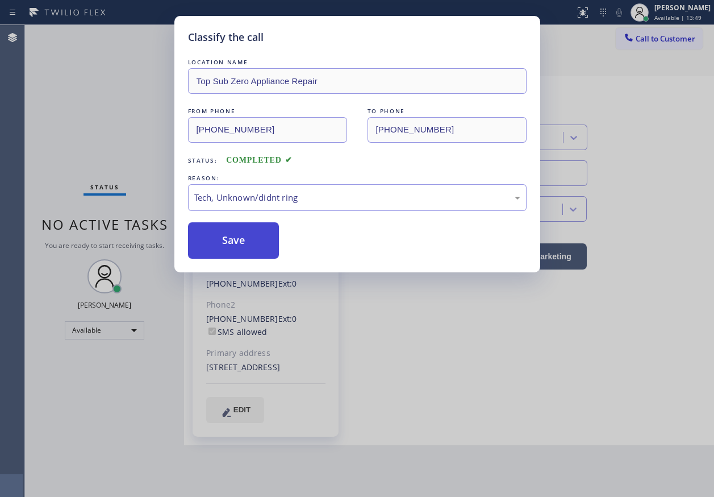
click at [232, 243] on button "Save" at bounding box center [233, 240] width 91 height 36
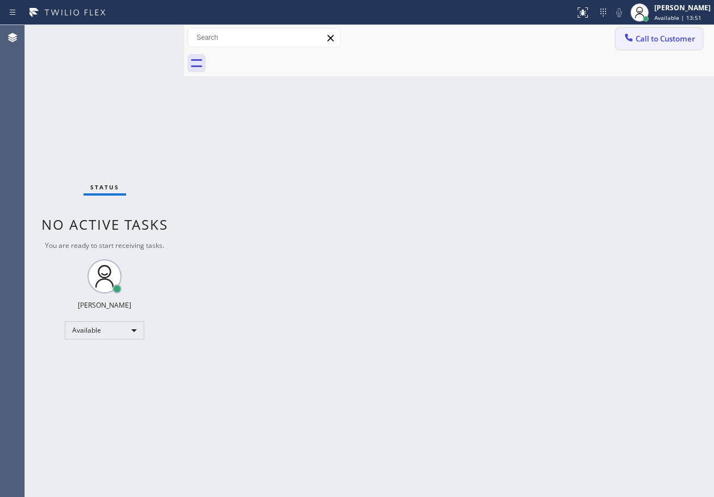
click at [627, 43] on div at bounding box center [629, 39] width 14 height 14
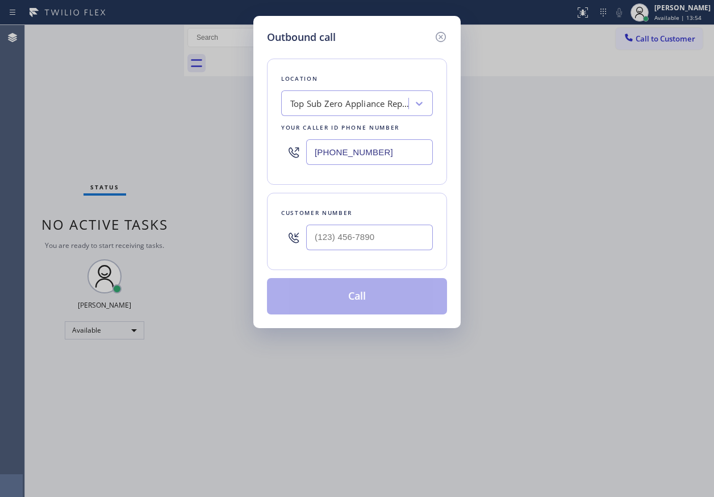
click at [417, 251] on div at bounding box center [369, 237] width 127 height 37
click at [411, 238] on input "(___) ___-____" at bounding box center [369, 237] width 127 height 26
paste input "650) 303-3316"
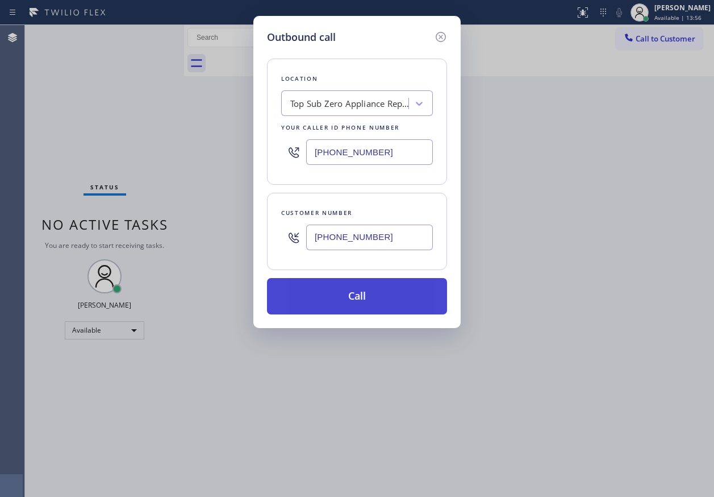
type input "[PHONE_NUMBER]"
click at [401, 281] on button "Call" at bounding box center [357, 296] width 180 height 36
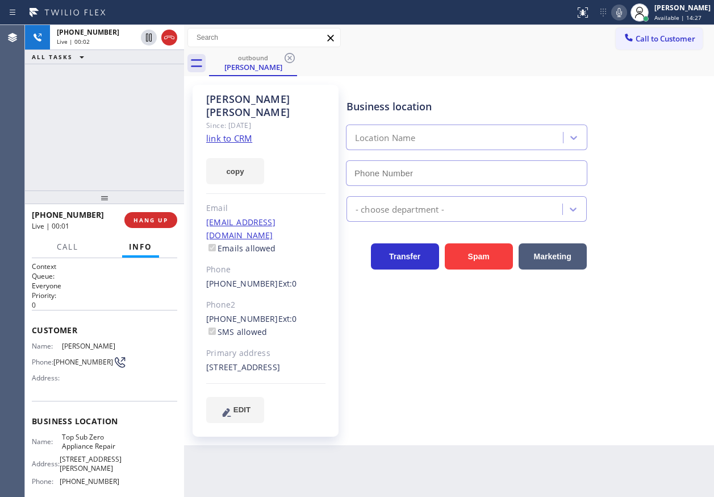
type input "[PHONE_NUMBER]"
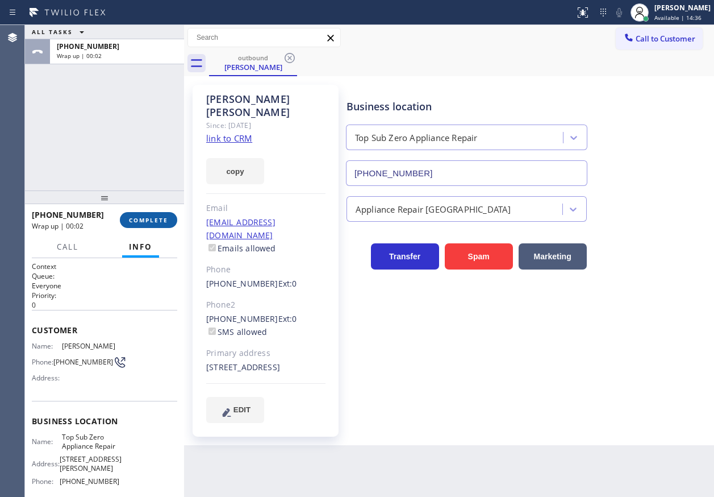
click at [170, 222] on button "COMPLETE" at bounding box center [148, 220] width 57 height 16
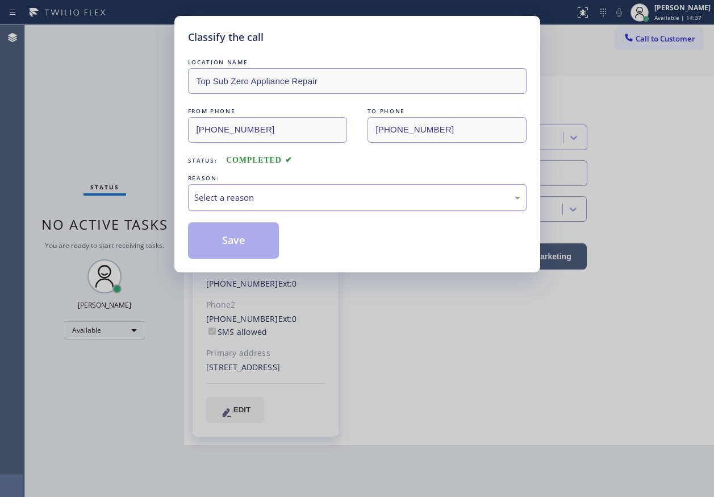
click at [331, 196] on div "Select a reason" at bounding box center [357, 197] width 326 height 13
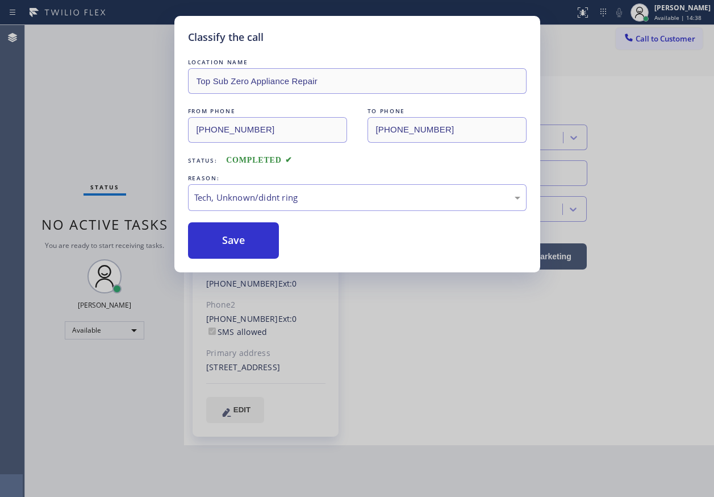
drag, startPoint x: 265, startPoint y: 288, endPoint x: 248, endPoint y: 260, distance: 32.4
click at [245, 252] on button "Save" at bounding box center [233, 240] width 91 height 36
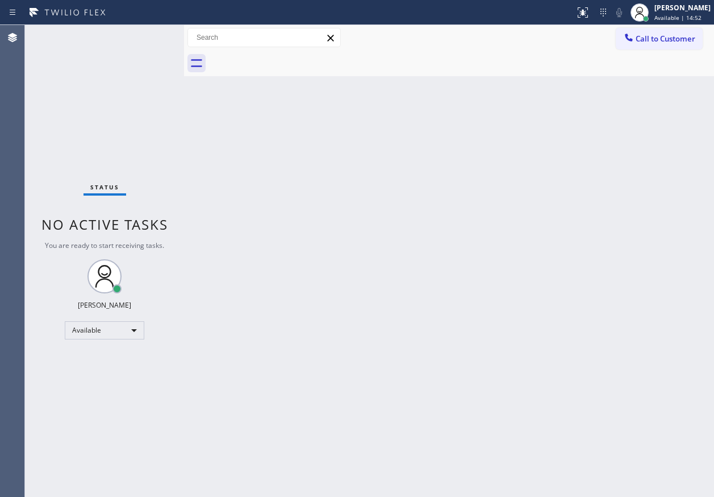
click at [605, 291] on div "Back to Dashboard Change Sender ID Customers Technicians Select a contact Outbo…" at bounding box center [449, 261] width 530 height 472
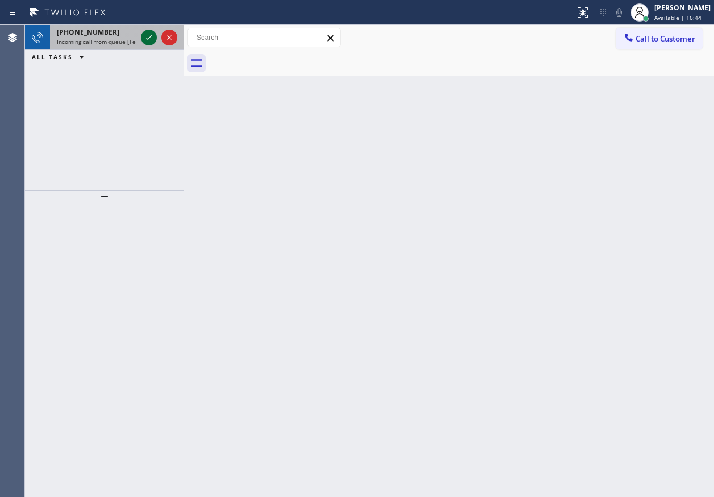
click at [147, 40] on icon at bounding box center [149, 38] width 14 height 14
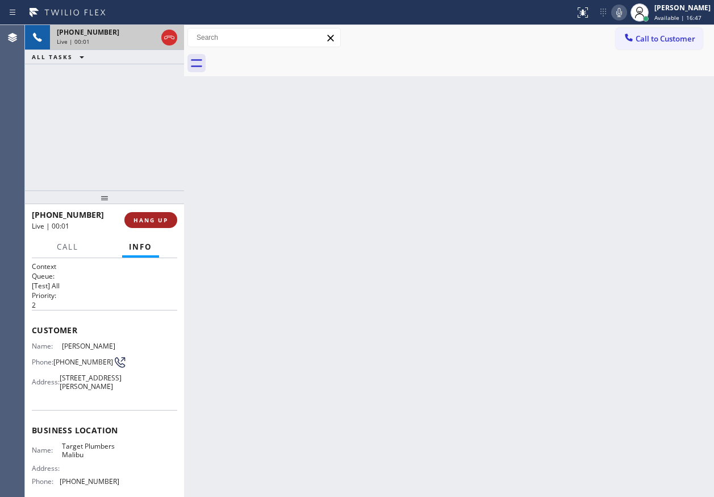
click at [151, 216] on span "HANG UP" at bounding box center [151, 220] width 35 height 8
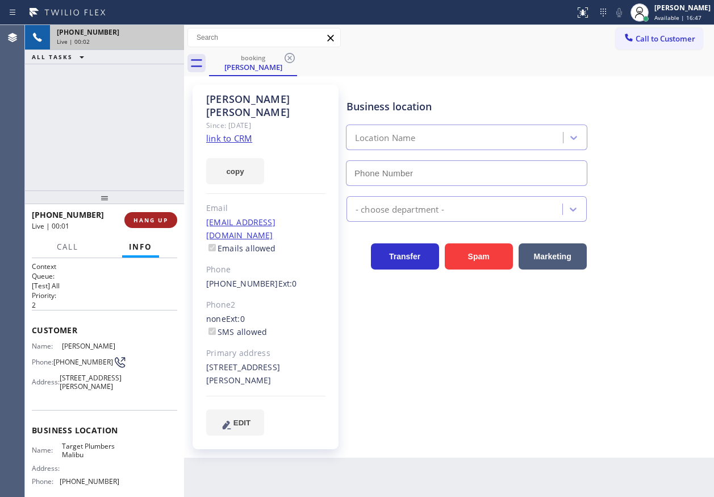
click at [151, 216] on span "HANG UP" at bounding box center [151, 220] width 35 height 8
type input "[PHONE_NUMBER]"
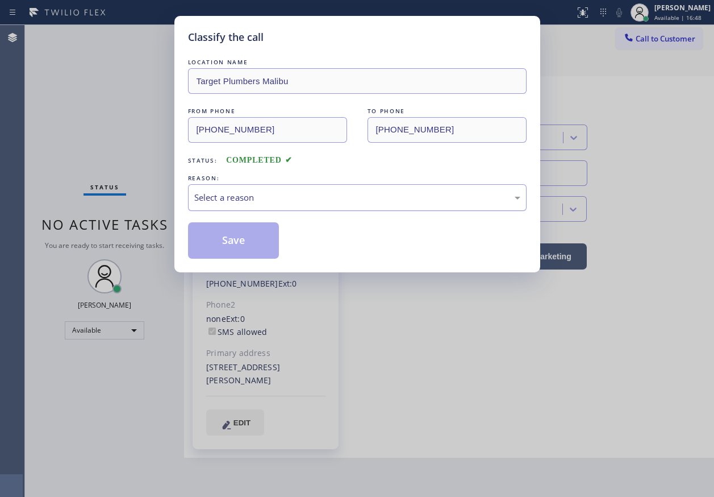
click at [206, 203] on div "Select a reason" at bounding box center [357, 197] width 326 height 13
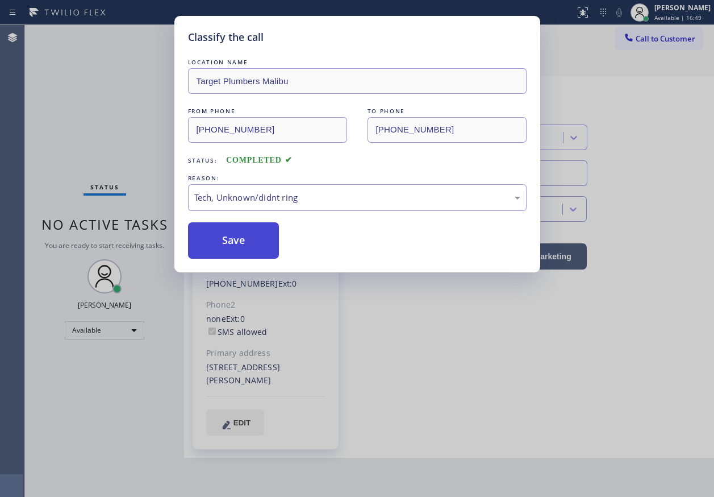
click at [214, 251] on button "Save" at bounding box center [233, 240] width 91 height 36
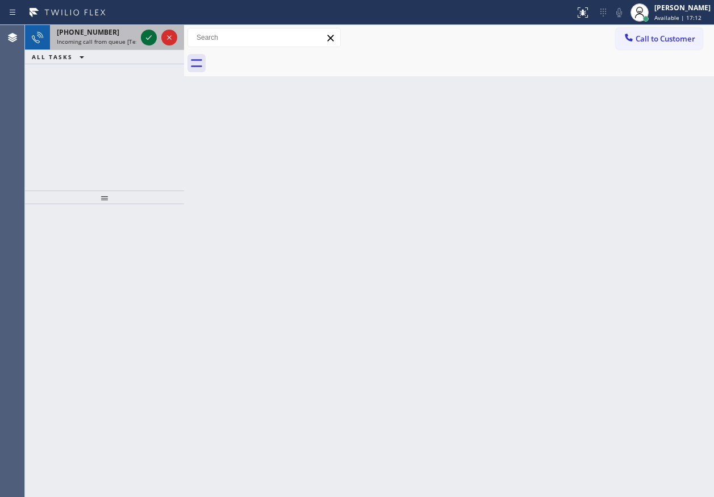
click at [148, 39] on icon at bounding box center [149, 37] width 6 height 5
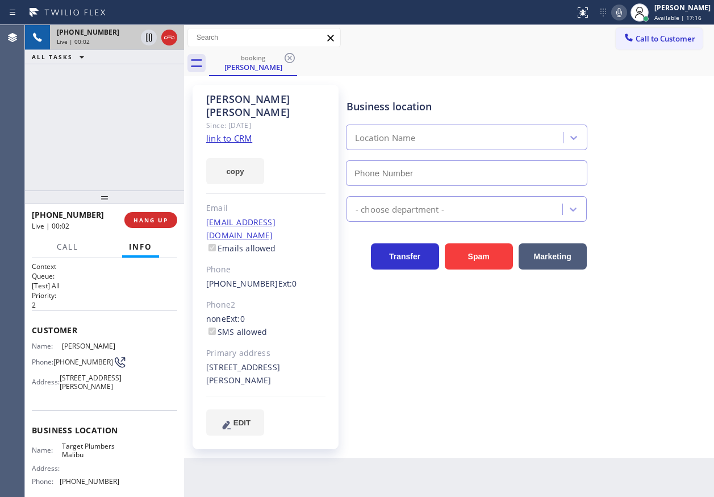
type input "[PHONE_NUMBER]"
click at [238, 132] on link "link to CRM" at bounding box center [229, 137] width 46 height 11
click at [79, 459] on span "Target Plumbers Malibu" at bounding box center [90, 451] width 57 height 18
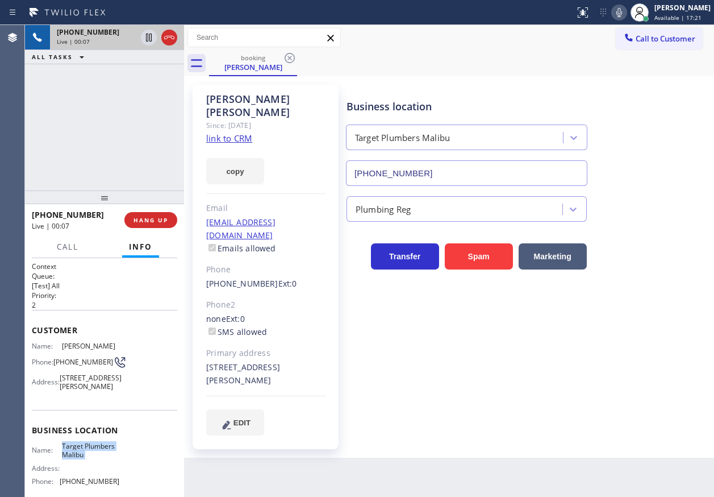
click at [452, 174] on input "[PHONE_NUMBER]" at bounding box center [466, 173] width 241 height 26
click at [67, 363] on span "[PHONE_NUMBER]" at bounding box center [83, 361] width 60 height 9
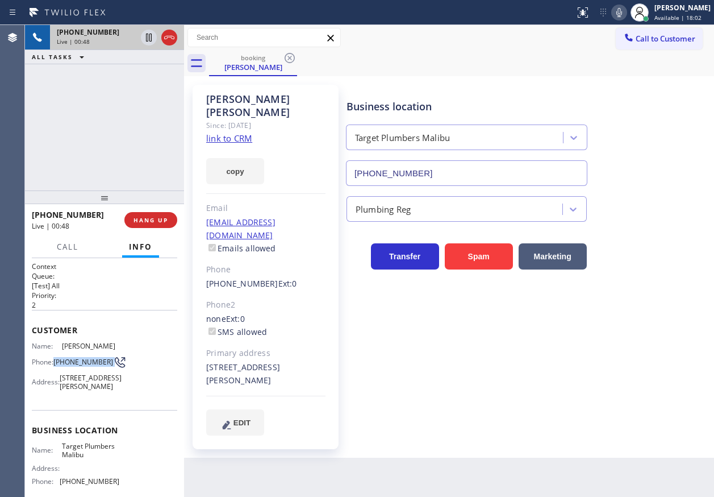
click at [67, 363] on span "[PHONE_NUMBER]" at bounding box center [83, 361] width 60 height 9
click at [144, 36] on icon at bounding box center [149, 38] width 14 height 14
click at [626, 9] on icon at bounding box center [620, 13] width 14 height 14
click at [145, 38] on icon at bounding box center [149, 38] width 14 height 14
click at [626, 14] on icon at bounding box center [620, 13] width 14 height 14
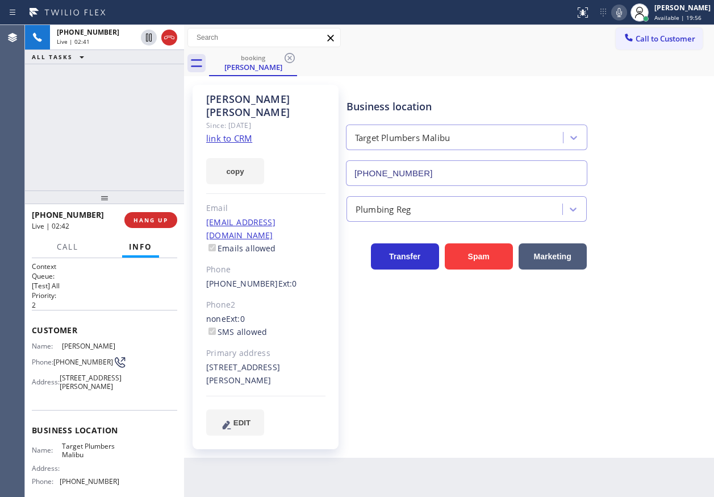
click at [636, 188] on div "Plumbing Reg" at bounding box center [527, 204] width 367 height 36
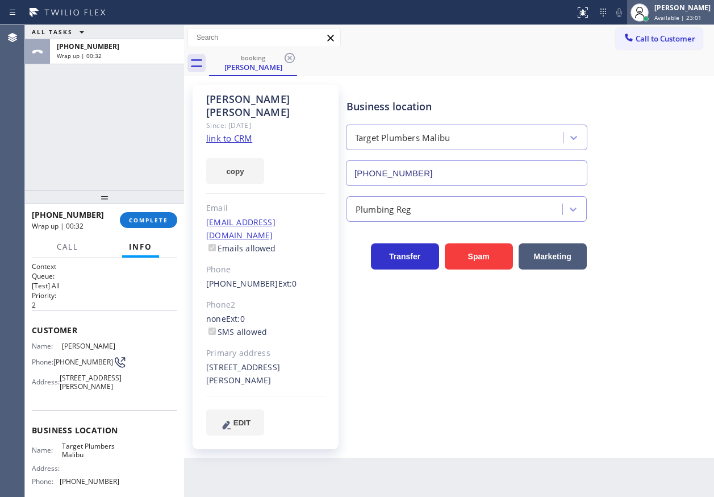
click at [681, 11] on div "[PERSON_NAME]" at bounding box center [683, 8] width 56 height 10
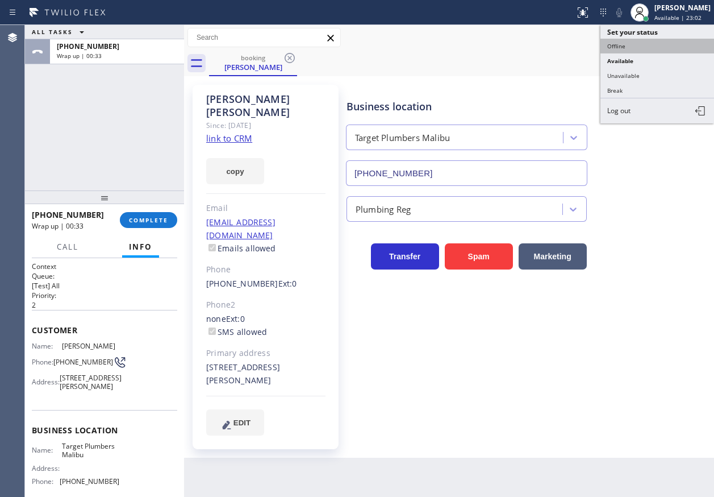
click at [661, 41] on button "Offline" at bounding box center [658, 46] width 114 height 15
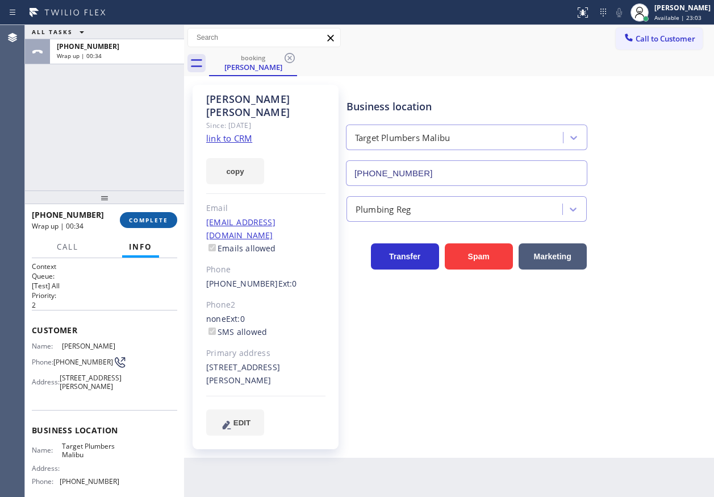
click at [138, 220] on span "COMPLETE" at bounding box center [148, 220] width 39 height 8
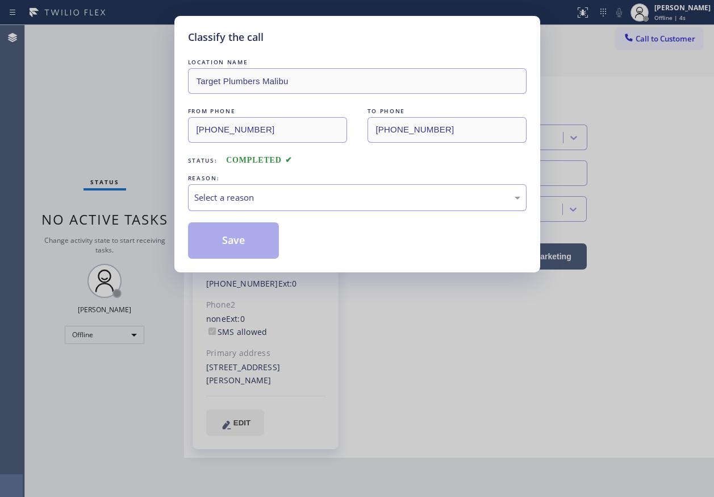
click at [248, 199] on div "Select a reason" at bounding box center [357, 197] width 326 height 13
click at [243, 236] on button "Save" at bounding box center [233, 240] width 91 height 36
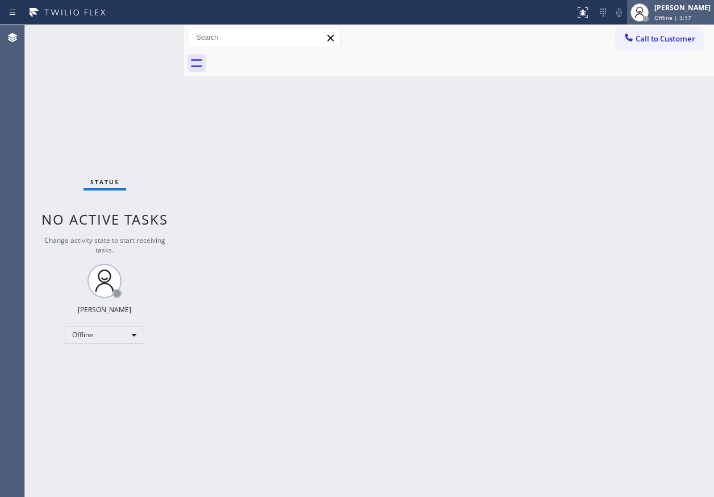
click at [706, 20] on div "Offline | 3:17" at bounding box center [683, 18] width 56 height 8
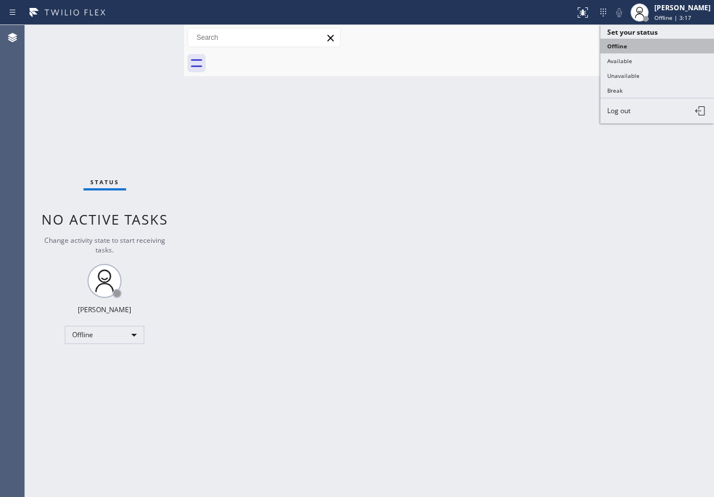
click at [658, 45] on button "Offline" at bounding box center [658, 46] width 114 height 15
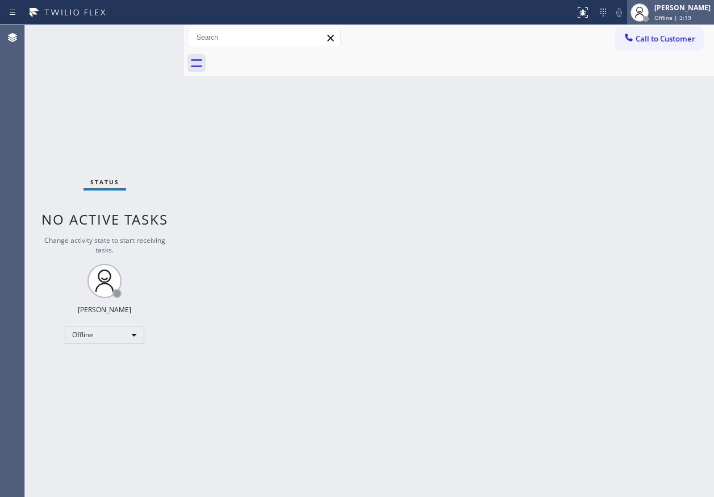
click at [687, 22] on div "[PERSON_NAME] Offline | 3:19" at bounding box center [670, 12] width 87 height 25
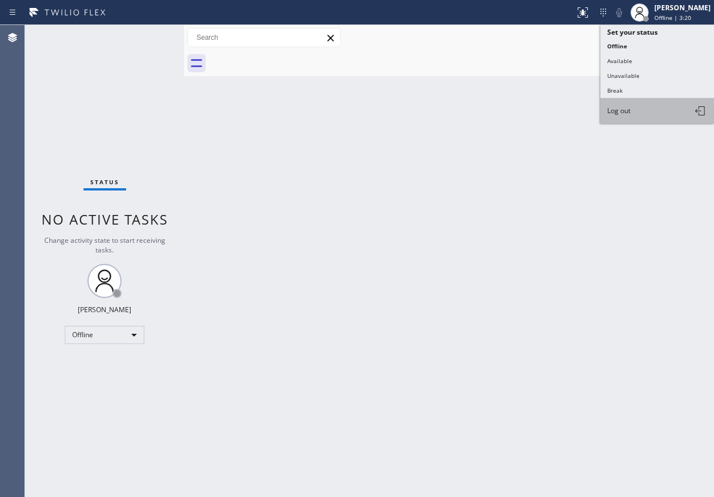
click at [664, 107] on button "Log out" at bounding box center [658, 110] width 114 height 25
